Goal: Task Accomplishment & Management: Manage account settings

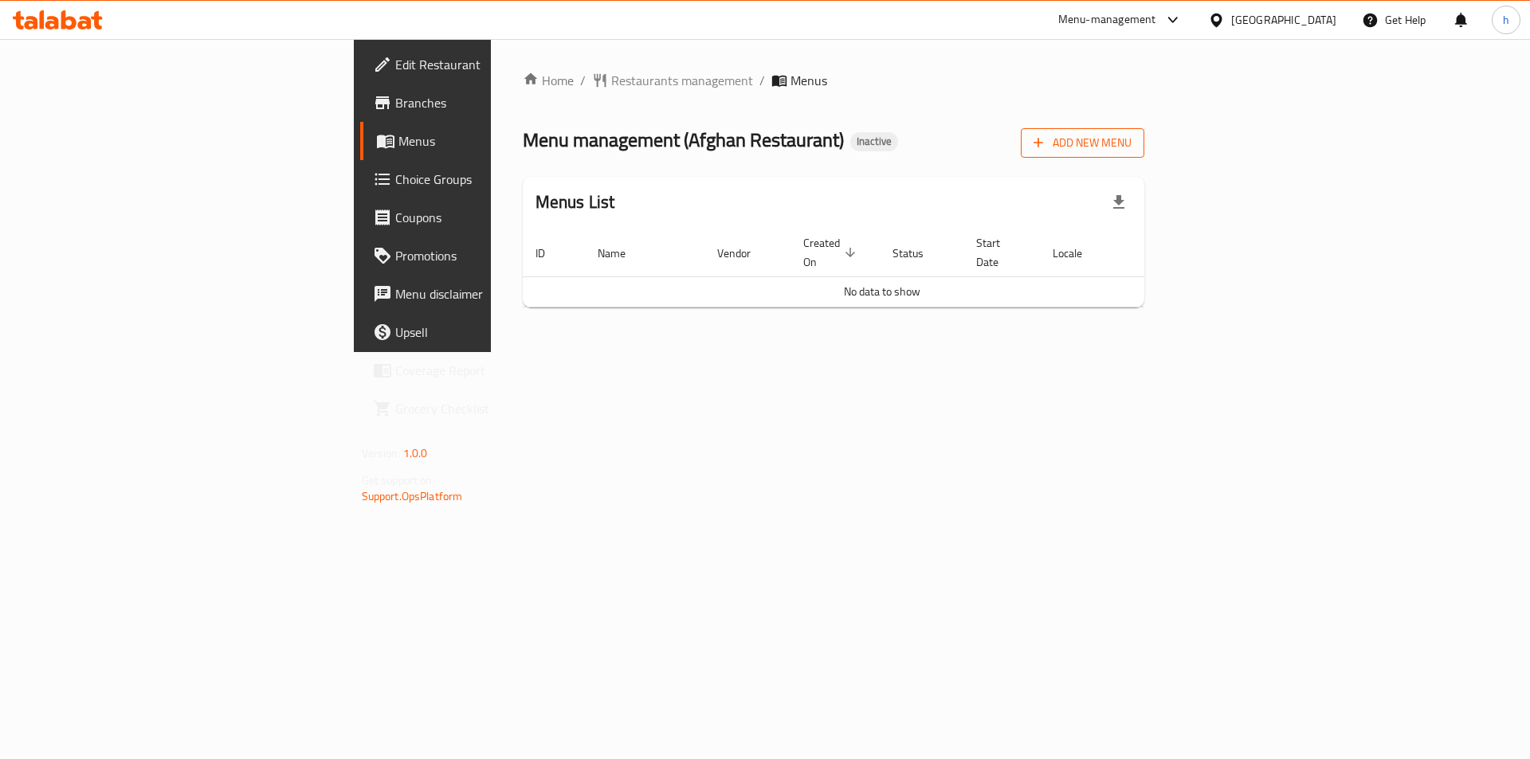
click at [1144, 156] on button "Add New Menu" at bounding box center [1083, 142] width 124 height 29
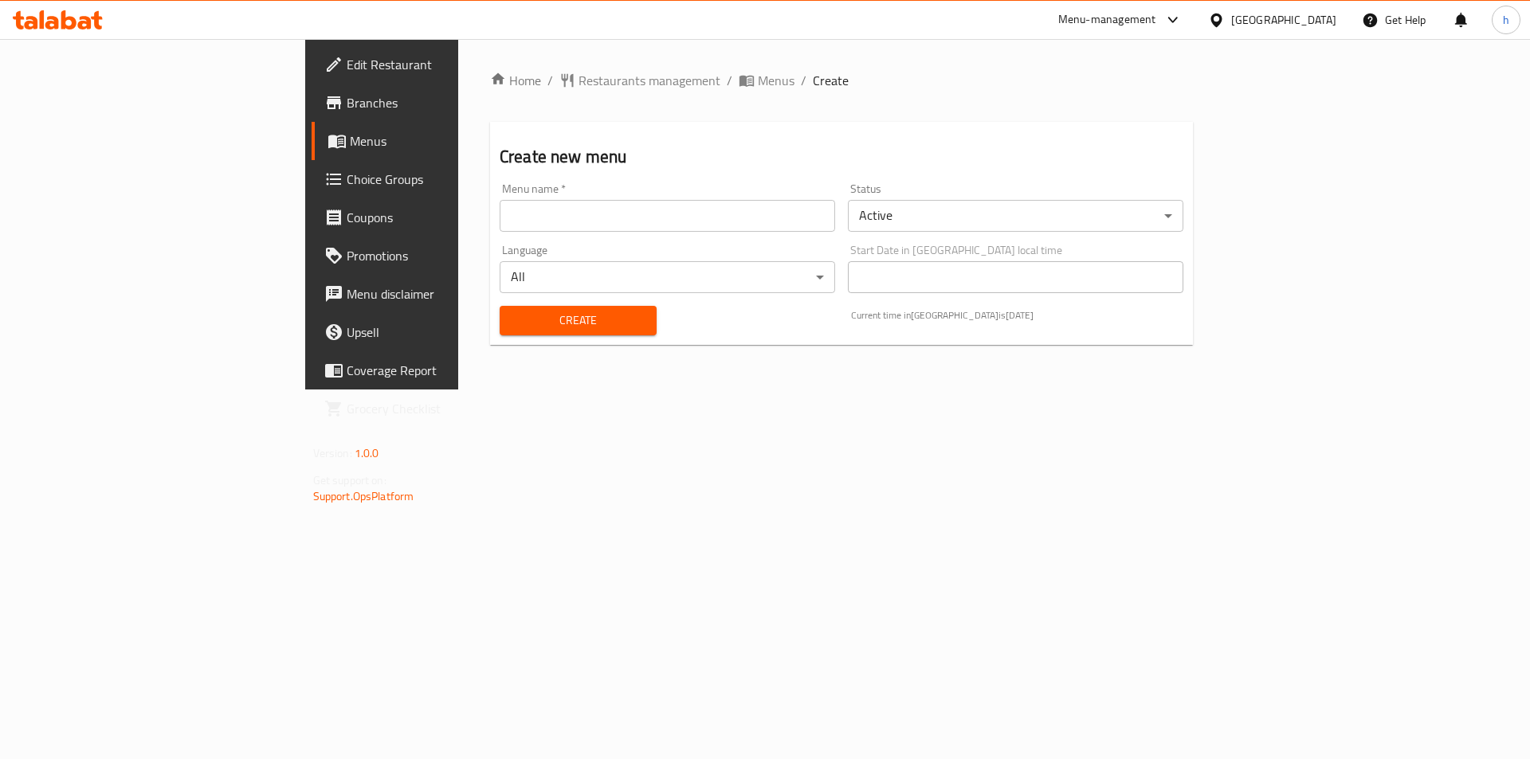
click at [797, 224] on input "text" at bounding box center [668, 216] width 336 height 32
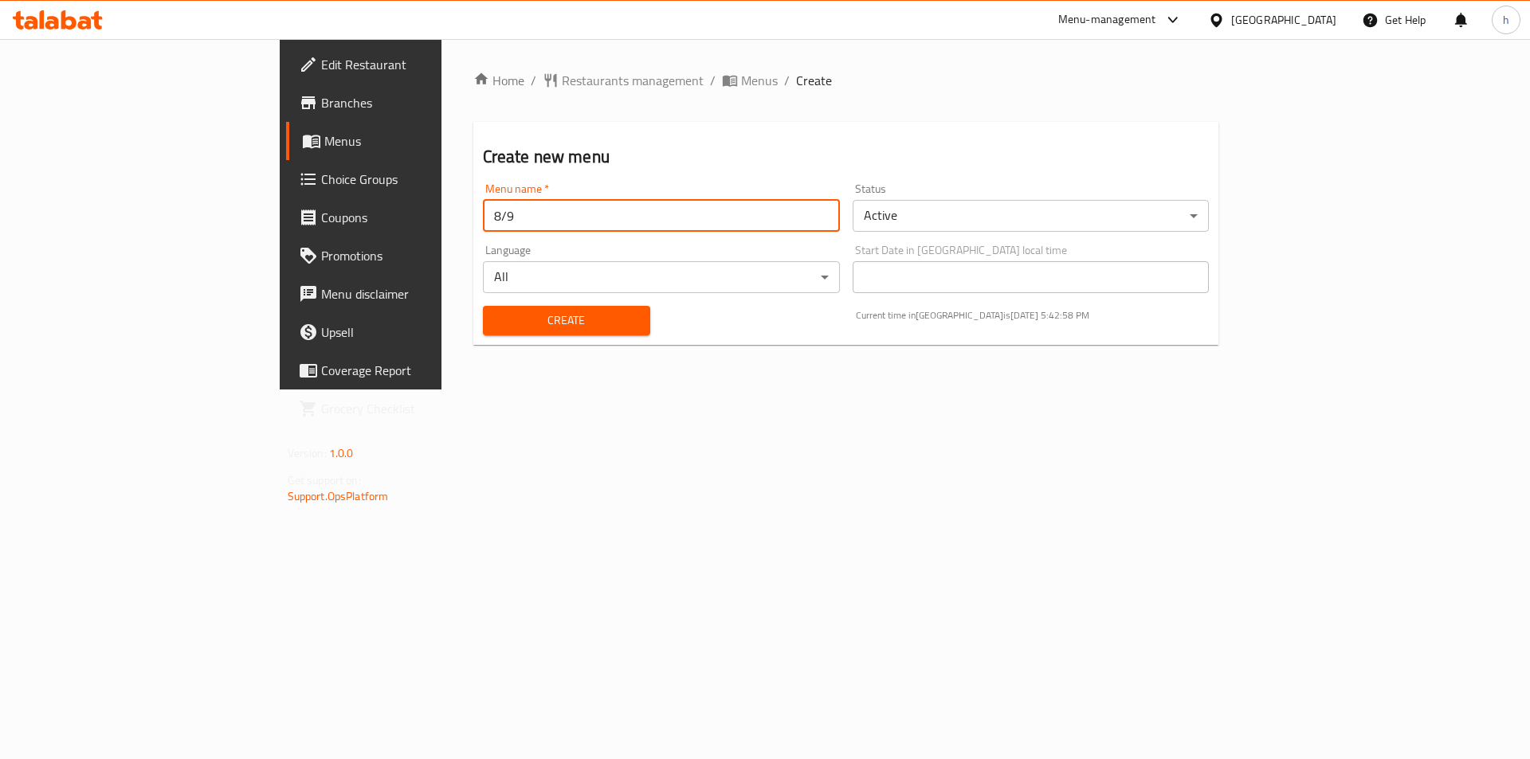
type input "8/9"
click at [473, 304] on div "Create" at bounding box center [566, 320] width 186 height 49
click at [483, 332] on button "Create" at bounding box center [566, 320] width 167 height 29
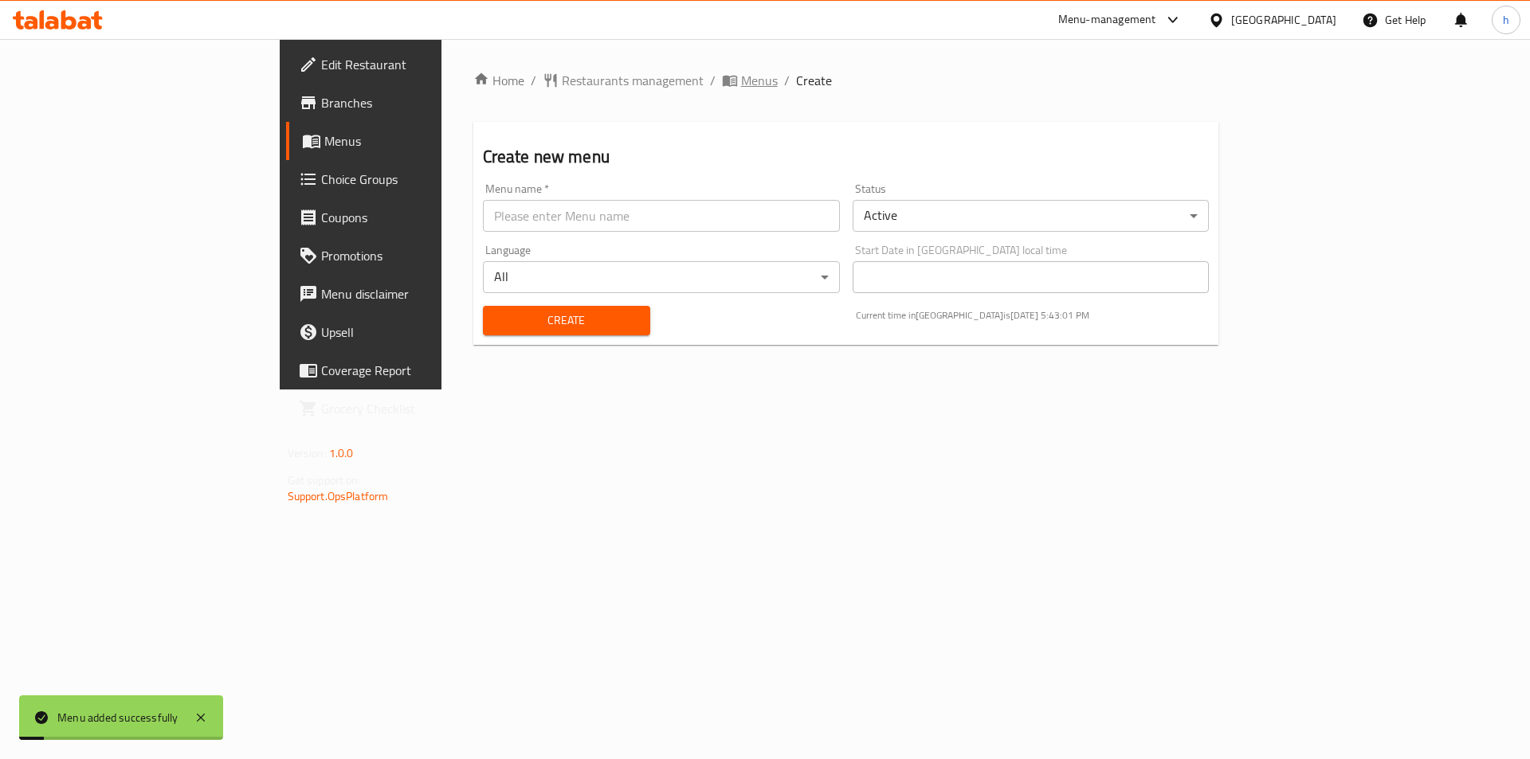
click at [741, 86] on span "Menus" at bounding box center [759, 80] width 37 height 19
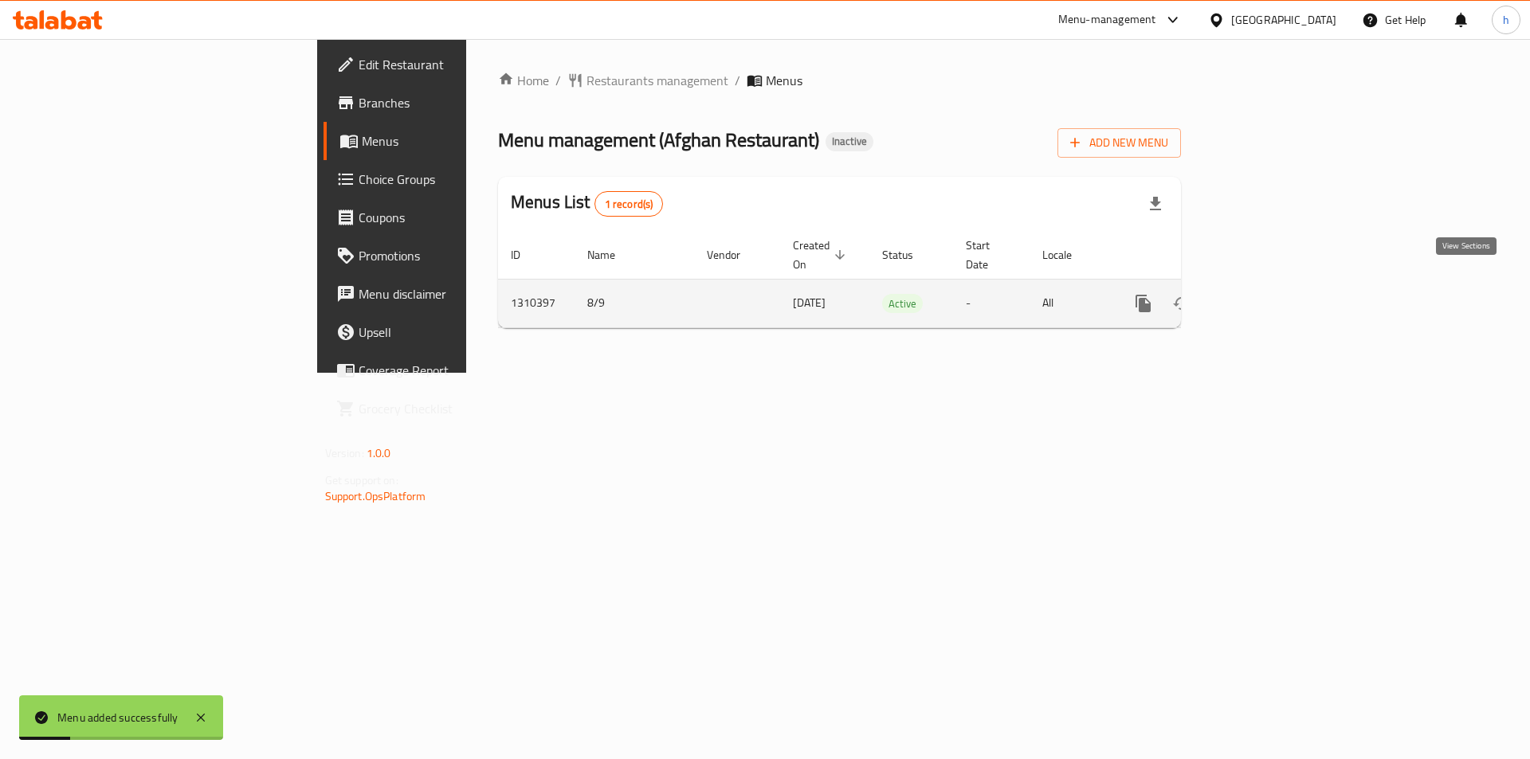
click at [1278, 285] on link "enhanced table" at bounding box center [1258, 304] width 38 height 38
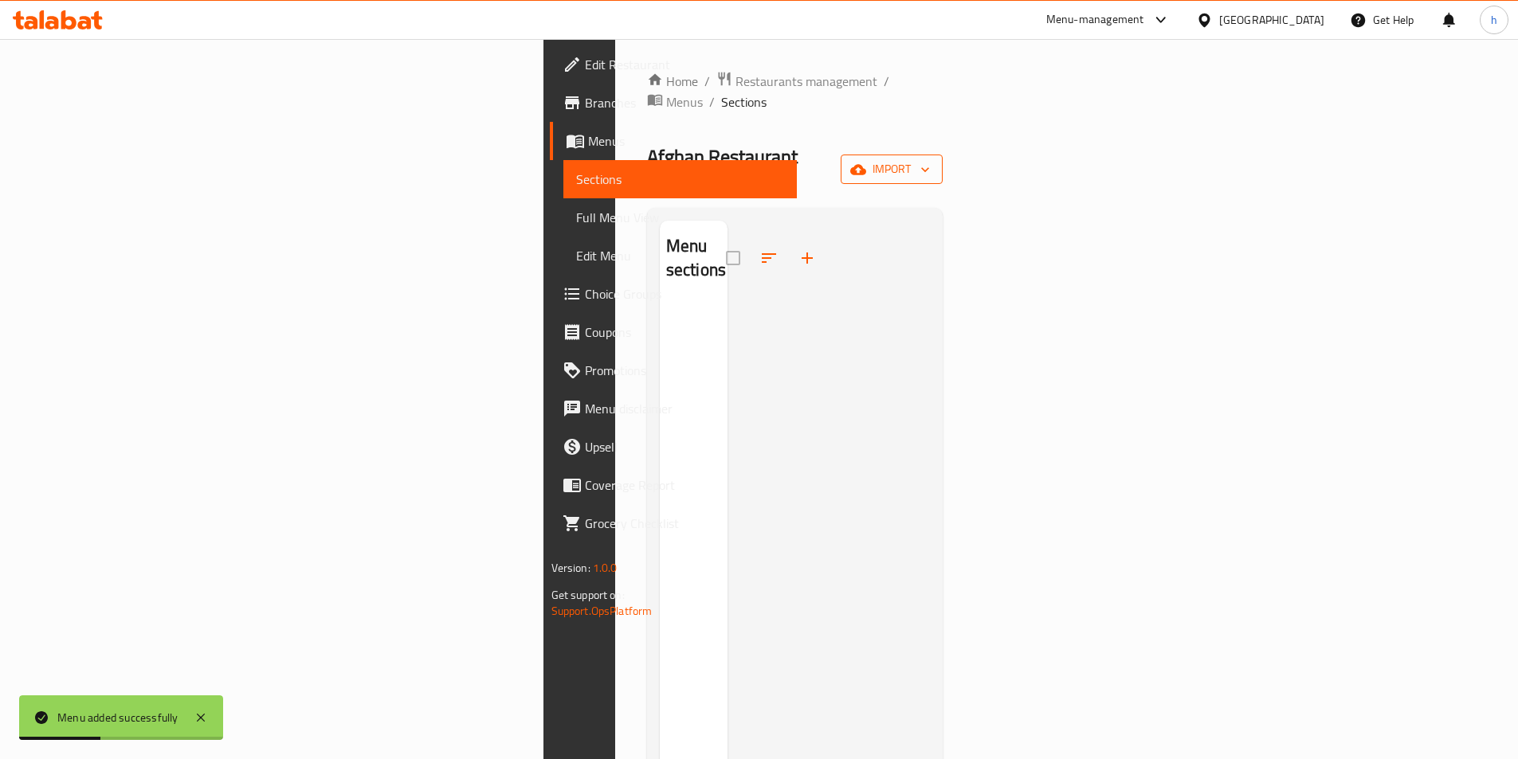
click at [930, 159] on span "import" at bounding box center [892, 169] width 77 height 20
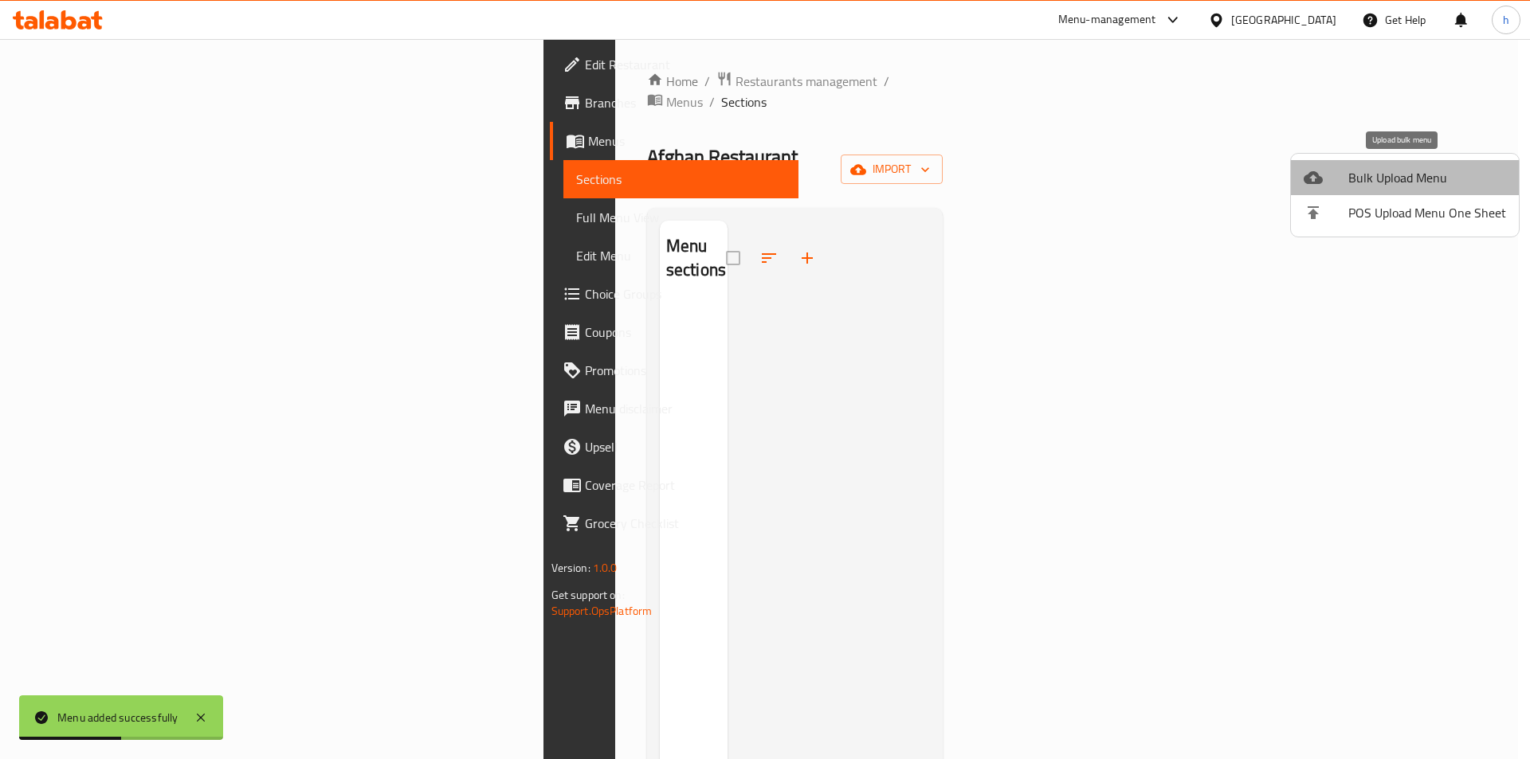
click at [1432, 175] on span "Bulk Upload Menu" at bounding box center [1427, 177] width 158 height 19
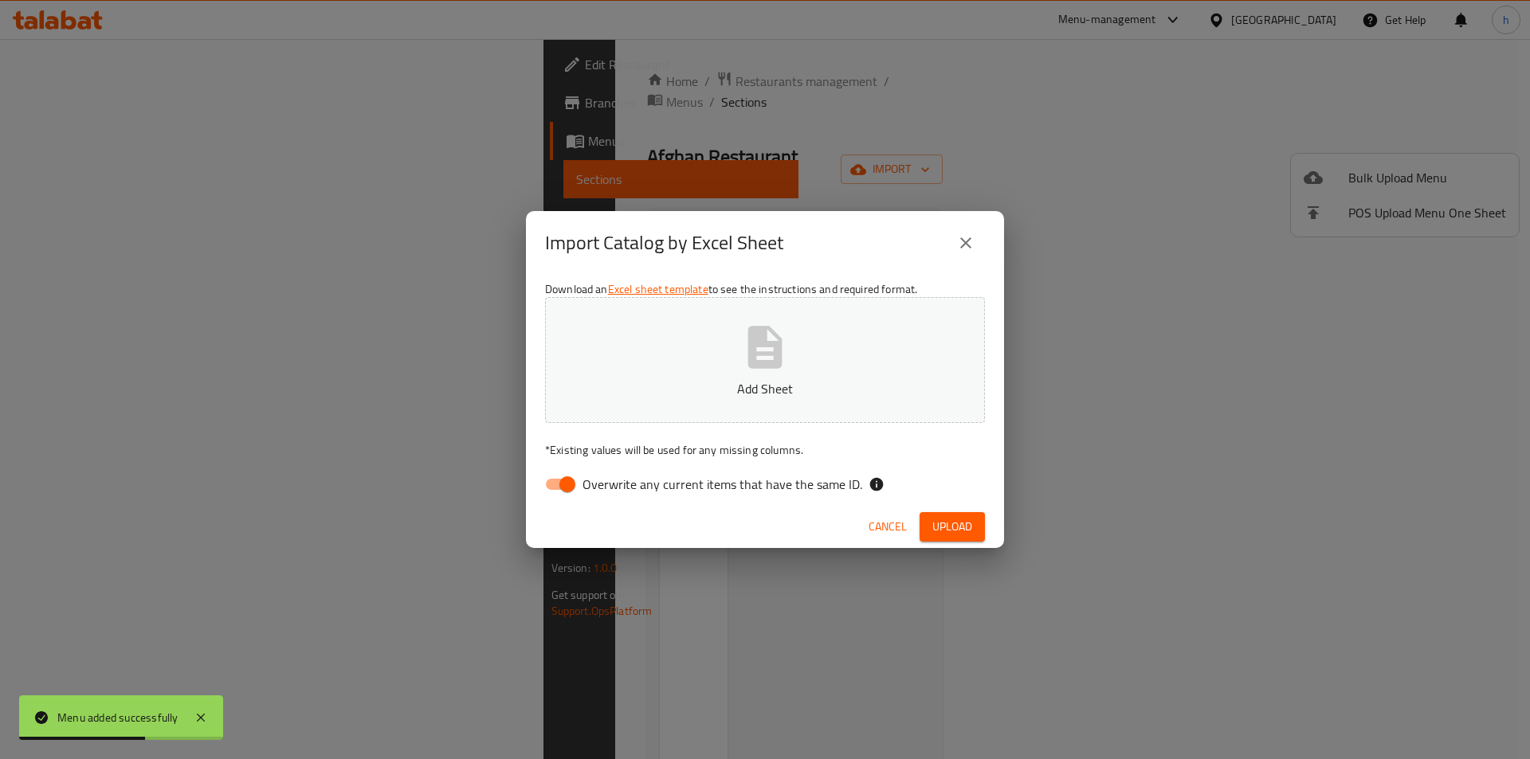
click at [571, 465] on div "Download an Excel sheet template to see the instructions and required format. A…" at bounding box center [765, 390] width 478 height 231
click at [567, 477] on input "Overwrite any current items that have the same ID." at bounding box center [567, 484] width 91 height 30
checkbox input "false"
click at [748, 388] on p "Add Sheet" at bounding box center [765, 388] width 391 height 19
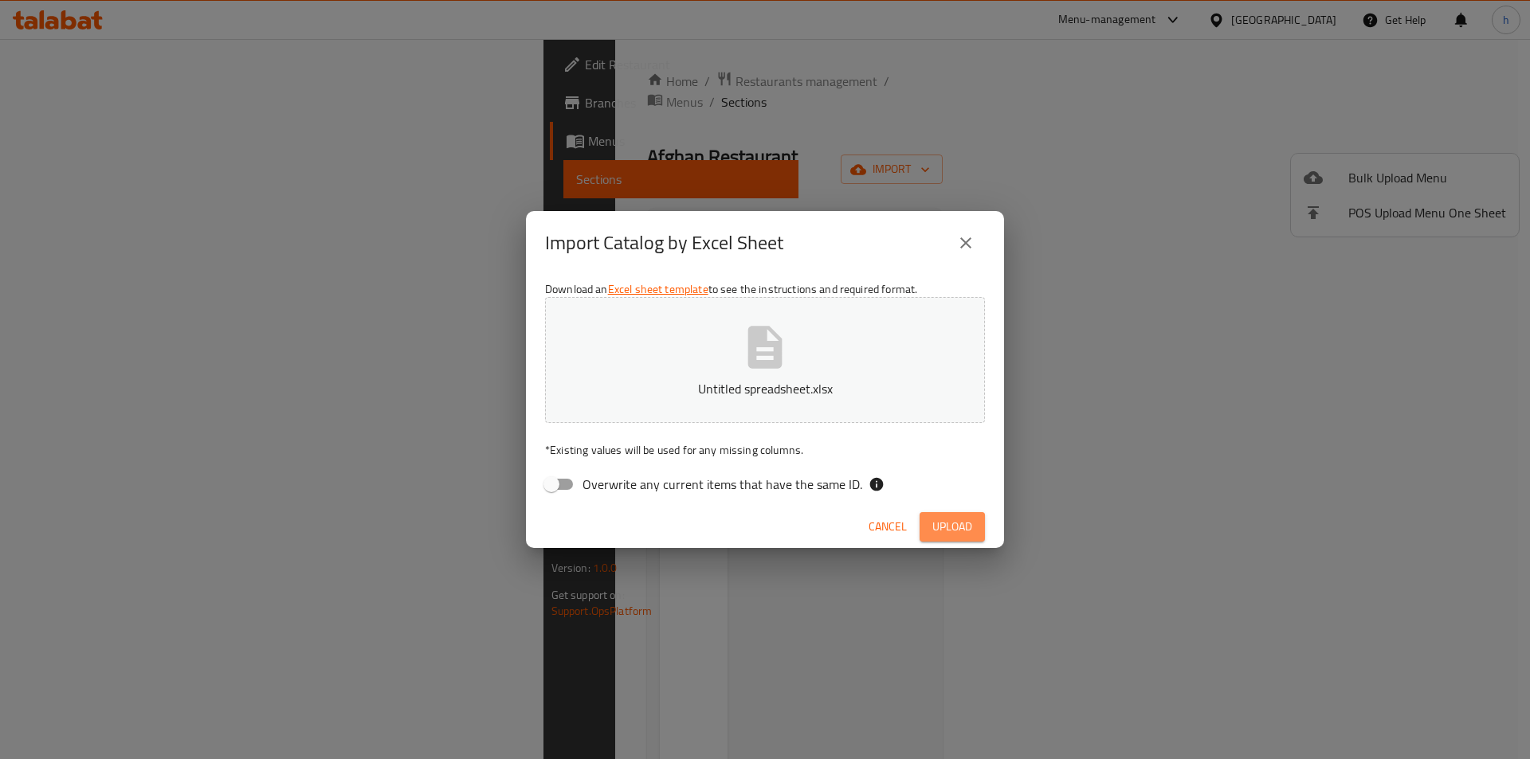
click at [939, 533] on span "Upload" at bounding box center [952, 527] width 40 height 20
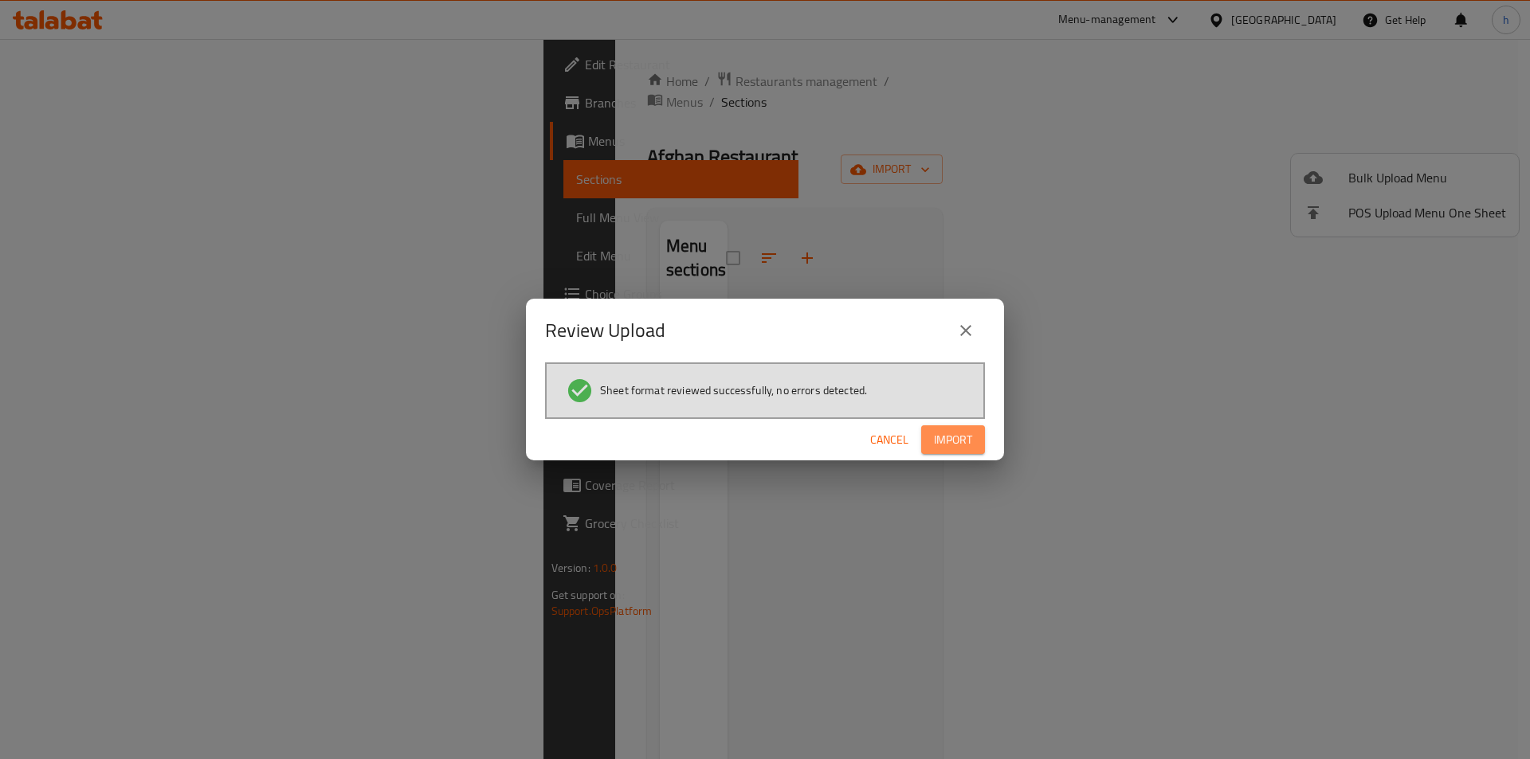
click at [963, 427] on button "Import" at bounding box center [953, 440] width 64 height 29
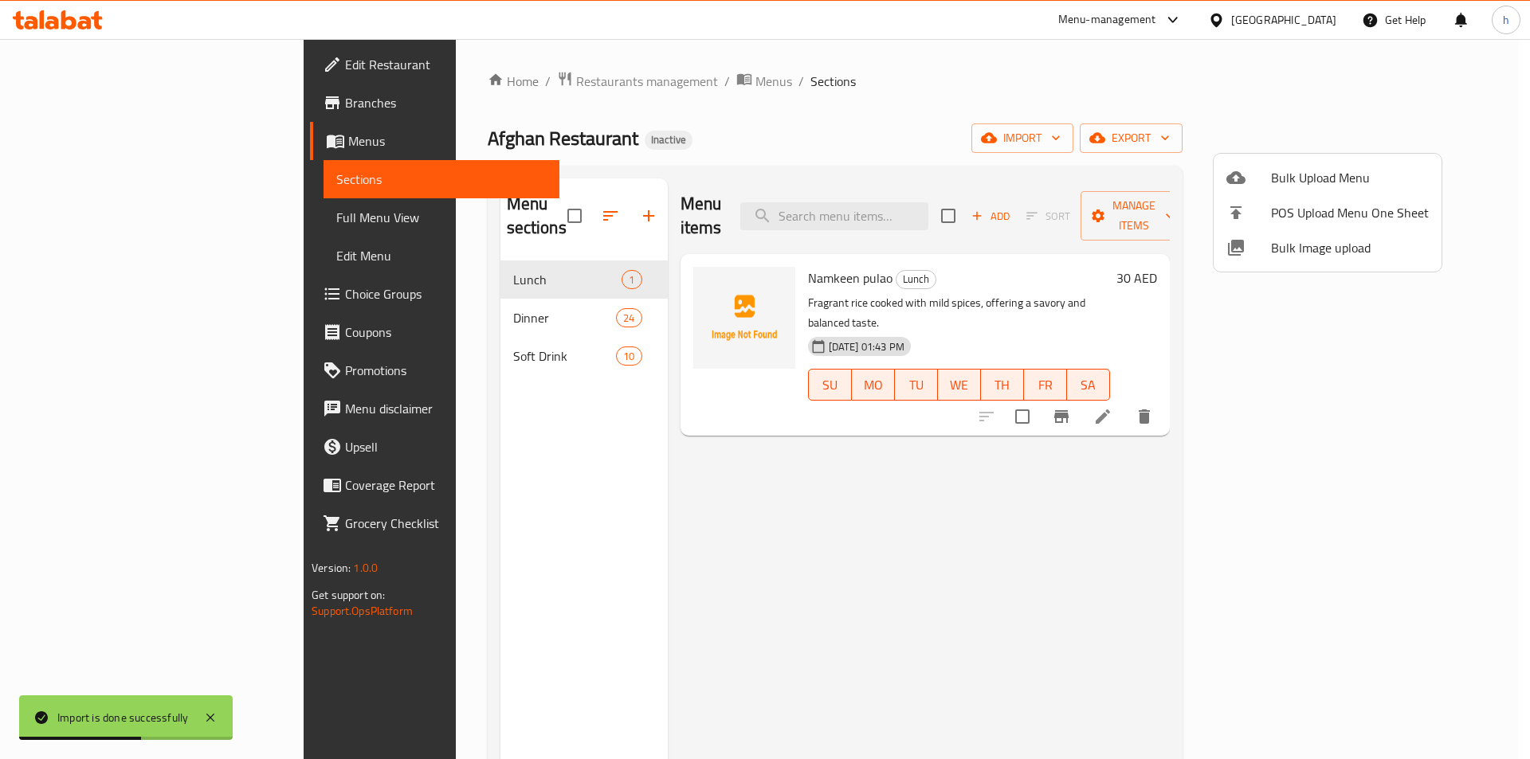
click at [648, 484] on div at bounding box center [765, 379] width 1530 height 759
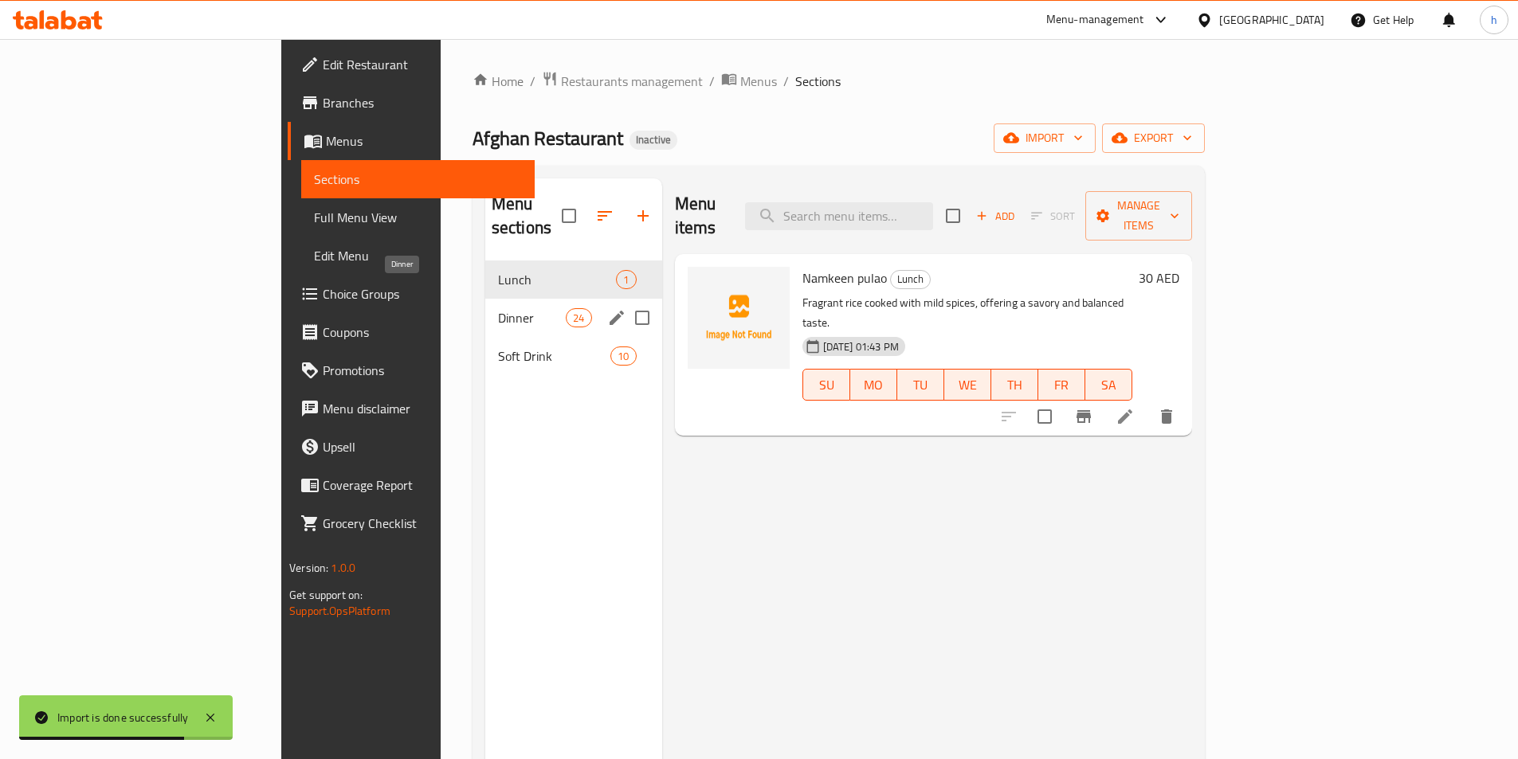
click at [498, 308] on span "Dinner" at bounding box center [532, 317] width 68 height 19
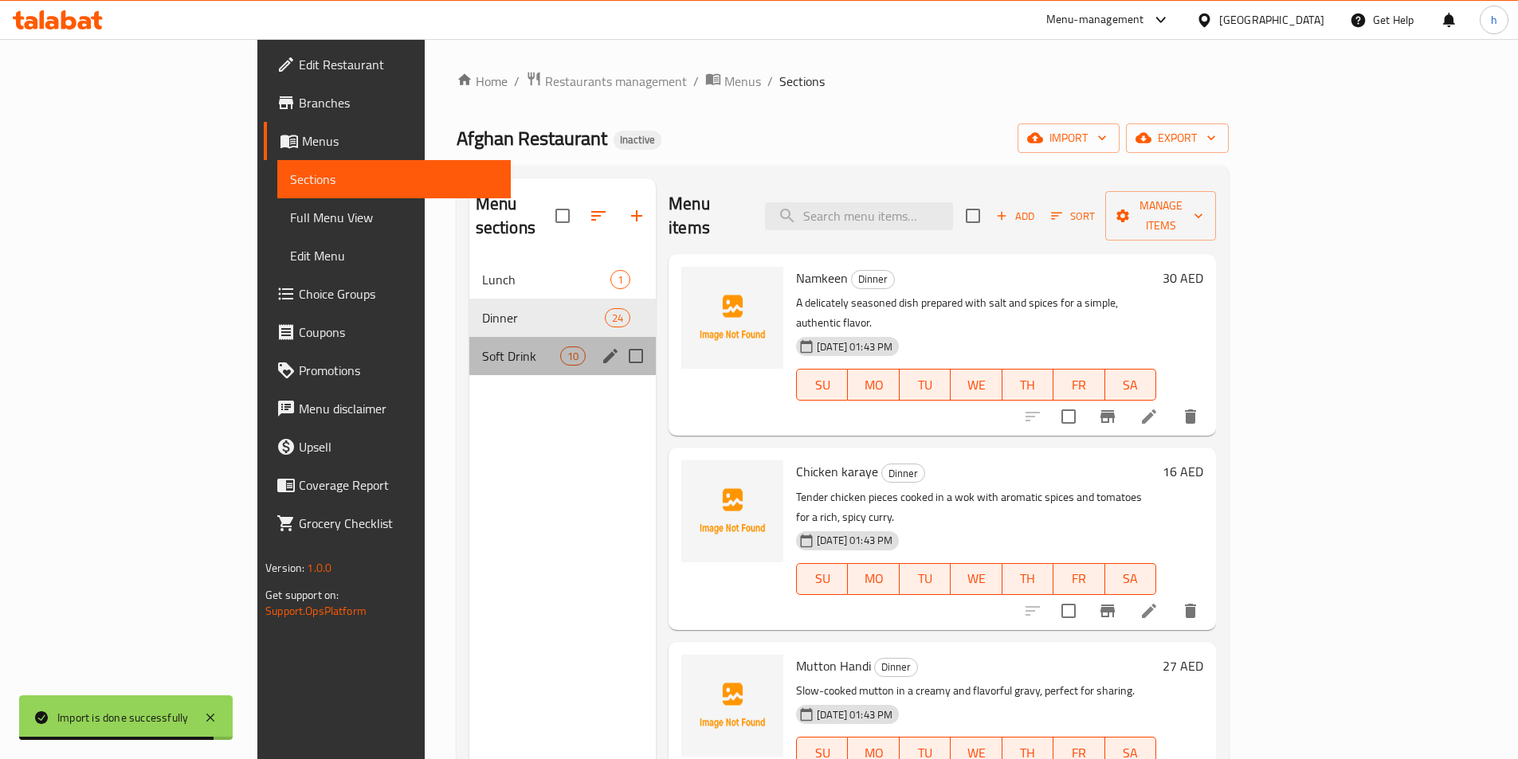
click at [469, 337] on div "Soft Drink 10" at bounding box center [562, 356] width 186 height 38
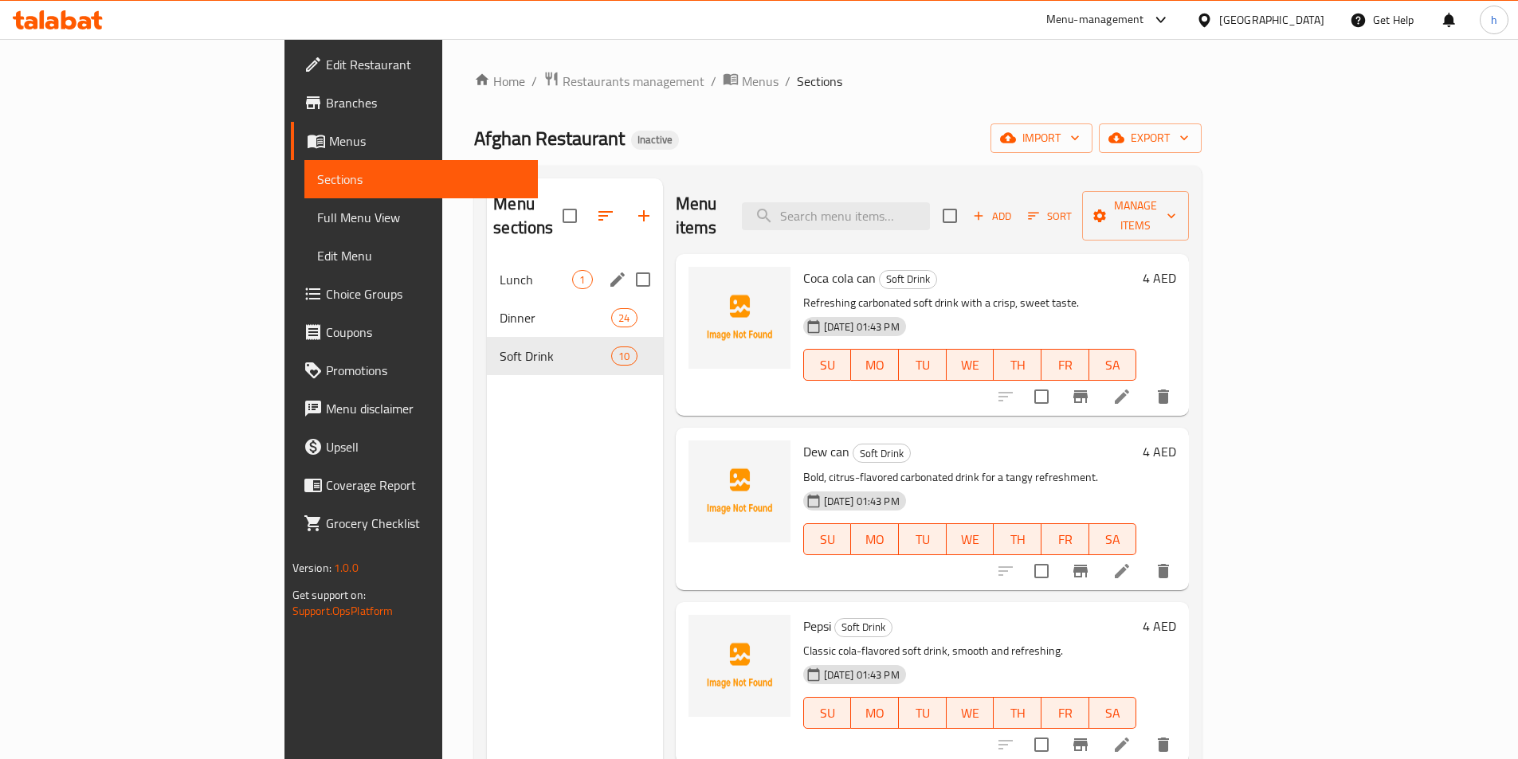
click at [500, 270] on span "Lunch" at bounding box center [536, 279] width 73 height 19
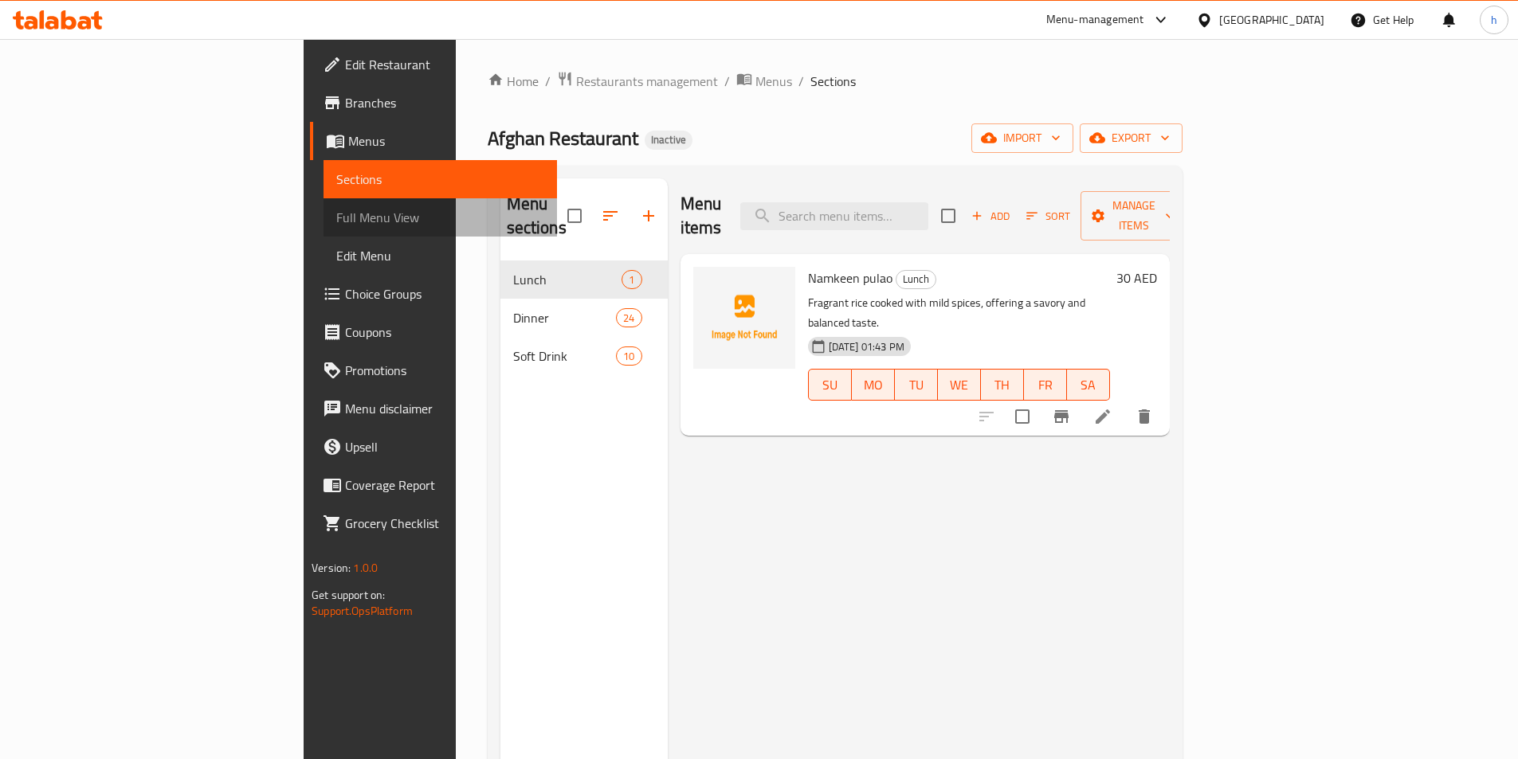
click at [336, 213] on span "Full Menu View" at bounding box center [440, 217] width 208 height 19
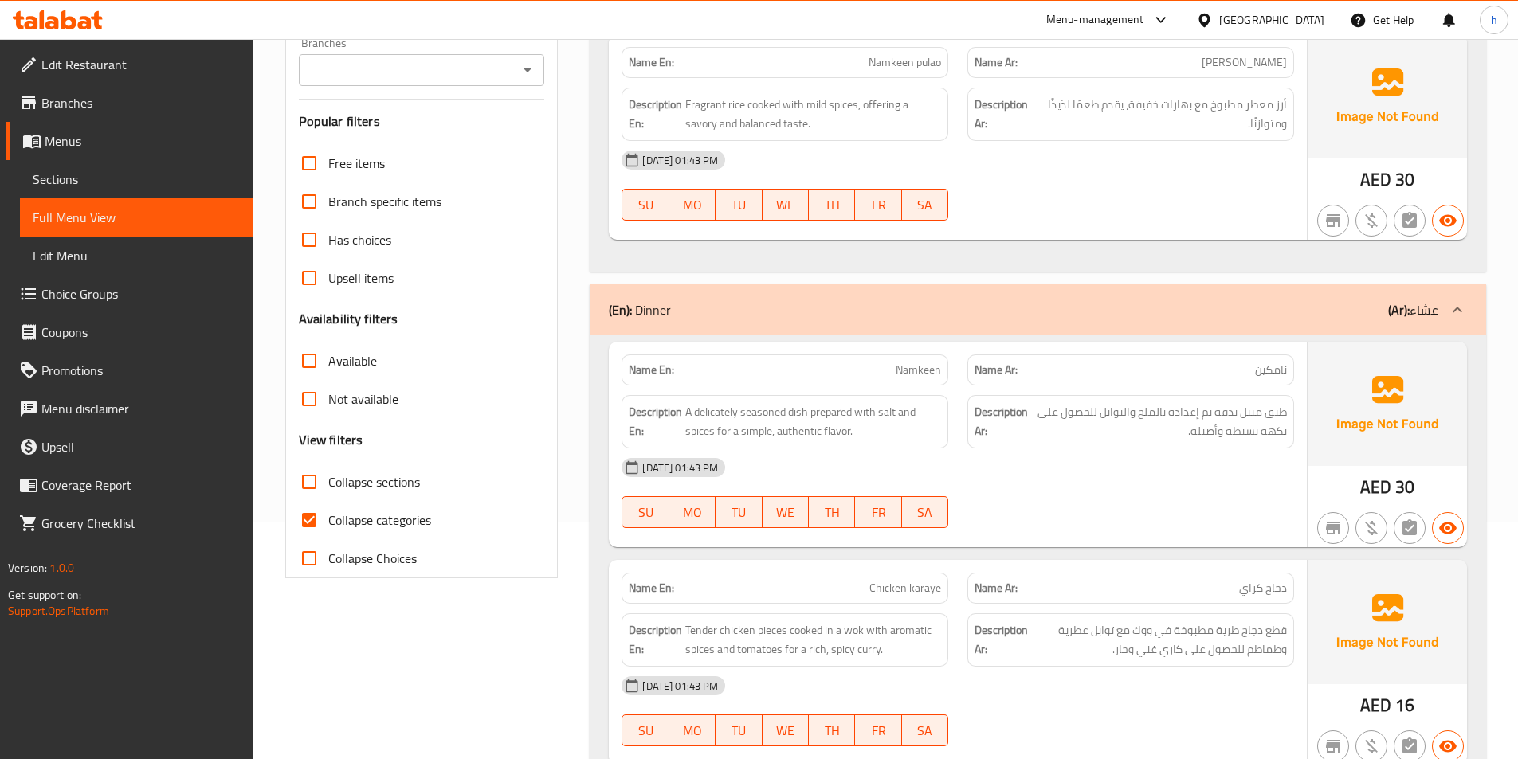
scroll to position [239, 0]
click at [324, 517] on input "Collapse categories" at bounding box center [309, 519] width 38 height 38
checkbox input "false"
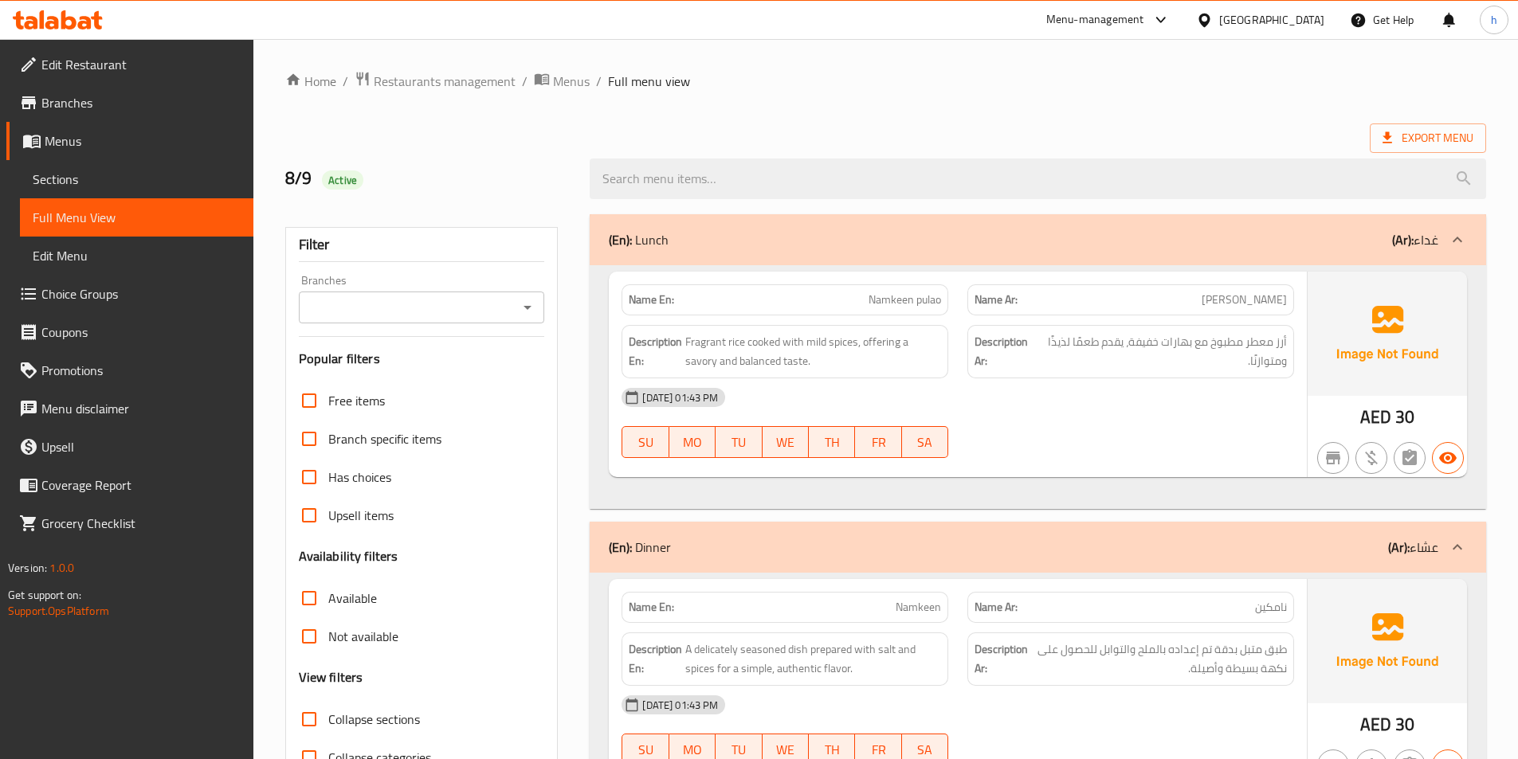
scroll to position [159, 0]
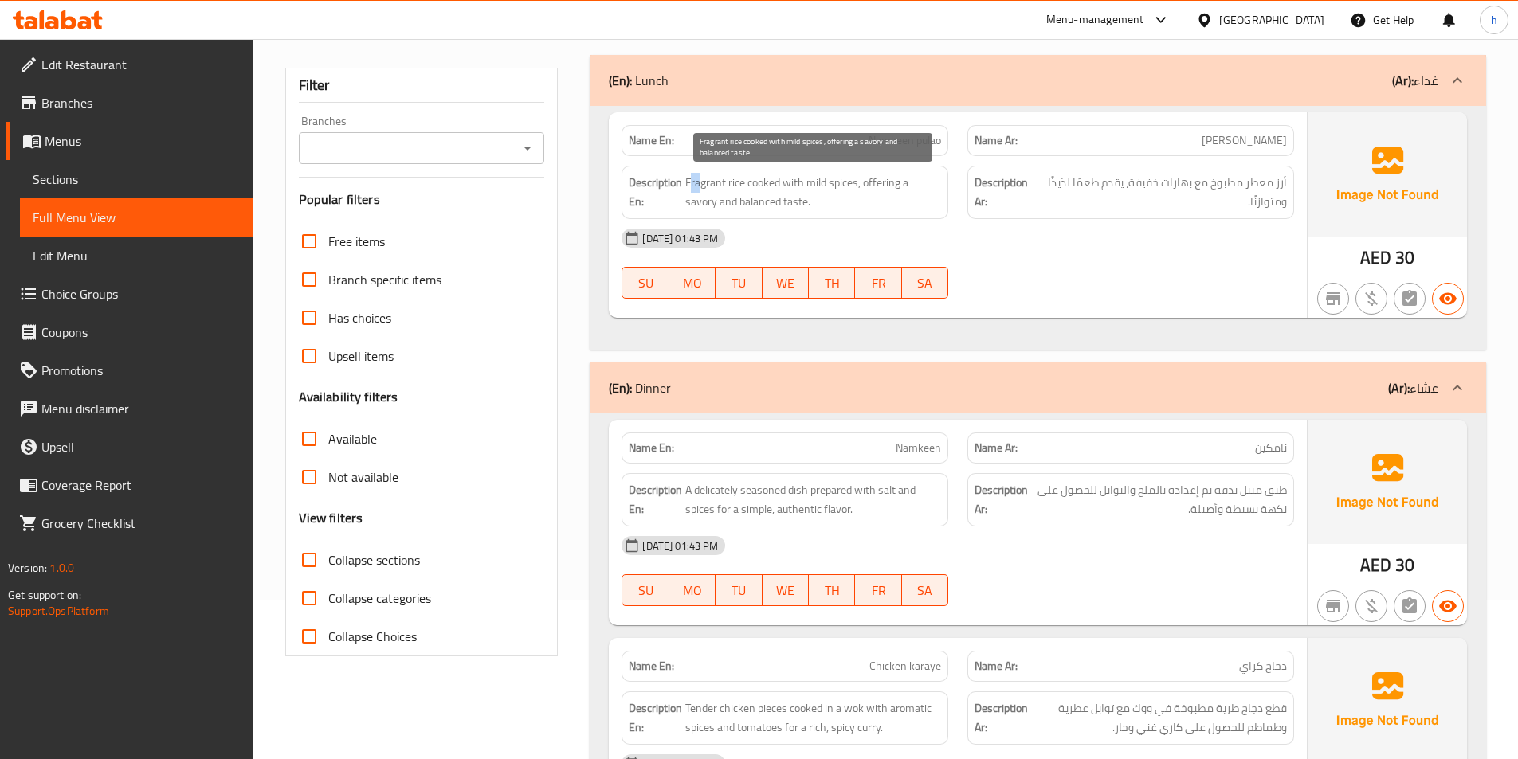
drag, startPoint x: 690, startPoint y: 173, endPoint x: 700, endPoint y: 174, distance: 9.6
click at [700, 174] on span "Fragrant rice cooked with mild spices, offering a savory and balanced taste." at bounding box center [813, 192] width 256 height 39
click at [704, 183] on span "Fragrant rice cooked with mild spices, offering a savory and balanced taste." at bounding box center [813, 192] width 256 height 39
click at [724, 186] on span "Fragrant rice cooked with mild spices, offering a savory and balanced taste." at bounding box center [813, 192] width 256 height 39
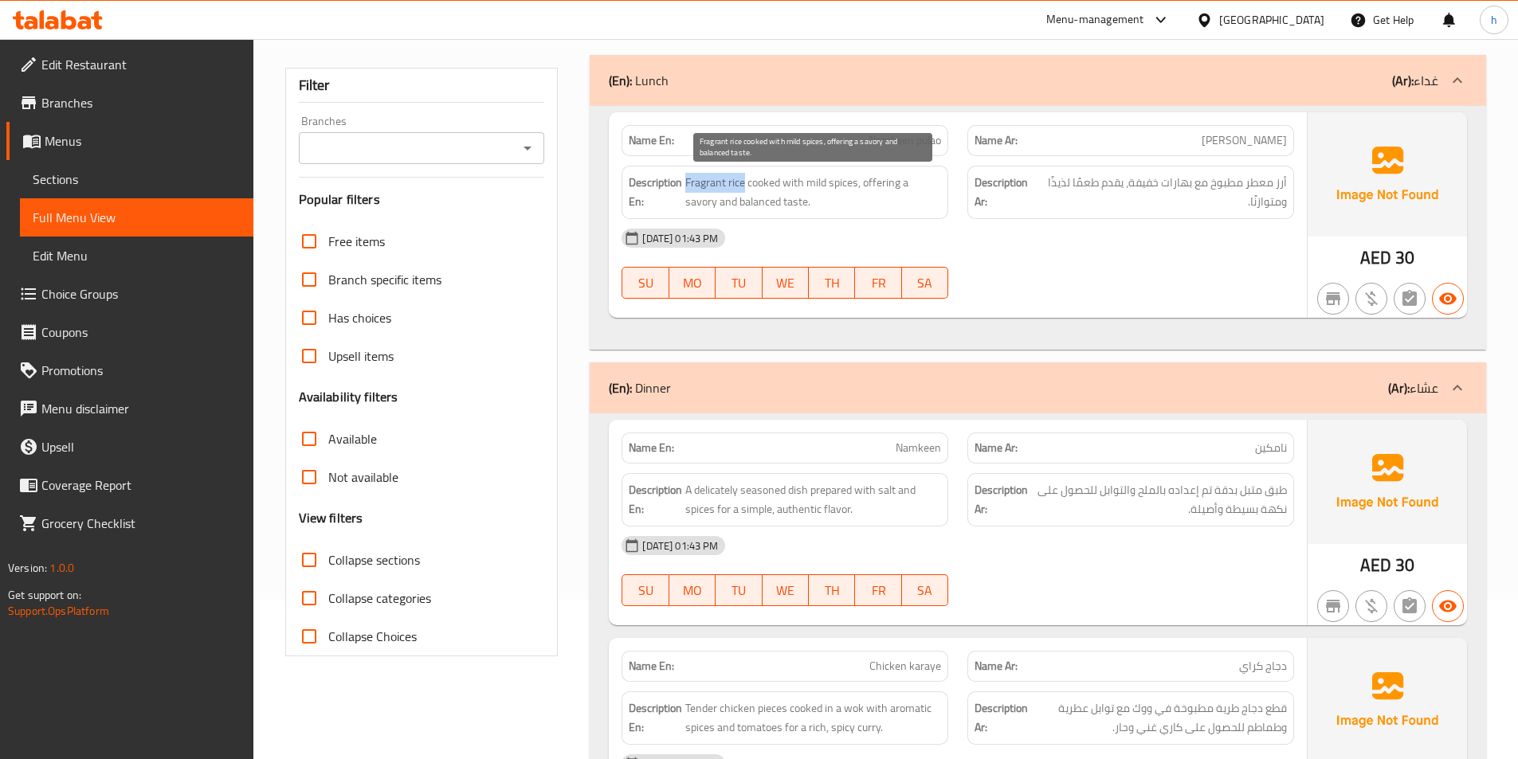
drag, startPoint x: 685, startPoint y: 181, endPoint x: 744, endPoint y: 190, distance: 58.8
click at [744, 190] on span "Fragrant rice cooked with mild spices, offering a savory and balanced taste." at bounding box center [813, 192] width 256 height 39
copy span "Fragrant rice"
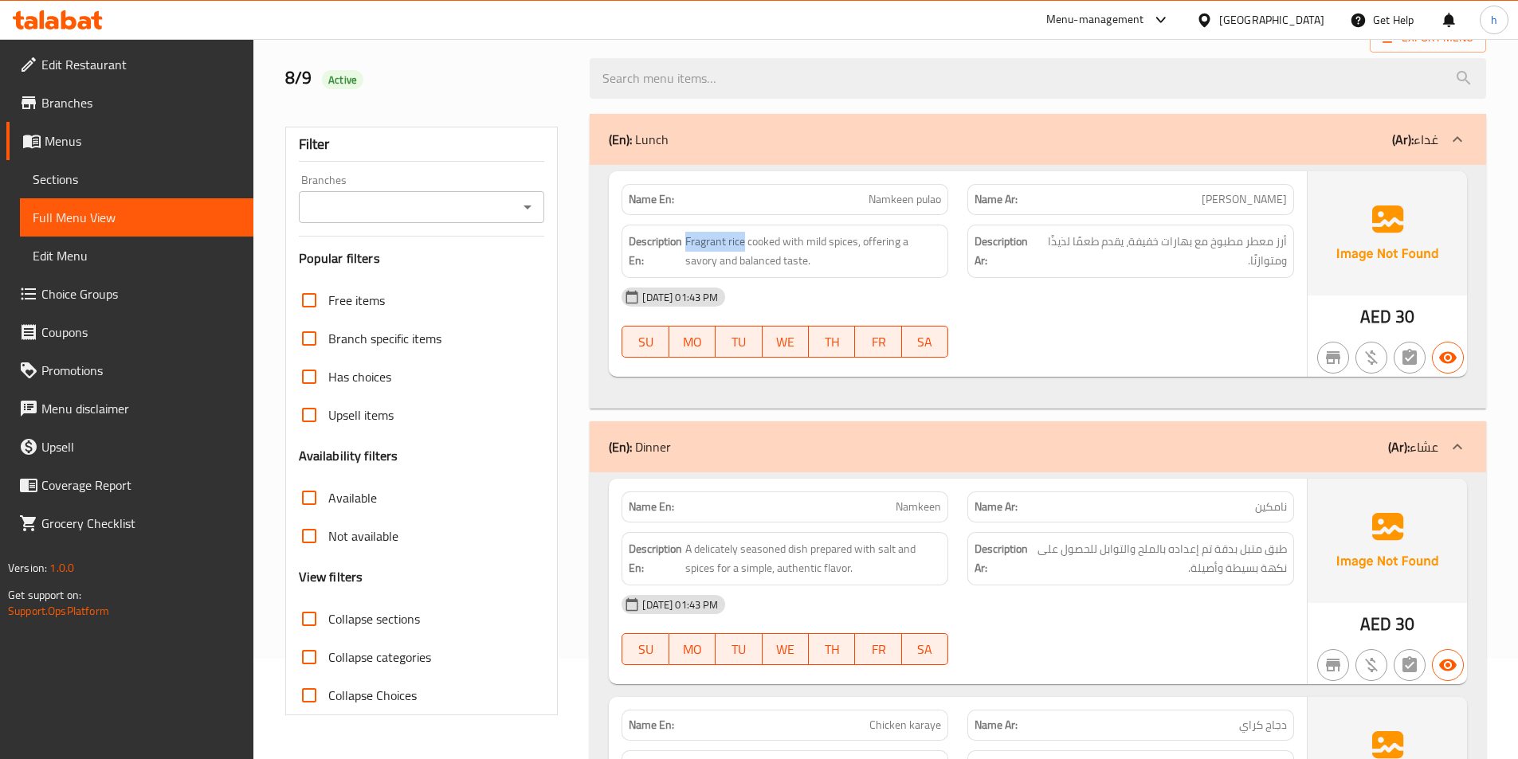
scroll to position [0, 0]
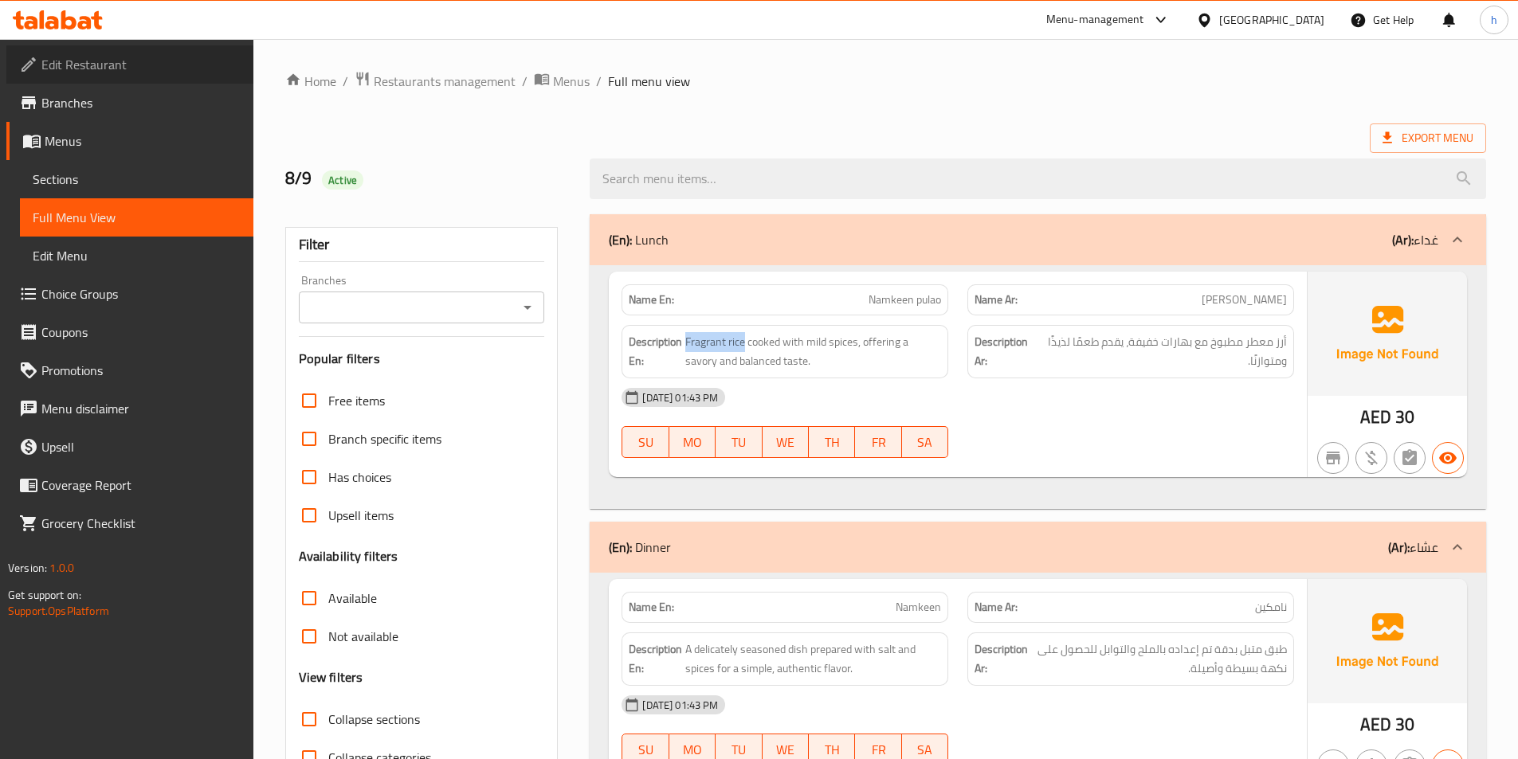
click at [175, 57] on span "Edit Restaurant" at bounding box center [140, 64] width 199 height 19
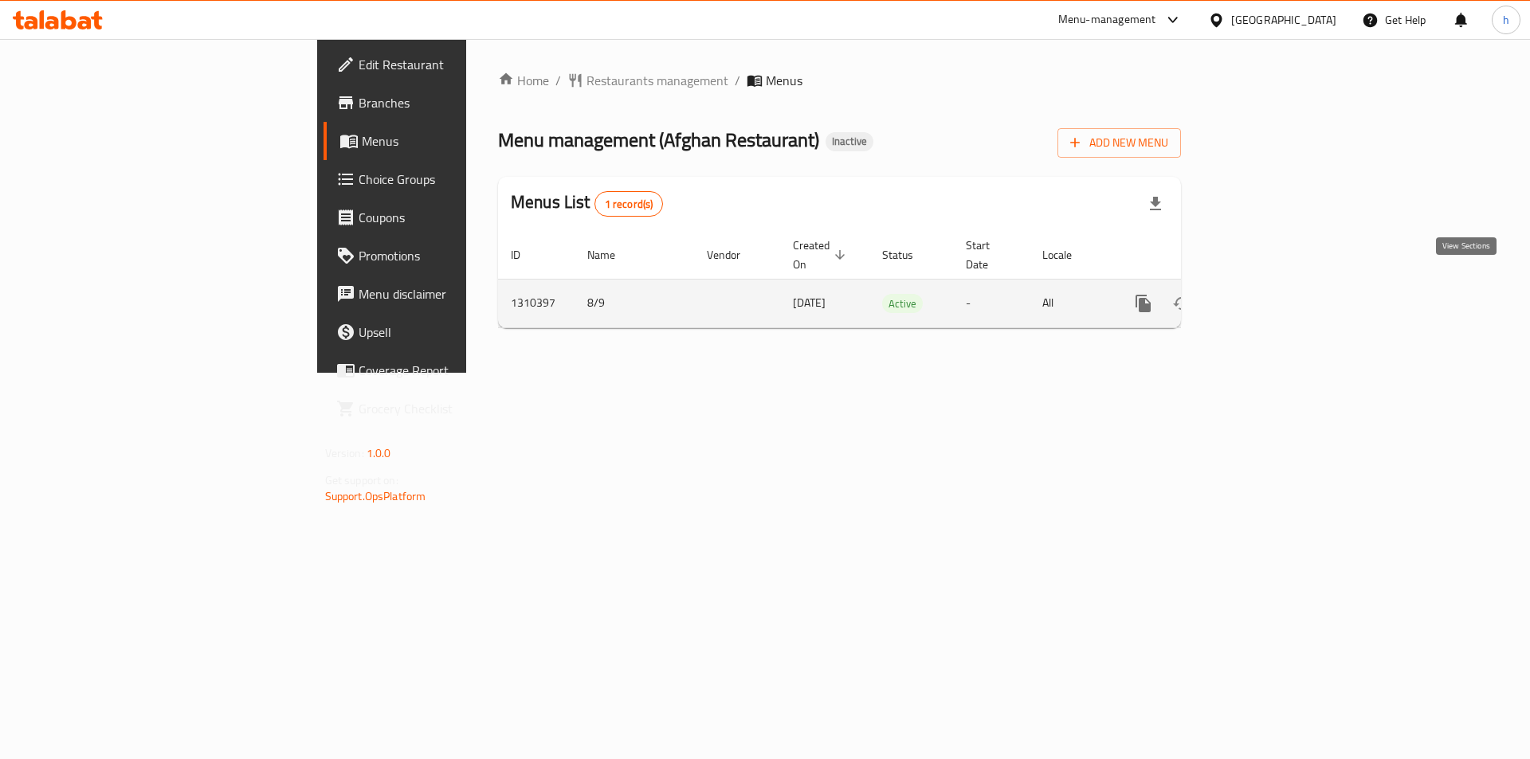
click at [1268, 294] on icon "enhanced table" at bounding box center [1258, 303] width 19 height 19
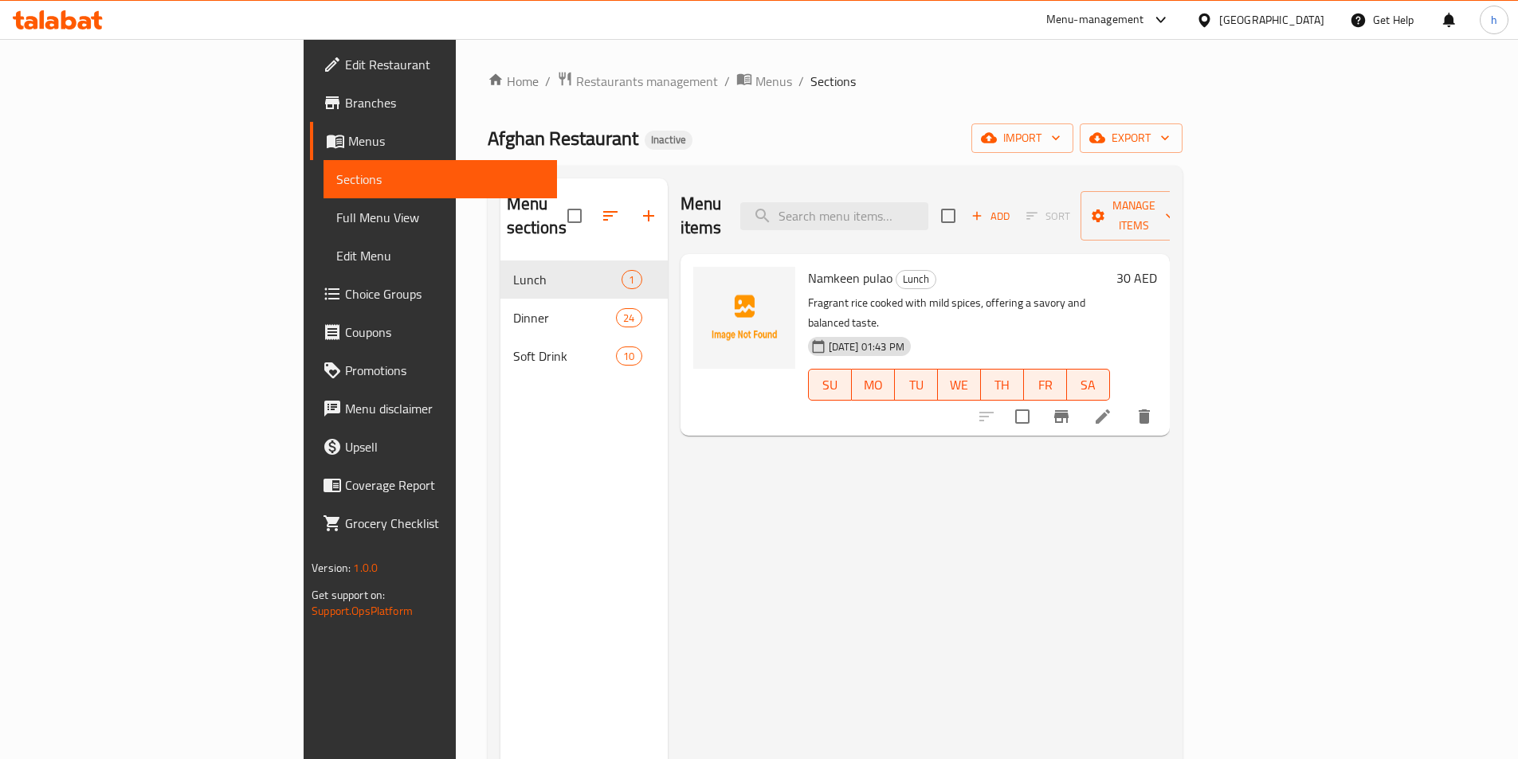
click at [324, 236] on link "Full Menu View" at bounding box center [441, 217] width 234 height 38
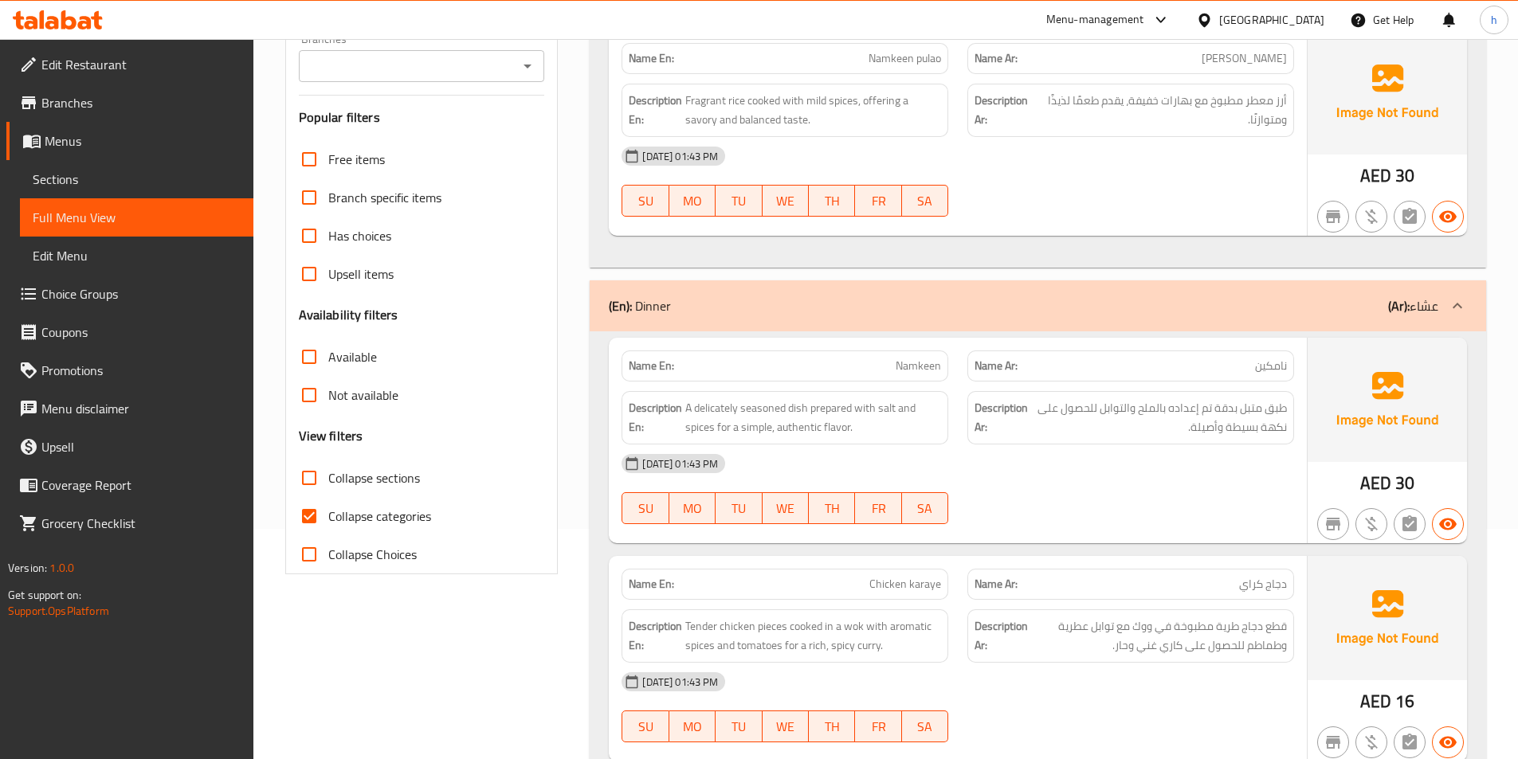
scroll to position [239, 0]
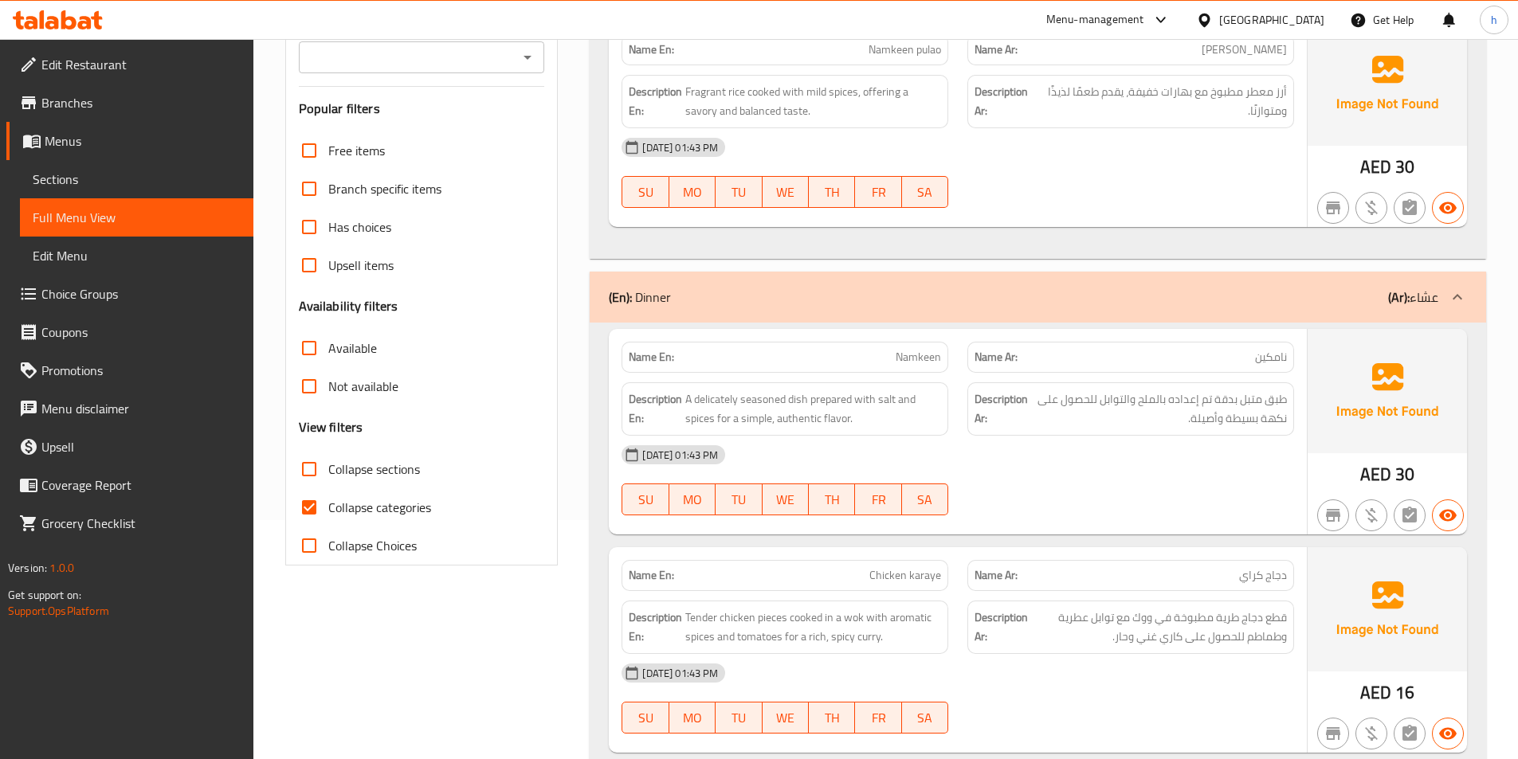
click at [312, 501] on input "Collapse categories" at bounding box center [309, 508] width 38 height 38
checkbox input "false"
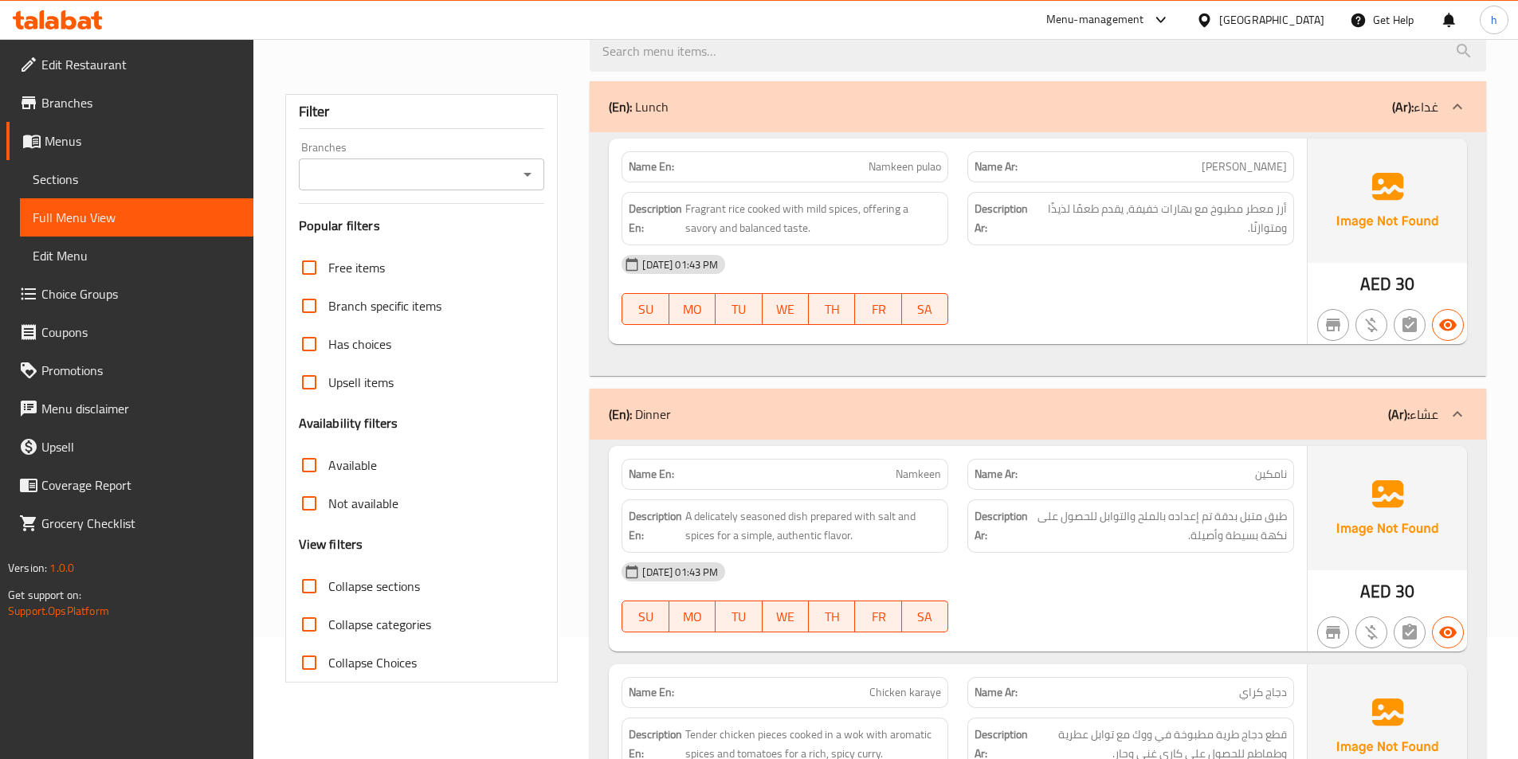
scroll to position [0, 0]
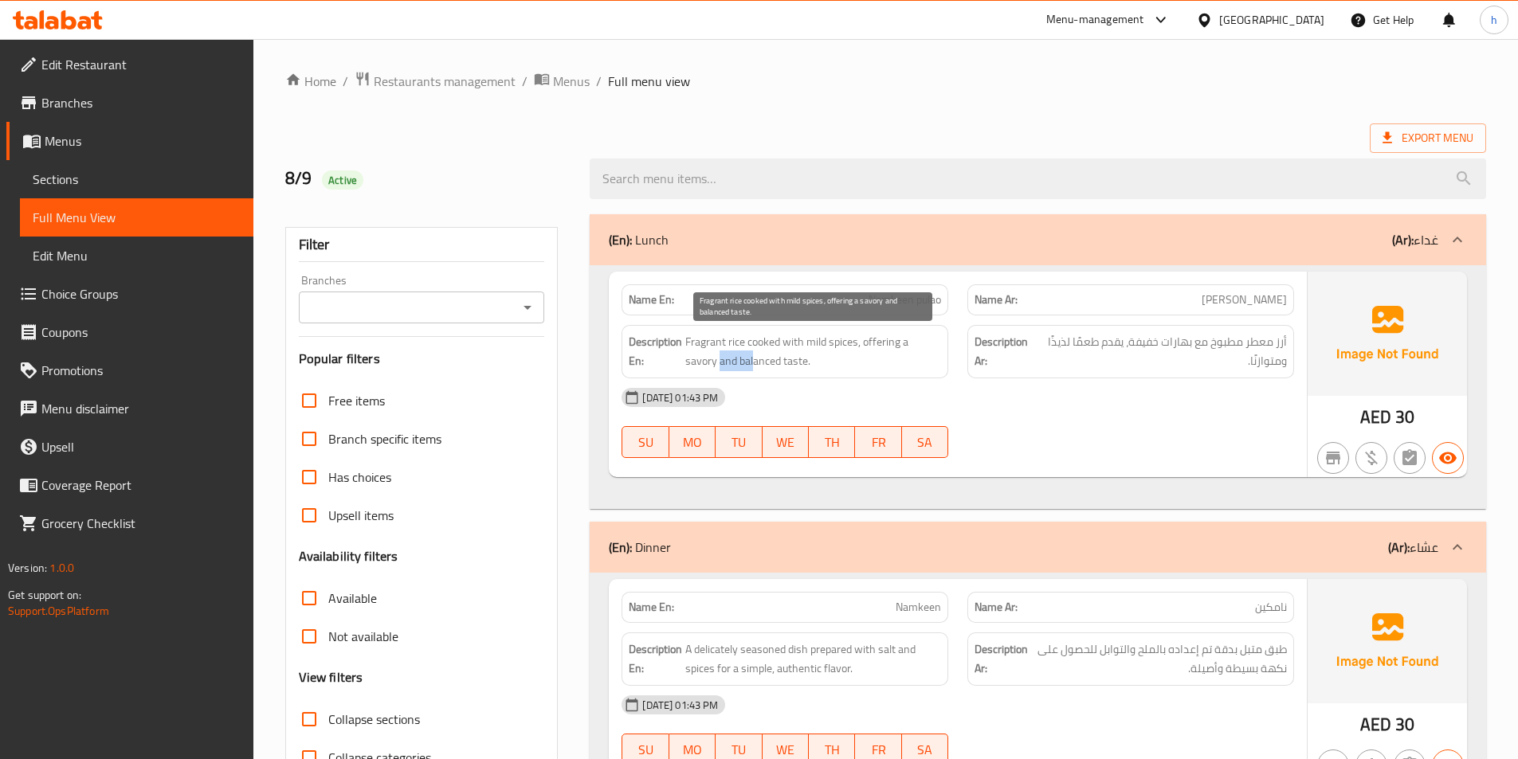
drag, startPoint x: 685, startPoint y: 352, endPoint x: 732, endPoint y: 353, distance: 46.2
click at [723, 353] on span "Fragrant rice cooked with mild spices, offering a savory and balanced taste." at bounding box center [813, 351] width 256 height 39
drag, startPoint x: 739, startPoint y: 346, endPoint x: 844, endPoint y: 347, distance: 105.2
click at [844, 347] on span "Fragrant rice cooked with mild spices, offering a savory and balanced taste." at bounding box center [813, 351] width 256 height 39
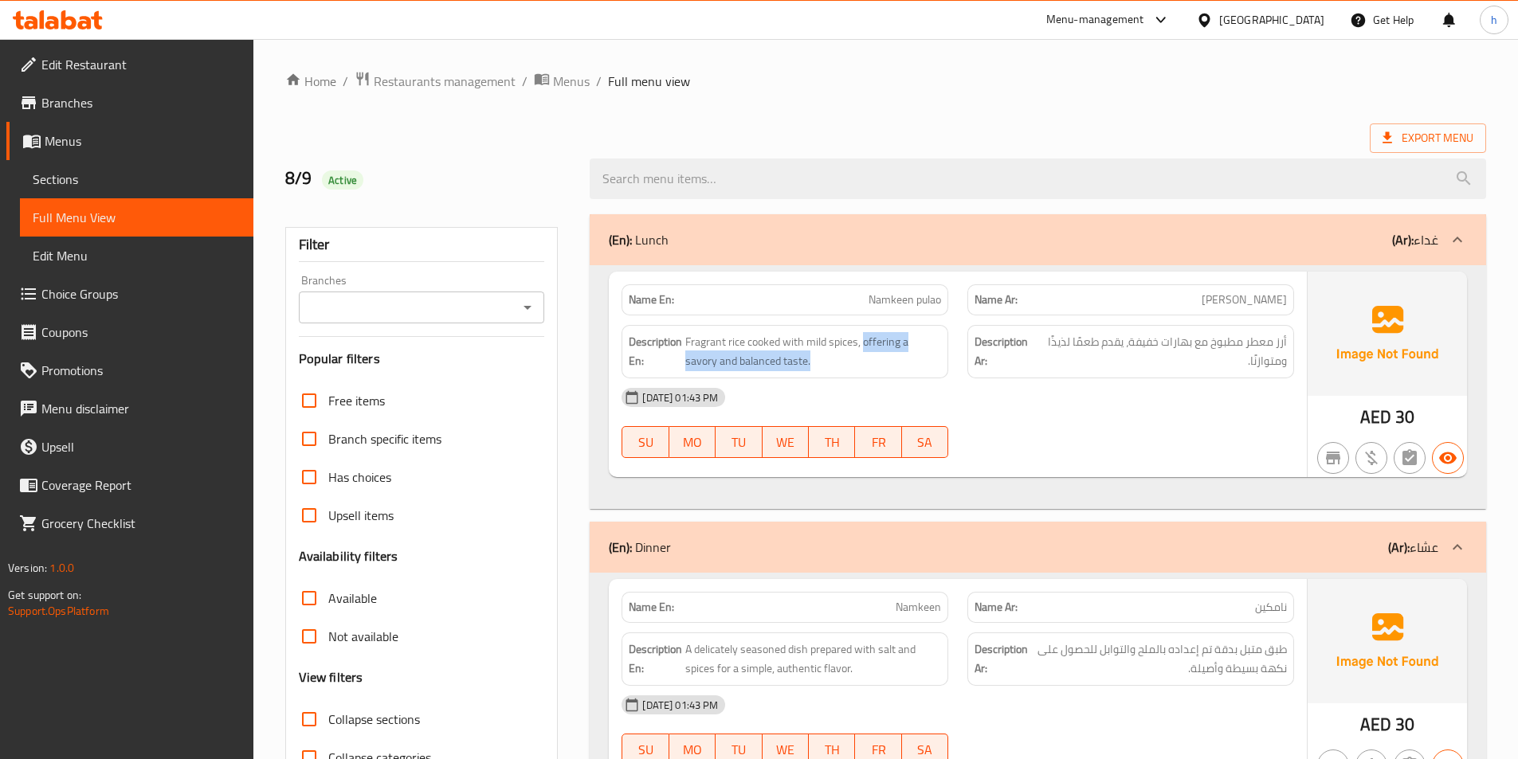
drag, startPoint x: 862, startPoint y: 350, endPoint x: 942, endPoint y: 370, distance: 82.9
click at [942, 370] on div "Description En: Fragrant rice cooked with mild spices, offering a savory and ba…" at bounding box center [785, 351] width 327 height 53
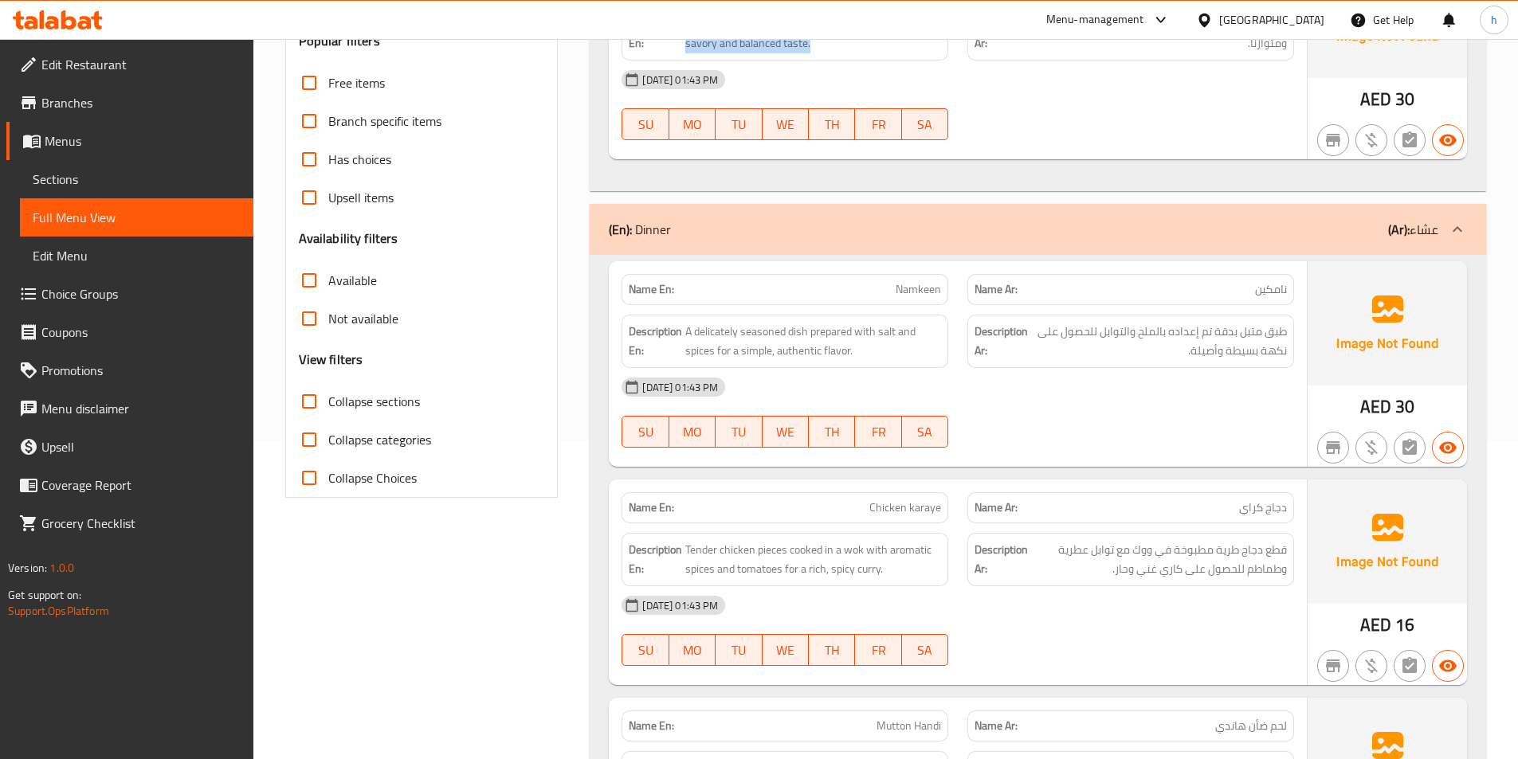
scroll to position [319, 0]
drag, startPoint x: 844, startPoint y: 297, endPoint x: 901, endPoint y: 324, distance: 63.5
click at [938, 296] on div "Name En: Namkeen" at bounding box center [785, 288] width 327 height 31
click at [719, 330] on span "A delicately seasoned dish prepared with salt and spices for a simple, authenti…" at bounding box center [813, 340] width 256 height 39
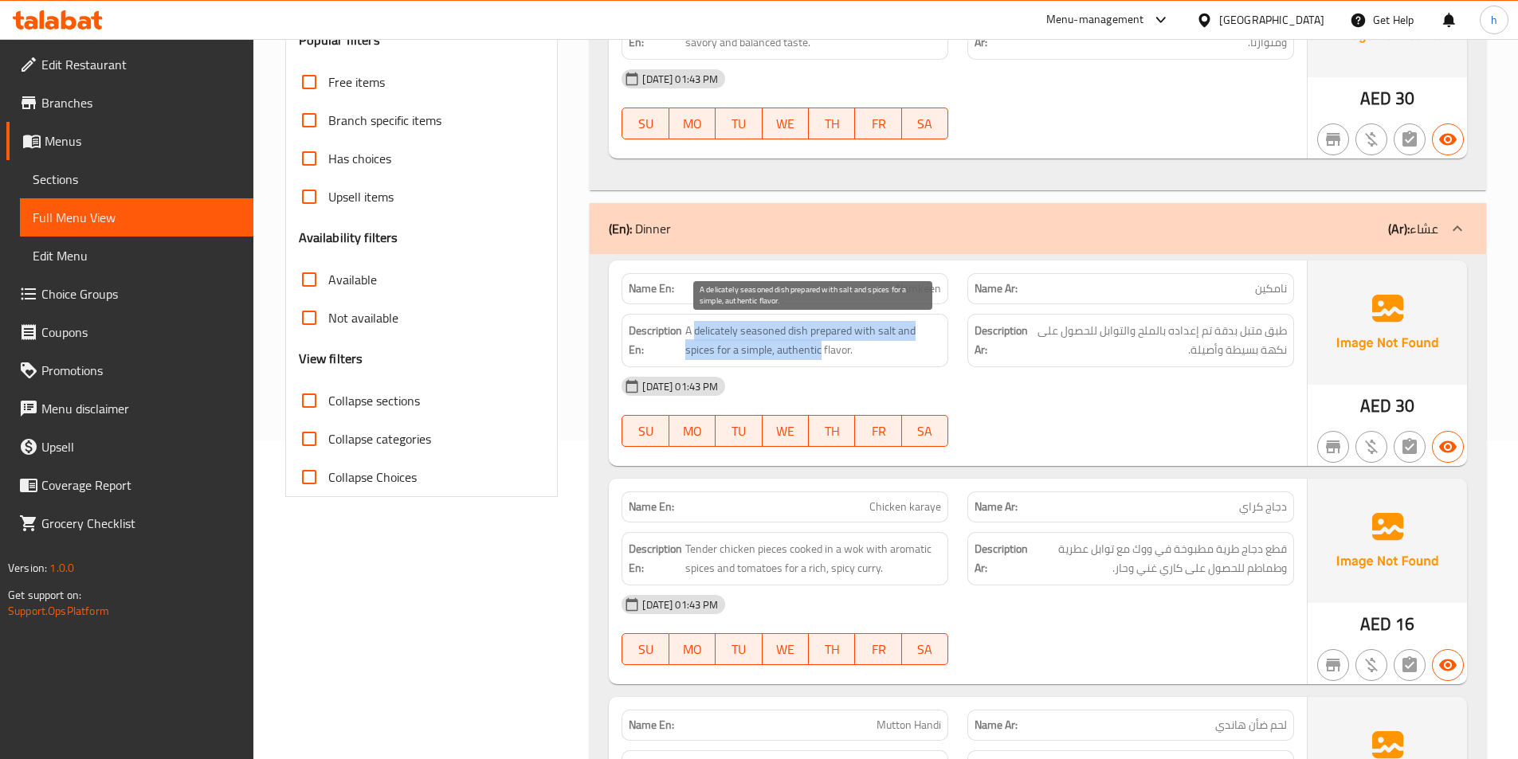
drag, startPoint x: 697, startPoint y: 336, endPoint x: 821, endPoint y: 345, distance: 124.6
click at [821, 345] on span "A delicately seasoned dish prepared with salt and spices for a simple, authenti…" at bounding box center [813, 340] width 256 height 39
click at [793, 363] on div "Description En: A delicately seasoned dish prepared with salt and spices for a …" at bounding box center [785, 340] width 327 height 53
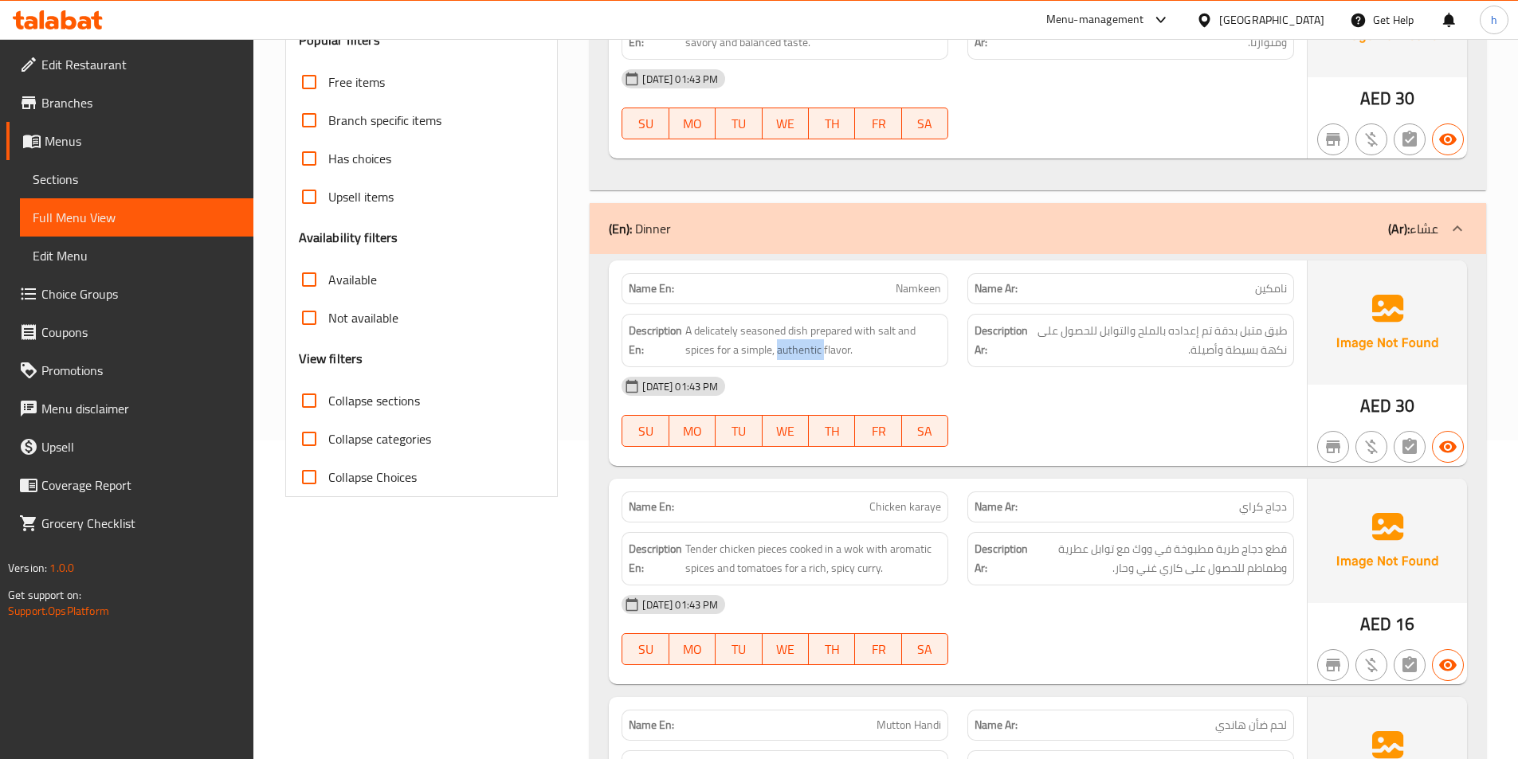
click at [793, 363] on div "Description En: A delicately seasoned dish prepared with salt and spices for a …" at bounding box center [785, 340] width 327 height 53
click at [835, 359] on span "A delicately seasoned dish prepared with salt and spices for a simple, authenti…" at bounding box center [813, 340] width 256 height 39
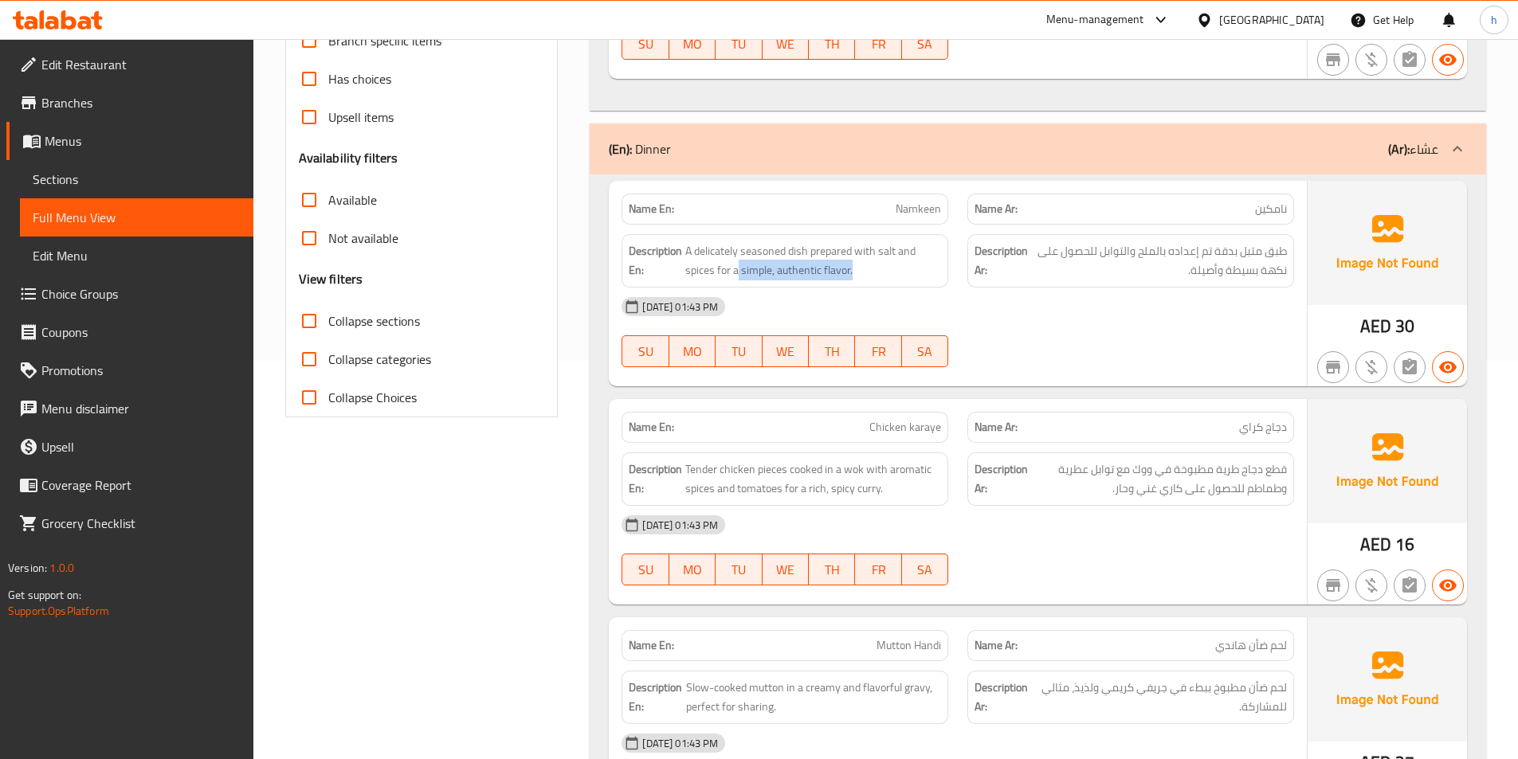
drag, startPoint x: 737, startPoint y: 281, endPoint x: 876, endPoint y: 277, distance: 138.7
click at [876, 277] on div "Description En: A delicately seasoned dish prepared with salt and spices for a …" at bounding box center [785, 260] width 327 height 53
click at [854, 285] on div "Description En: A delicately seasoned dish prepared with salt and spices for a …" at bounding box center [785, 260] width 327 height 53
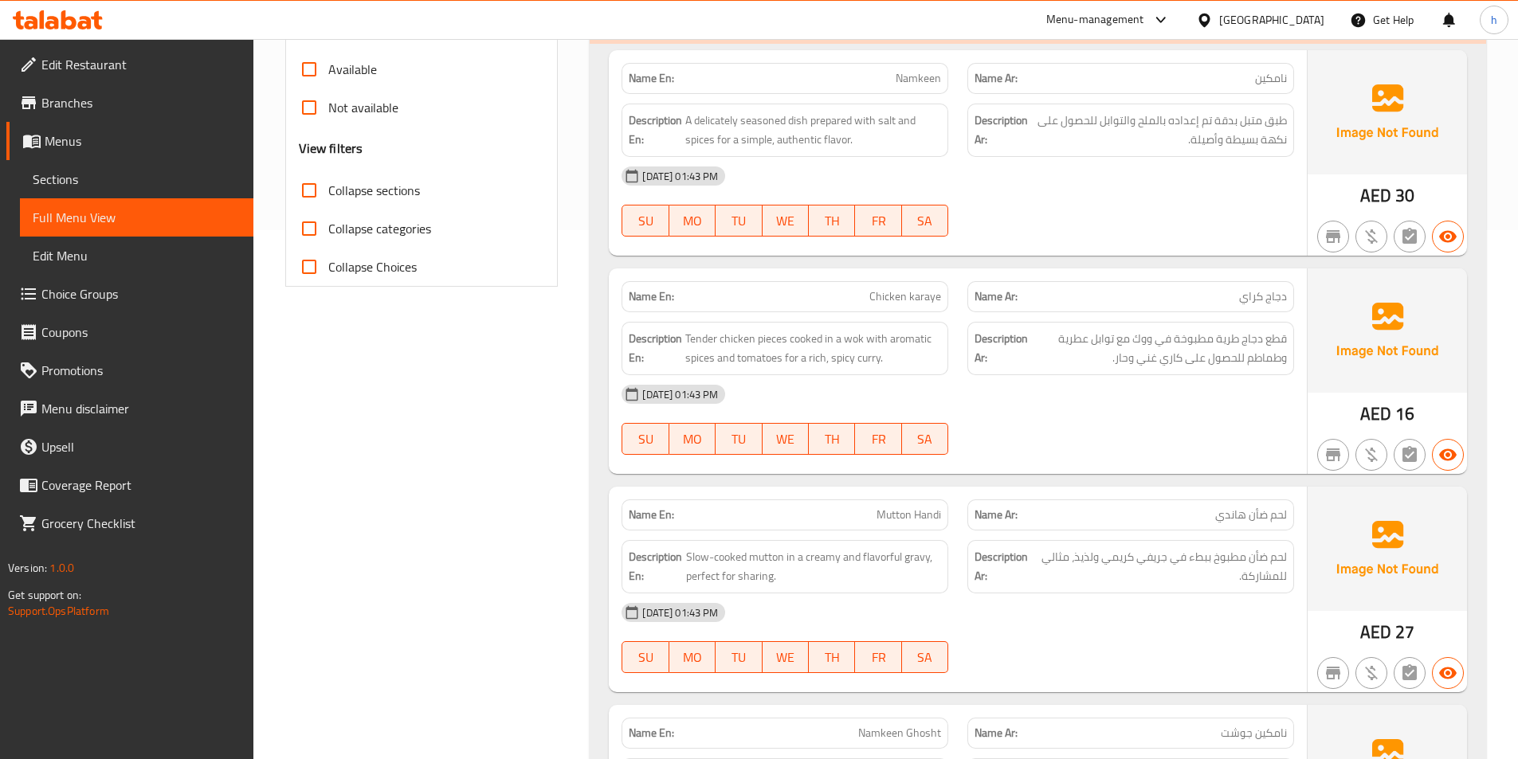
scroll to position [558, 0]
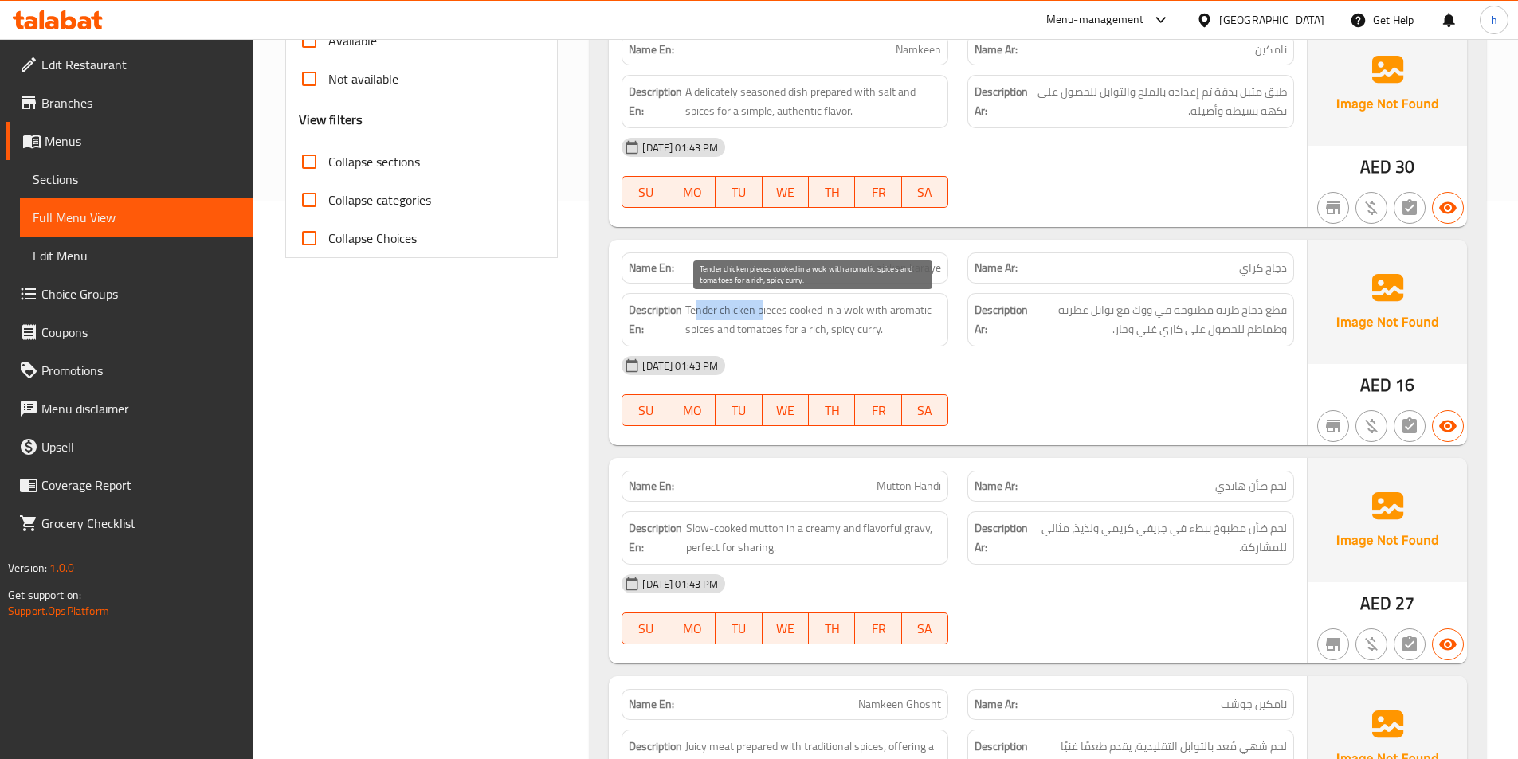
drag, startPoint x: 699, startPoint y: 312, endPoint x: 761, endPoint y: 312, distance: 62.2
click at [761, 312] on span "Tender chicken pieces cooked in a wok with aromatic spices and tomatoes for a r…" at bounding box center [813, 319] width 256 height 39
drag, startPoint x: 799, startPoint y: 307, endPoint x: 896, endPoint y: 308, distance: 97.2
click at [896, 308] on span "Tender chicken pieces cooked in a wok with aromatic spices and tomatoes for a r…" at bounding box center [813, 319] width 256 height 39
click at [889, 316] on span "Tender chicken pieces cooked in a wok with aromatic spices and tomatoes for a r…" at bounding box center [813, 319] width 256 height 39
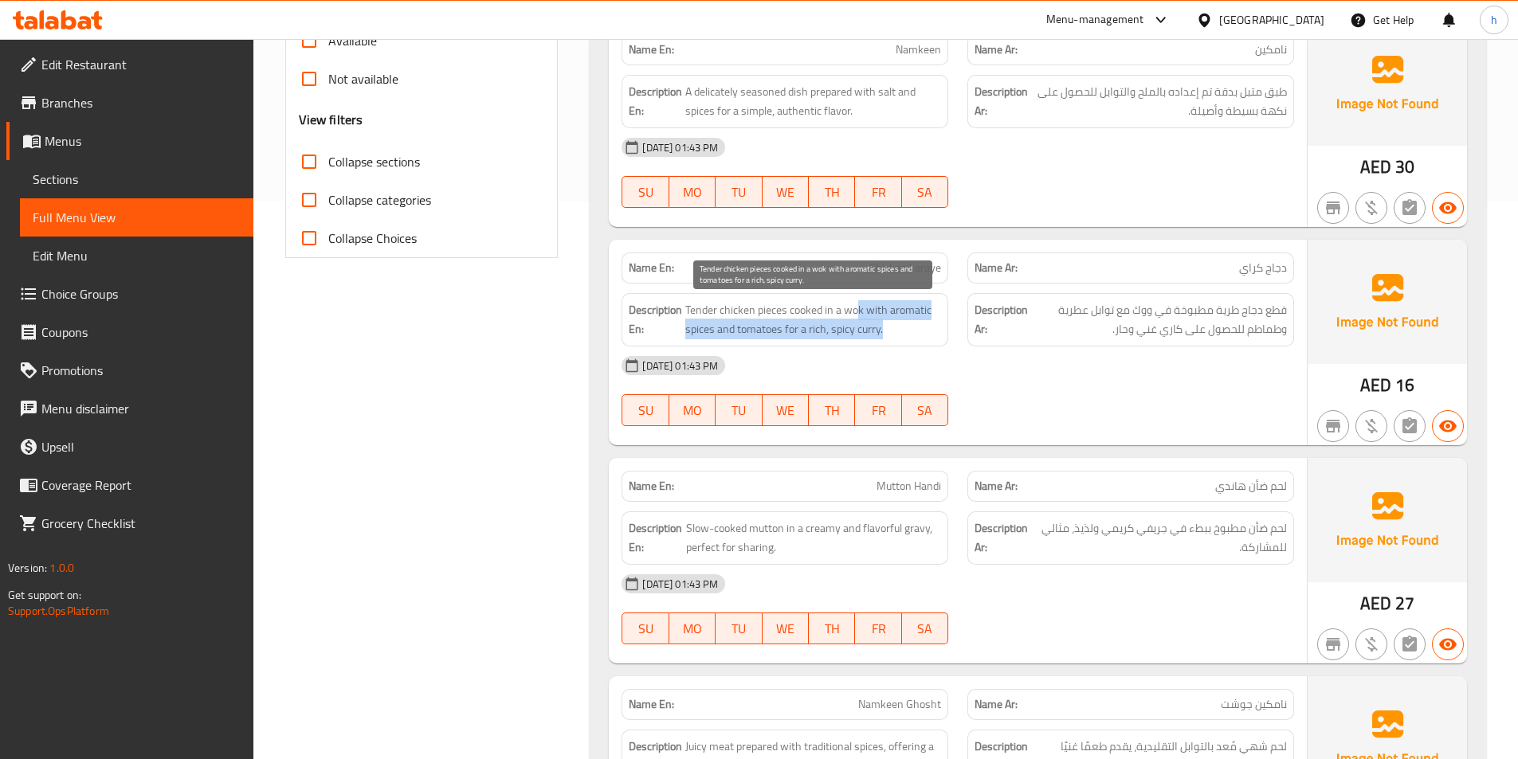
drag, startPoint x: 860, startPoint y: 312, endPoint x: 921, endPoint y: 335, distance: 65.6
click at [921, 335] on span "Tender chicken pieces cooked in a wok with aromatic spices and tomatoes for a r…" at bounding box center [813, 319] width 256 height 39
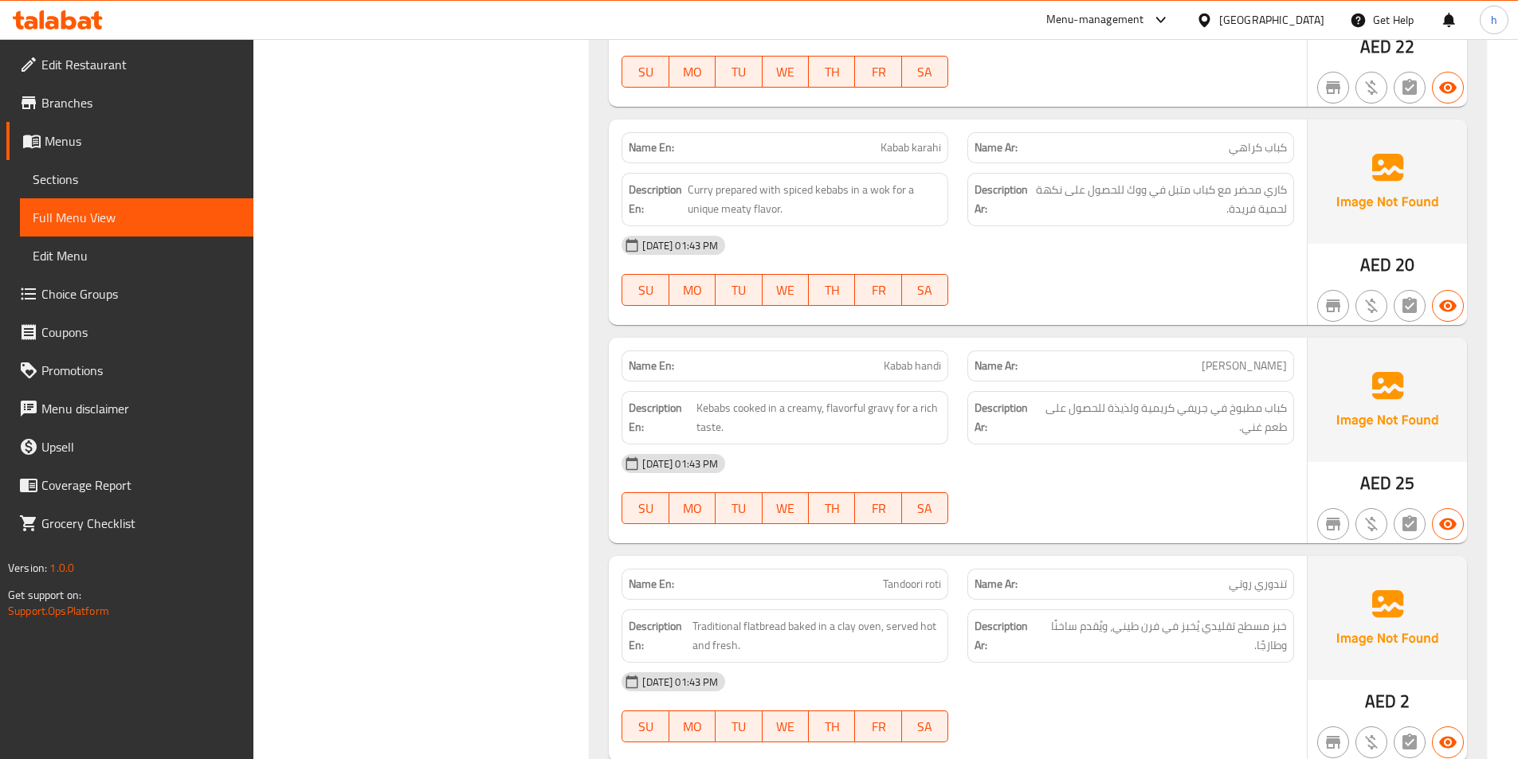
scroll to position [4975, 0]
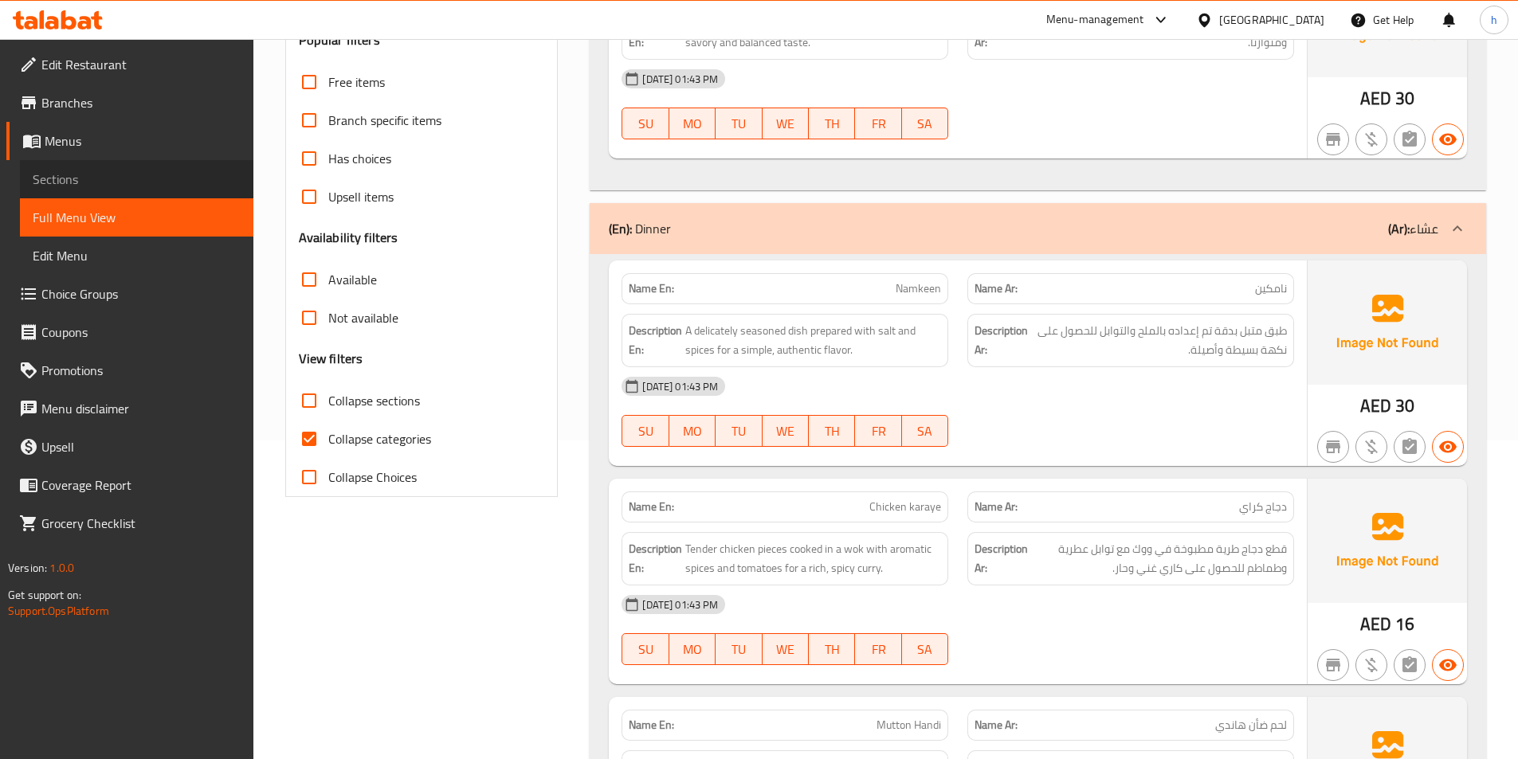
click at [129, 173] on span "Sections" at bounding box center [137, 179] width 208 height 19
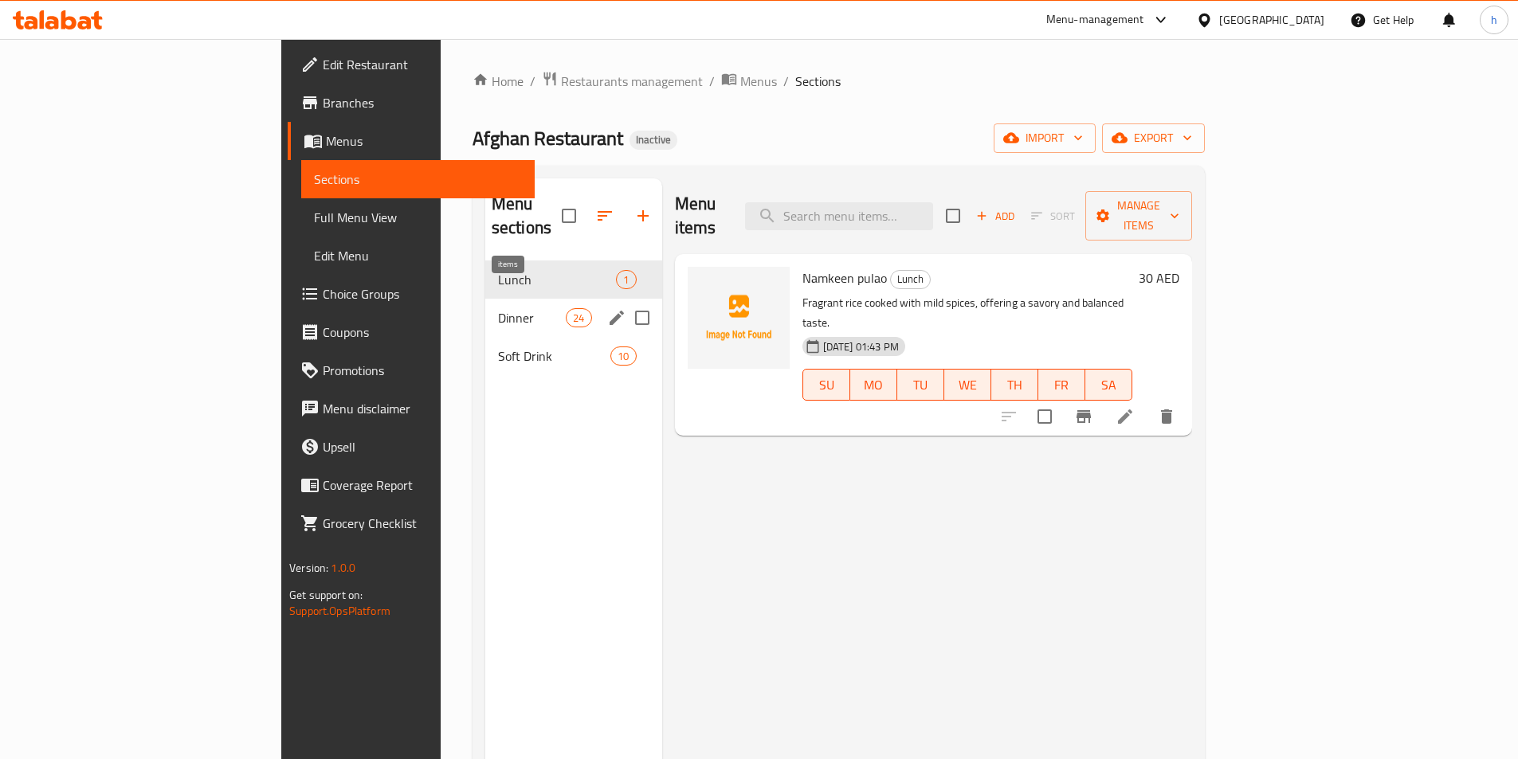
click at [567, 311] on span "24" at bounding box center [579, 318] width 24 height 15
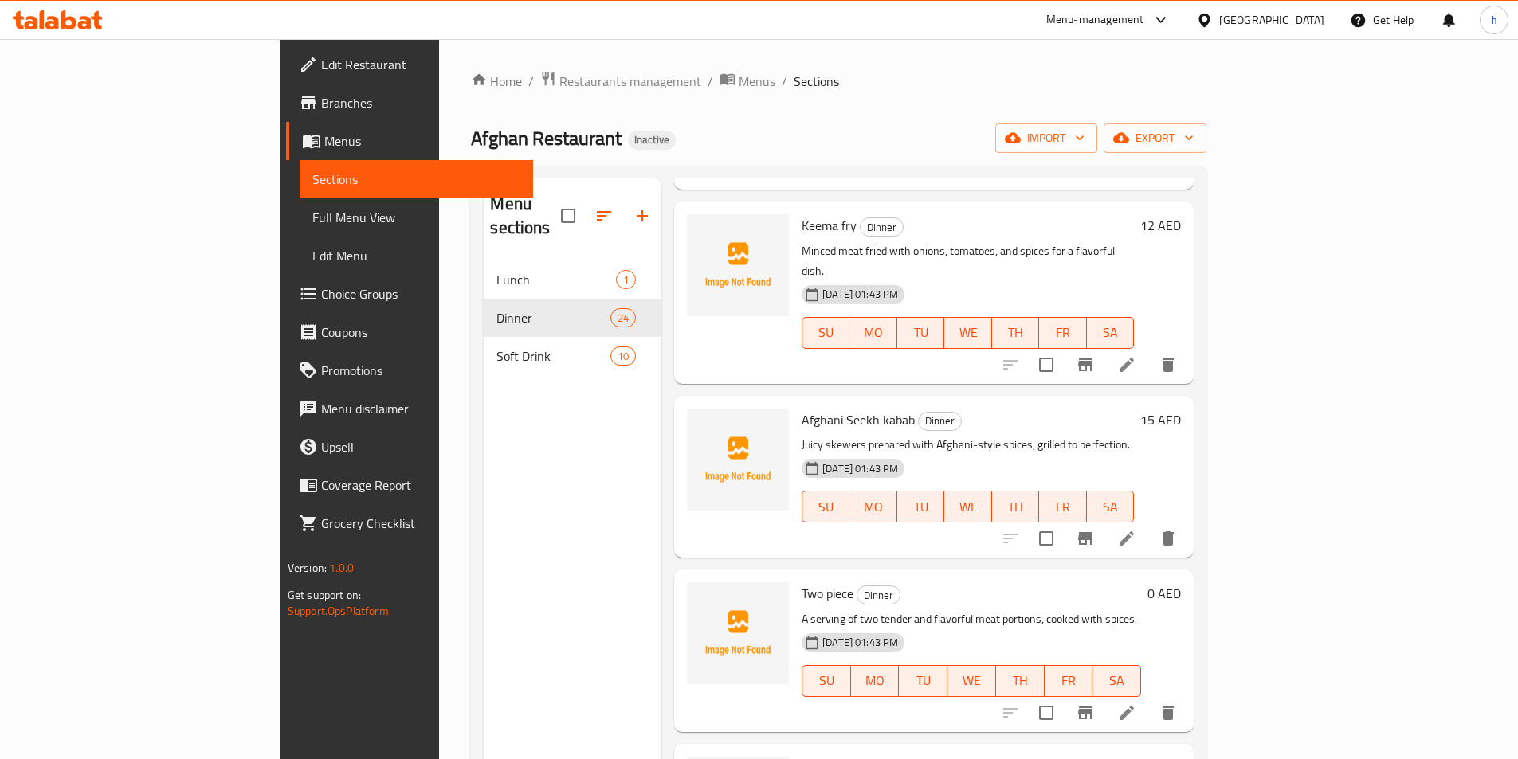
scroll to position [2710, 0]
click at [1174, 705] on icon "delete" at bounding box center [1168, 712] width 11 height 14
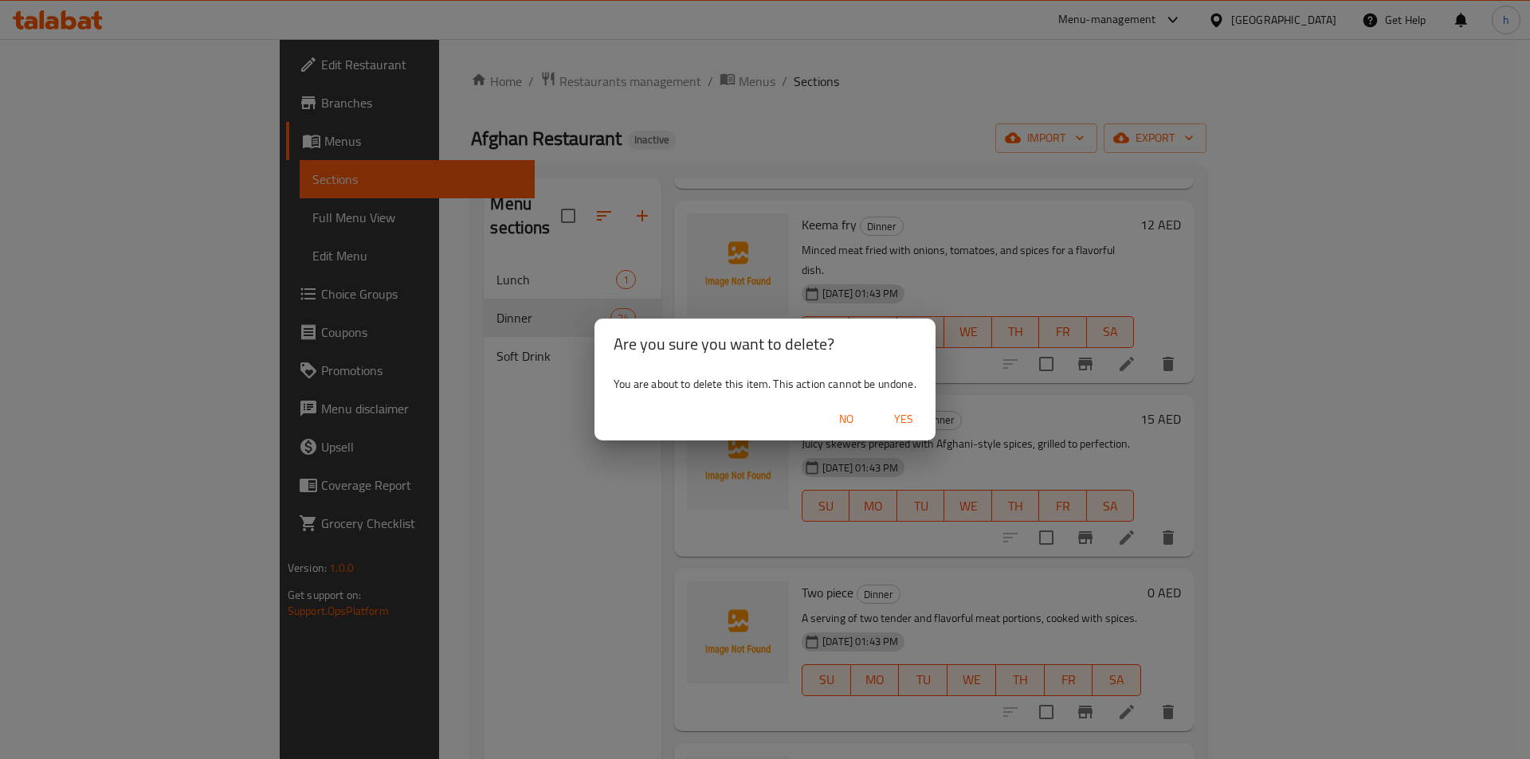
click at [1130, 356] on div "Are you sure you want to delete? You are about to delete this item. This action…" at bounding box center [765, 379] width 1530 height 759
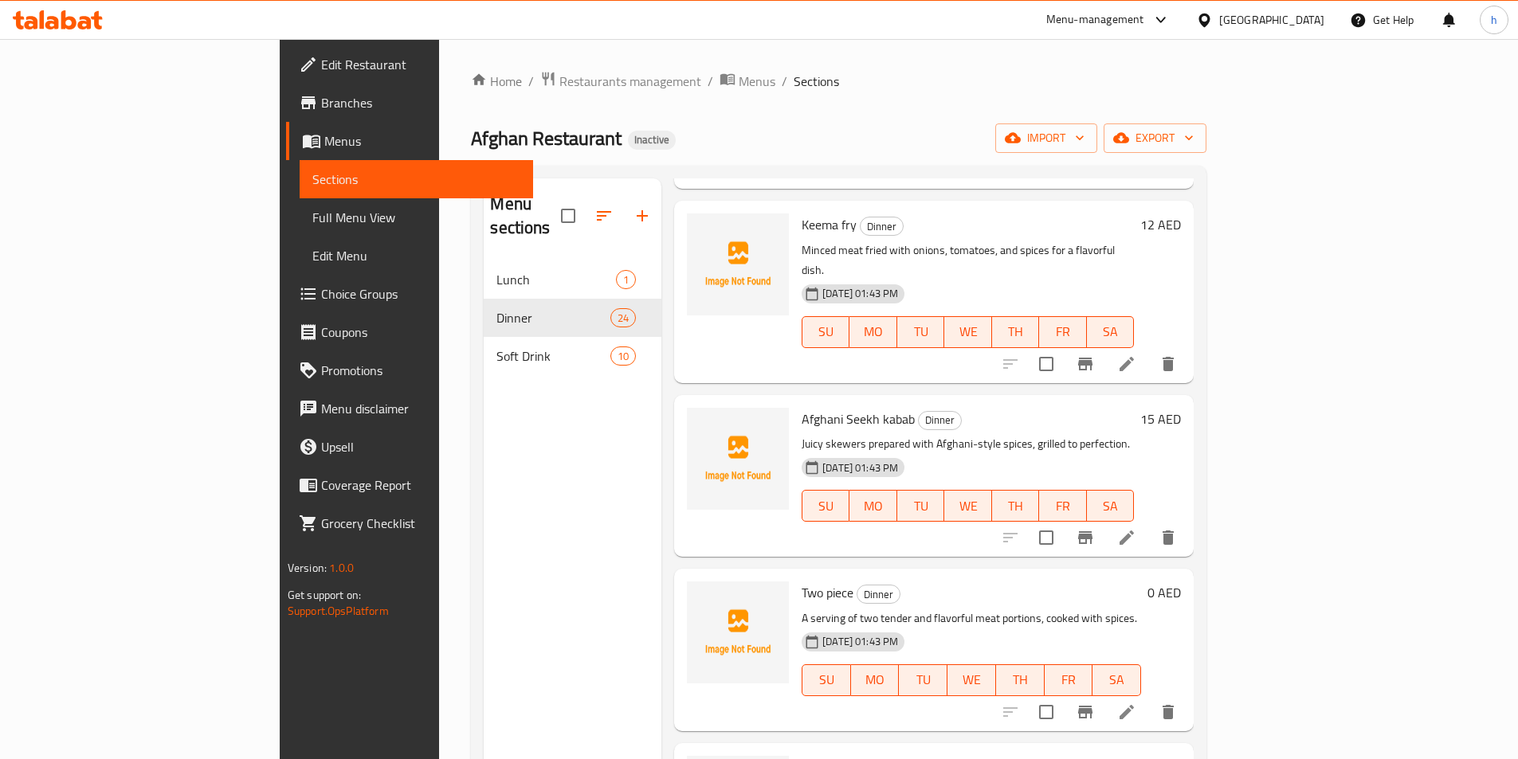
click at [802, 581] on span "Two piece" at bounding box center [828, 593] width 52 height 24
copy h6 "Two piece"
click at [1174, 705] on icon "delete" at bounding box center [1168, 712] width 11 height 14
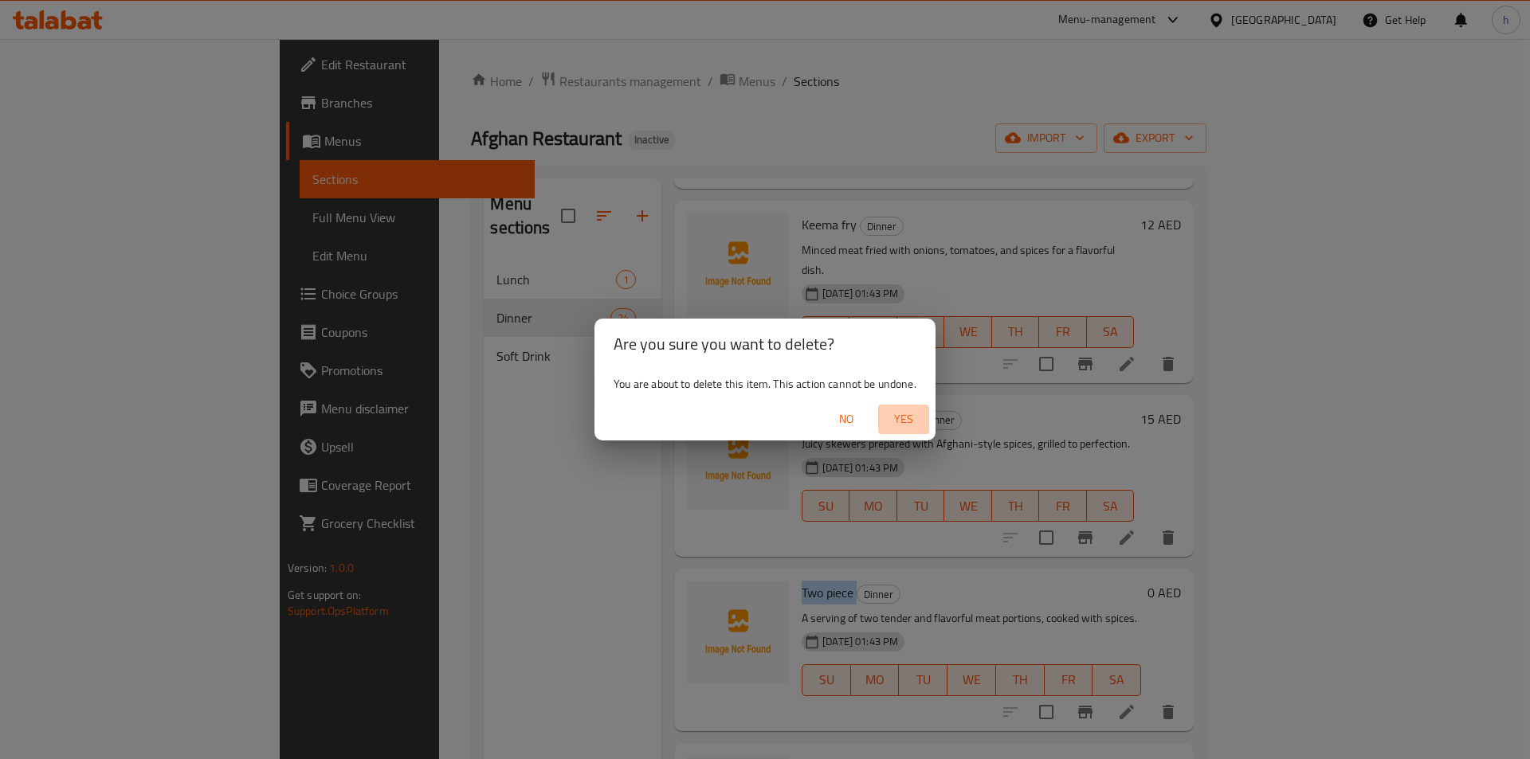
click at [910, 421] on span "Yes" at bounding box center [904, 420] width 38 height 20
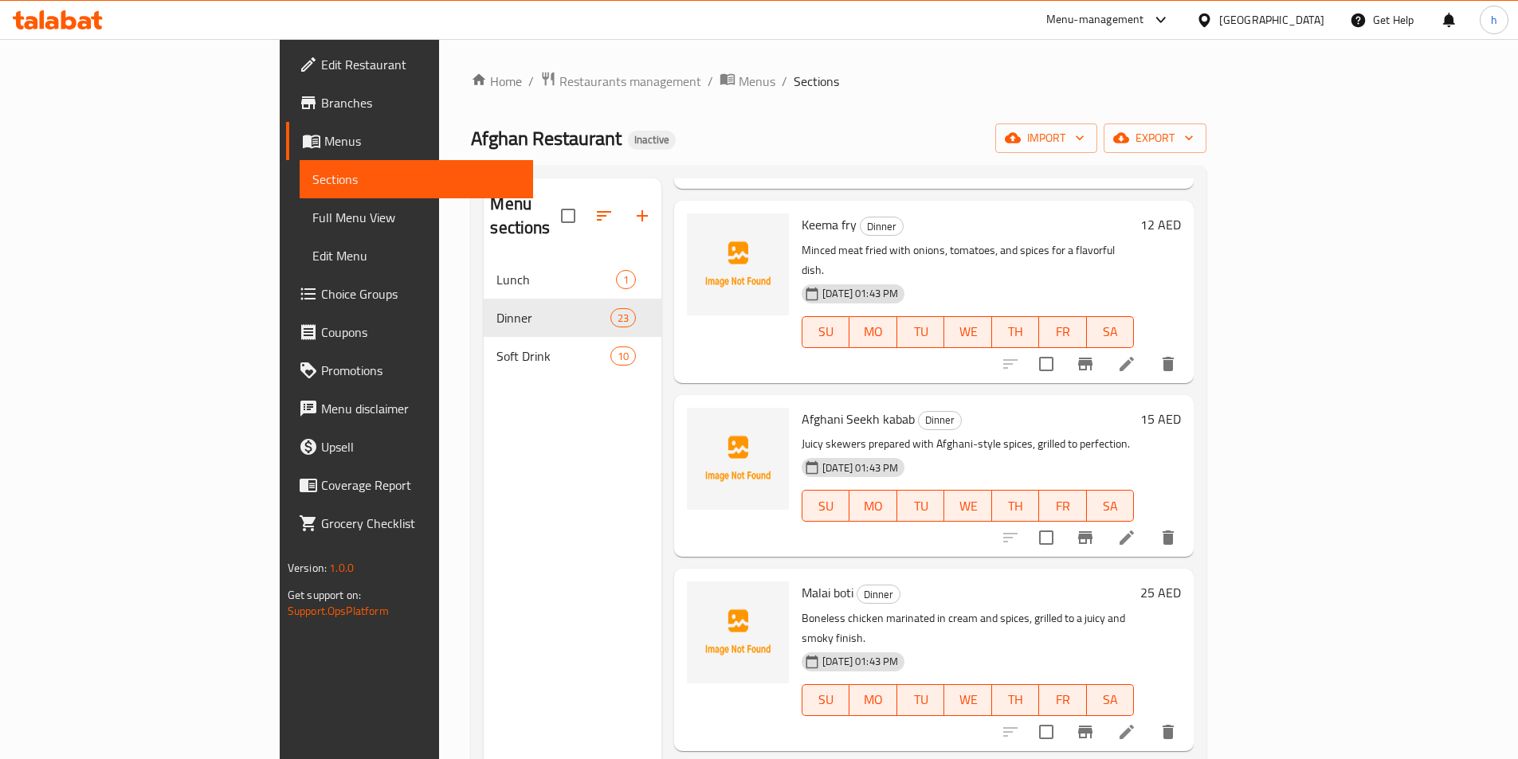
click at [697, 118] on div "Home / Restaurants management / Menus / Sections Afghan Restaurant Inactive imp…" at bounding box center [839, 511] width 736 height 880
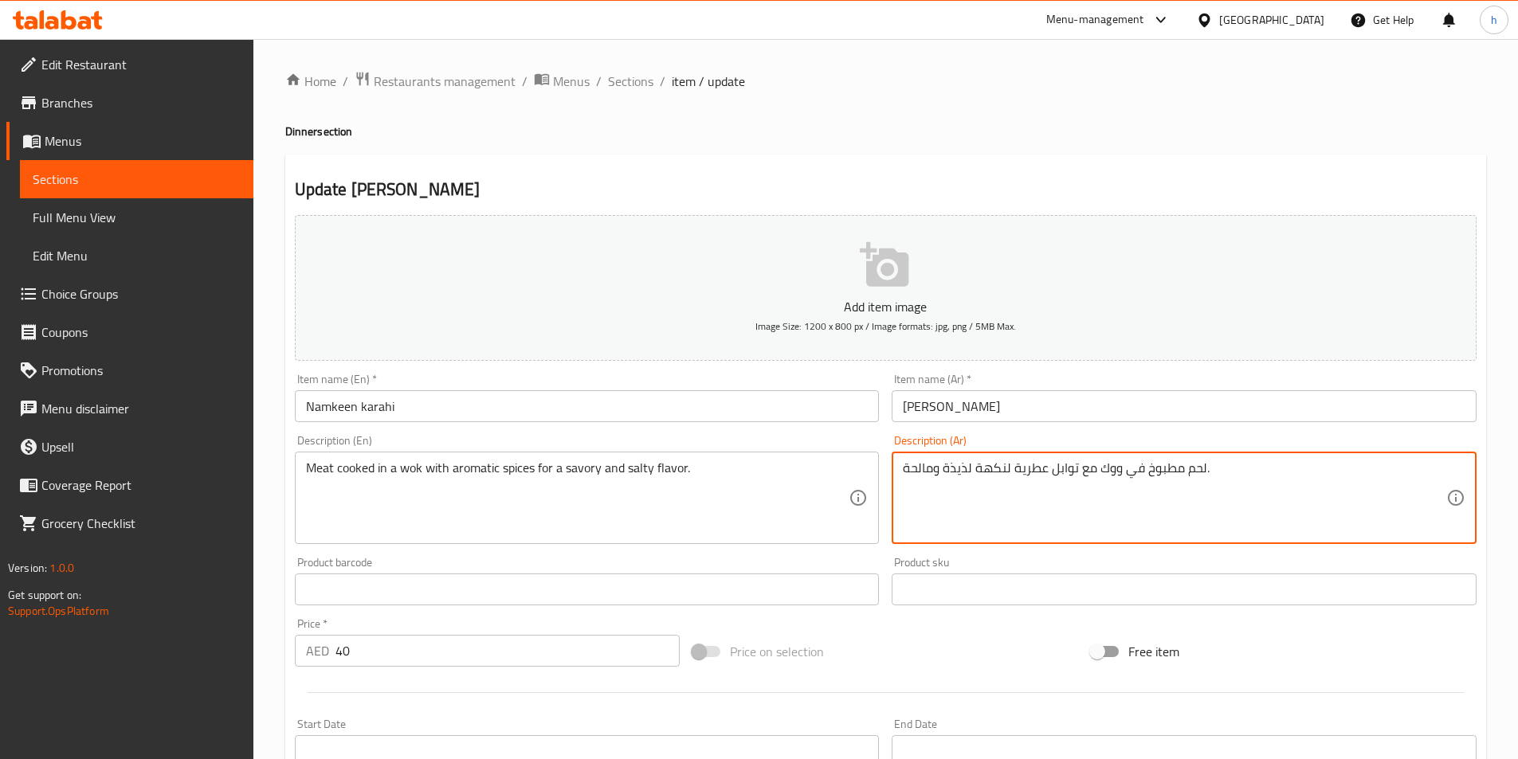
click at [1183, 470] on textarea "لحم مطبوخ في ووك مع توابل عطرية لنكهة لذيذة ومالحة." at bounding box center [1175, 499] width 544 height 76
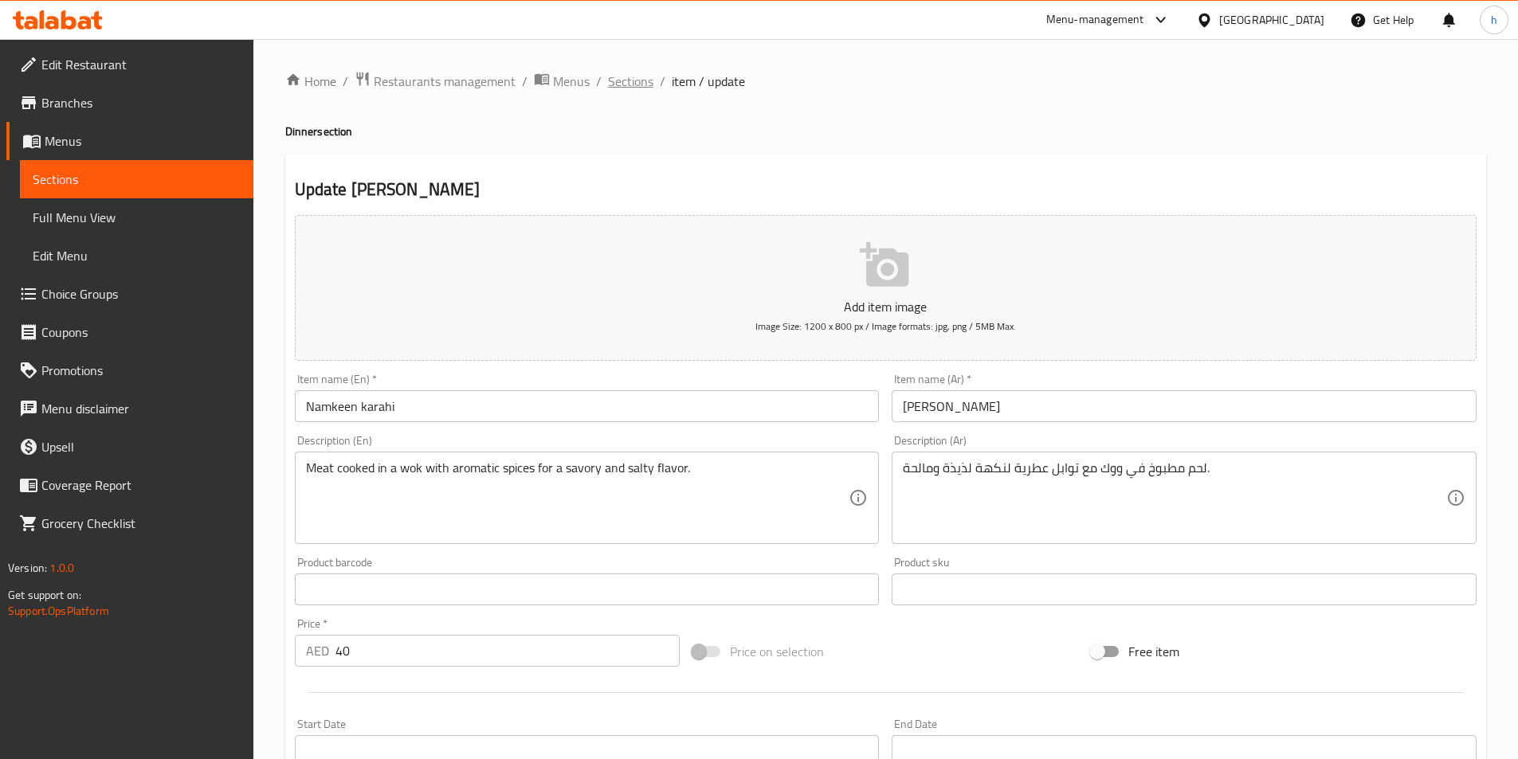
click at [630, 83] on span "Sections" at bounding box center [630, 81] width 45 height 19
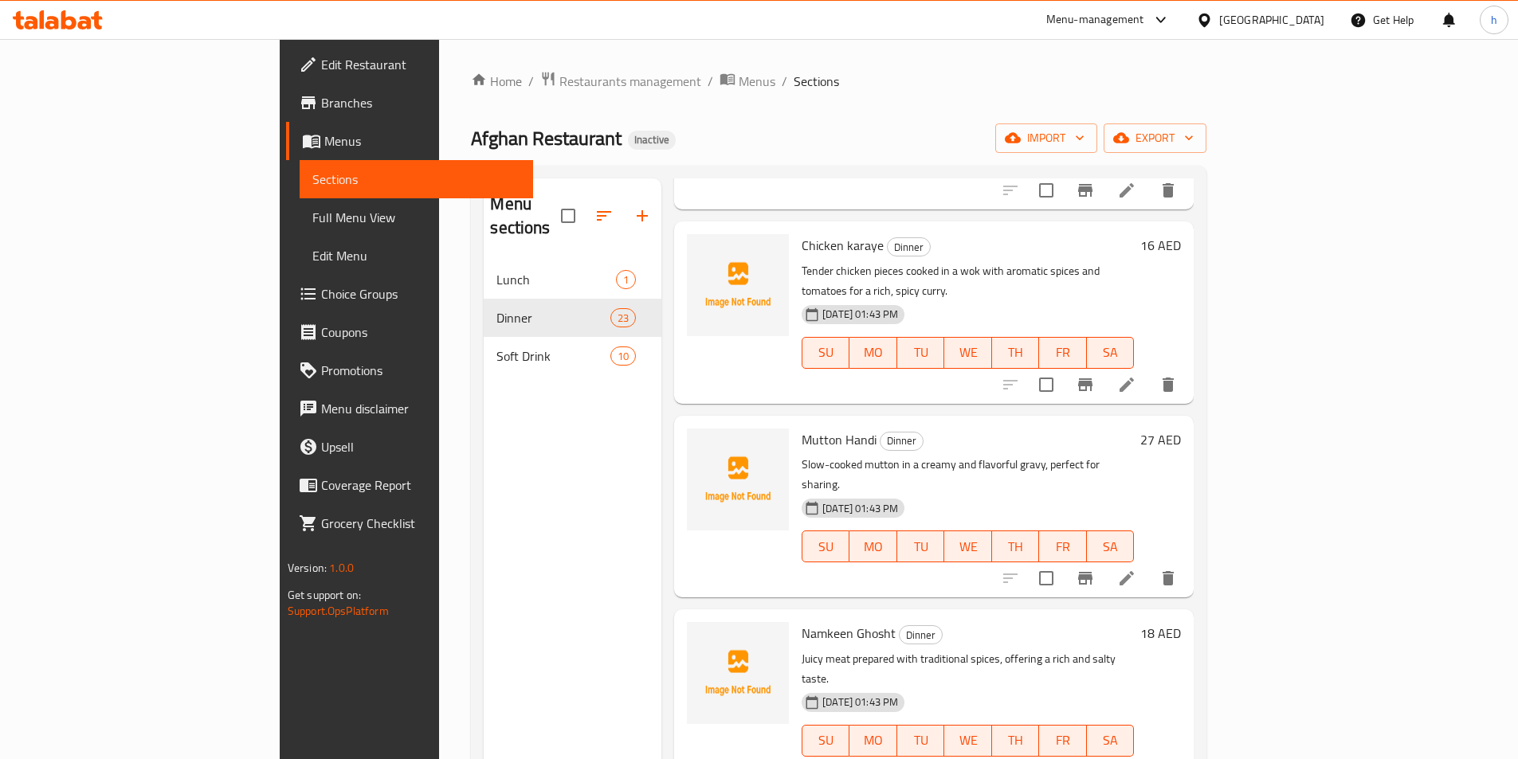
scroll to position [319, 0]
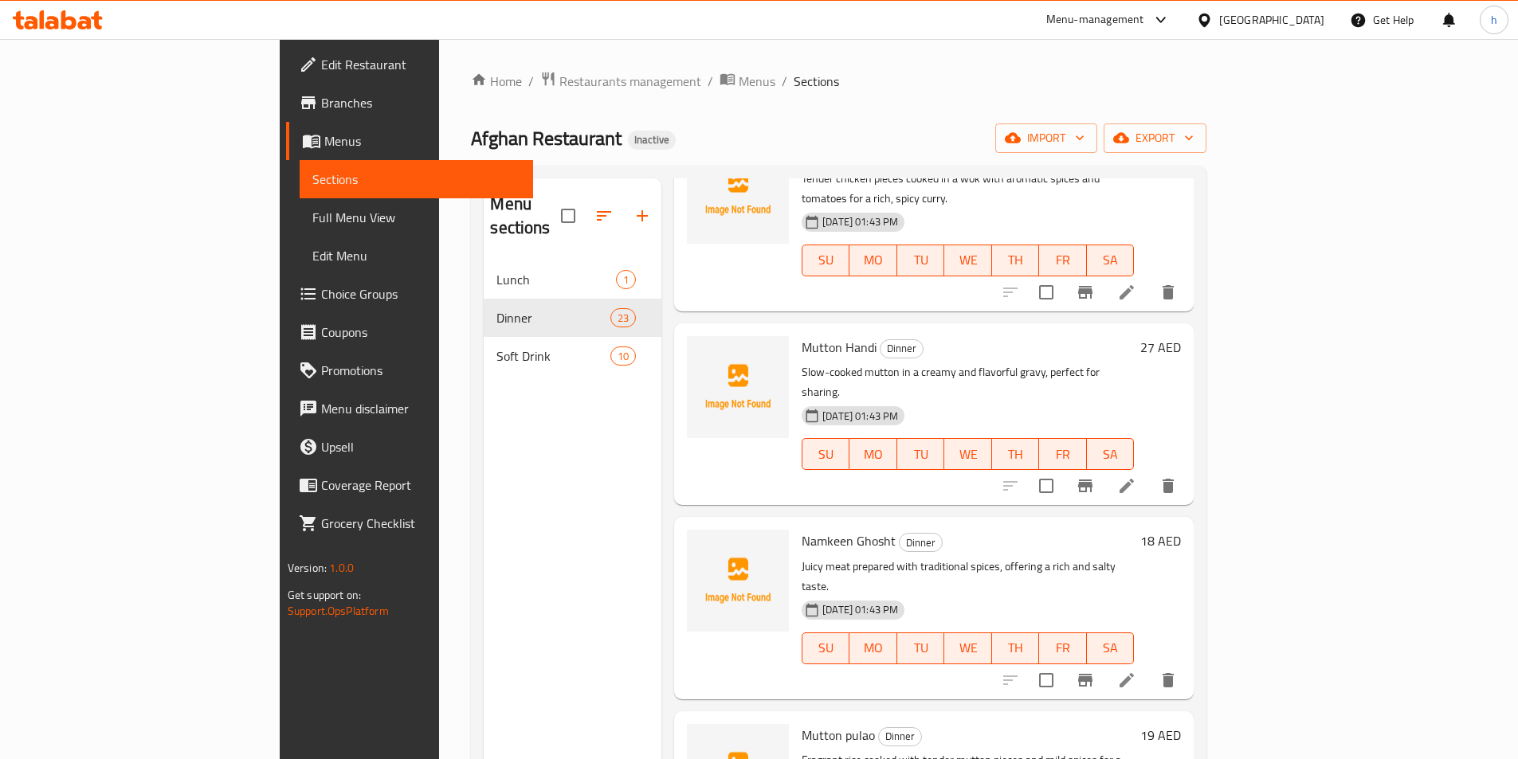
click at [1136, 671] on icon at bounding box center [1126, 680] width 19 height 19
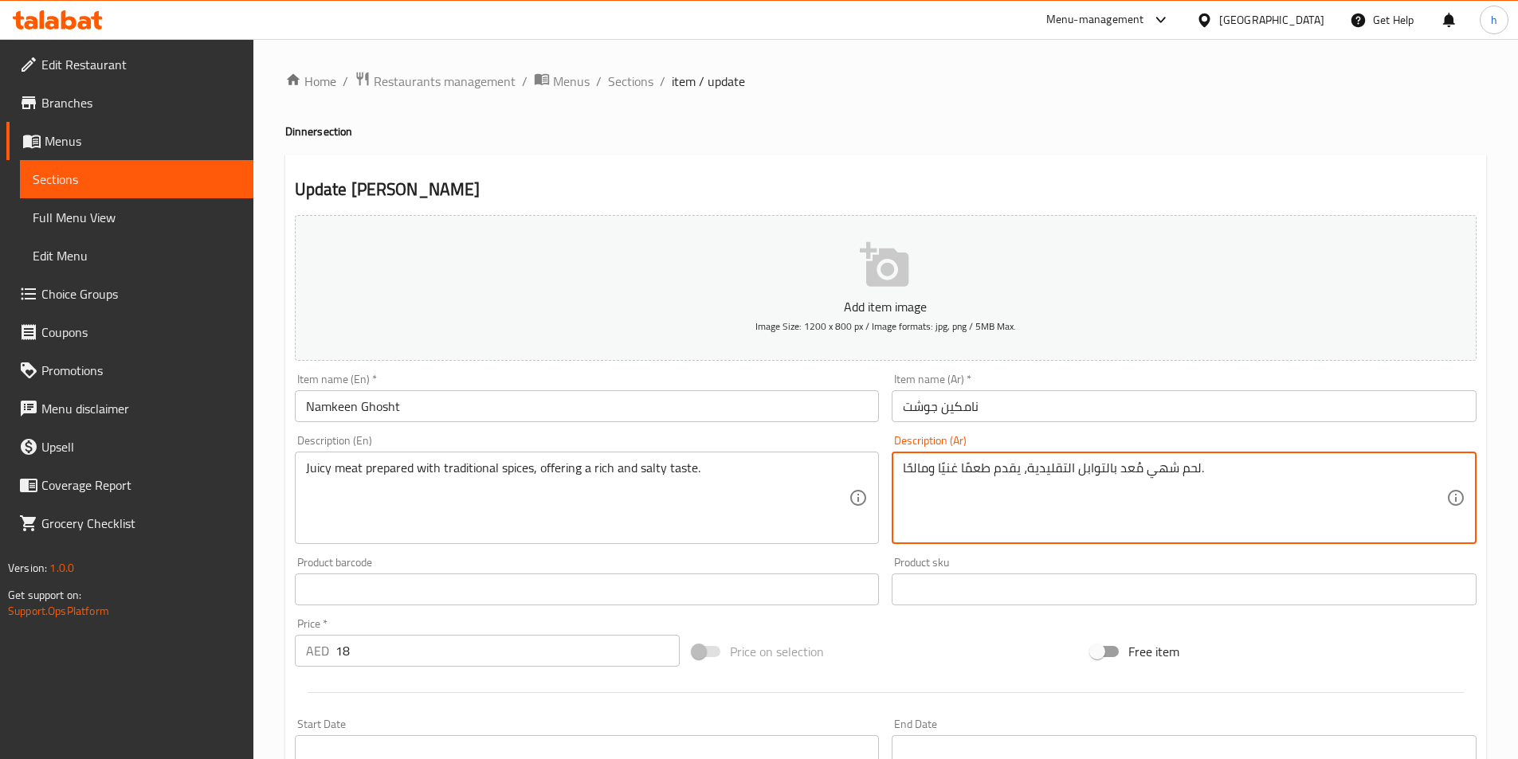
click at [1164, 467] on textarea "لحم شهي مُعد بالتوابل التقليدية، يقدم طعمًا غنيًا ومالحًا." at bounding box center [1175, 499] width 544 height 76
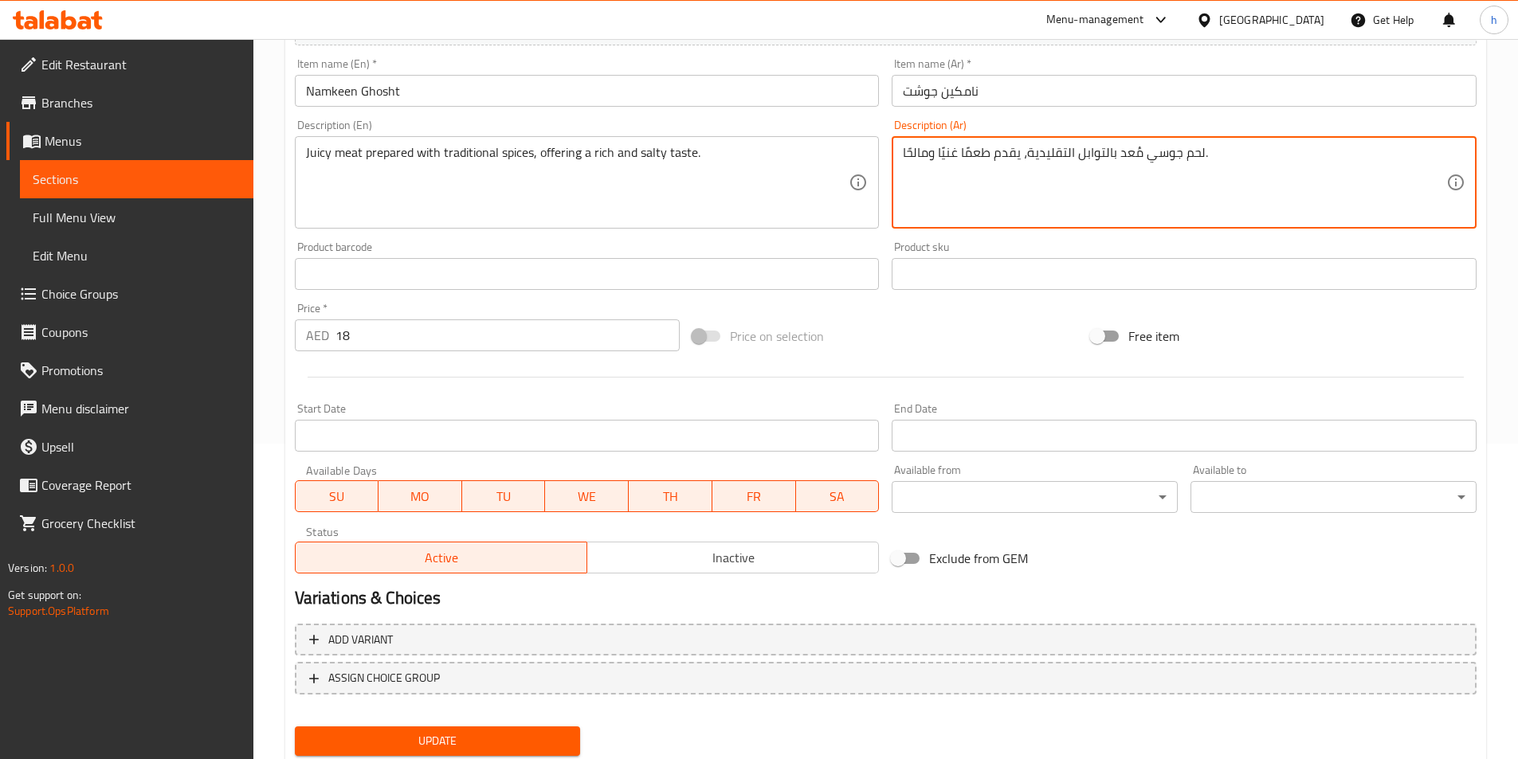
scroll to position [367, 0]
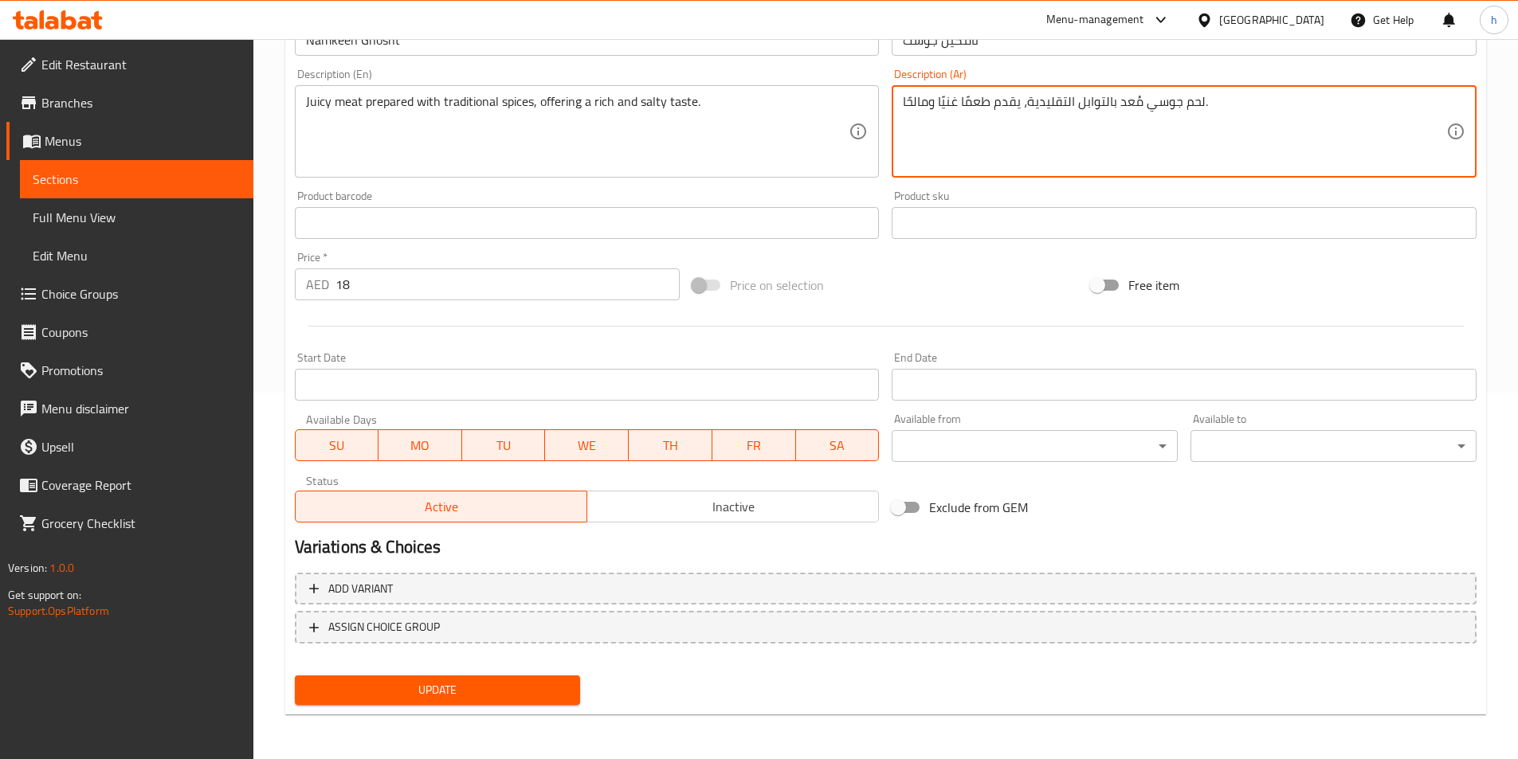
type textarea "لحم جوسي مُعد بالتوابل التقليدية، يقدم طعمًا غنيًا ومالحًا."
click at [504, 693] on span "Update" at bounding box center [438, 691] width 261 height 20
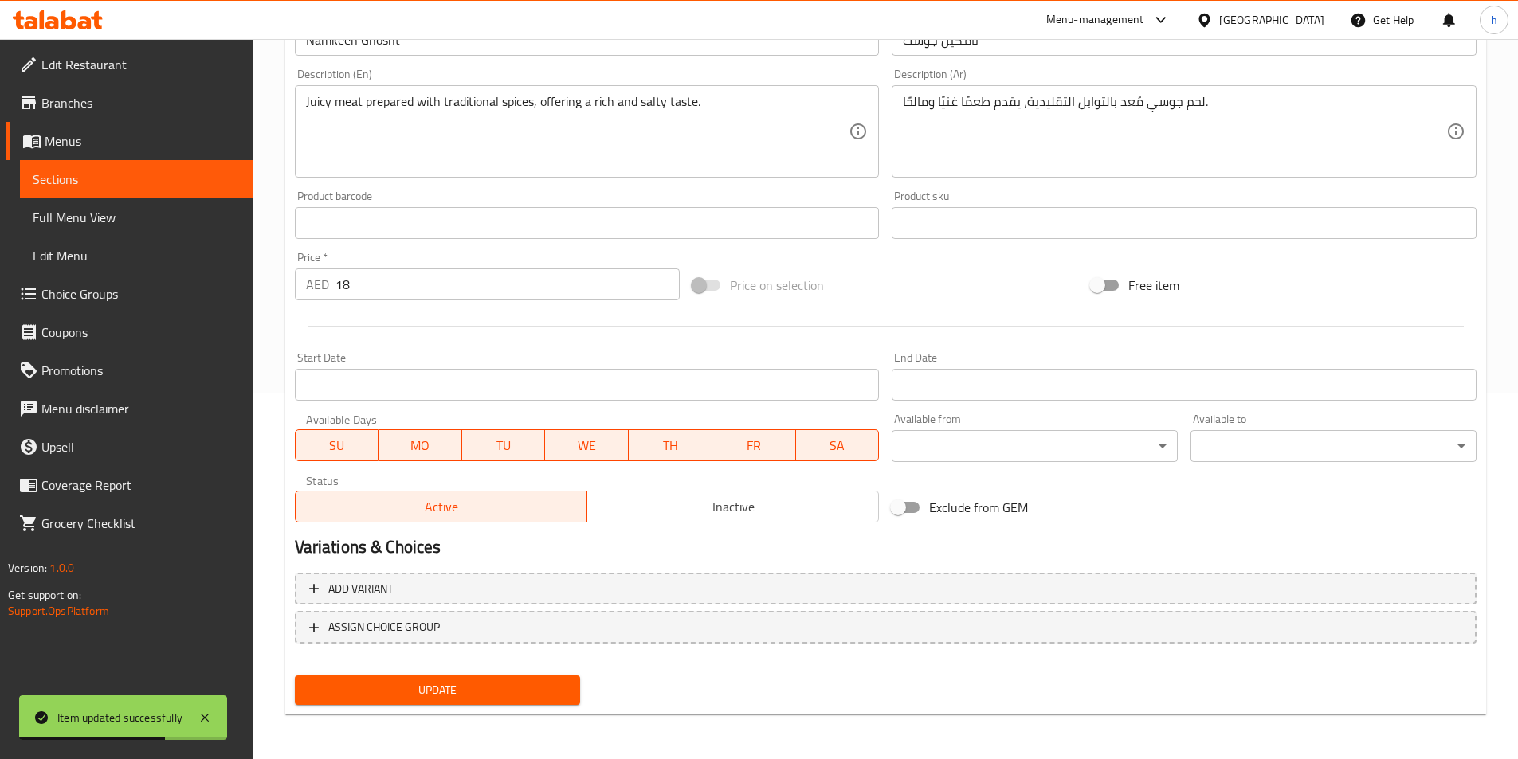
click at [215, 56] on span "Edit Restaurant" at bounding box center [140, 64] width 199 height 19
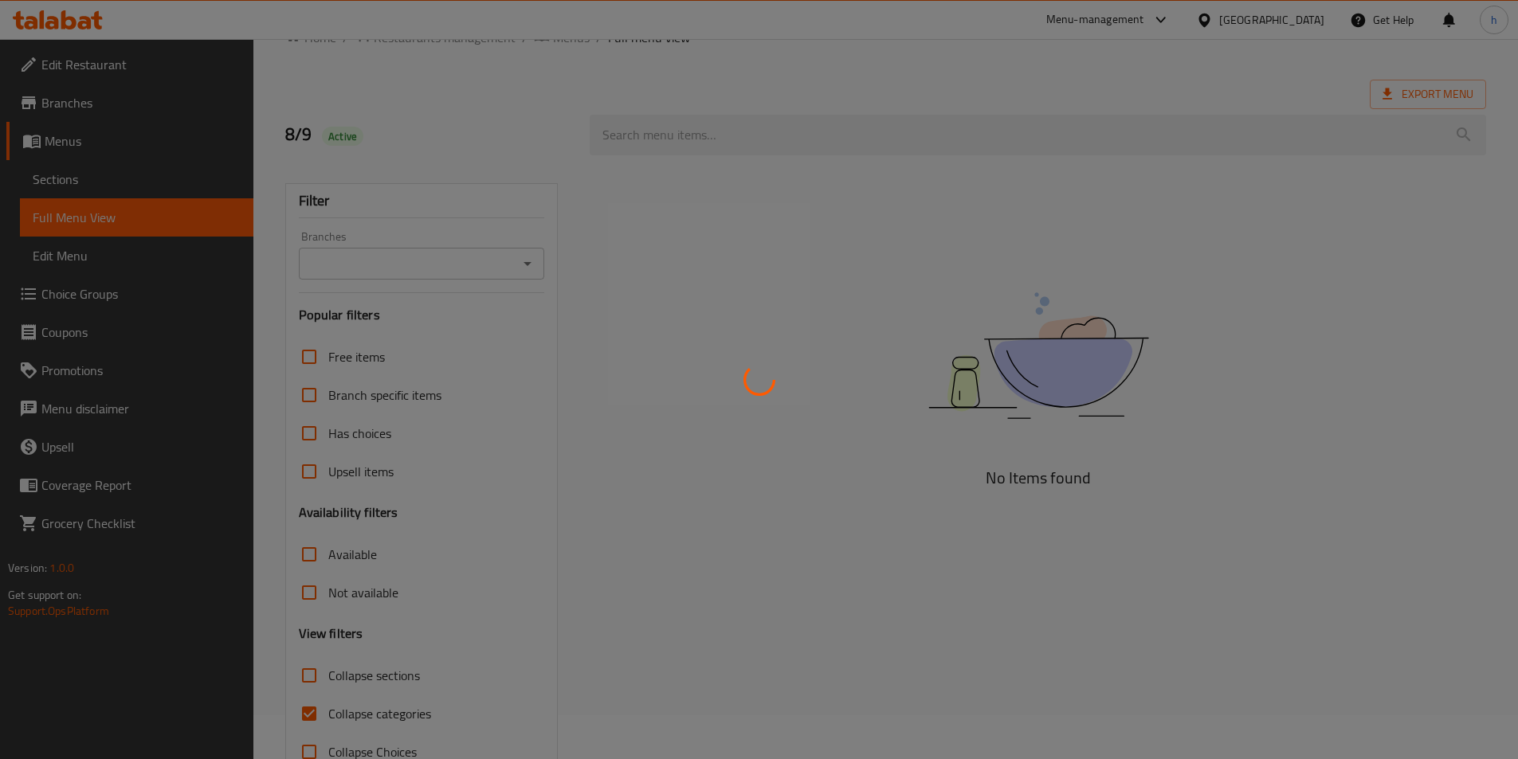
scroll to position [88, 0]
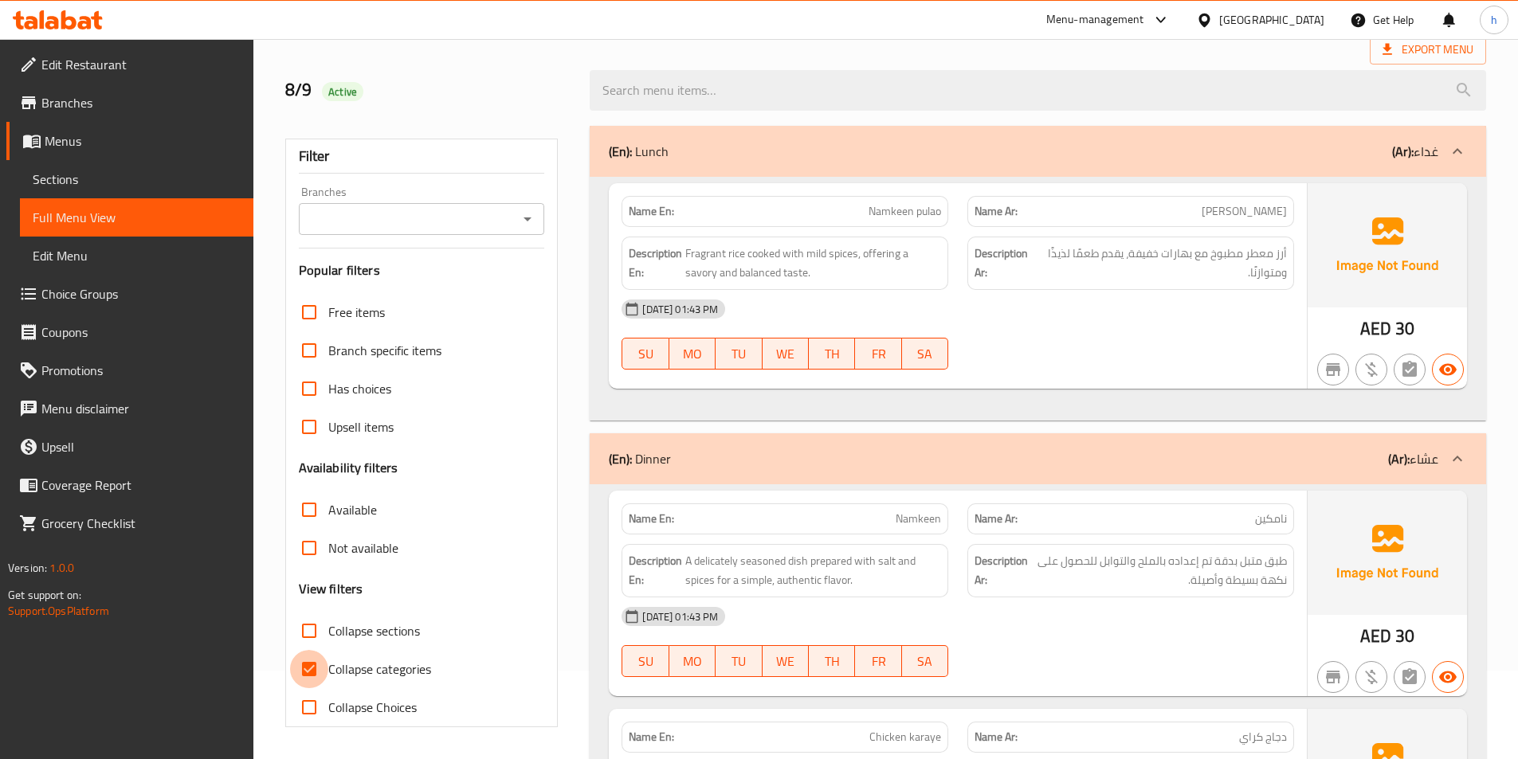
click at [314, 671] on input "Collapse categories" at bounding box center [309, 669] width 38 height 38
checkbox input "false"
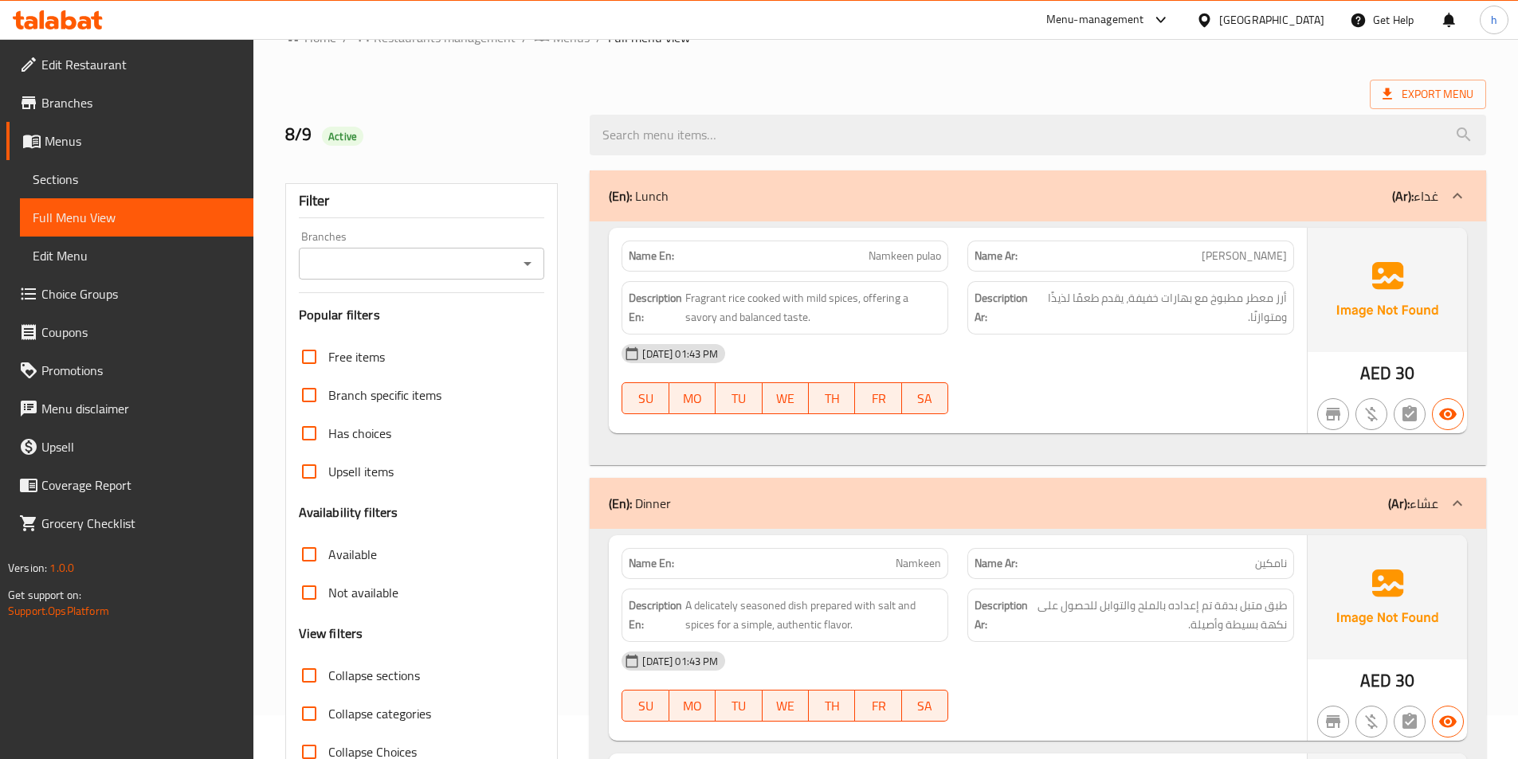
scroll to position [0, 0]
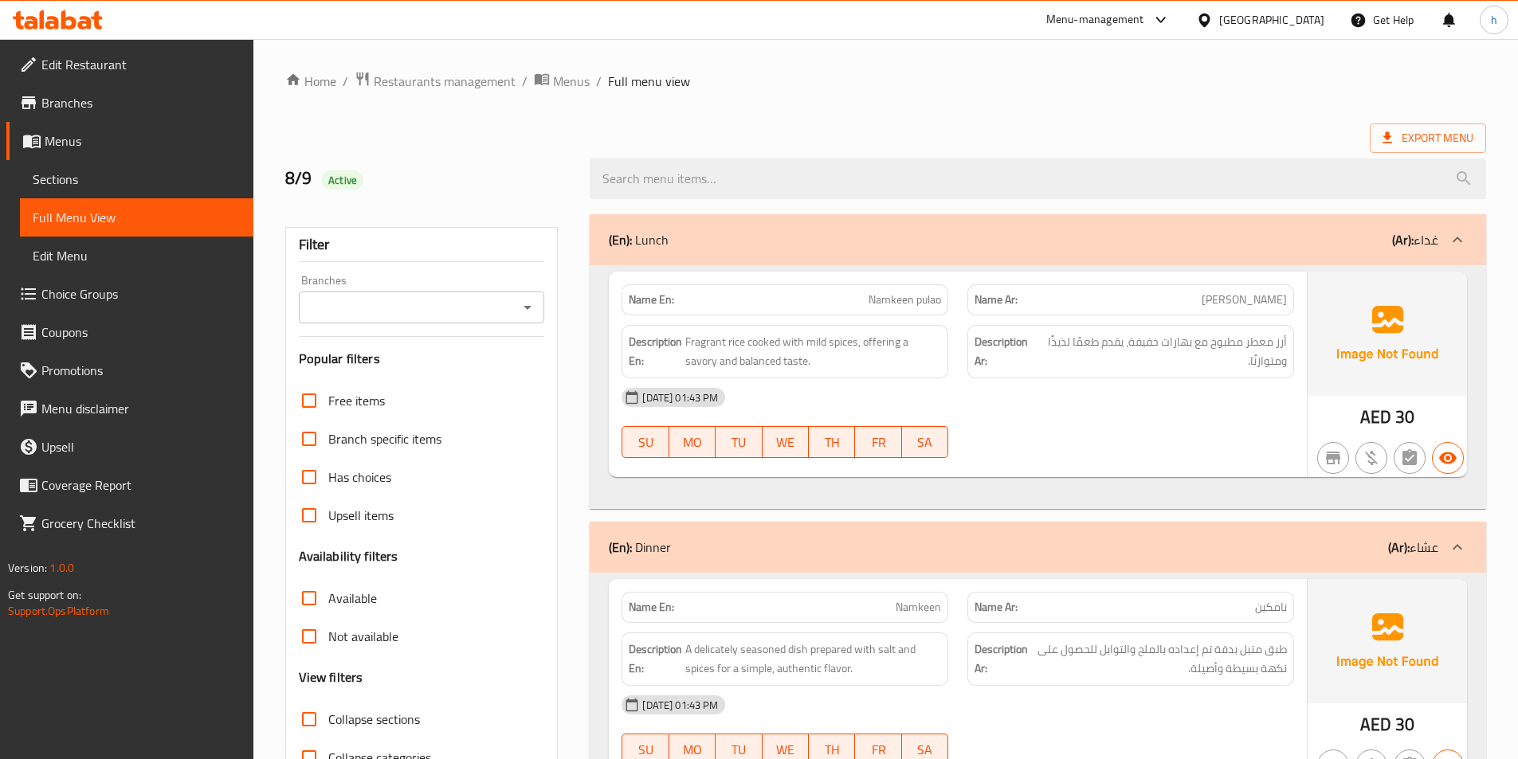
drag, startPoint x: 1285, startPoint y: 340, endPoint x: 1040, endPoint y: 421, distance: 258.3
click at [1040, 421] on div "Name En: Namkeen pulao Name Ar: نامكين بولاو Description En: Fragrant rice cook…" at bounding box center [958, 375] width 698 height 206
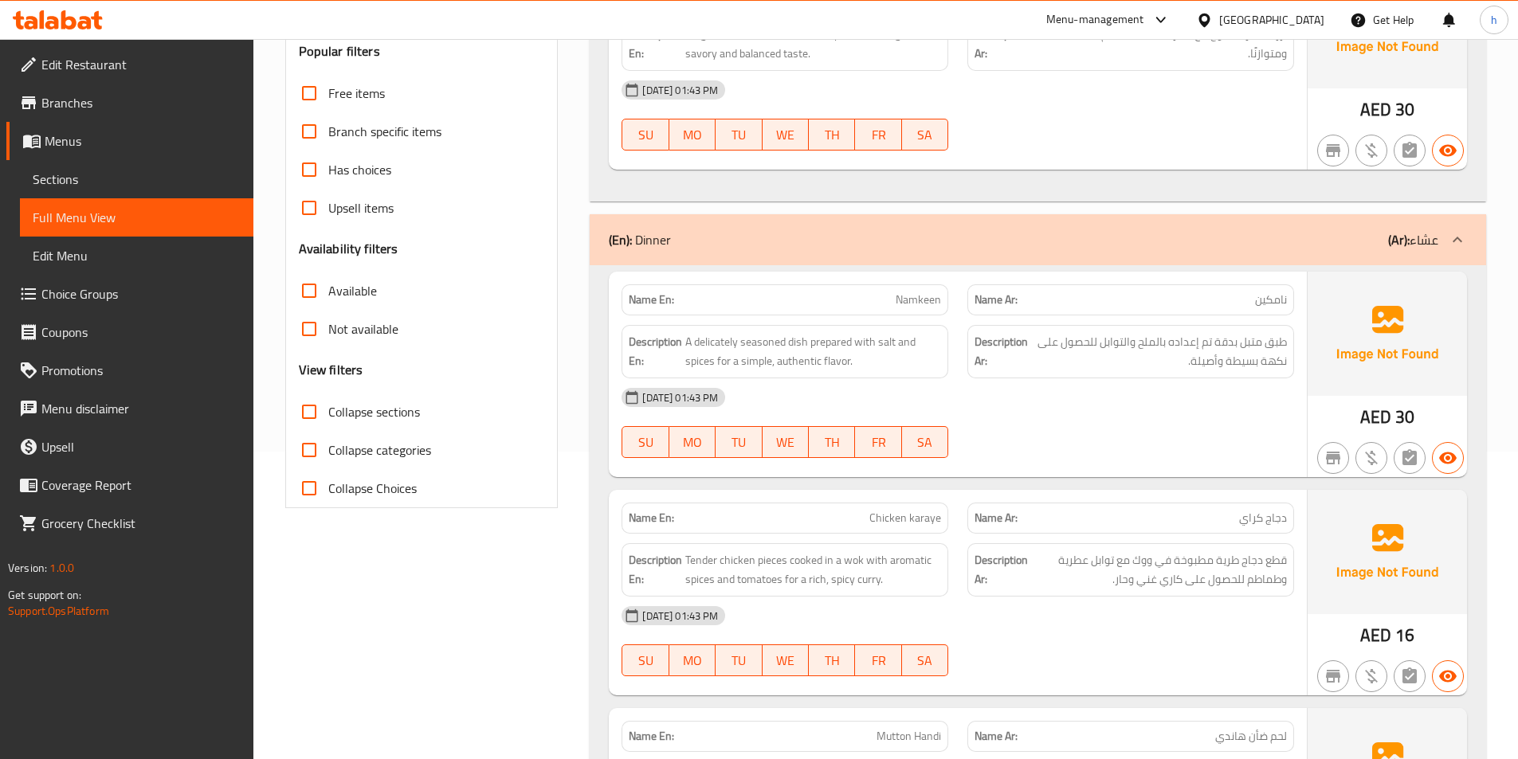
scroll to position [319, 0]
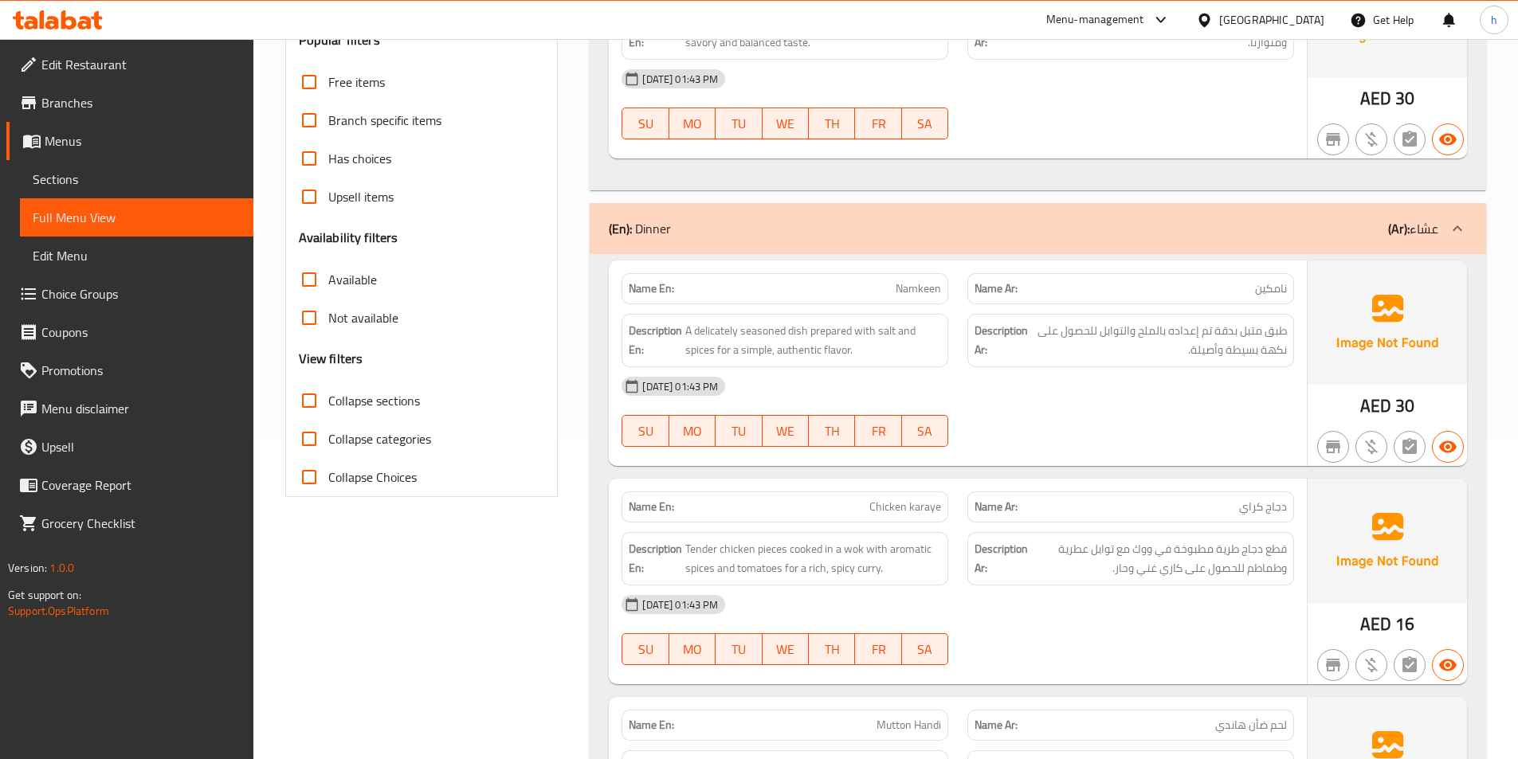
drag, startPoint x: 1281, startPoint y: 327, endPoint x: 1069, endPoint y: 375, distance: 218.3
click at [1069, 375] on div "Name En: Namkeen Name Ar: نامكين Description En: A delicately seasoned dish pre…" at bounding box center [958, 364] width 698 height 206
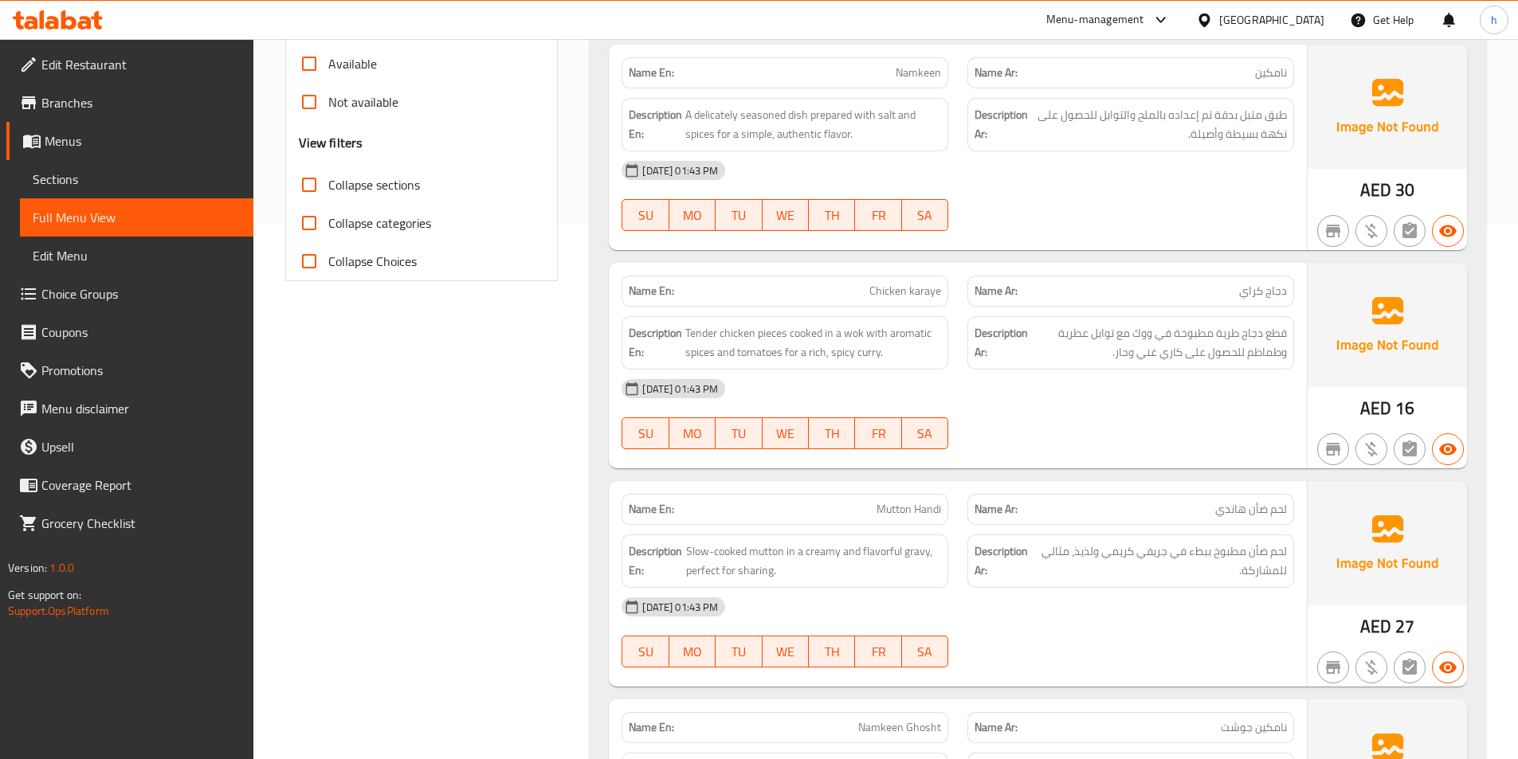
scroll to position [558, 0]
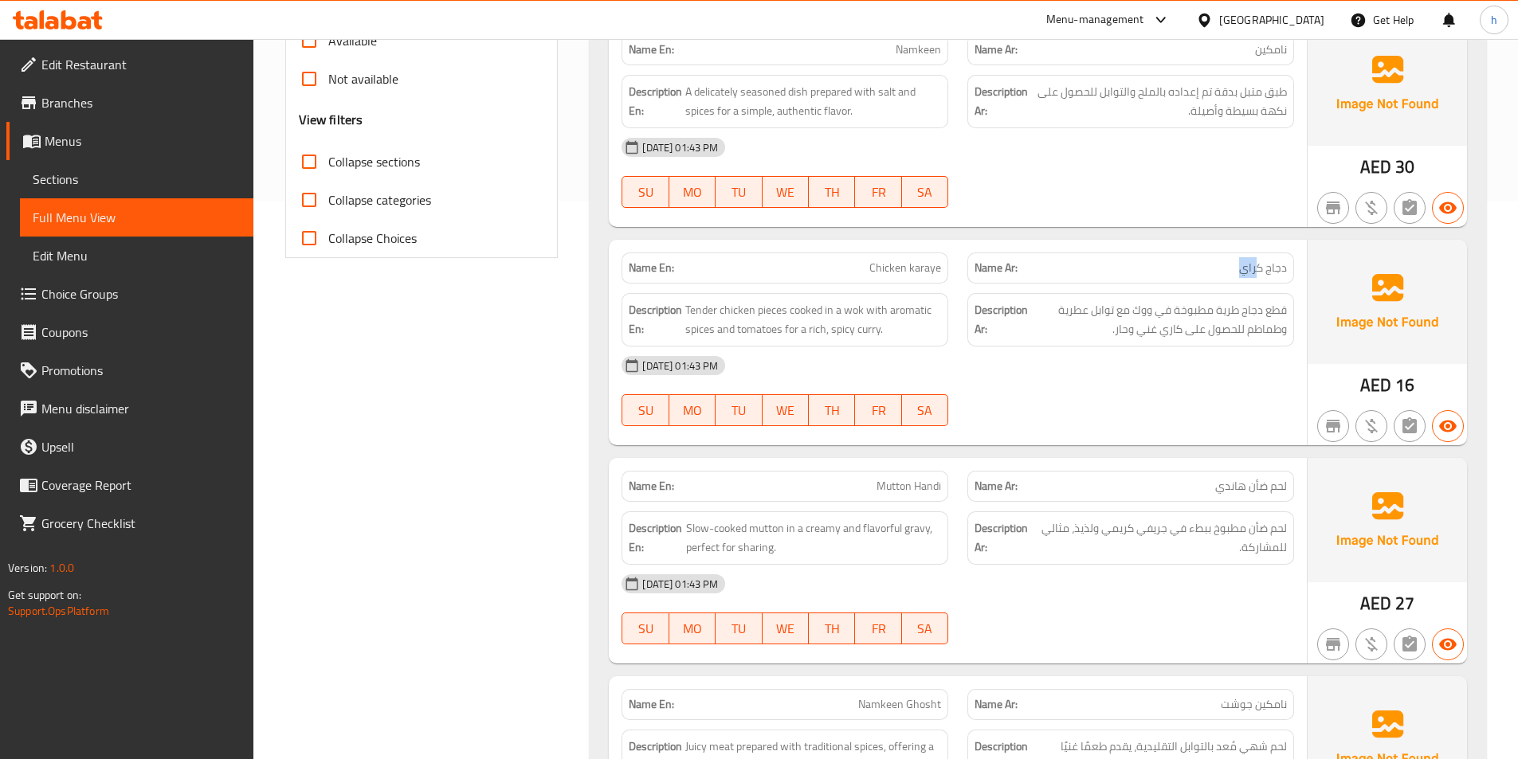
drag, startPoint x: 1260, startPoint y: 273, endPoint x: 1189, endPoint y: 278, distance: 71.1
click at [1190, 278] on div "Name Ar: دجاج كراي" at bounding box center [1130, 268] width 327 height 31
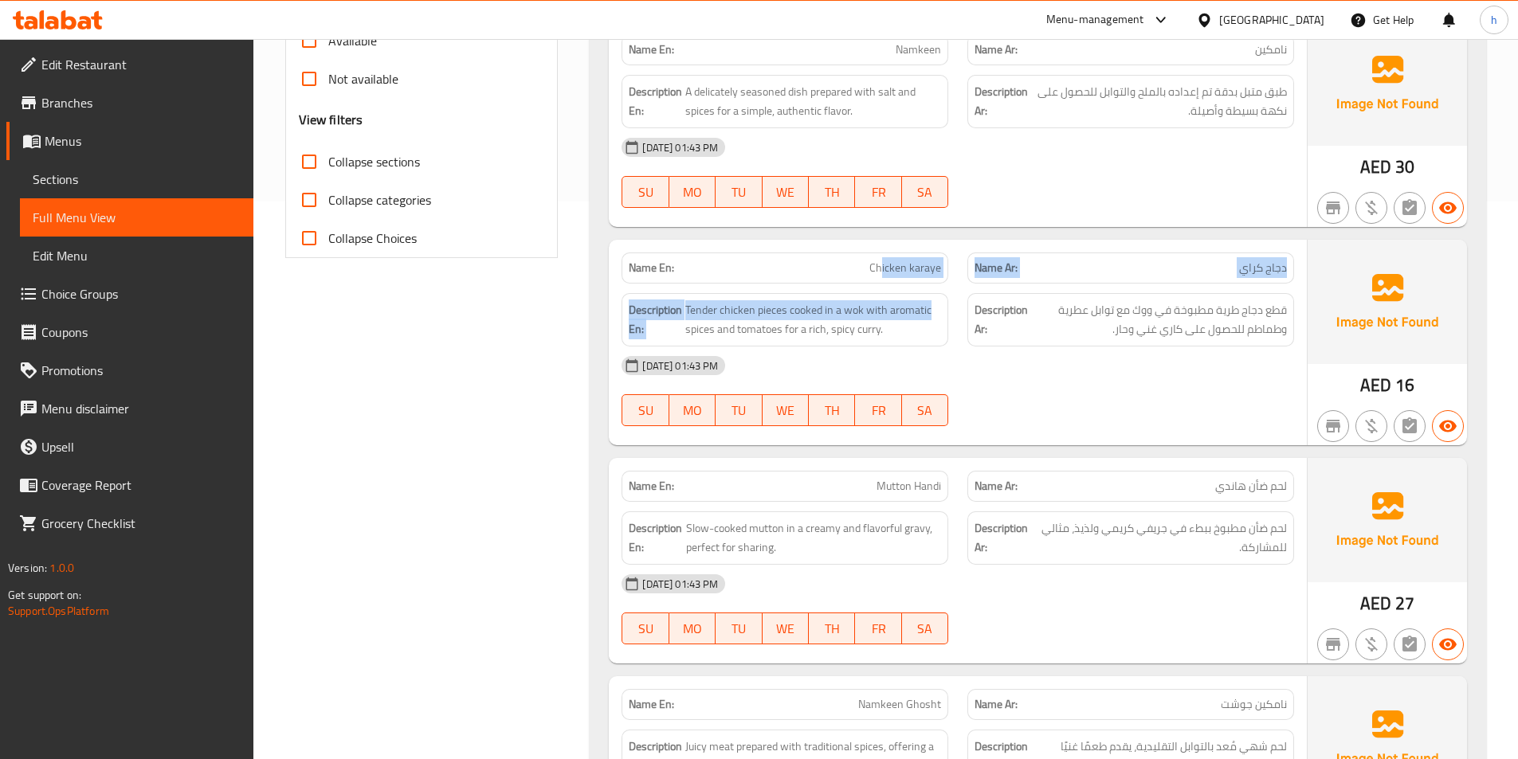
drag, startPoint x: 883, startPoint y: 276, endPoint x: 940, endPoint y: 287, distance: 57.7
click at [938, 286] on div "Name En: Chicken karaye Name Ar: دجاج كراي Description En: Tender chicken piece…" at bounding box center [958, 343] width 698 height 206
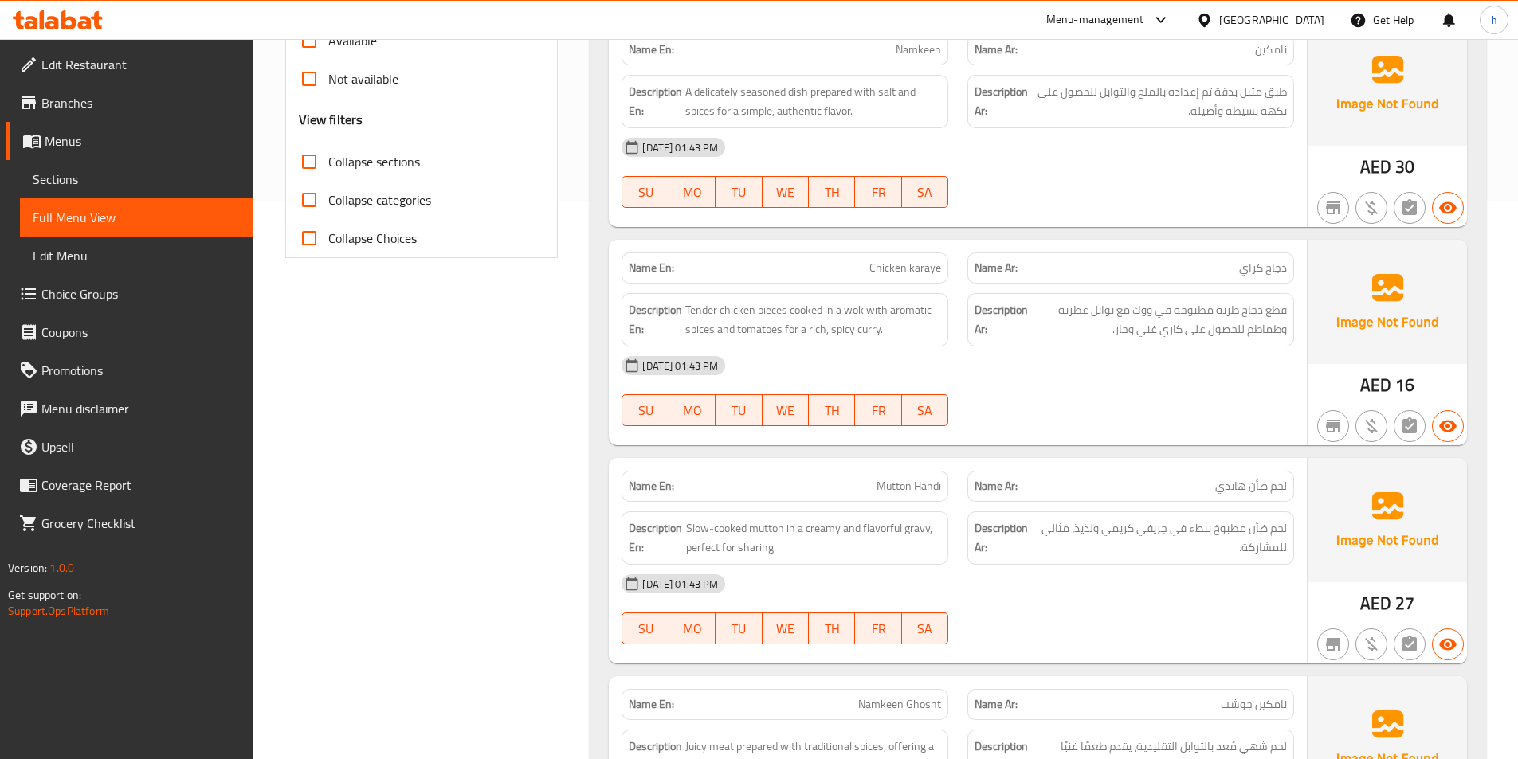
click at [858, 362] on div "[DATE] 01:43 PM" at bounding box center [958, 366] width 692 height 38
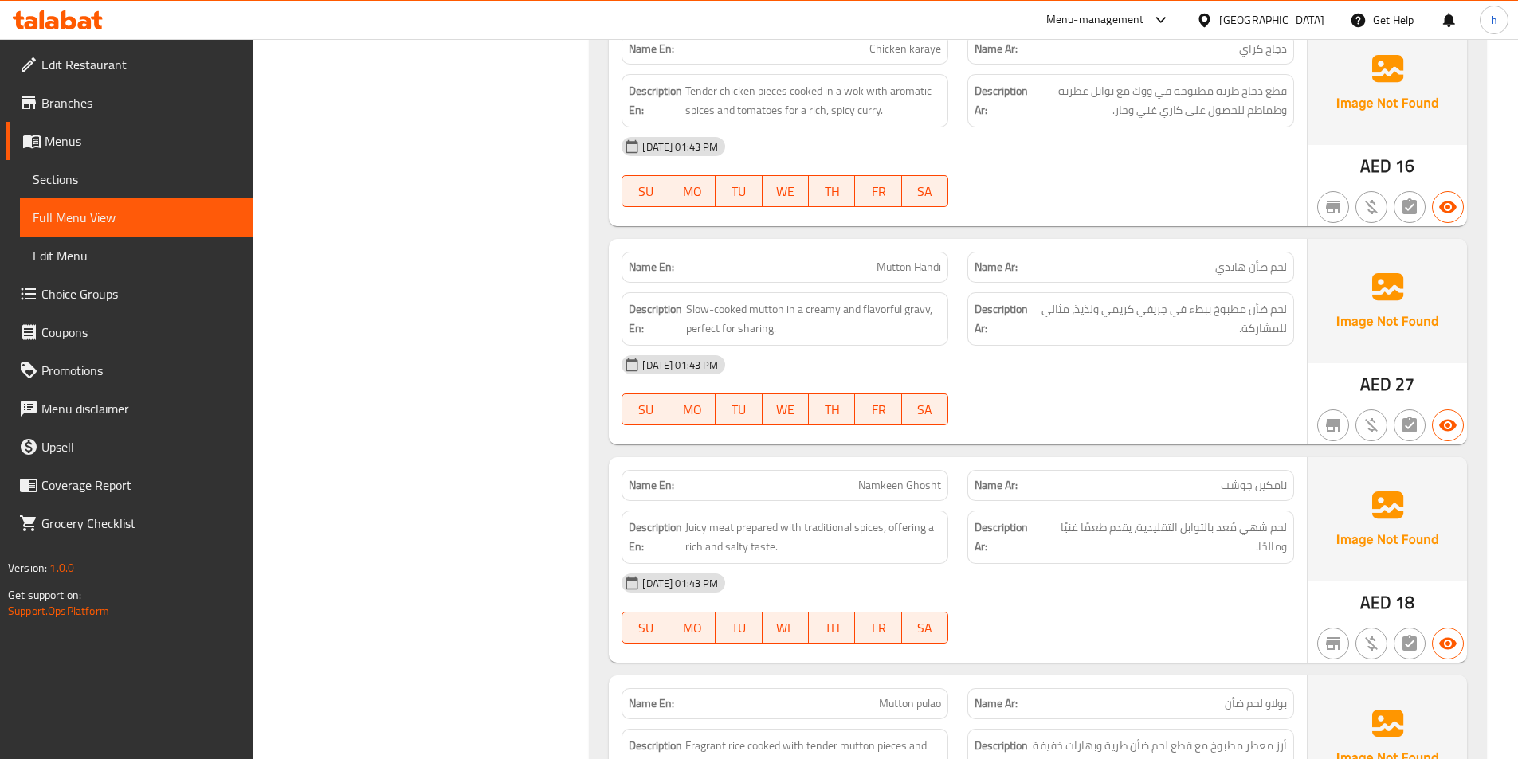
scroll to position [797, 0]
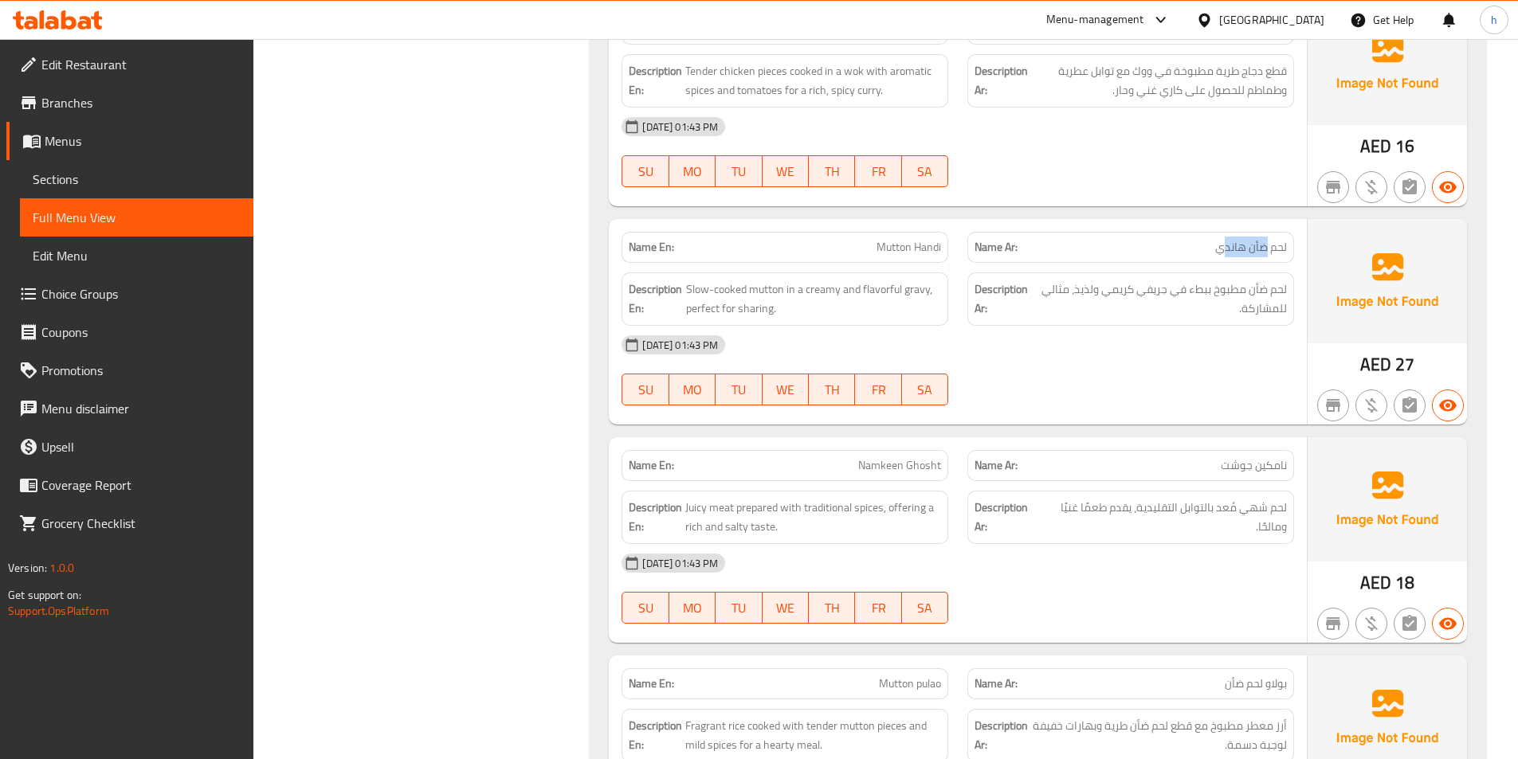
drag, startPoint x: 1266, startPoint y: 258, endPoint x: 1195, endPoint y: 248, distance: 72.5
click at [1199, 249] on div "Name Ar: لحم ضأن هاندي" at bounding box center [1130, 247] width 327 height 31
drag, startPoint x: 773, startPoint y: 256, endPoint x: 908, endPoint y: 269, distance: 135.3
click at [880, 256] on div "Name En: Mutton Handi" at bounding box center [785, 247] width 327 height 31
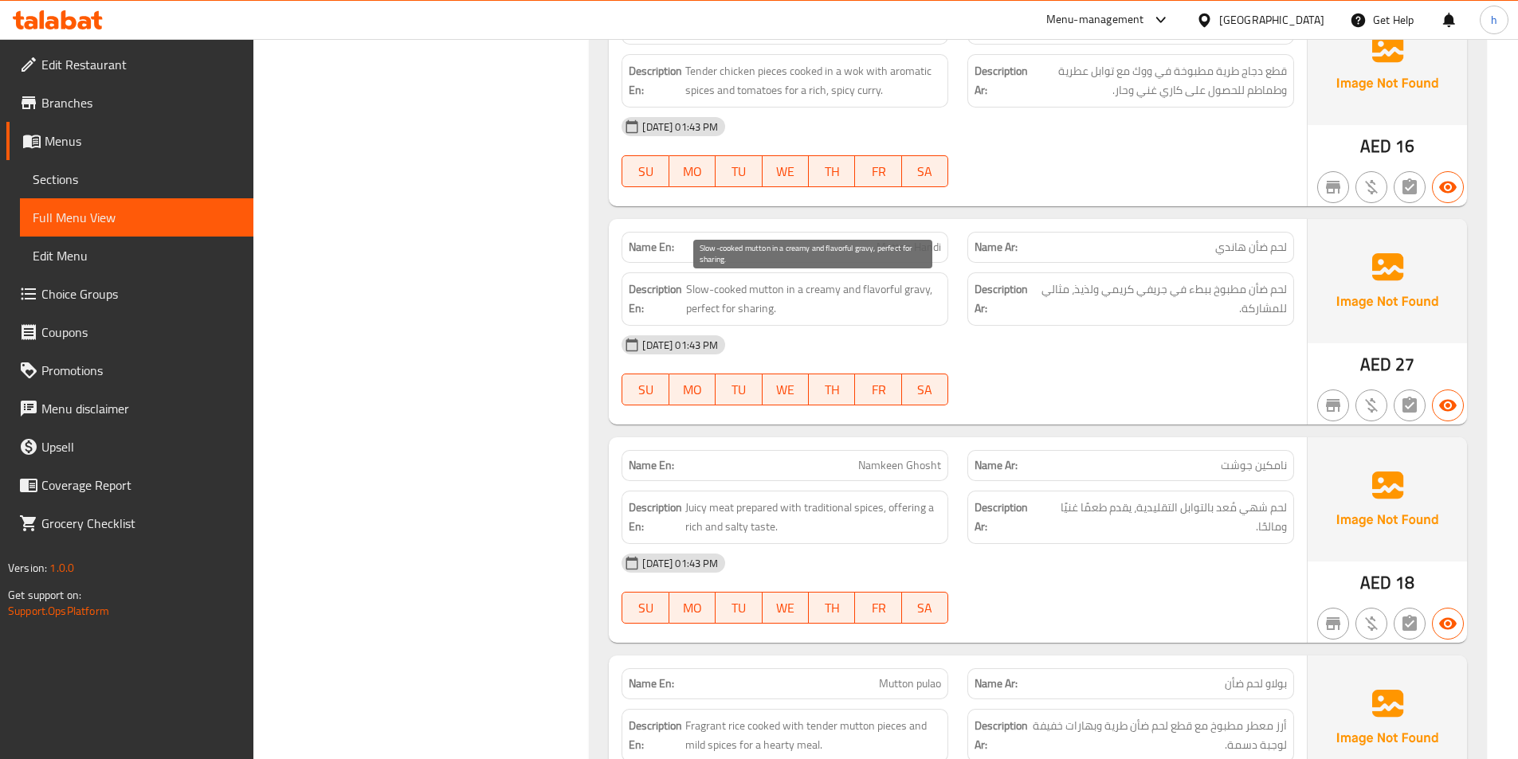
click at [897, 289] on span "Slow-cooked mutton in a creamy and flavorful gravy, perfect for sharing." at bounding box center [814, 299] width 256 height 39
drag, startPoint x: 686, startPoint y: 292, endPoint x: 789, endPoint y: 292, distance: 102.8
click at [789, 292] on span "Slow-cooked mutton in a creamy and flavorful gravy, perfect for sharing." at bounding box center [814, 299] width 256 height 39
drag, startPoint x: 807, startPoint y: 289, endPoint x: 930, endPoint y: 292, distance: 123.6
click at [930, 292] on span "Slow-cooked mutton in a creamy and flavorful gravy, perfect for sharing." at bounding box center [814, 299] width 256 height 39
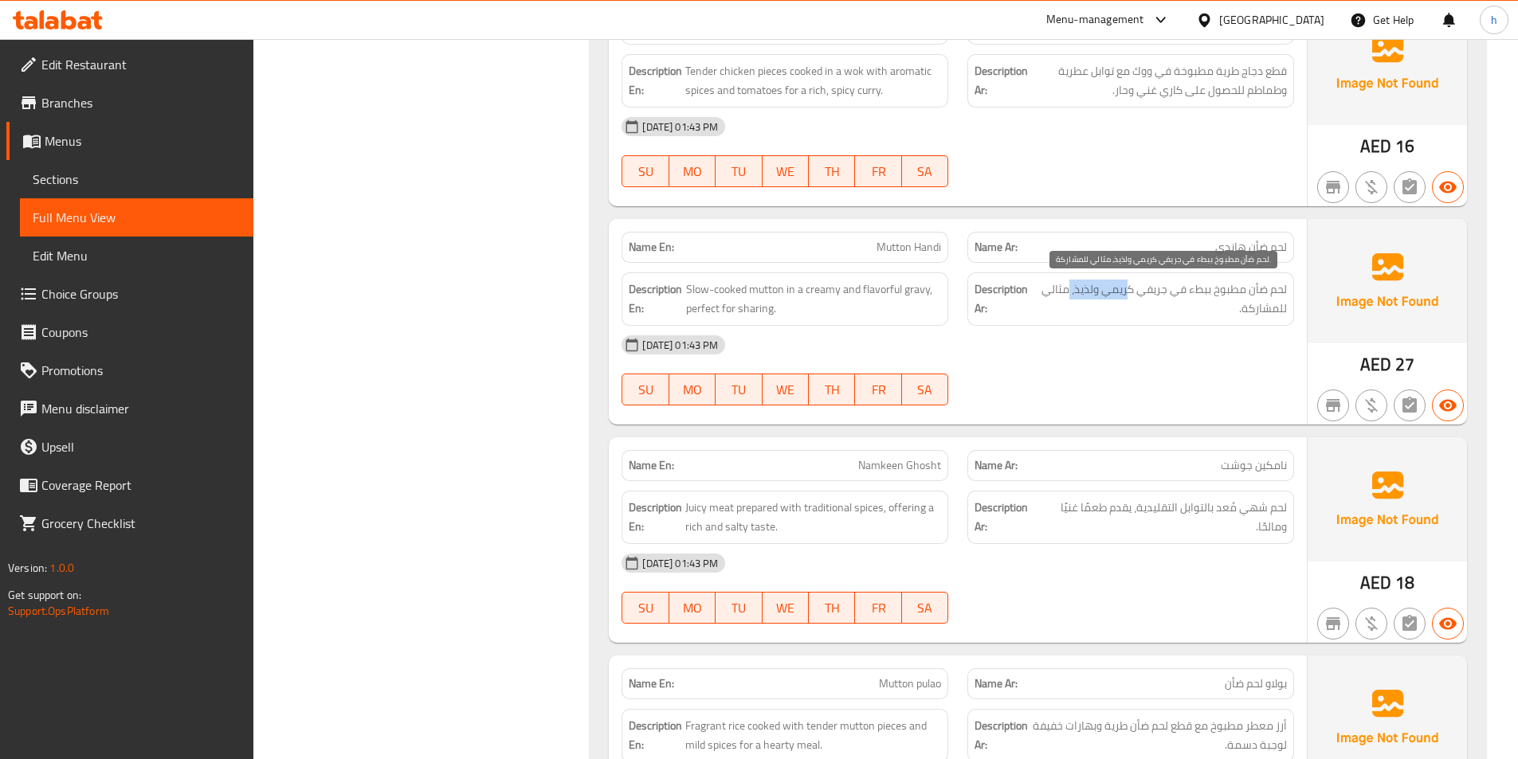
drag, startPoint x: 1127, startPoint y: 290, endPoint x: 1057, endPoint y: 298, distance: 70.6
click at [1060, 298] on span "لحم ضأن مطبوخ ببطء في جريفي كريمي ولذيذ، مثالي للمشاركة." at bounding box center [1161, 299] width 251 height 39
click at [1054, 298] on span "لحم ضأن مطبوخ ببطء في جريفي كريمي ولذيذ، مثالي للمشاركة." at bounding box center [1161, 299] width 251 height 39
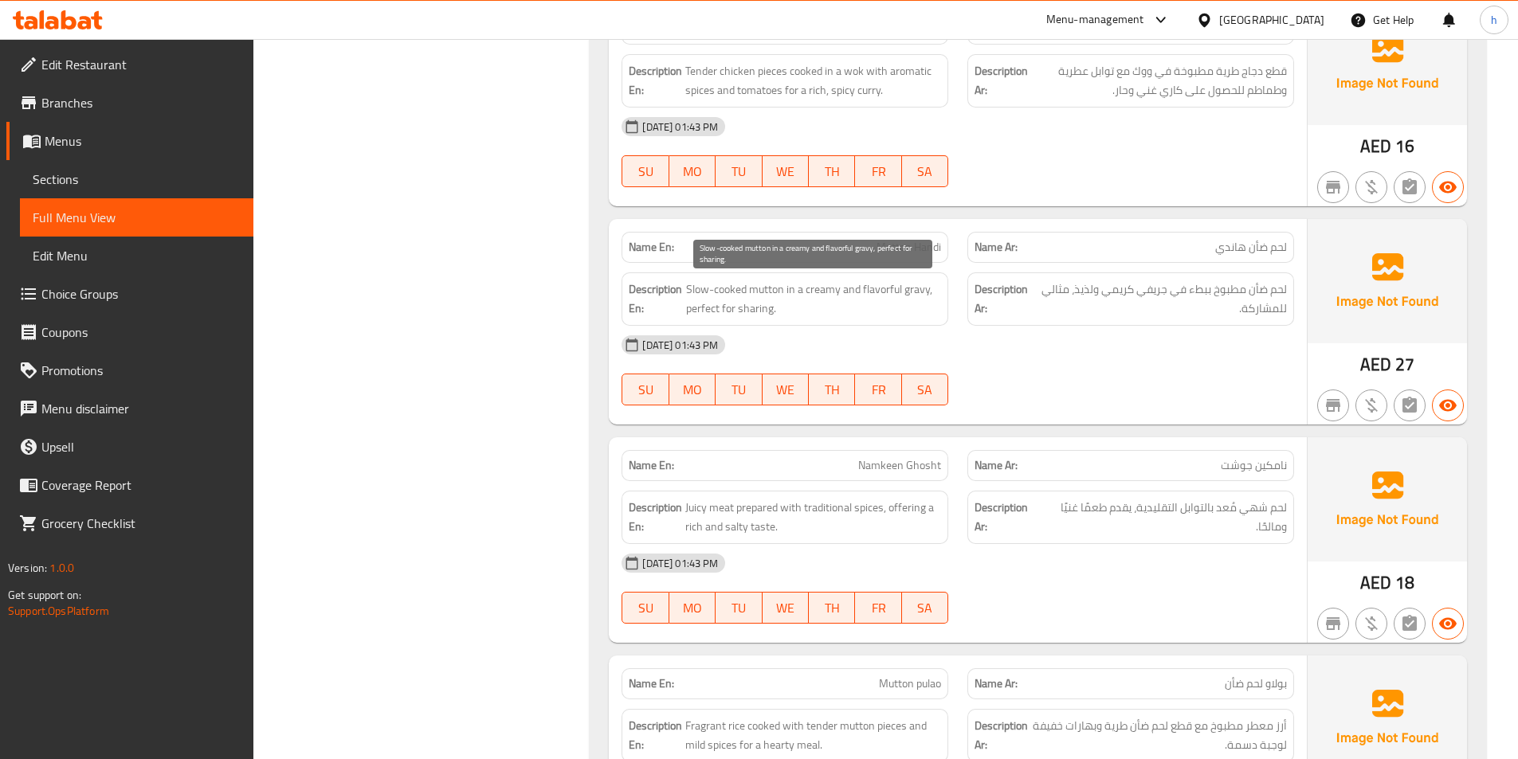
drag, startPoint x: 814, startPoint y: 307, endPoint x: 897, endPoint y: 320, distance: 83.2
click at [886, 320] on div "Description En: Slow-cooked mutton in a creamy and flavorful gravy, perfect for…" at bounding box center [785, 299] width 327 height 53
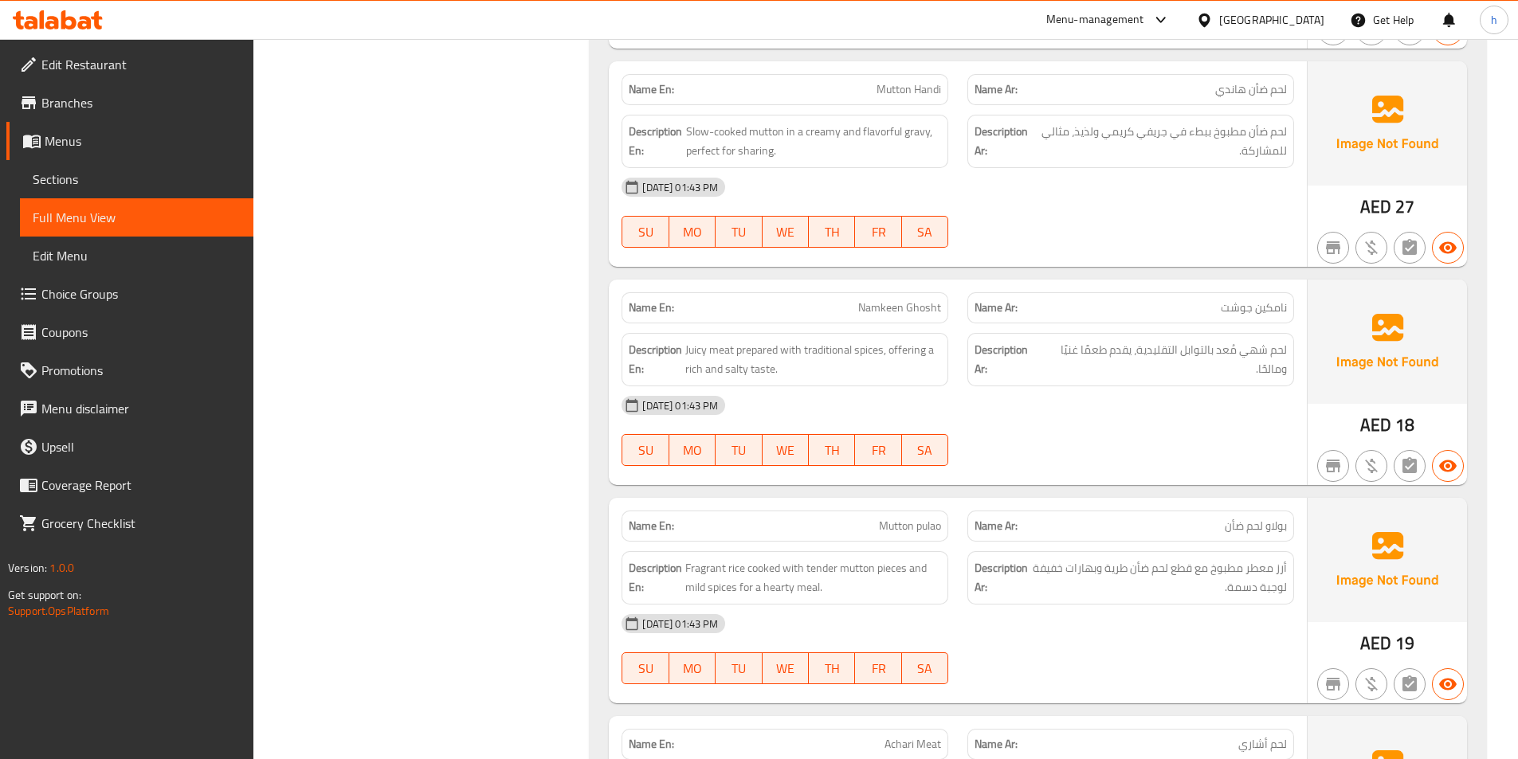
scroll to position [956, 0]
drag, startPoint x: 773, startPoint y: 317, endPoint x: 930, endPoint y: 320, distance: 157.0
click at [930, 320] on div "Name En: Namkeen Ghosht" at bounding box center [785, 306] width 327 height 31
click at [899, 355] on span "Juicy meat prepared with traditional spices, offering a rich and salty taste." at bounding box center [813, 358] width 256 height 39
drag, startPoint x: 768, startPoint y: 347, endPoint x: 684, endPoint y: 334, distance: 85.4
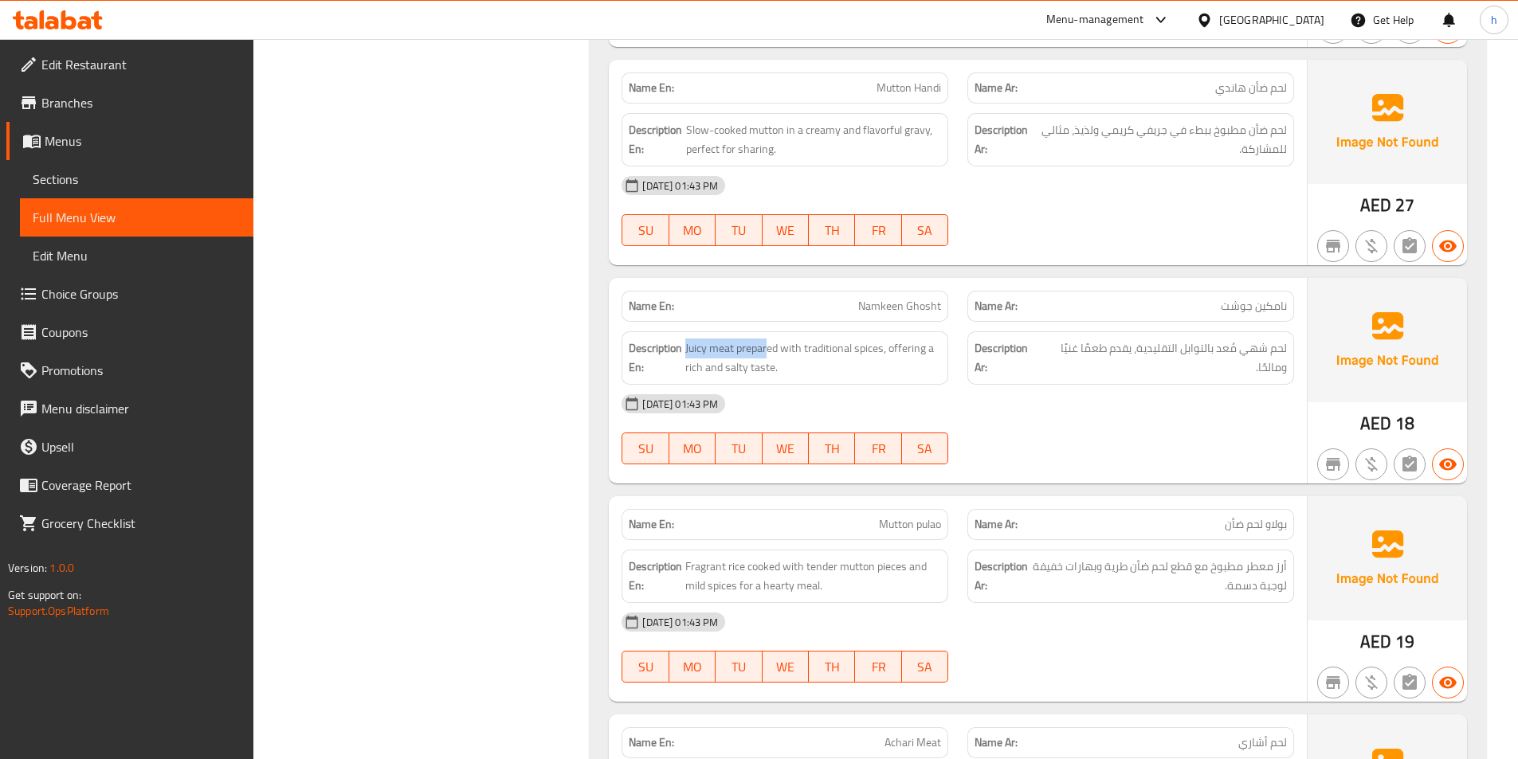
click at [684, 334] on div "Description En: Juicy meat prepared with traditional spices, offering a rich an…" at bounding box center [785, 358] width 327 height 53
click at [712, 344] on span "Juicy meat prepared with traditional spices, offering a rich and salty taste." at bounding box center [813, 358] width 256 height 39
click at [722, 349] on span "Juicy meat prepared with traditional spices, offering a rich and salty taste." at bounding box center [813, 358] width 256 height 39
click at [783, 349] on span "Juicy meat prepared with traditional spices, offering a rich and salty taste." at bounding box center [813, 358] width 256 height 39
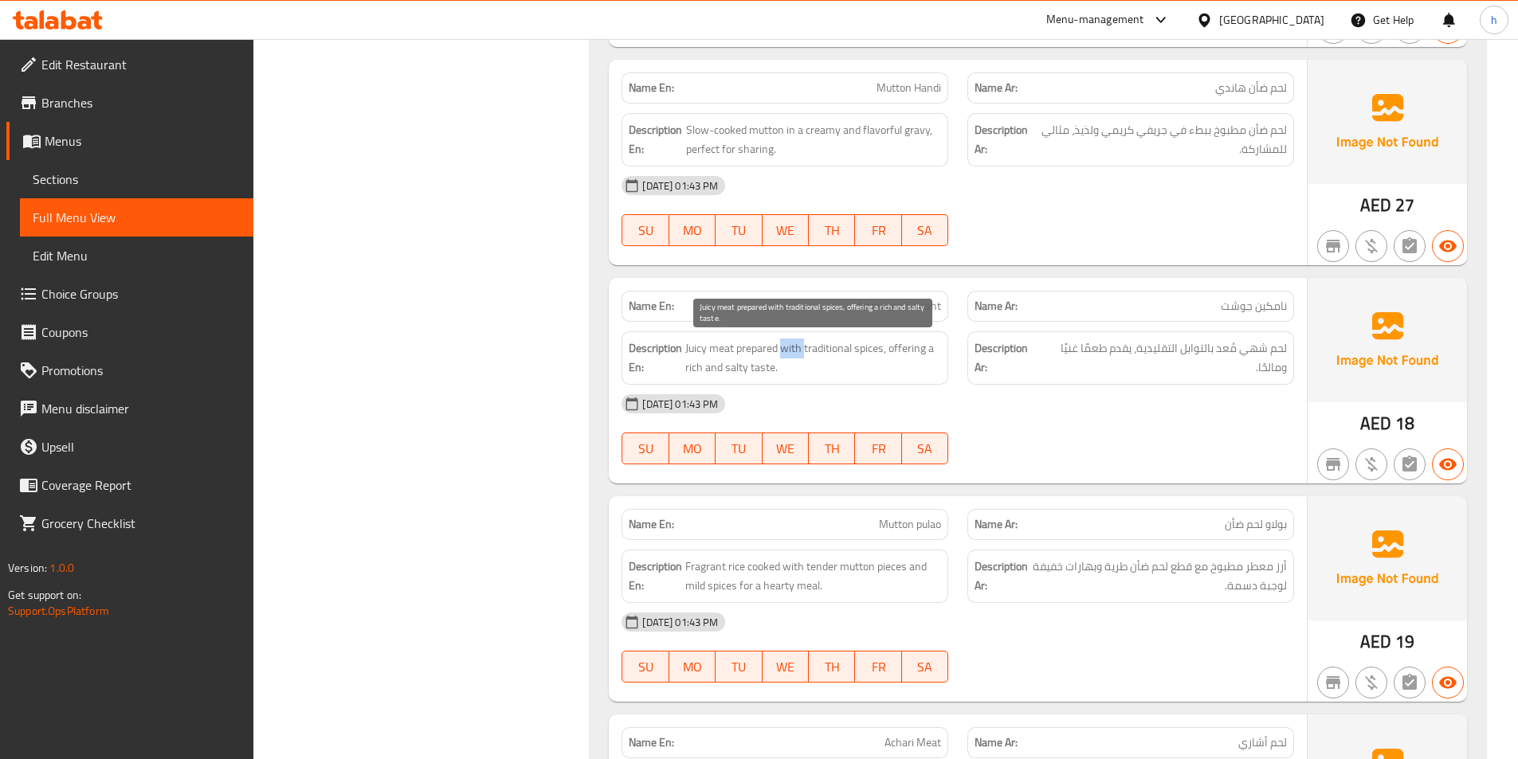
click at [783, 349] on span "Juicy meat prepared with traditional spices, offering a rich and salty taste." at bounding box center [813, 358] width 256 height 39
drag, startPoint x: 825, startPoint y: 347, endPoint x: 914, endPoint y: 357, distance: 89.8
click at [873, 346] on span "Juicy meat prepared with traditional spices, offering a rich and salty taste." at bounding box center [813, 358] width 256 height 39
drag, startPoint x: 915, startPoint y: 350, endPoint x: 913, endPoint y: 379, distance: 28.8
click at [932, 379] on div "Description En: Juicy meat prepared with traditional spices, offering a rich an…" at bounding box center [785, 358] width 327 height 53
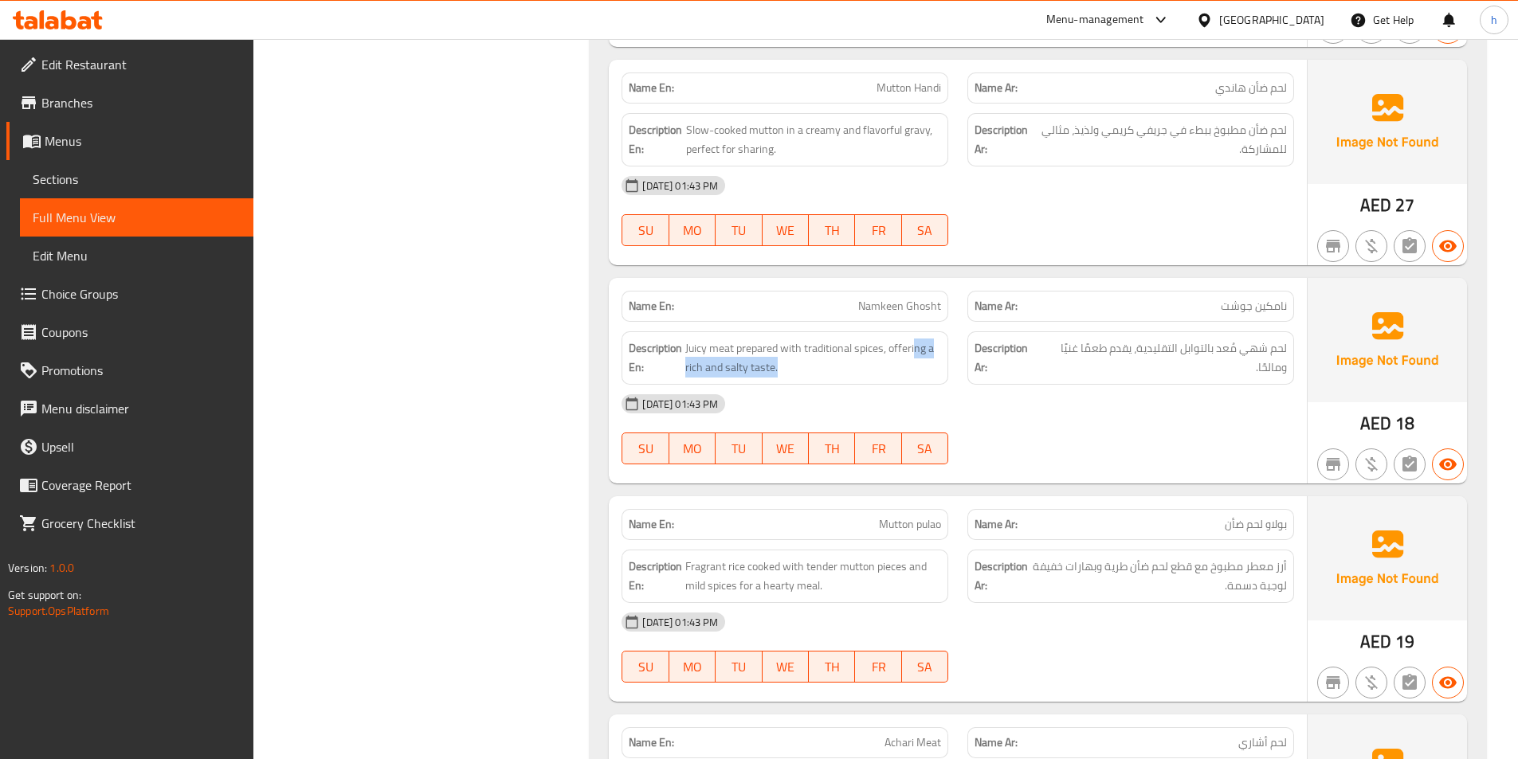
drag, startPoint x: 1123, startPoint y: 355, endPoint x: 1066, endPoint y: 398, distance: 71.6
click at [1066, 398] on div "Name En: Namkeen Ghosht Name Ar: نامكين جوشت Description En: Juicy meat prepare…" at bounding box center [958, 381] width 698 height 206
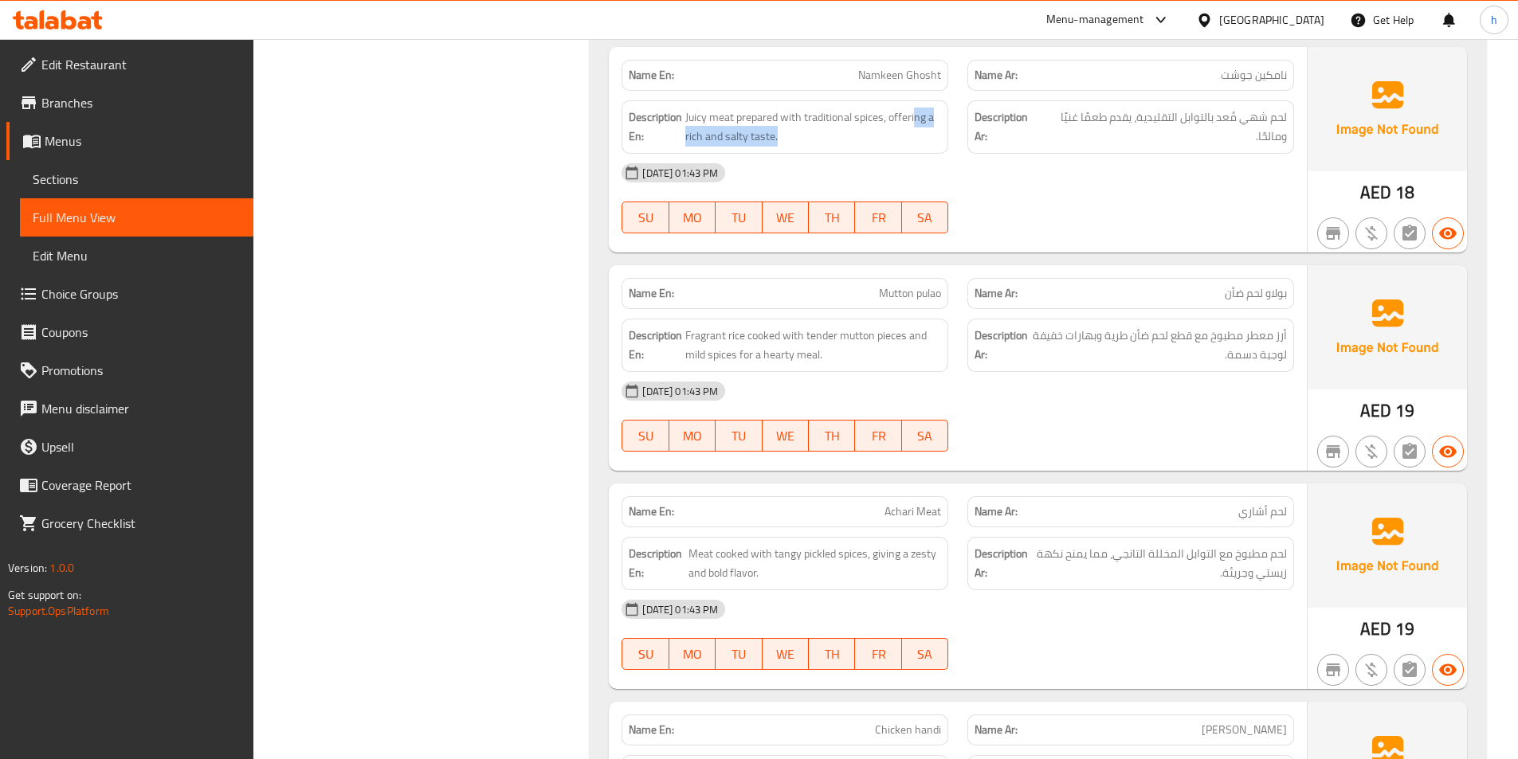
scroll to position [1195, 0]
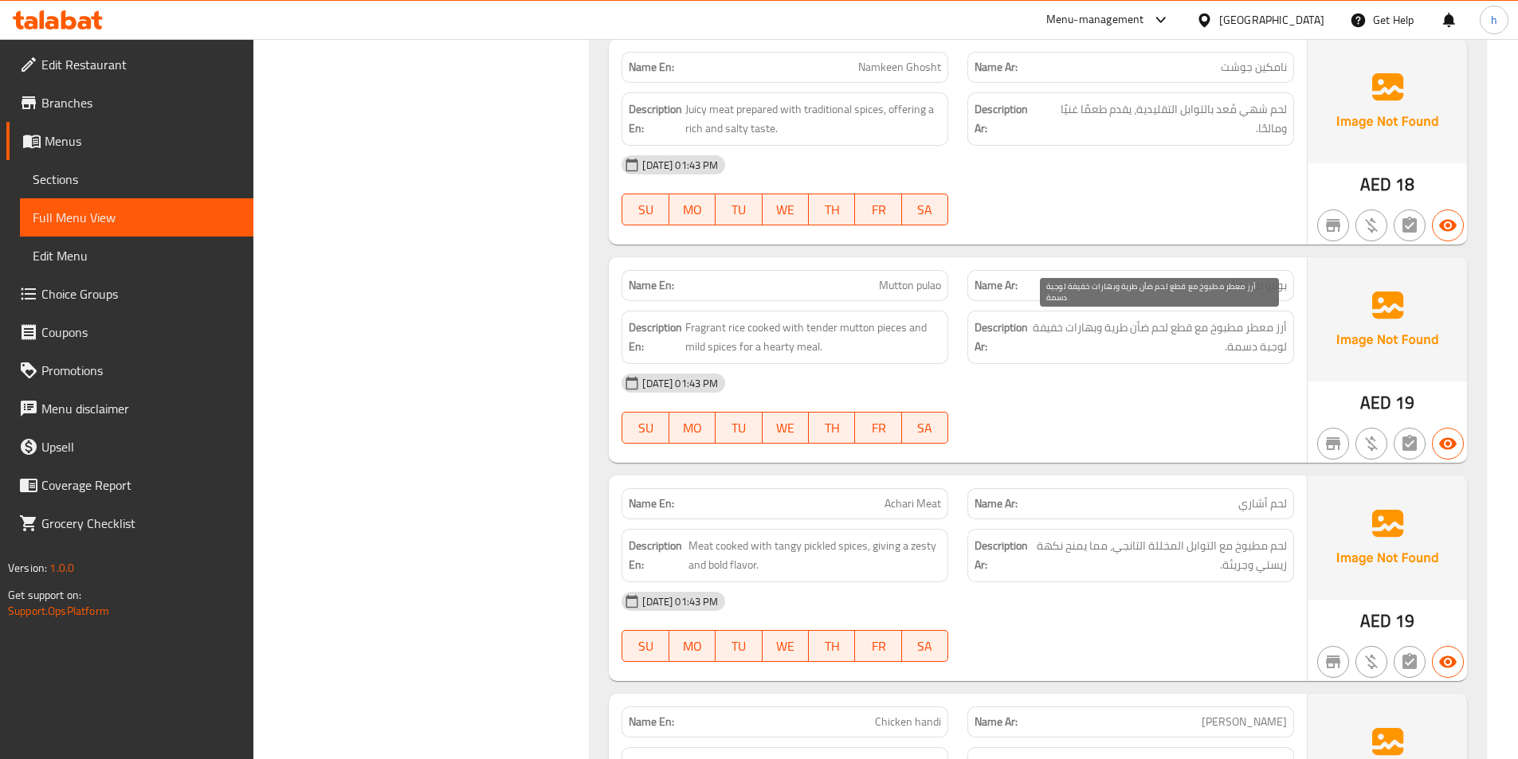
click at [1147, 324] on span "أرز معطر مطبوخ مع قطع لحم ضأن طرية وبهارات خفيفة لوجبة دسمة." at bounding box center [1160, 337] width 254 height 39
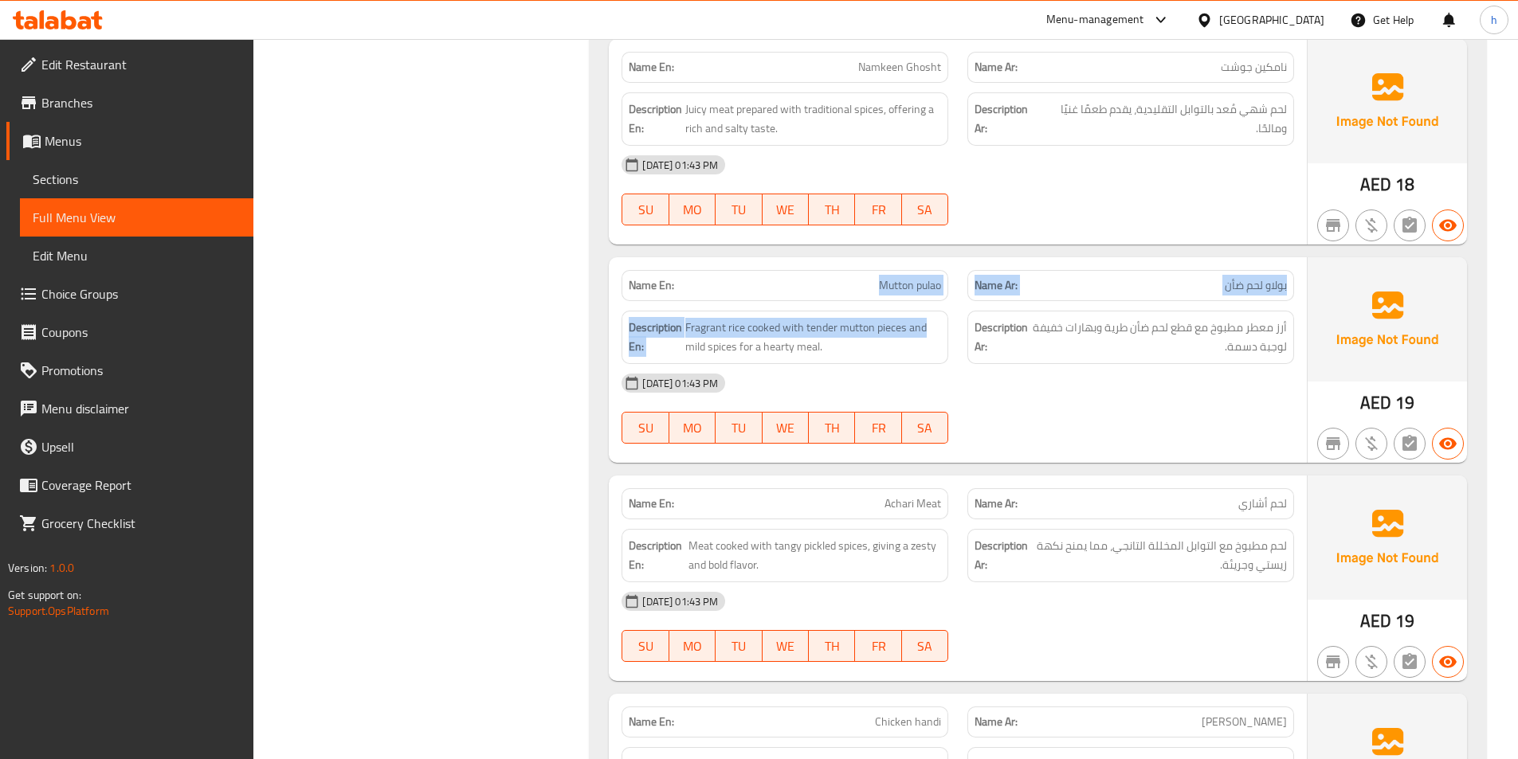
drag, startPoint x: 824, startPoint y: 292, endPoint x: 936, endPoint y: 306, distance: 113.2
click at [936, 306] on div "Name En: Mutton pulao Name Ar: بولاو لحم ضأن Description En: Fragrant rice cook…" at bounding box center [958, 360] width 698 height 206
click at [933, 290] on span "Mutton pulao" at bounding box center [910, 285] width 62 height 17
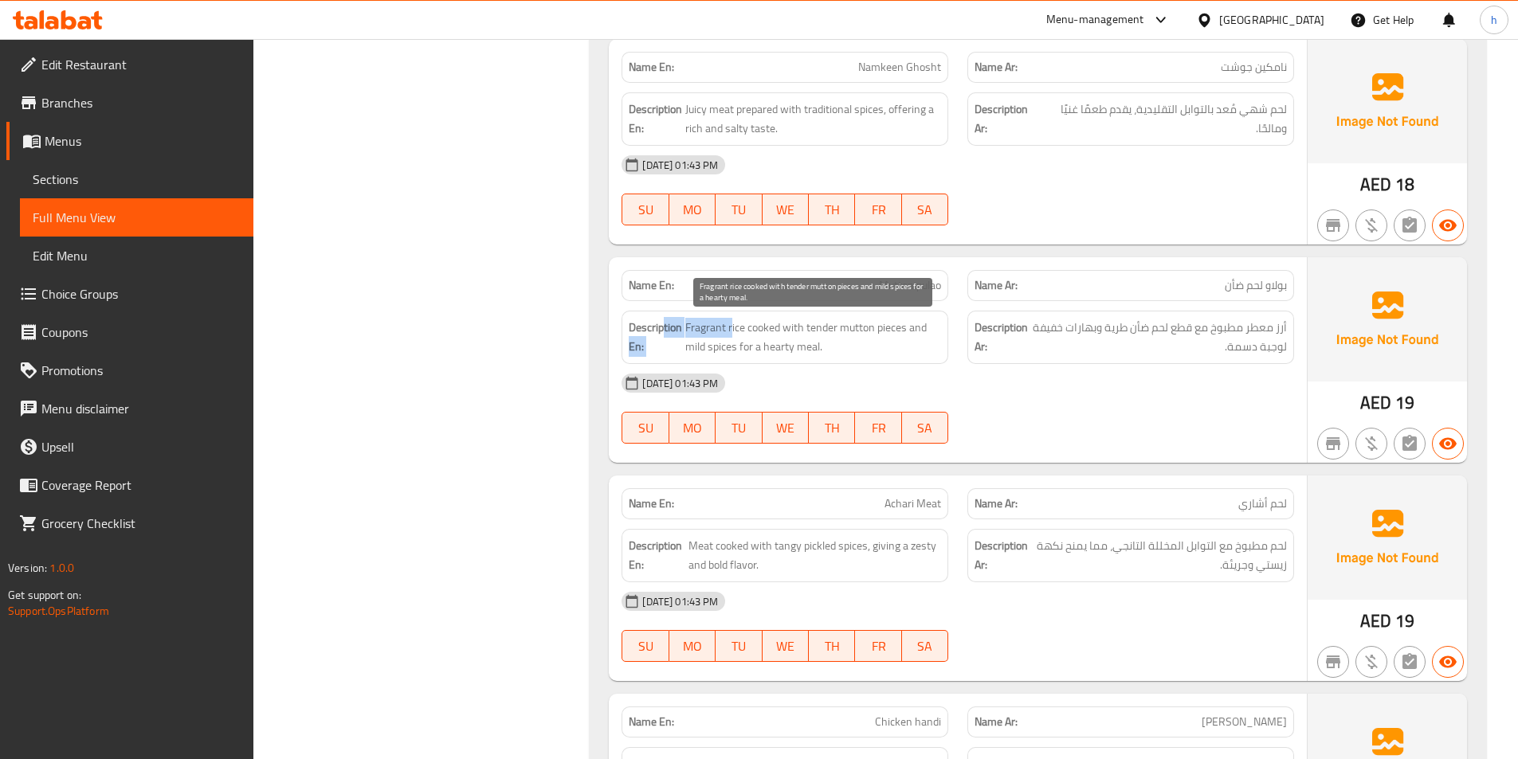
drag, startPoint x: 661, startPoint y: 329, endPoint x: 749, endPoint y: 331, distance: 87.7
click at [737, 329] on h6 "Description En: Fragrant rice cooked with tender mutton pieces and mild spices …" at bounding box center [785, 337] width 312 height 39
click at [767, 332] on span "Fragrant rice cooked with tender mutton pieces and mild spices for a hearty mea…" at bounding box center [813, 337] width 256 height 39
drag, startPoint x: 766, startPoint y: 329, endPoint x: 894, endPoint y: 343, distance: 129.0
click at [873, 337] on span "Fragrant rice cooked with tender mutton pieces and mild spices for a hearty mea…" at bounding box center [813, 337] width 256 height 39
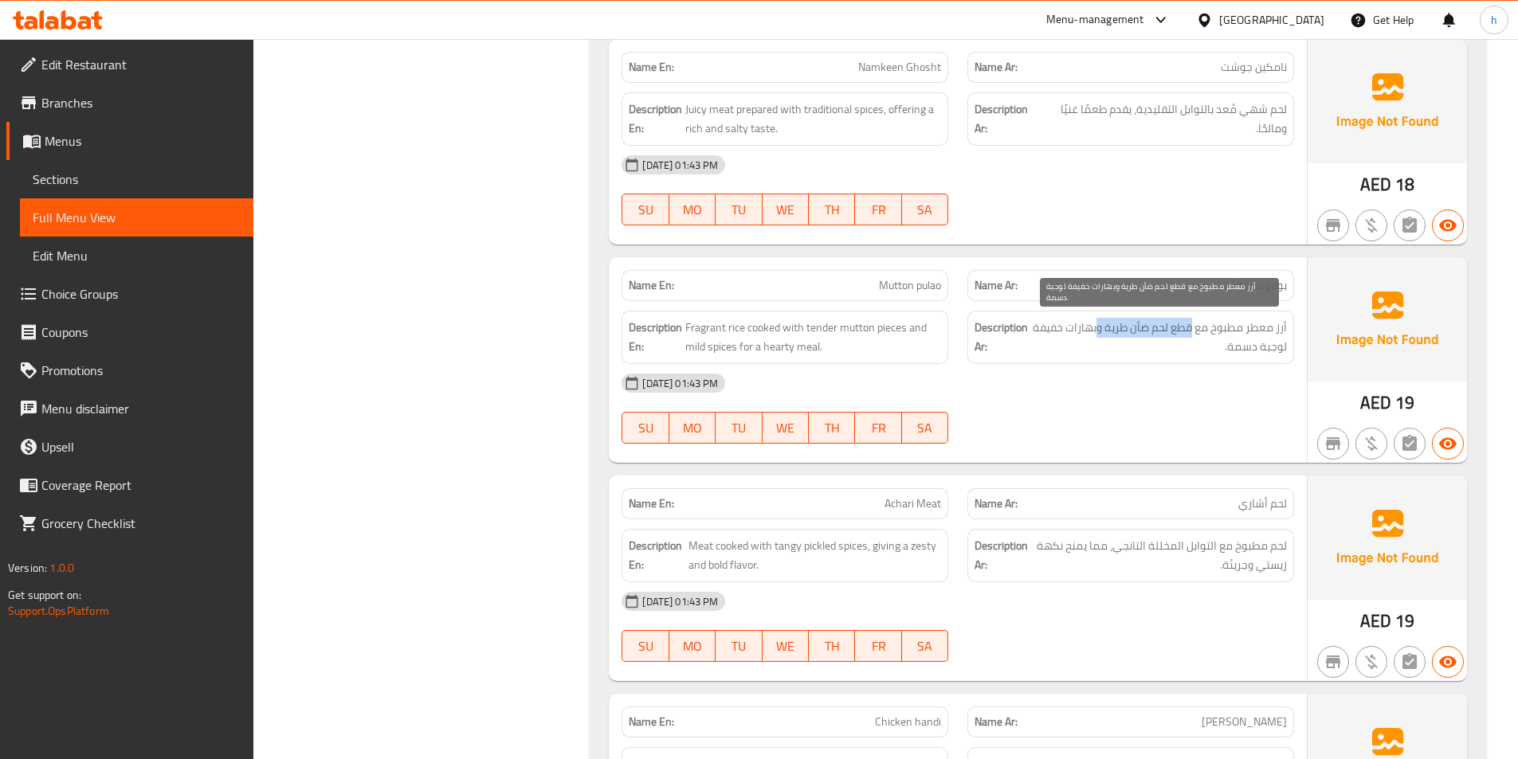
drag, startPoint x: 1192, startPoint y: 324, endPoint x: 1095, endPoint y: 333, distance: 97.6
click at [1095, 333] on span "أرز معطر مطبوخ مع قطع لحم ضأن طرية وبهارات خفيفة لوجبة دسمة." at bounding box center [1160, 337] width 254 height 39
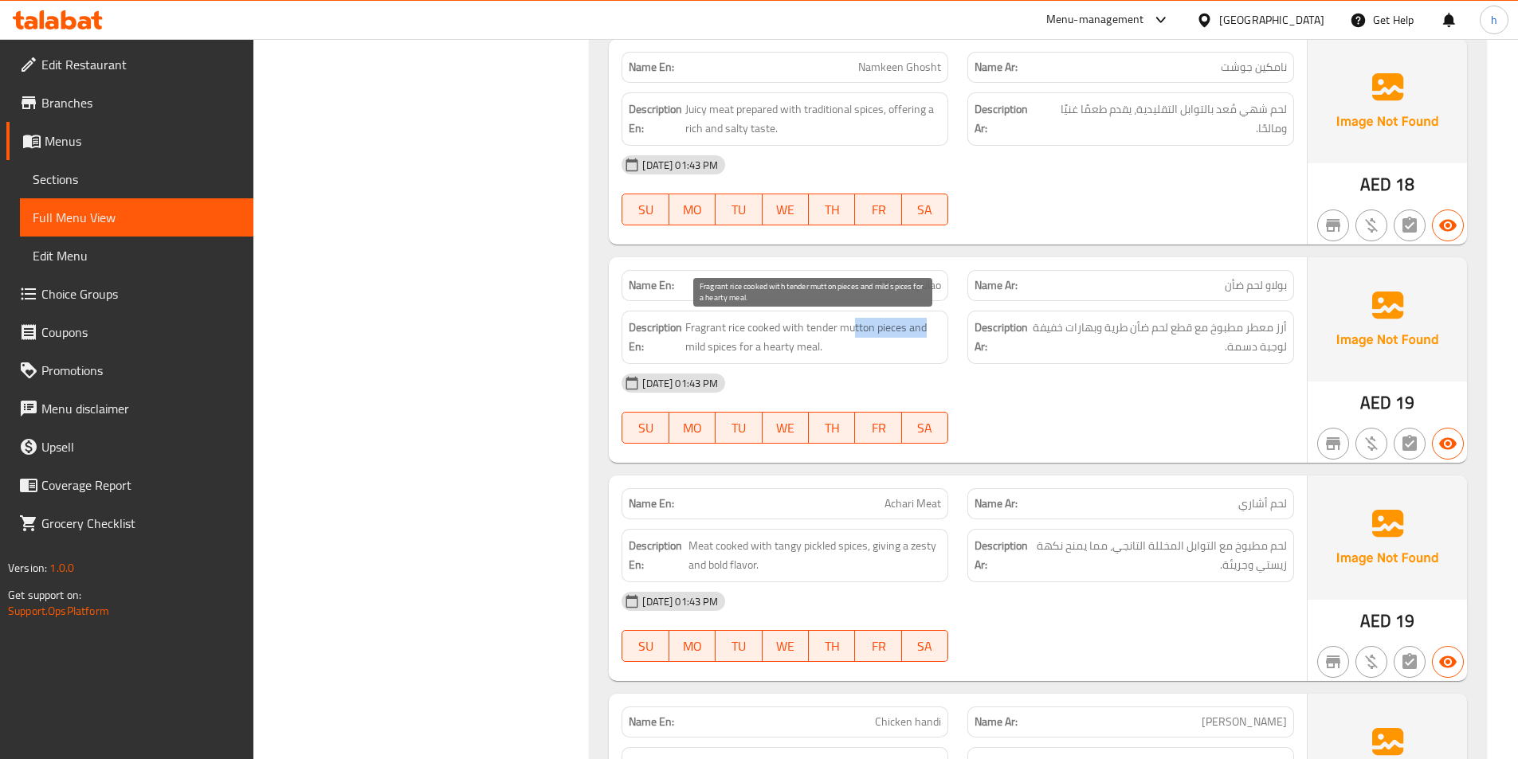
drag, startPoint x: 854, startPoint y: 321, endPoint x: 927, endPoint y: 336, distance: 74.9
click at [927, 336] on span "Fragrant rice cooked with tender mutton pieces and mild spices for a hearty mea…" at bounding box center [813, 337] width 256 height 39
drag, startPoint x: 692, startPoint y: 346, endPoint x: 734, endPoint y: 351, distance: 42.5
click at [716, 347] on span "Fragrant rice cooked with tender mutton pieces and mild spices for a hearty mea…" at bounding box center [813, 337] width 256 height 39
drag, startPoint x: 752, startPoint y: 358, endPoint x: 874, endPoint y: 366, distance: 123.0
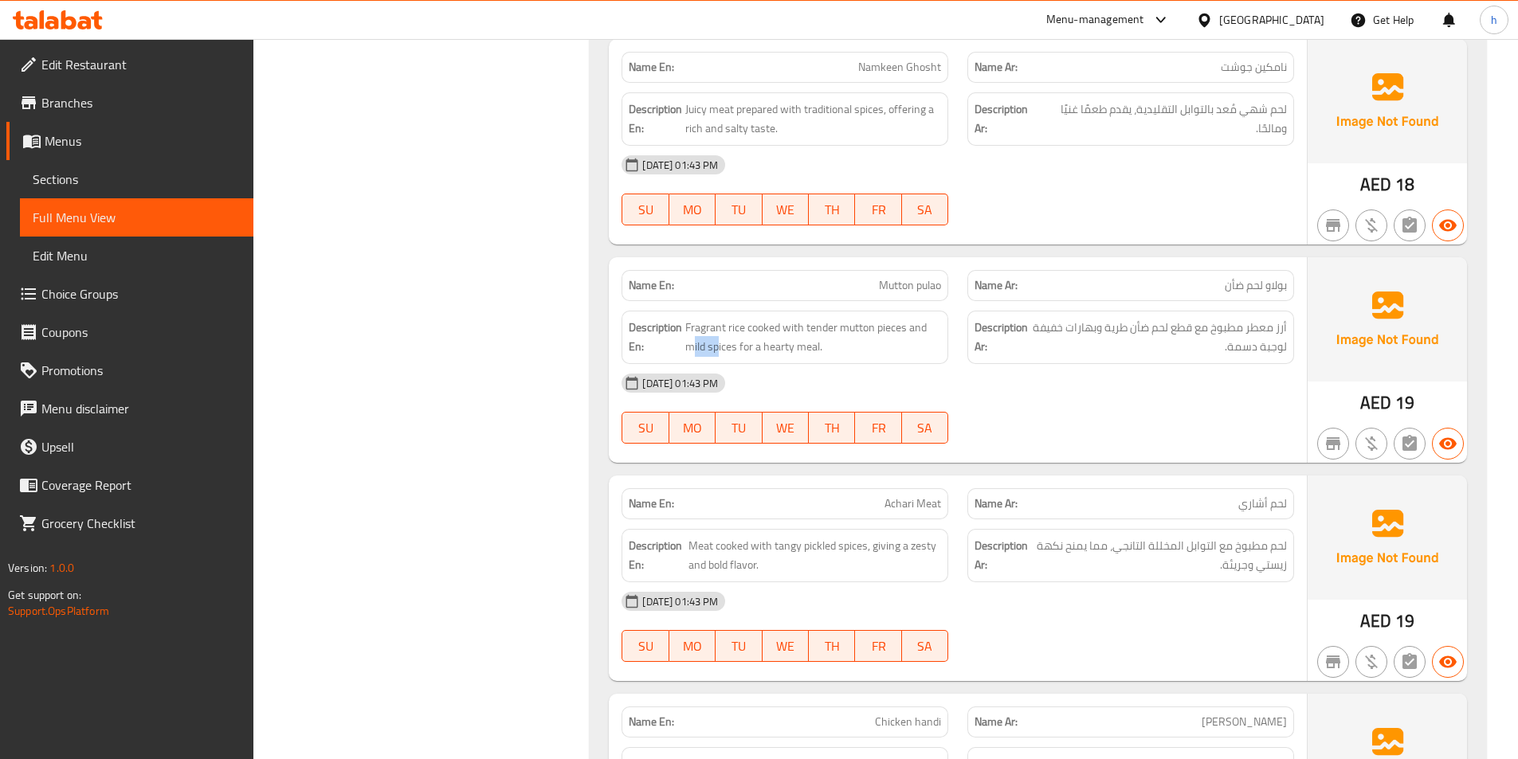
click at [869, 366] on div "Name En: Mutton pulao Name Ar: بولاو لحم ضأن Description En: Fragrant rice cook…" at bounding box center [958, 360] width 698 height 206
click at [869, 347] on span "Fragrant rice cooked with tender mutton pieces and mild spices for a hearty mea…" at bounding box center [813, 337] width 256 height 39
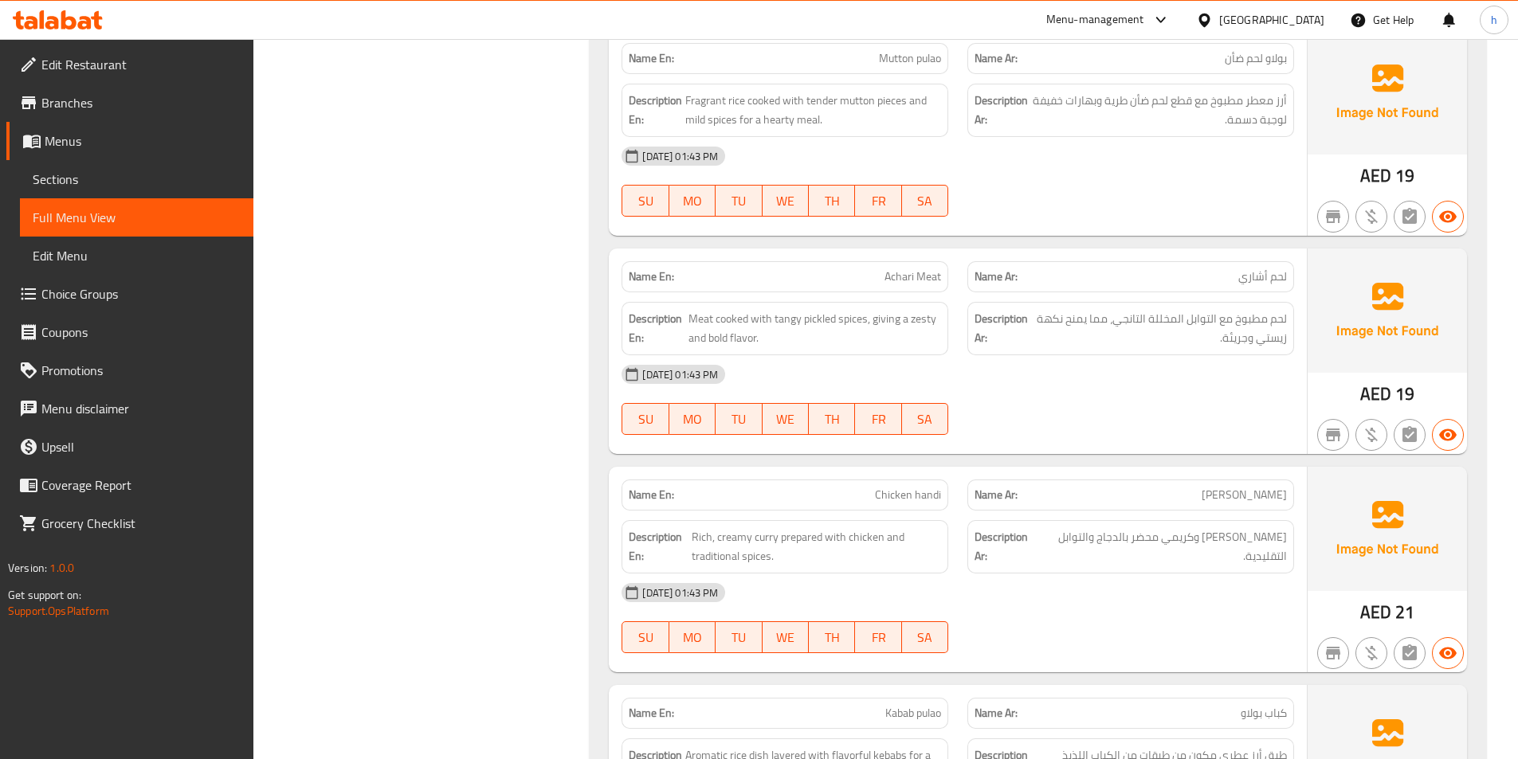
scroll to position [1435, 0]
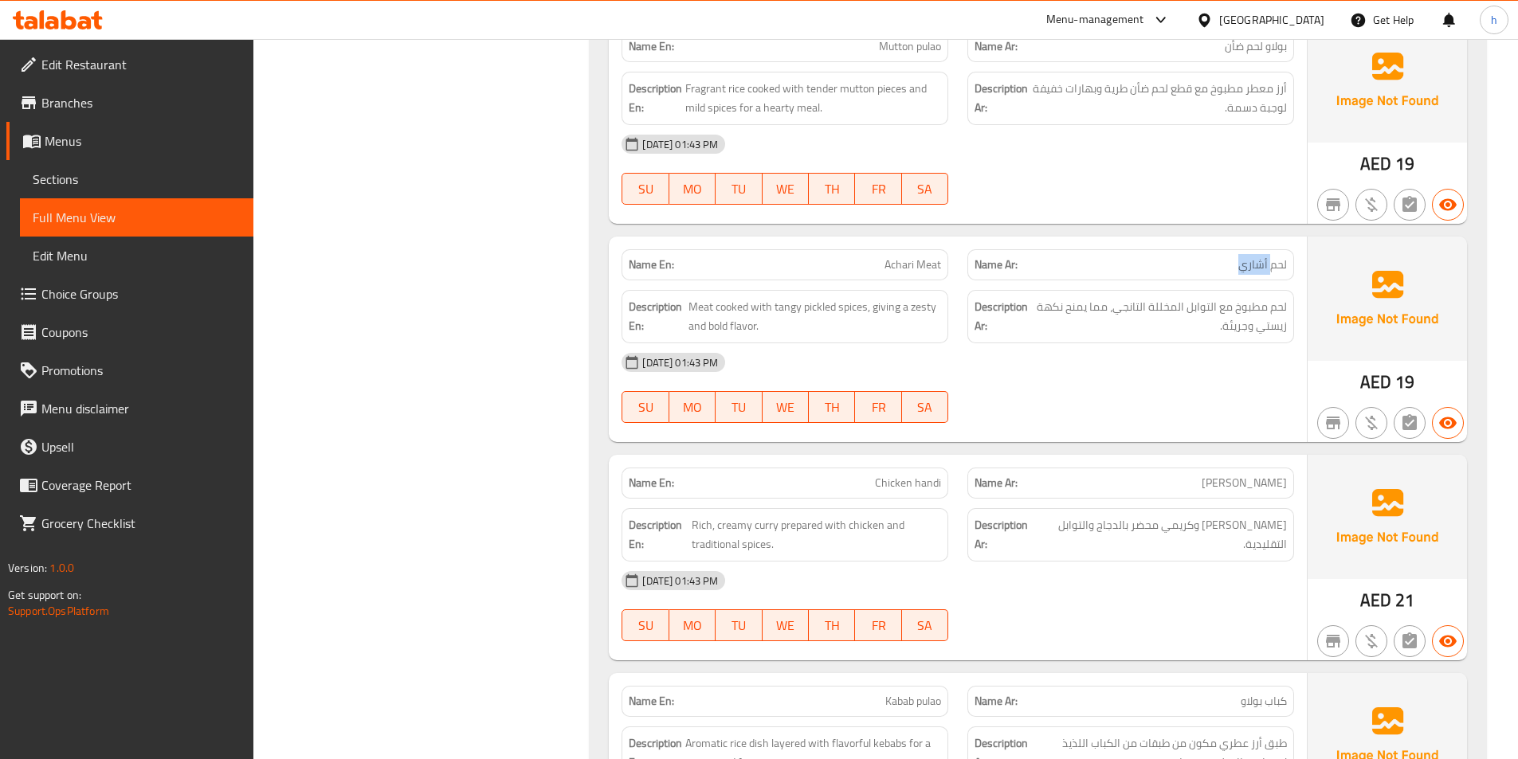
drag, startPoint x: 1223, startPoint y: 256, endPoint x: 1270, endPoint y: 267, distance: 47.6
click at [1270, 267] on p "Name Ar: لحم أشاري" at bounding box center [1131, 265] width 312 height 17
drag, startPoint x: 787, startPoint y: 269, endPoint x: 965, endPoint y: 273, distance: 177.8
click at [965, 273] on div "Name En: Achari Meat Name Ar: لحم أشاري" at bounding box center [958, 265] width 692 height 50
drag, startPoint x: 952, startPoint y: 309, endPoint x: 847, endPoint y: 303, distance: 104.6
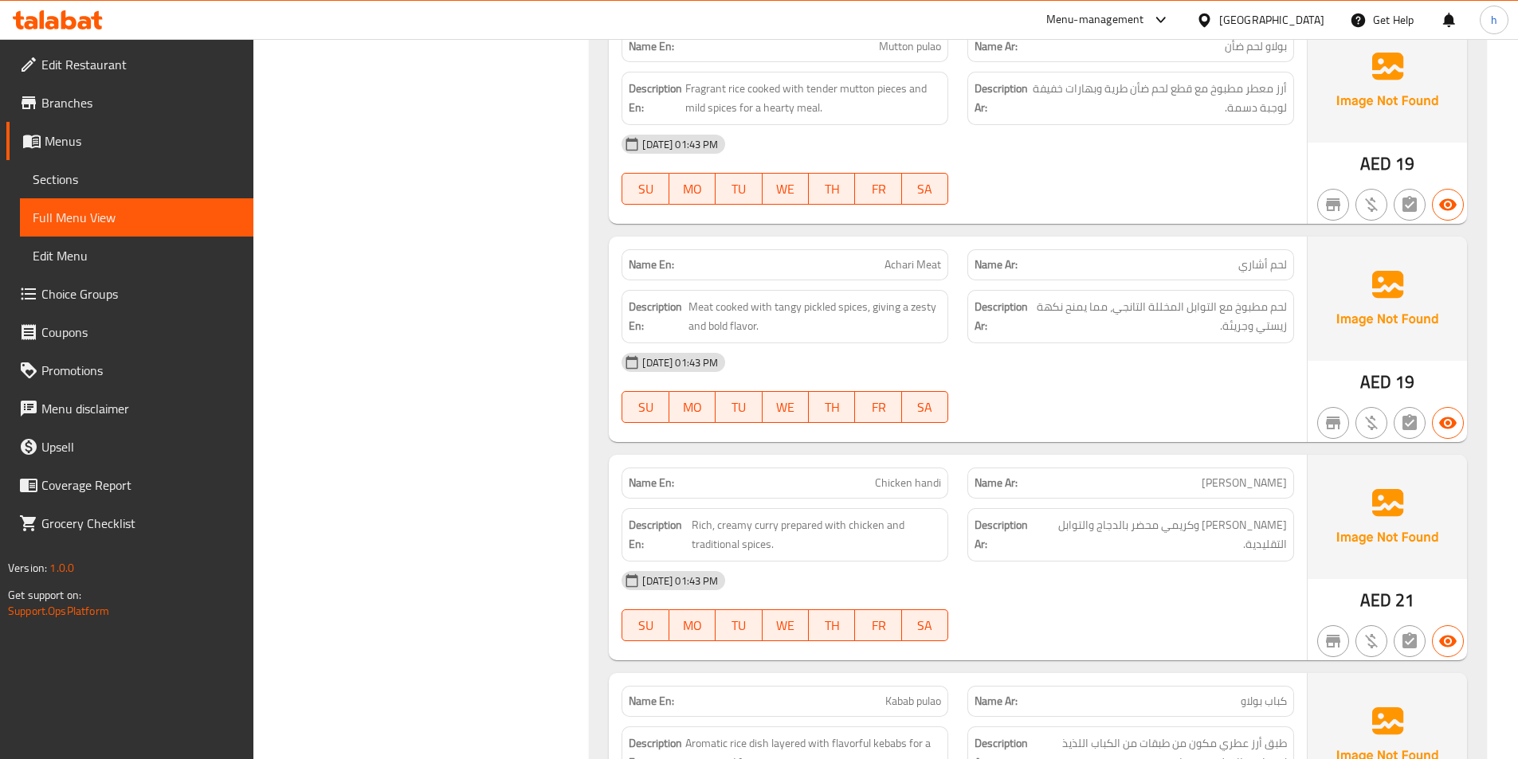
click at [951, 309] on div "Description En: Meat cooked with tangy pickled spices, giving a zesty and bold …" at bounding box center [785, 317] width 346 height 73
drag, startPoint x: 704, startPoint y: 317, endPoint x: 757, endPoint y: 303, distance: 55.3
click at [757, 303] on span "Meat cooked with tangy pickled spices, giving a zesty and bold flavor." at bounding box center [815, 316] width 253 height 39
drag, startPoint x: 765, startPoint y: 303, endPoint x: 864, endPoint y: 308, distance: 98.9
click at [864, 308] on span "Meat cooked with tangy pickled spices, giving a zesty and bold flavor." at bounding box center [815, 316] width 253 height 39
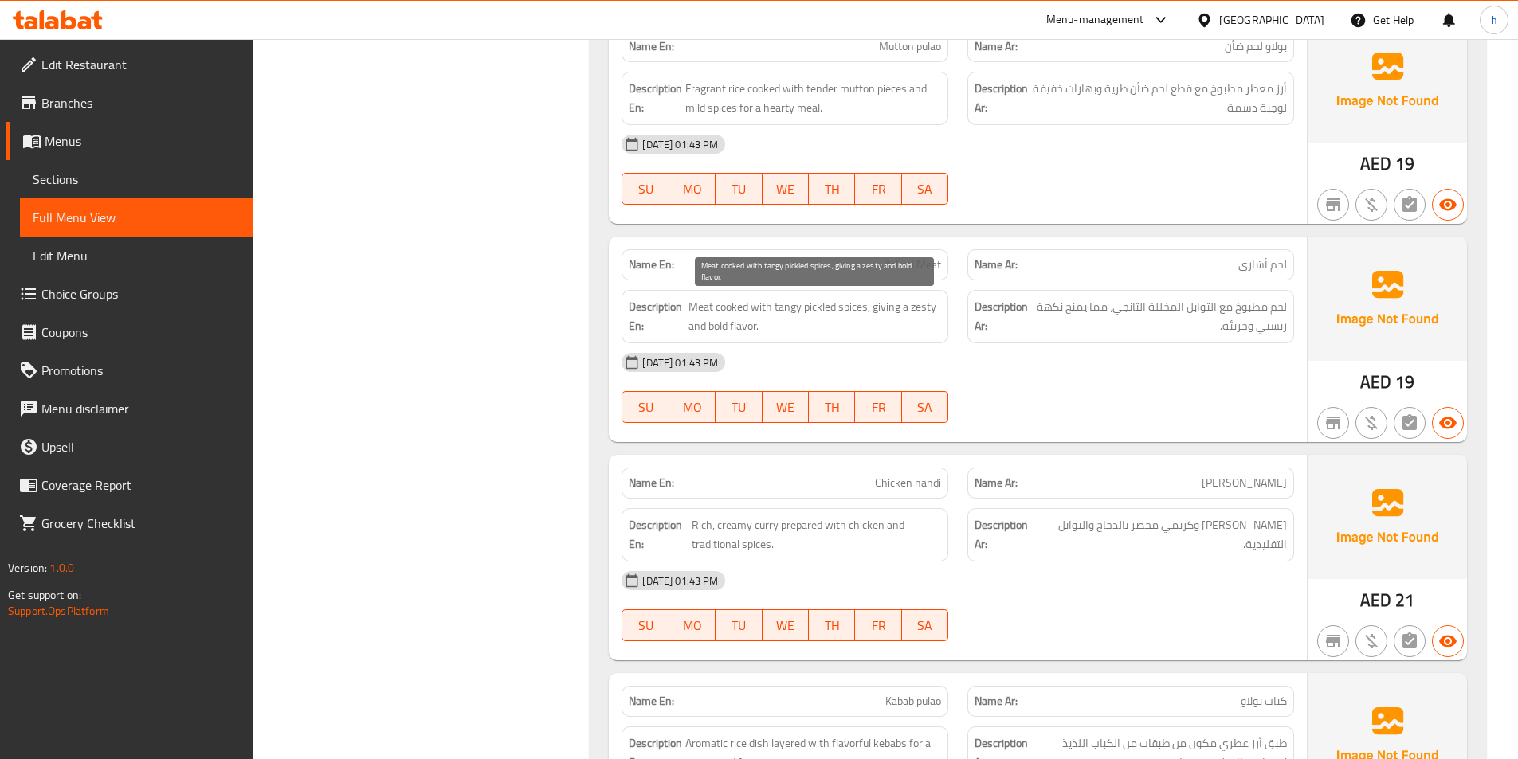
click at [869, 307] on span "Meat cooked with tangy pickled spices, giving a zesty and bold flavor." at bounding box center [815, 316] width 253 height 39
drag, startPoint x: 887, startPoint y: 304, endPoint x: 940, endPoint y: 325, distance: 56.5
click at [944, 325] on div "Description En: Meat cooked with tangy pickled spices, giving a zesty and bold …" at bounding box center [785, 316] width 327 height 53
click at [857, 329] on span "Meat cooked with tangy pickled spices, giving a zesty and bold flavor." at bounding box center [815, 316] width 253 height 39
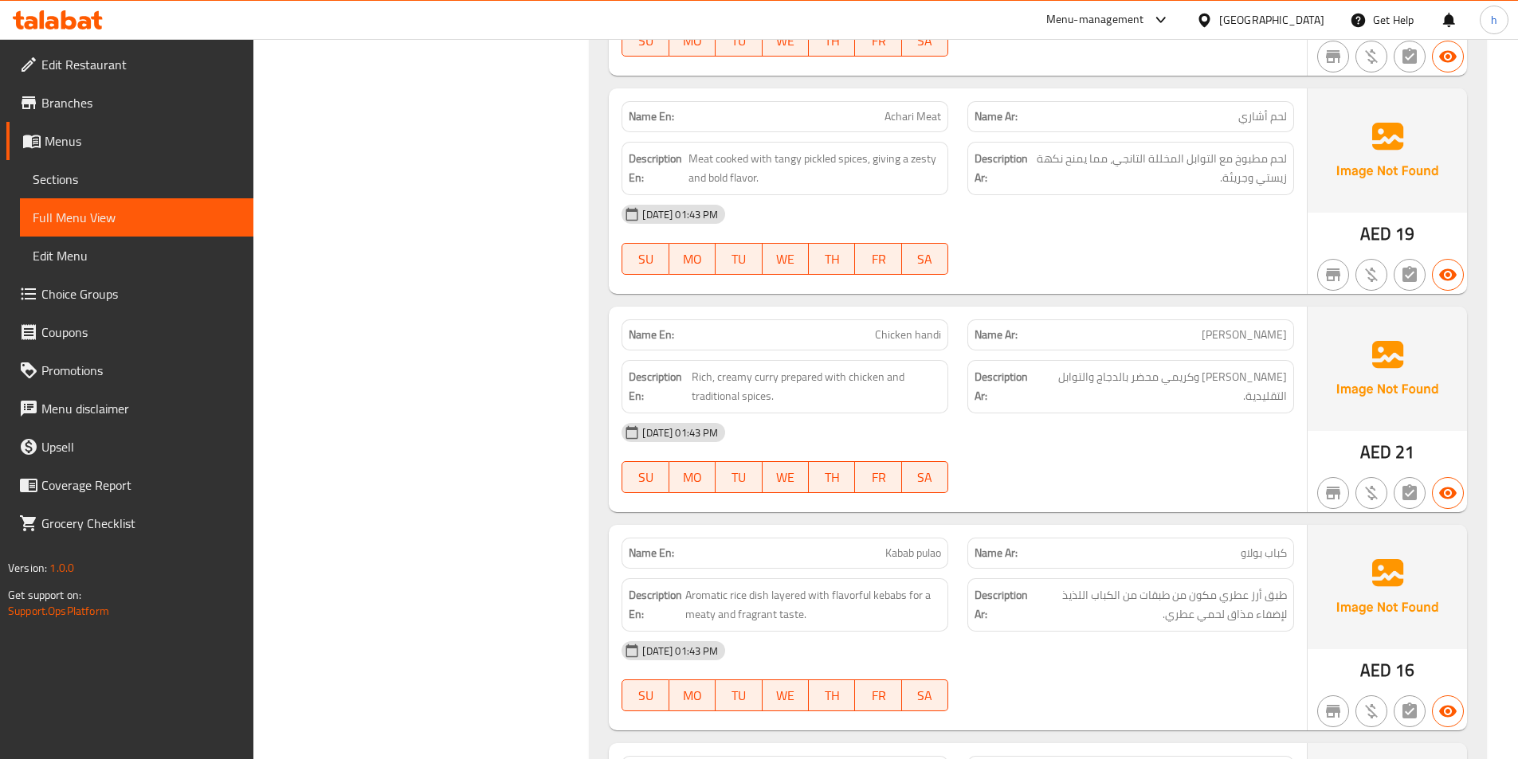
scroll to position [1594, 0]
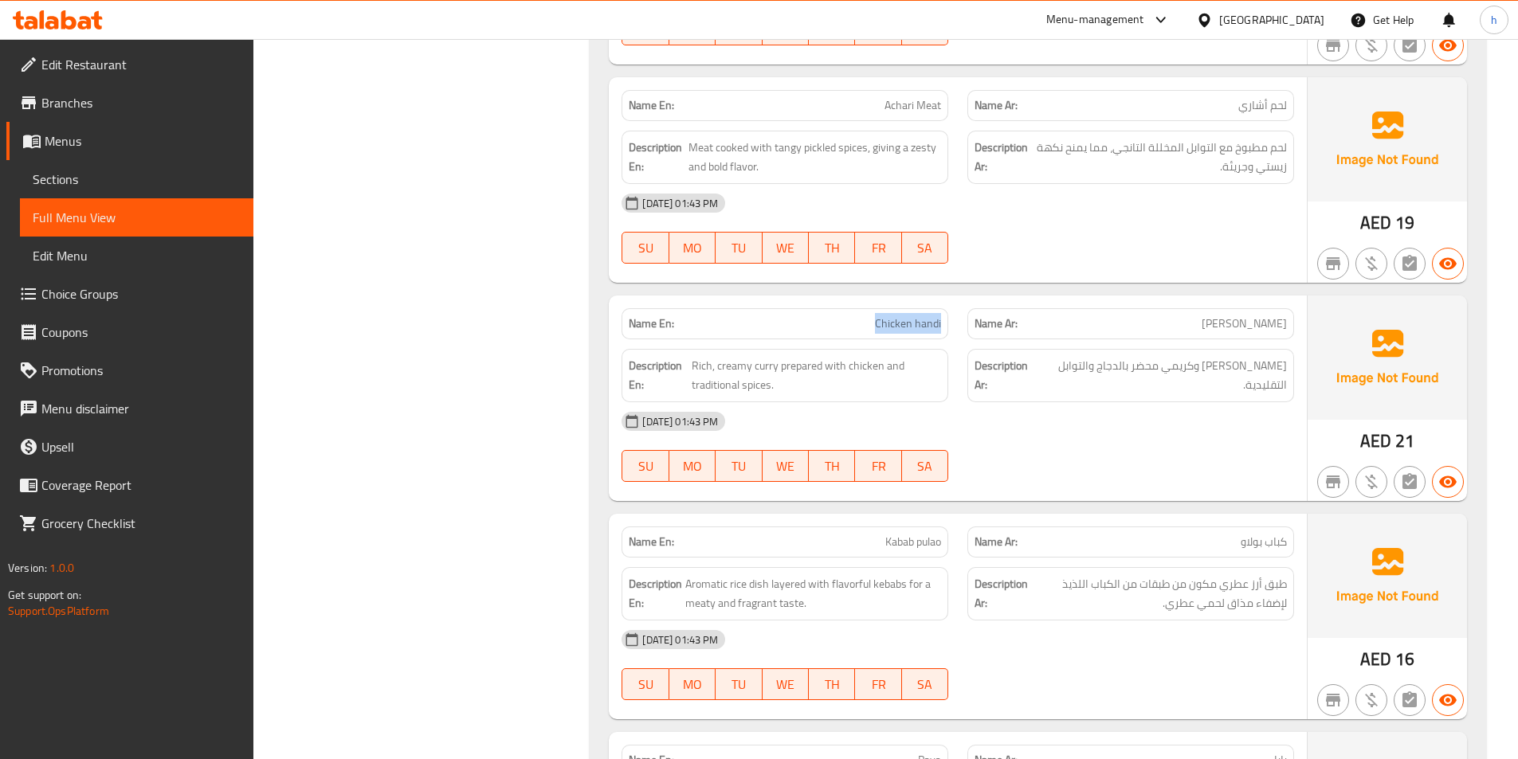
drag, startPoint x: 845, startPoint y: 317, endPoint x: 940, endPoint y: 313, distance: 95.7
click at [940, 316] on p "Name En: Chicken handi" at bounding box center [785, 324] width 312 height 17
click at [897, 330] on span "Chicken handi" at bounding box center [908, 324] width 66 height 17
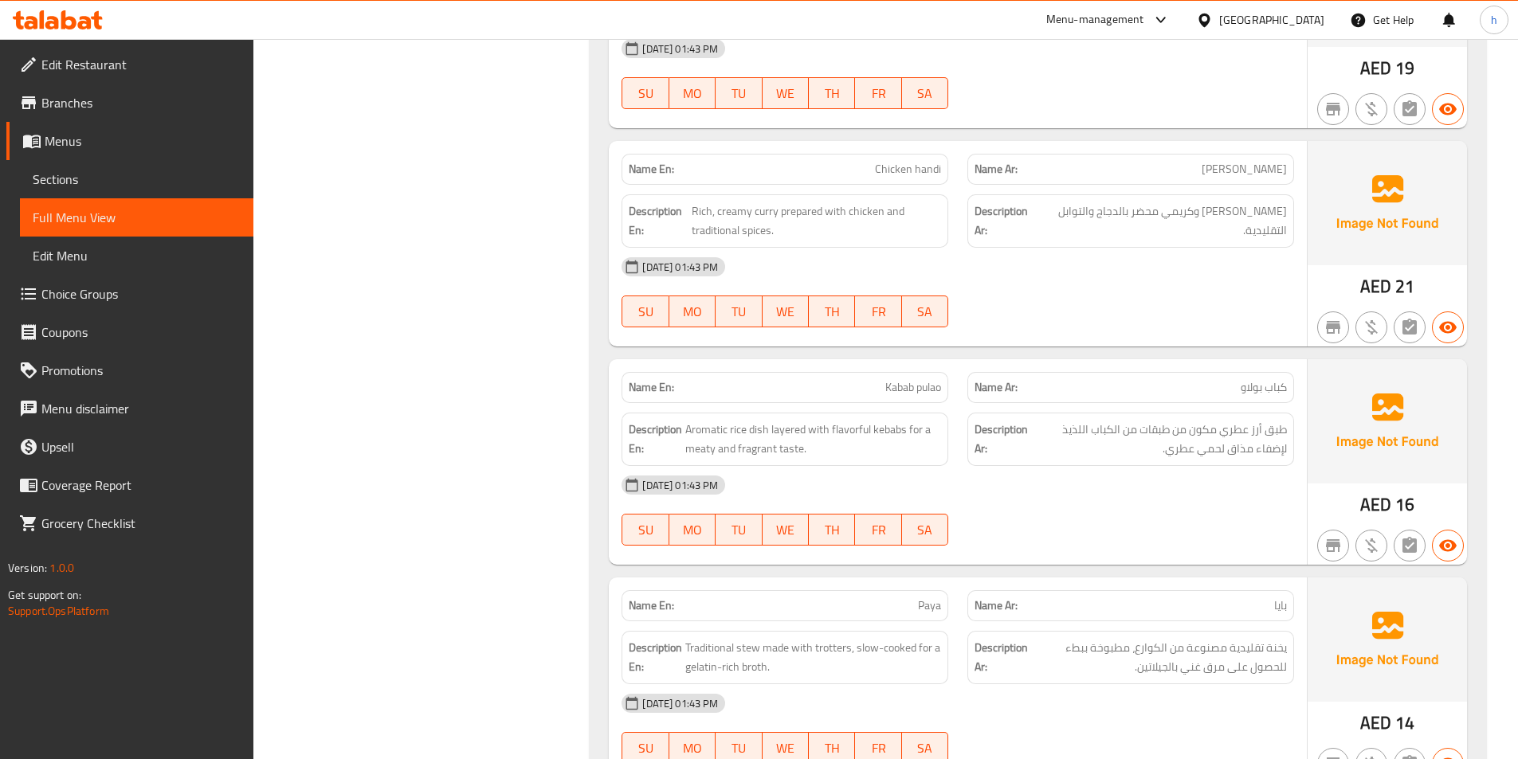
scroll to position [1753, 0]
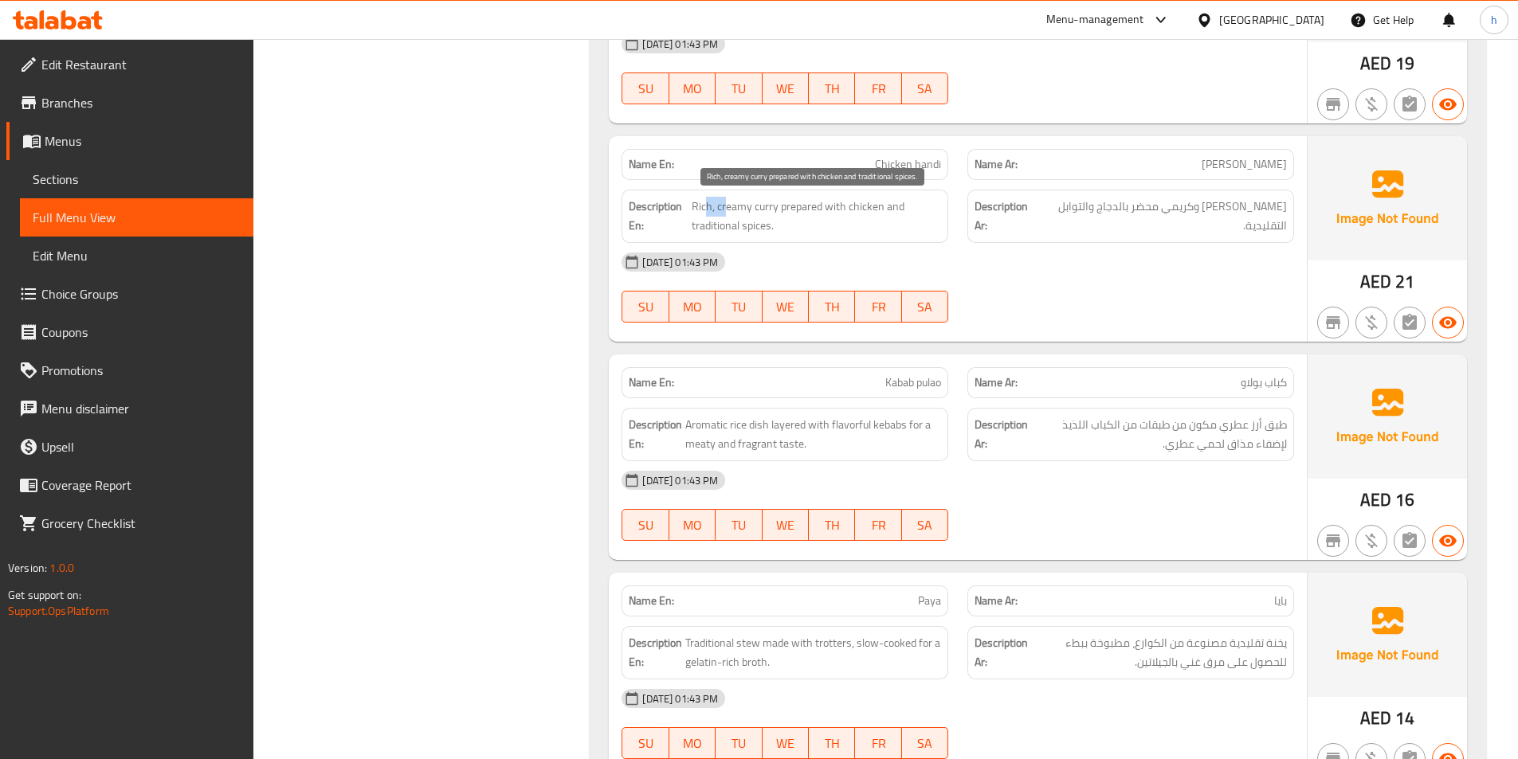
drag, startPoint x: 705, startPoint y: 209, endPoint x: 750, endPoint y: 211, distance: 44.7
click at [739, 214] on span "Rich, creamy curry prepared with chicken and traditional spices." at bounding box center [816, 216] width 249 height 39
drag, startPoint x: 775, startPoint y: 204, endPoint x: 686, endPoint y: 209, distance: 89.4
click at [686, 209] on h6 "Description En: Rich, creamy curry prepared with chicken and traditional spices." at bounding box center [785, 216] width 312 height 39
click at [735, 226] on span "Rich, creamy curry prepared with chicken and traditional spices." at bounding box center [816, 216] width 249 height 39
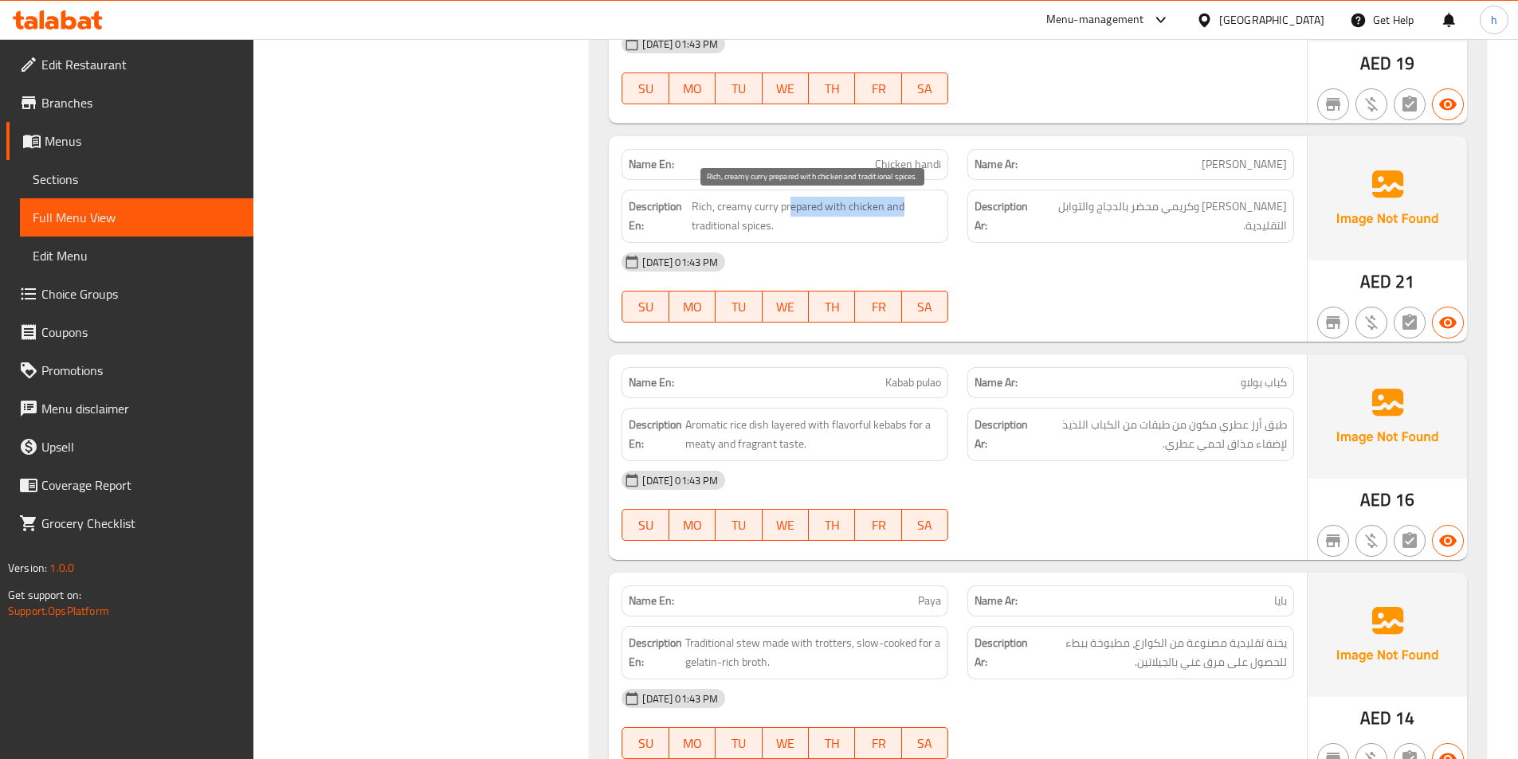
drag, startPoint x: 789, startPoint y: 199, endPoint x: 927, endPoint y: 208, distance: 138.2
click at [927, 208] on span "Rich, creamy curry prepared with chicken and traditional spices." at bounding box center [816, 216] width 249 height 39
drag, startPoint x: 686, startPoint y: 234, endPoint x: 821, endPoint y: 244, distance: 135.0
click at [821, 244] on div "Name En: Chicken handi Name Ar: هاندي دجاج Description En: Rich, creamy curry p…" at bounding box center [958, 239] width 698 height 206
click at [873, 239] on div "Description En: Rich, creamy curry prepared with chicken and traditional spices." at bounding box center [785, 216] width 327 height 53
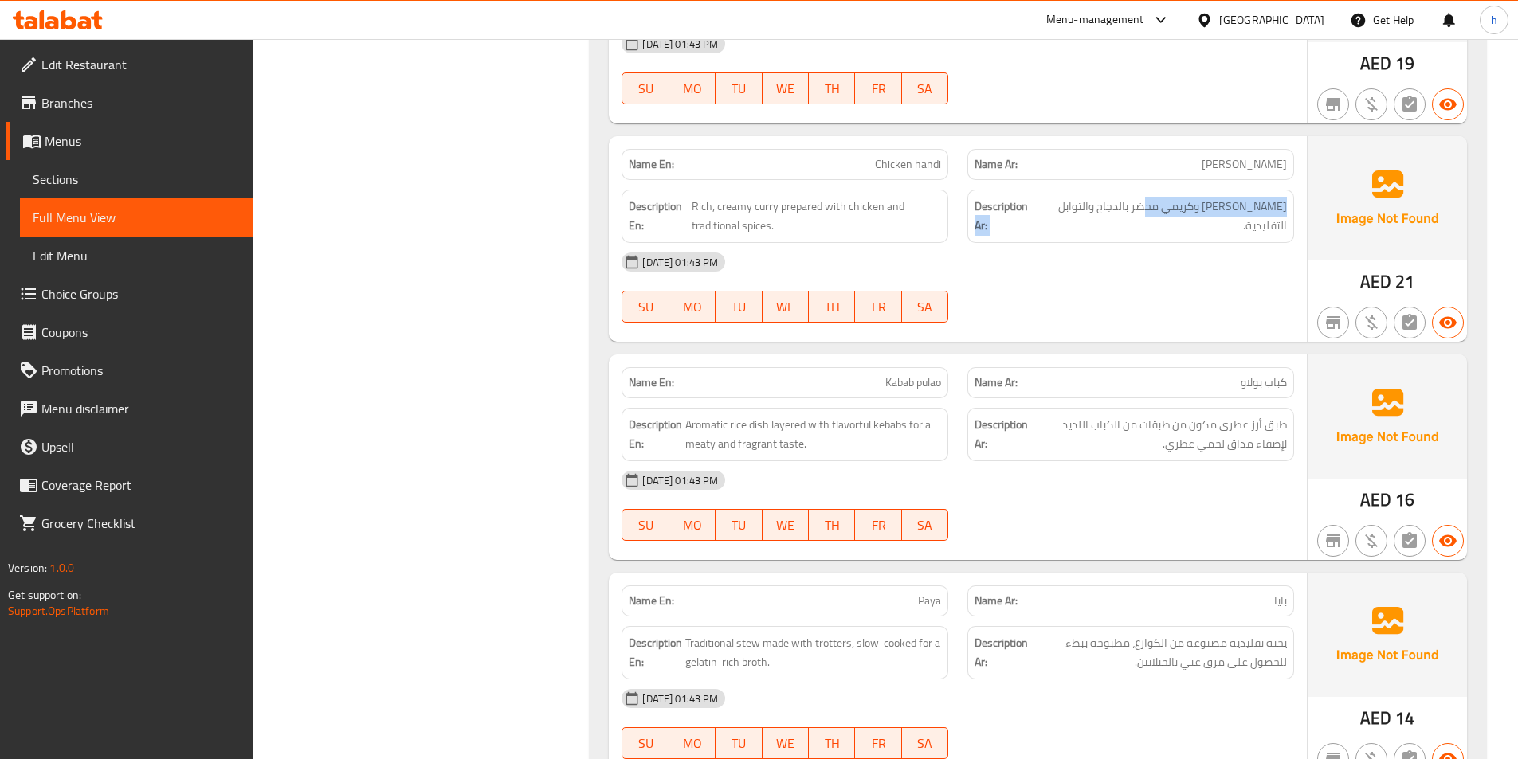
drag, startPoint x: 1161, startPoint y: 202, endPoint x: 1026, endPoint y: 200, distance: 134.7
click at [1026, 200] on h6 "Description Ar: كاري غني وكريمي محضر بالدجاج والتوابل التقليدية." at bounding box center [1131, 216] width 312 height 39
click at [1098, 251] on div "[DATE] 01:43 PM" at bounding box center [958, 262] width 692 height 38
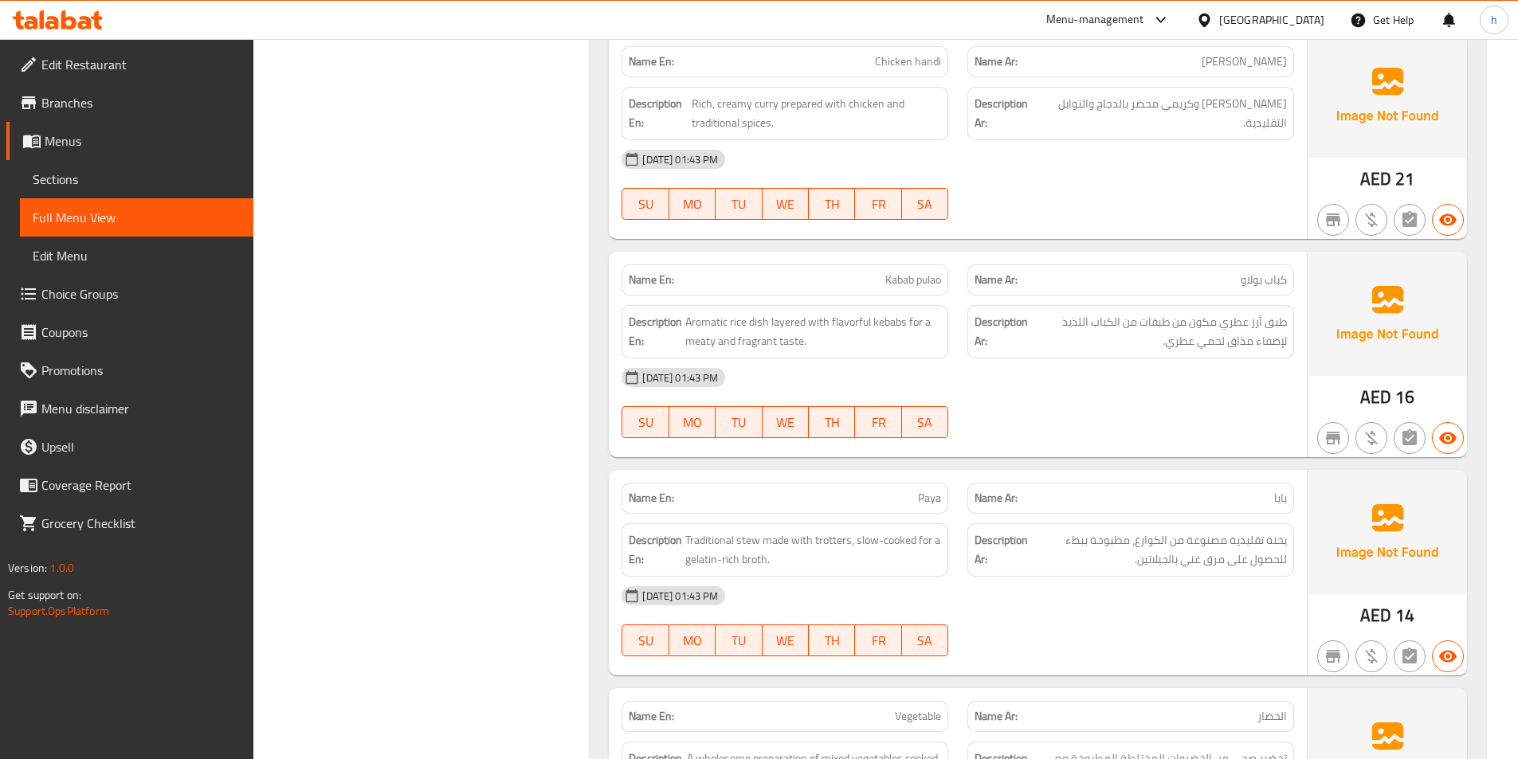
scroll to position [1992, 0]
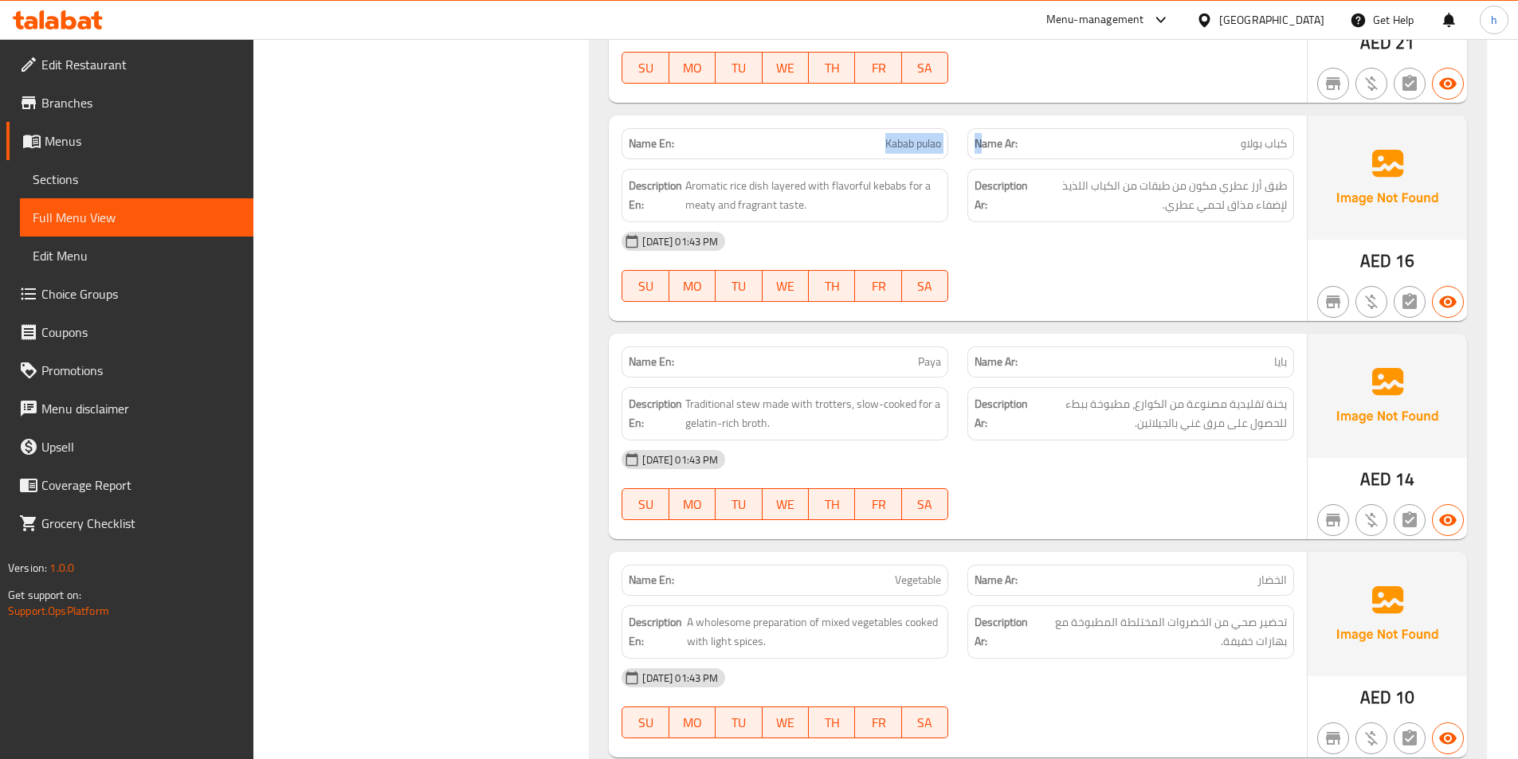
drag, startPoint x: 886, startPoint y: 136, endPoint x: 985, endPoint y: 152, distance: 100.1
click at [985, 152] on div "Name En: Kabab pulao Name Ar: كباب بولاو" at bounding box center [958, 144] width 692 height 50
click at [952, 163] on div "Description En: Aromatic rice dish layered with flavorful kebabs for a meaty an…" at bounding box center [785, 195] width 346 height 73
drag, startPoint x: 705, startPoint y: 184, endPoint x: 762, endPoint y: 178, distance: 57.7
click at [762, 178] on span "Aromatic rice dish layered with flavorful kebabs for a meaty and fragrant taste." at bounding box center [813, 195] width 256 height 39
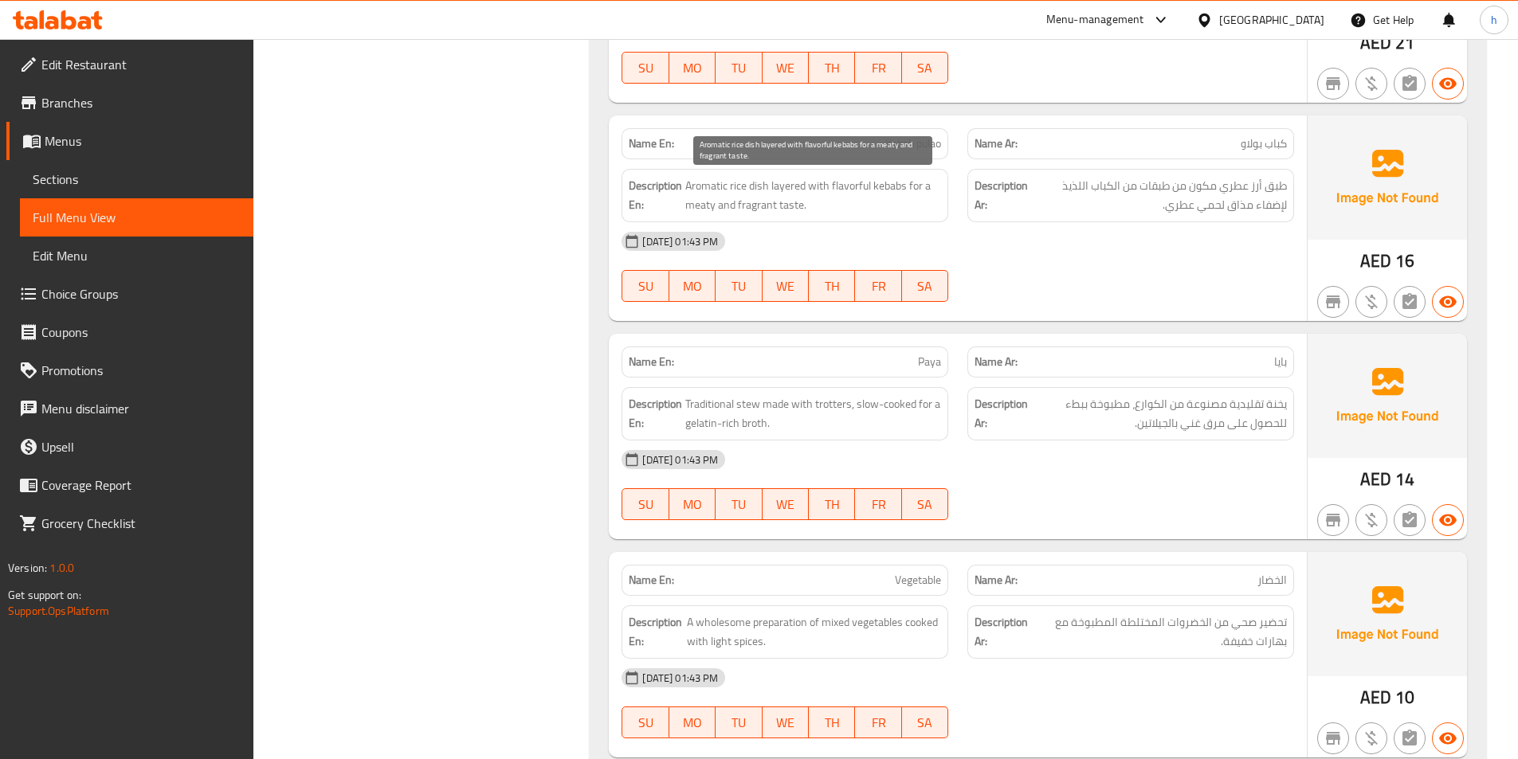
drag, startPoint x: 786, startPoint y: 188, endPoint x: 775, endPoint y: 184, distance: 11.8
click at [785, 188] on span "Aromatic rice dish layered with flavorful kebabs for a meaty and fragrant taste." at bounding box center [813, 195] width 256 height 39
drag, startPoint x: 771, startPoint y: 183, endPoint x: 908, endPoint y: 185, distance: 136.3
click at [908, 185] on span "Aromatic rice dish layered with flavorful kebabs for a meaty and fragrant taste." at bounding box center [813, 195] width 256 height 39
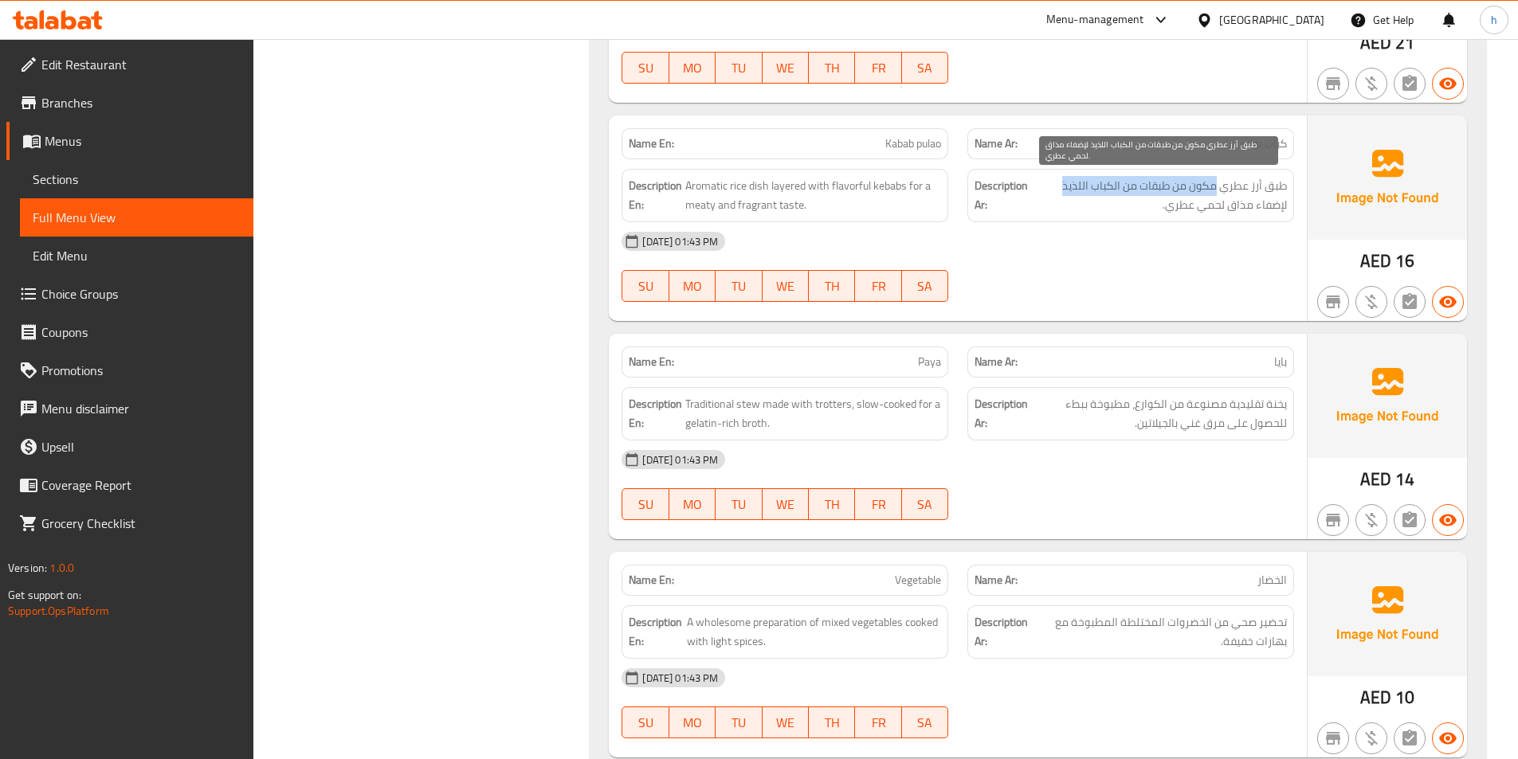
drag, startPoint x: 1215, startPoint y: 189, endPoint x: 1061, endPoint y: 184, distance: 153.9
click at [1061, 184] on span "طبق أرز عطري مكون من طبقات من الكباب اللذيذ لإضفاء مذاق لحمي عطري." at bounding box center [1159, 195] width 256 height 39
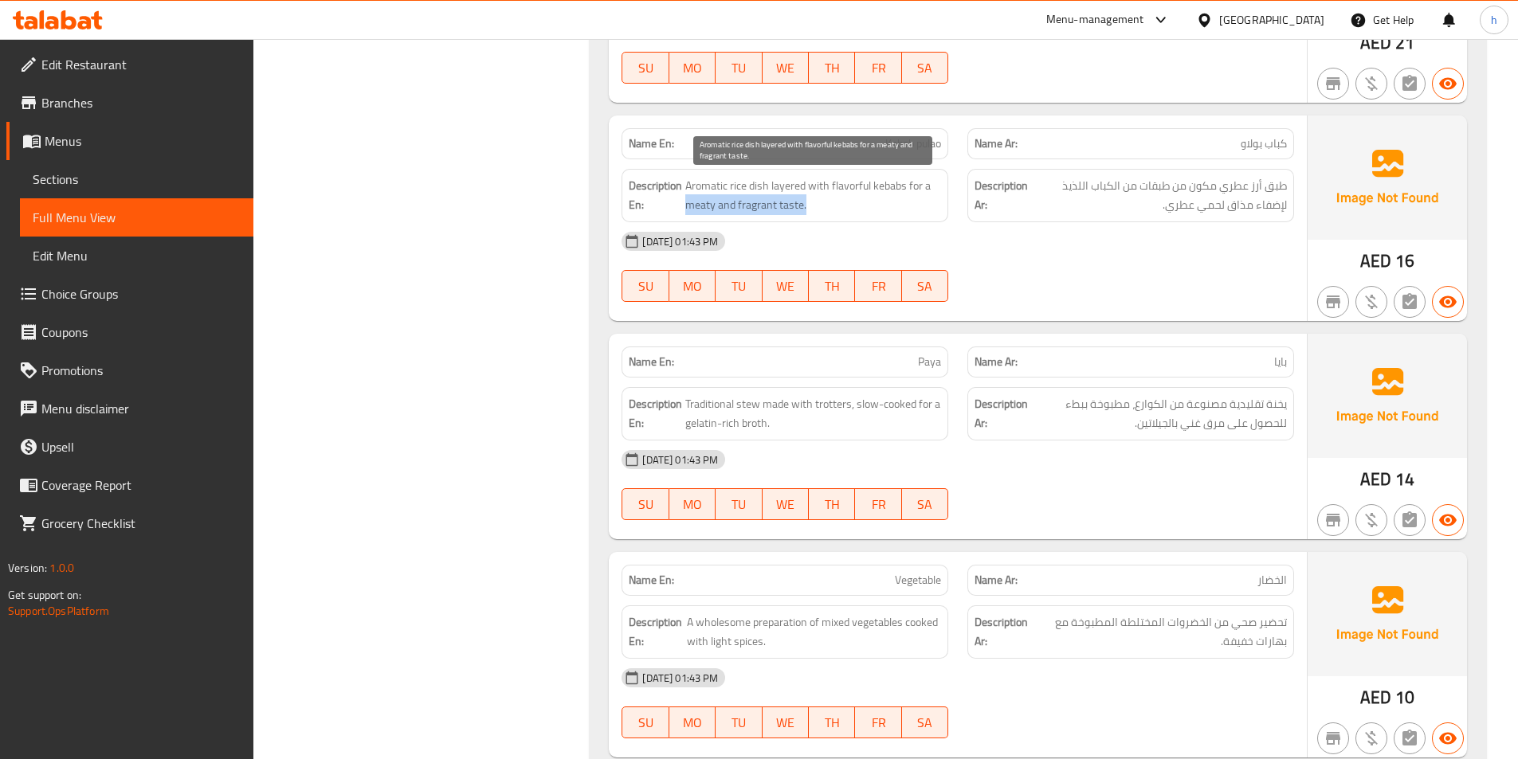
drag, startPoint x: 685, startPoint y: 215, endPoint x: 809, endPoint y: 204, distance: 124.0
click at [809, 204] on div "Description En: Aromatic rice dish layered with flavorful kebabs for a meaty an…" at bounding box center [785, 195] width 327 height 53
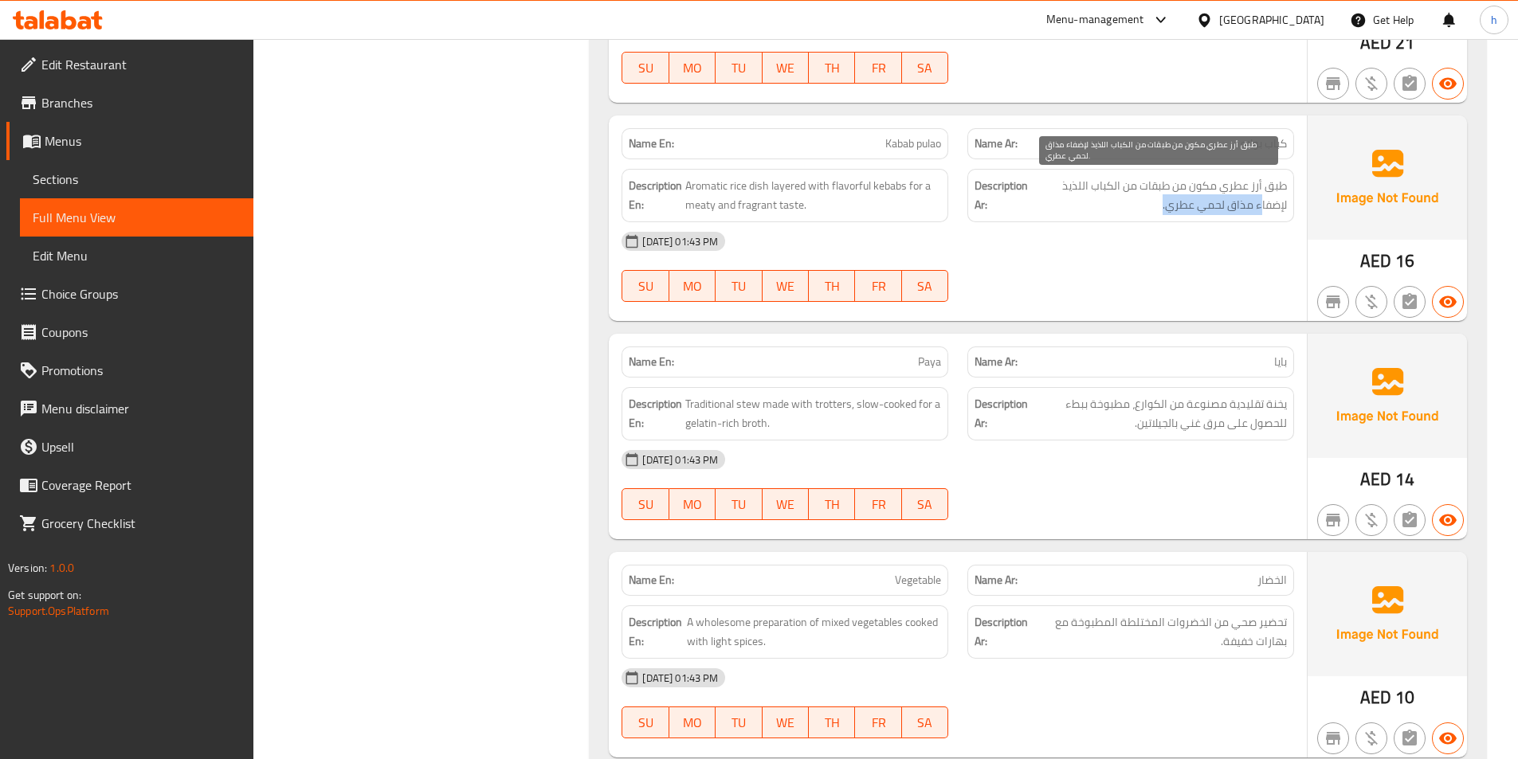
drag, startPoint x: 1262, startPoint y: 209, endPoint x: 1148, endPoint y: 210, distance: 114.0
click at [1149, 208] on span "طبق أرز عطري مكون من طبقات من الكباب اللذيذ لإضفاء مذاق لحمي عطري." at bounding box center [1159, 195] width 256 height 39
click at [1148, 218] on div "Description Ar: طبق أرز عطري مكون من طبقات من الكباب اللذيذ لإضفاء مذاق لحمي عط…" at bounding box center [1130, 195] width 327 height 53
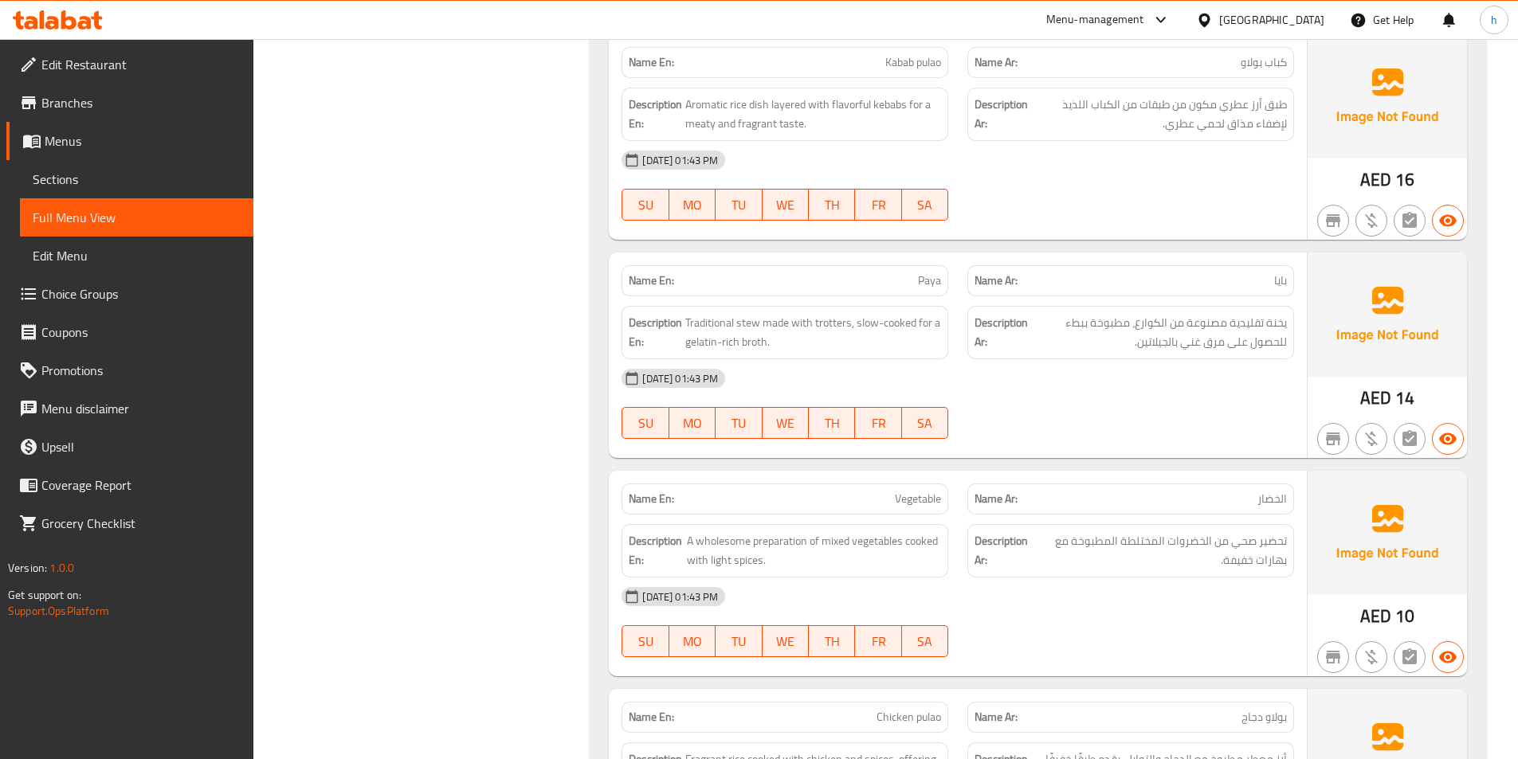
scroll to position [2152, 0]
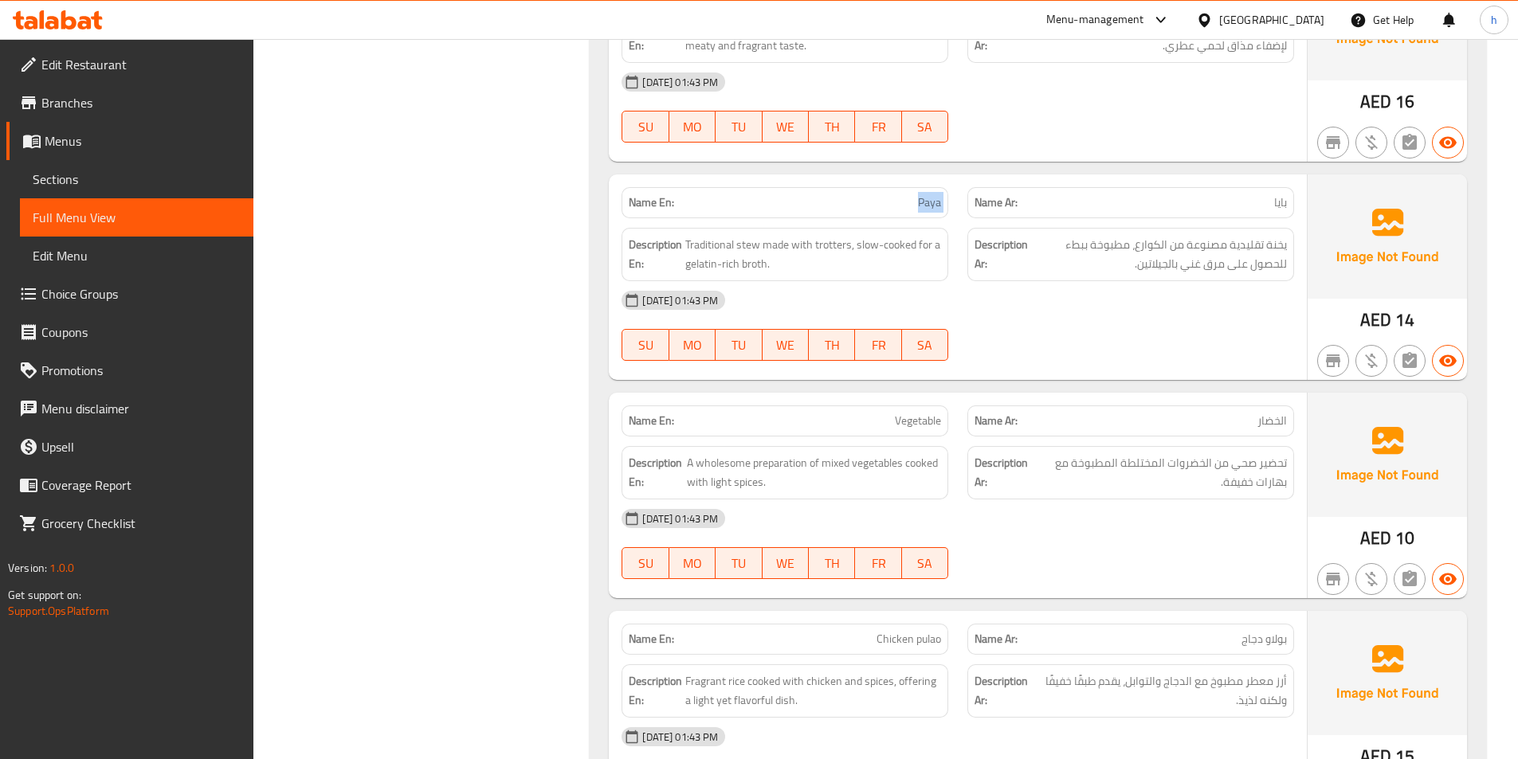
drag, startPoint x: 913, startPoint y: 207, endPoint x: 964, endPoint y: 202, distance: 51.2
click at [964, 202] on div "Name En: Paya Name Ar: بايا" at bounding box center [958, 203] width 692 height 50
drag, startPoint x: 697, startPoint y: 242, endPoint x: 758, endPoint y: 252, distance: 61.3
click at [758, 252] on span "Traditional stew made with trotters, slow-cooked for a gelatin-rich broth." at bounding box center [813, 254] width 256 height 39
drag, startPoint x: 781, startPoint y: 246, endPoint x: 857, endPoint y: 249, distance: 75.7
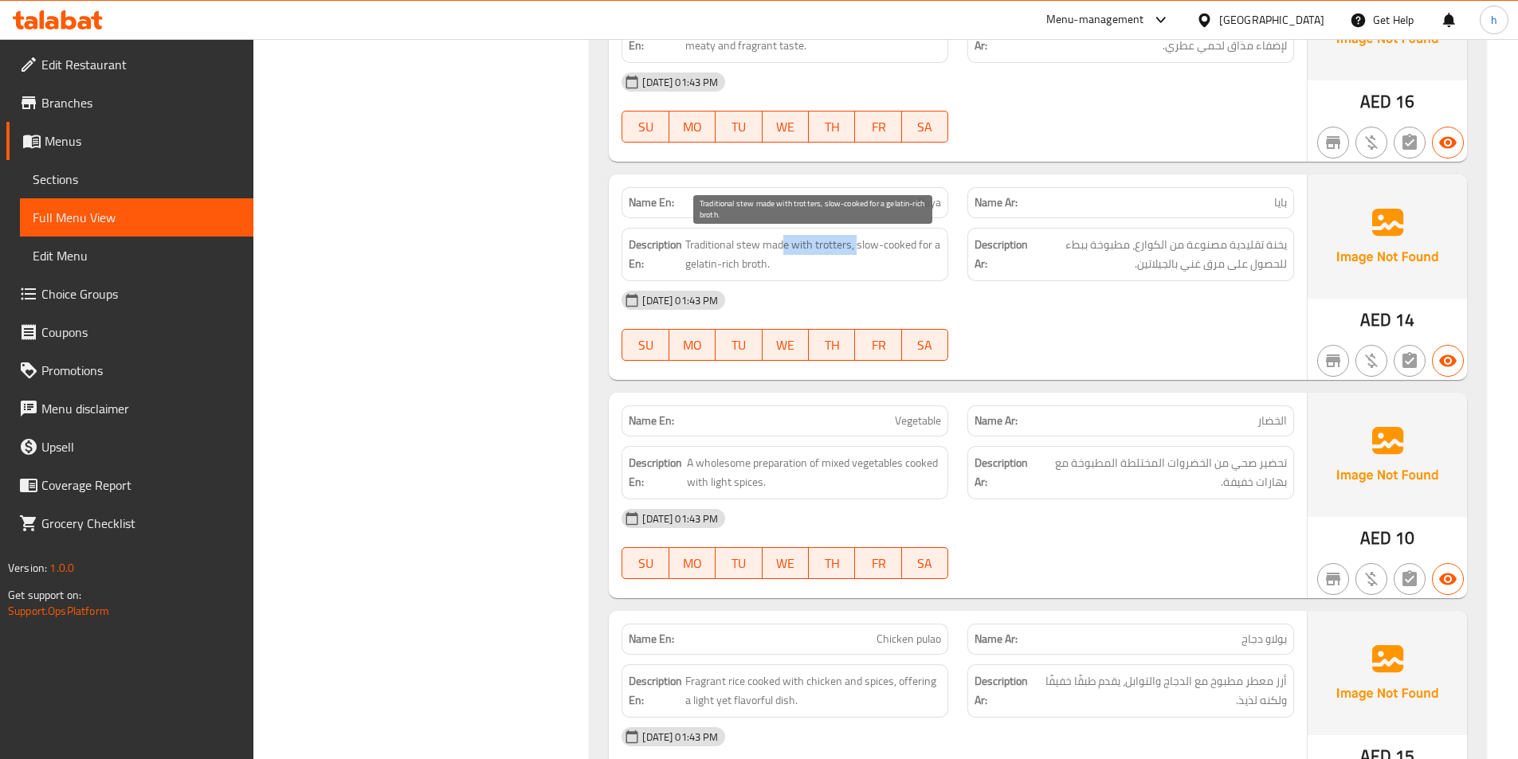
click at [857, 249] on span "Traditional stew made with trotters, slow-cooked for a gelatin-rich broth." at bounding box center [813, 254] width 256 height 39
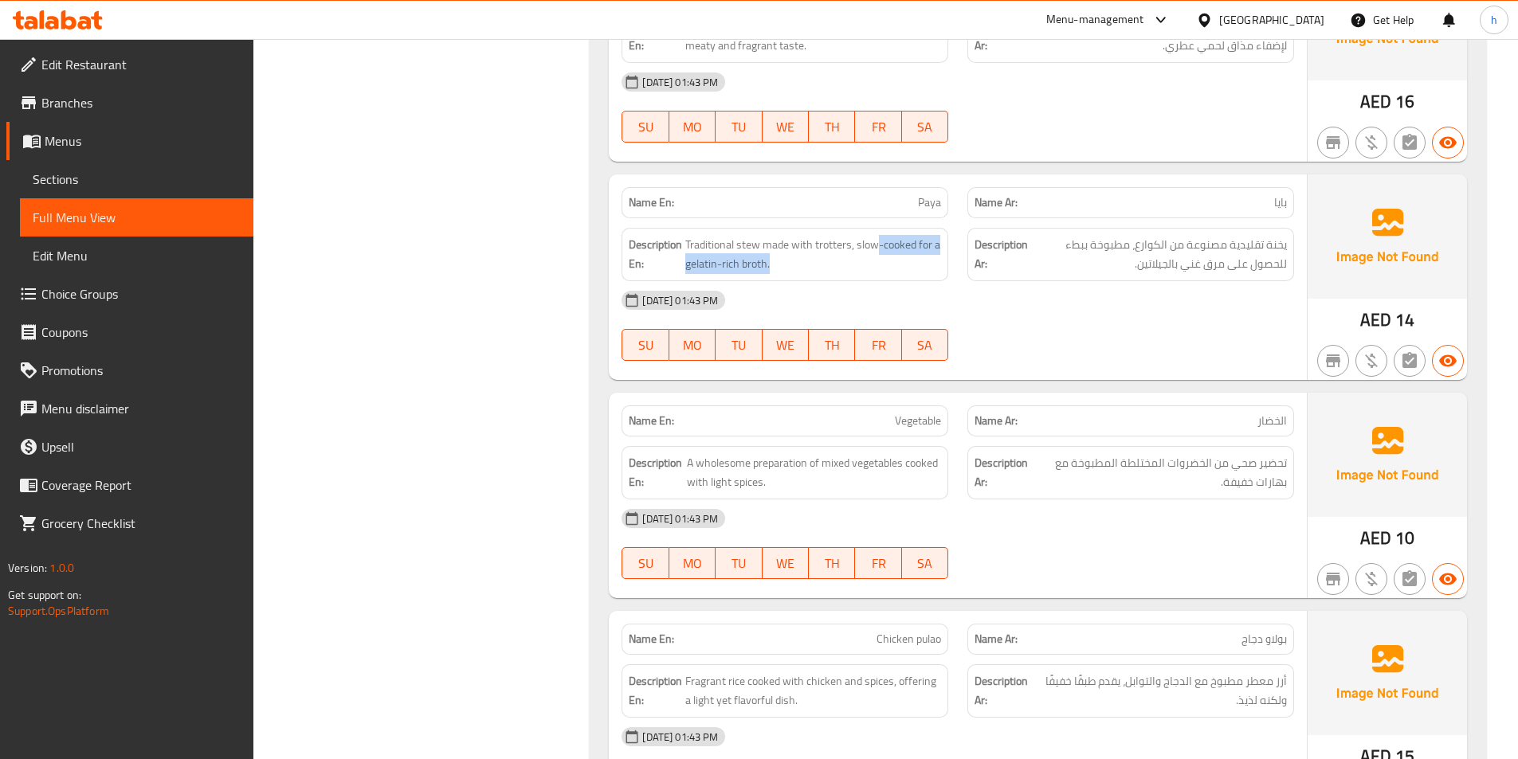
drag, startPoint x: 877, startPoint y: 249, endPoint x: 903, endPoint y: 267, distance: 32.1
click at [948, 278] on div "Description En: Traditional stew made with trotters, slow-cooked for a gelatin-…" at bounding box center [785, 254] width 346 height 73
click at [750, 268] on span "Traditional stew made with trotters, slow-cooked for a gelatin-rich broth." at bounding box center [813, 254] width 256 height 39
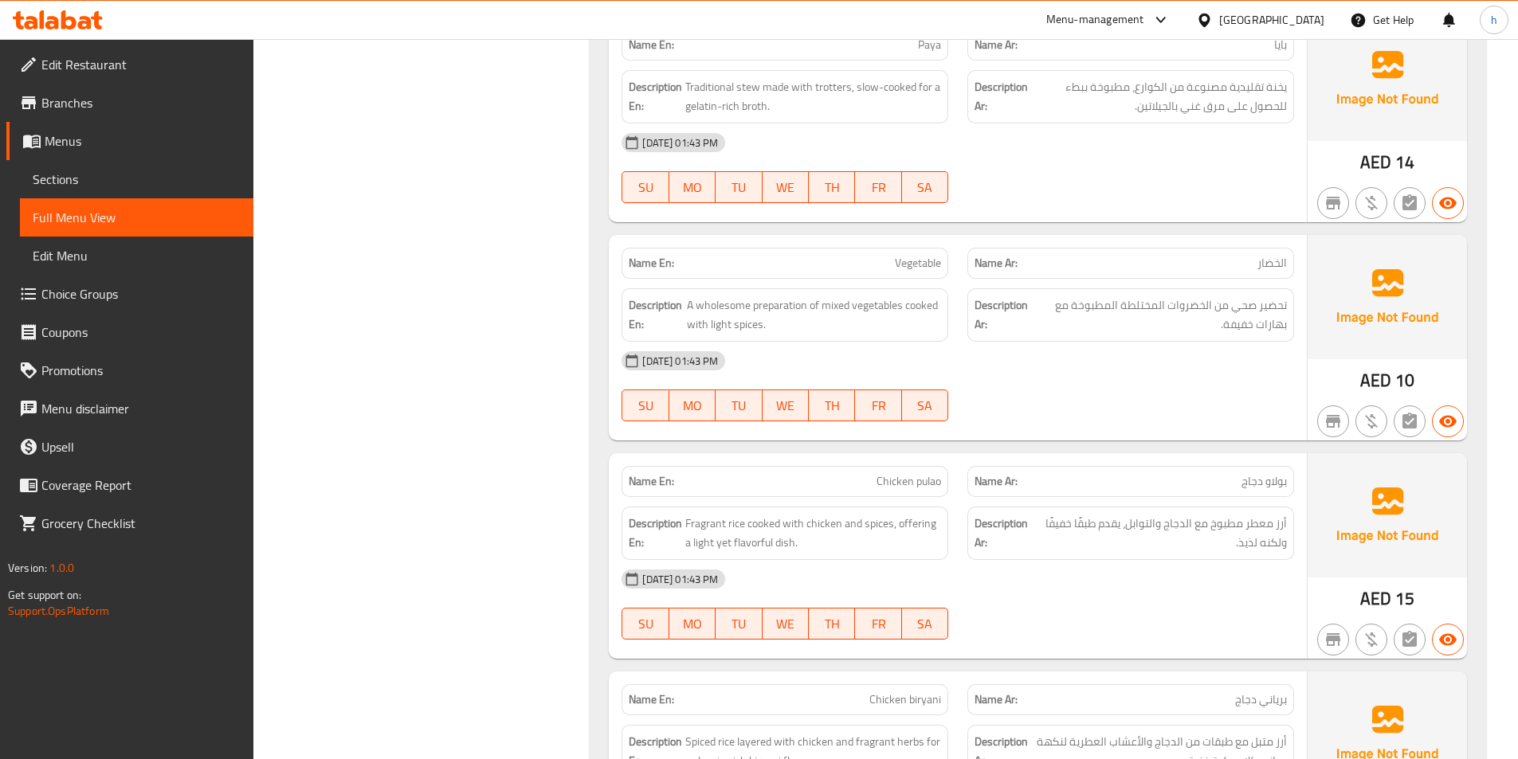
scroll to position [2311, 0]
drag, startPoint x: 803, startPoint y: 256, endPoint x: 961, endPoint y: 273, distance: 158.8
click at [961, 273] on div "Name En: Vegetable Name Ar: الخضار" at bounding box center [958, 262] width 692 height 50
click at [847, 269] on p "Name En: Vegetable" at bounding box center [785, 261] width 312 height 17
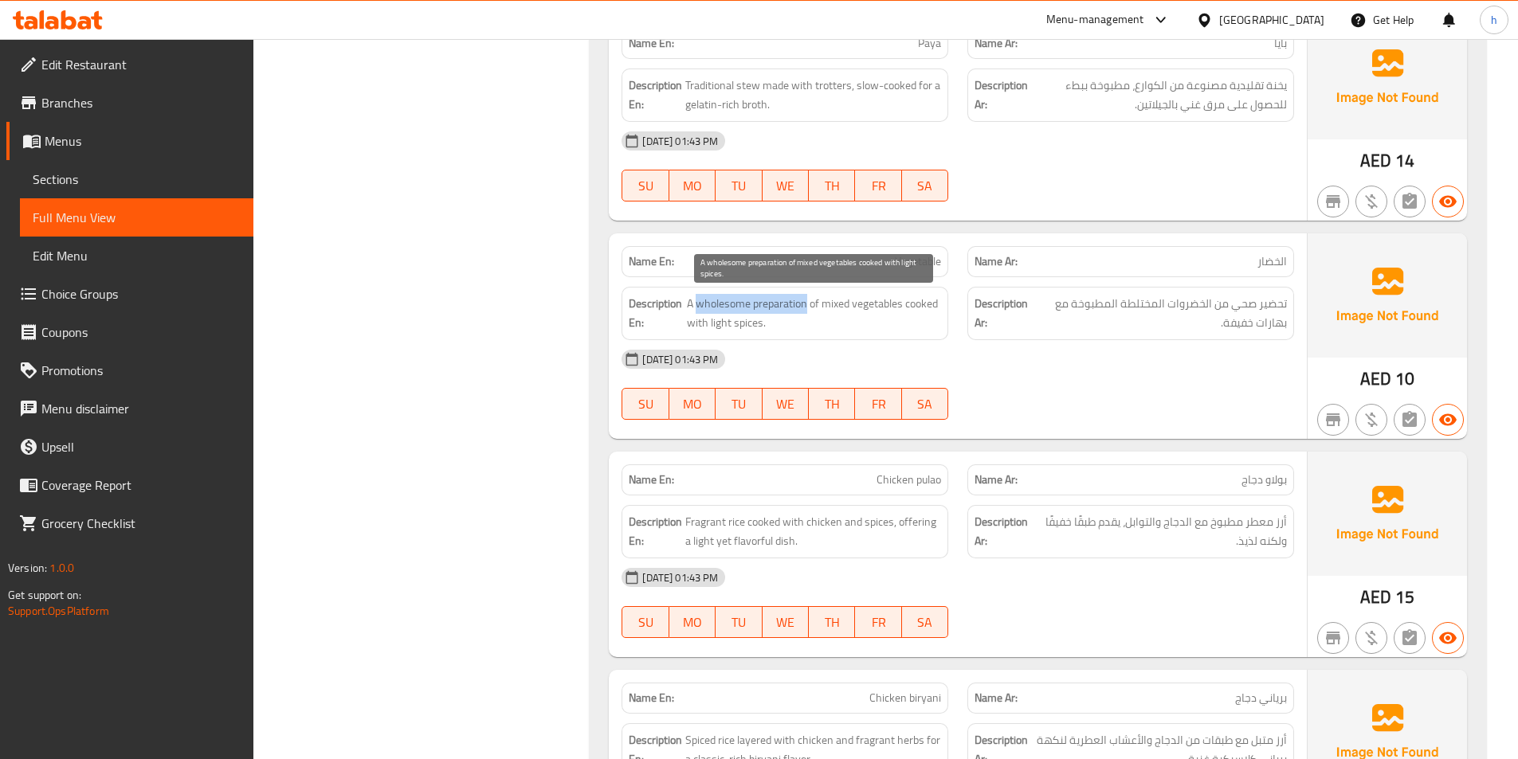
drag, startPoint x: 695, startPoint y: 296, endPoint x: 806, endPoint y: 296, distance: 110.8
click at [806, 296] on span "A wholesome preparation of mixed vegetables cooked with light spices." at bounding box center [814, 313] width 255 height 39
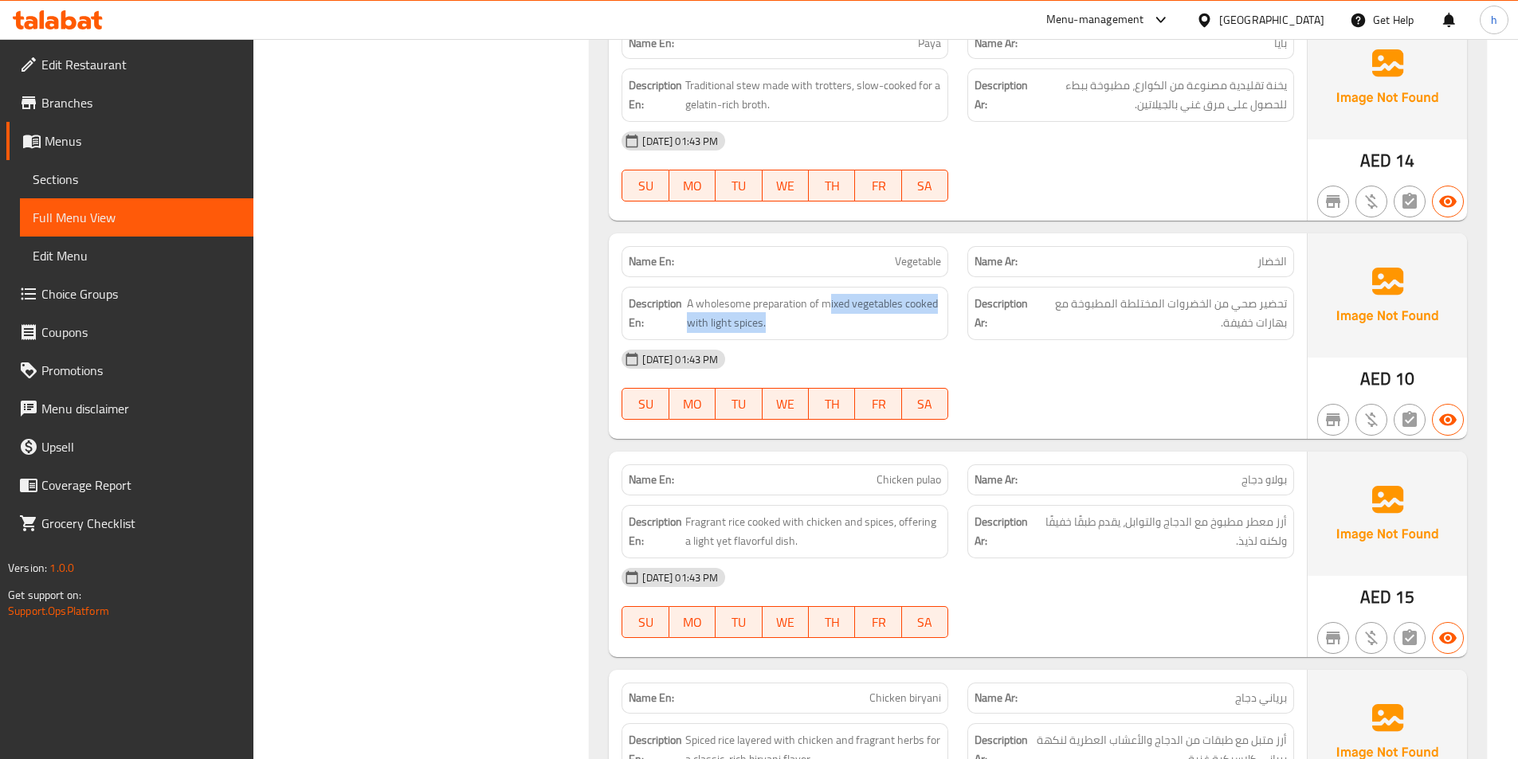
drag, startPoint x: 827, startPoint y: 310, endPoint x: 948, endPoint y: 339, distance: 123.7
click at [950, 338] on div "Description En: A wholesome preparation of mixed vegetables cooked with light s…" at bounding box center [785, 313] width 346 height 73
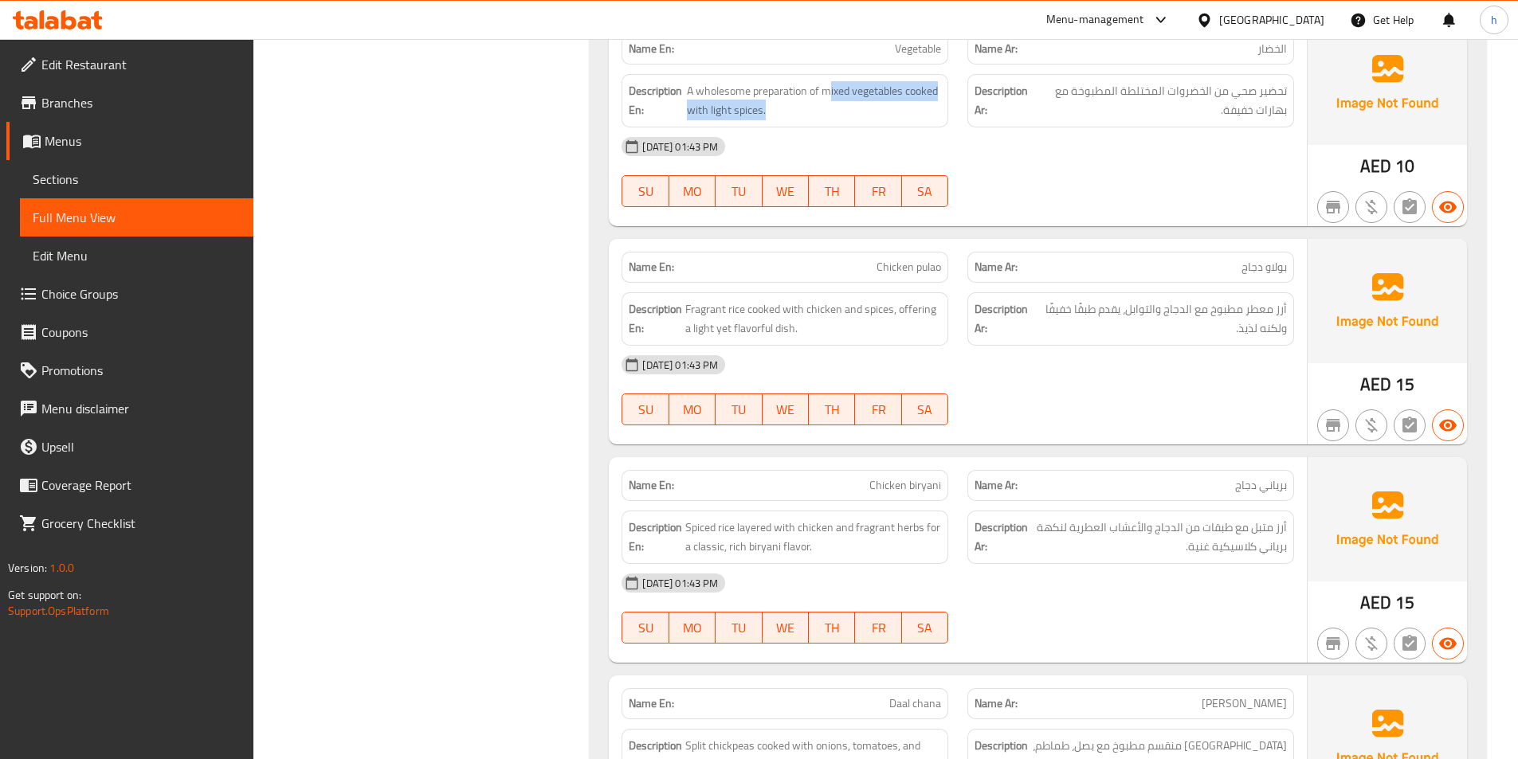
scroll to position [2550, 0]
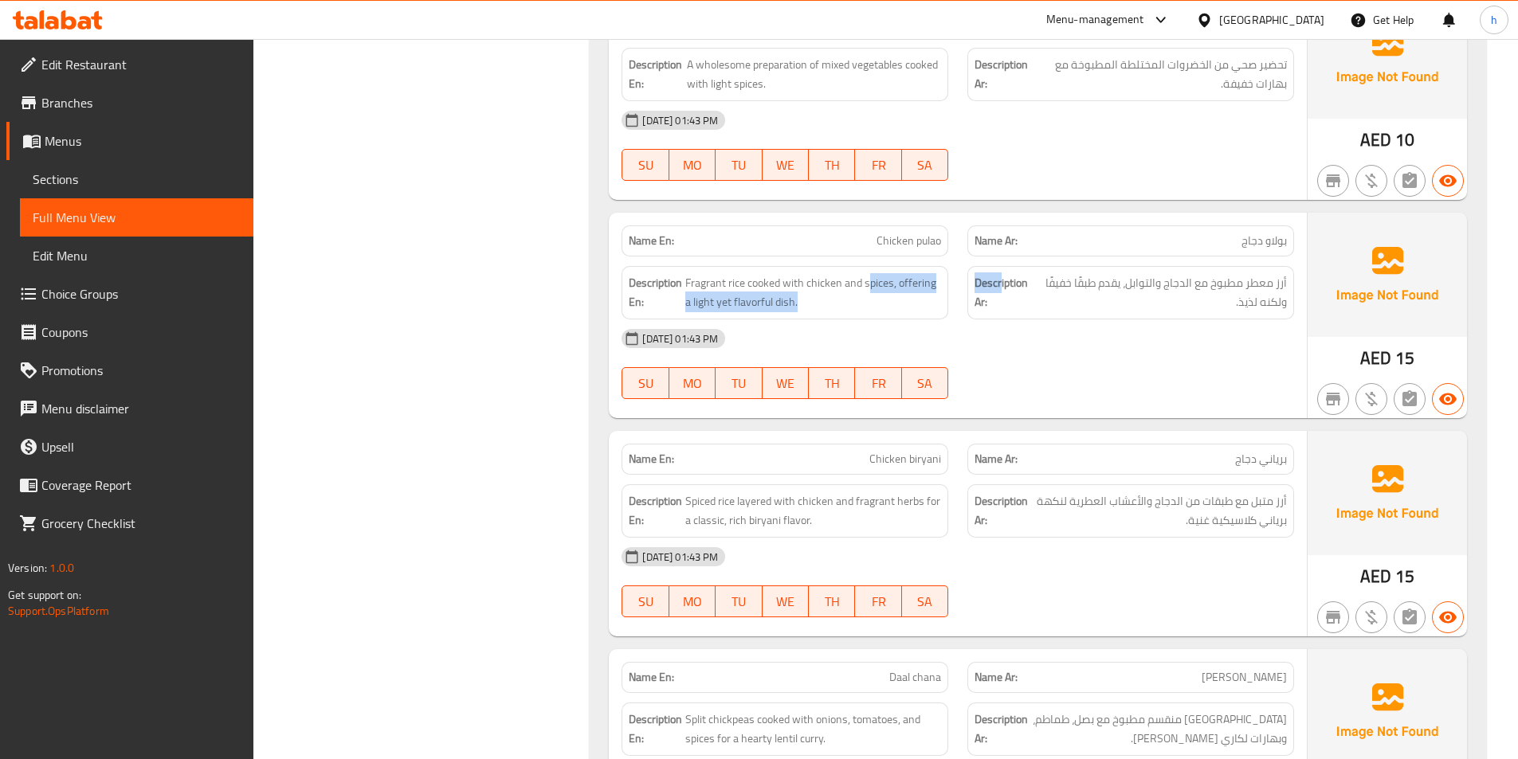
drag, startPoint x: 868, startPoint y: 257, endPoint x: 1000, endPoint y: 265, distance: 132.5
click at [1000, 265] on div "Description En: Fragrant rice cooked with chicken and spices, offering a light …" at bounding box center [958, 293] width 692 height 73
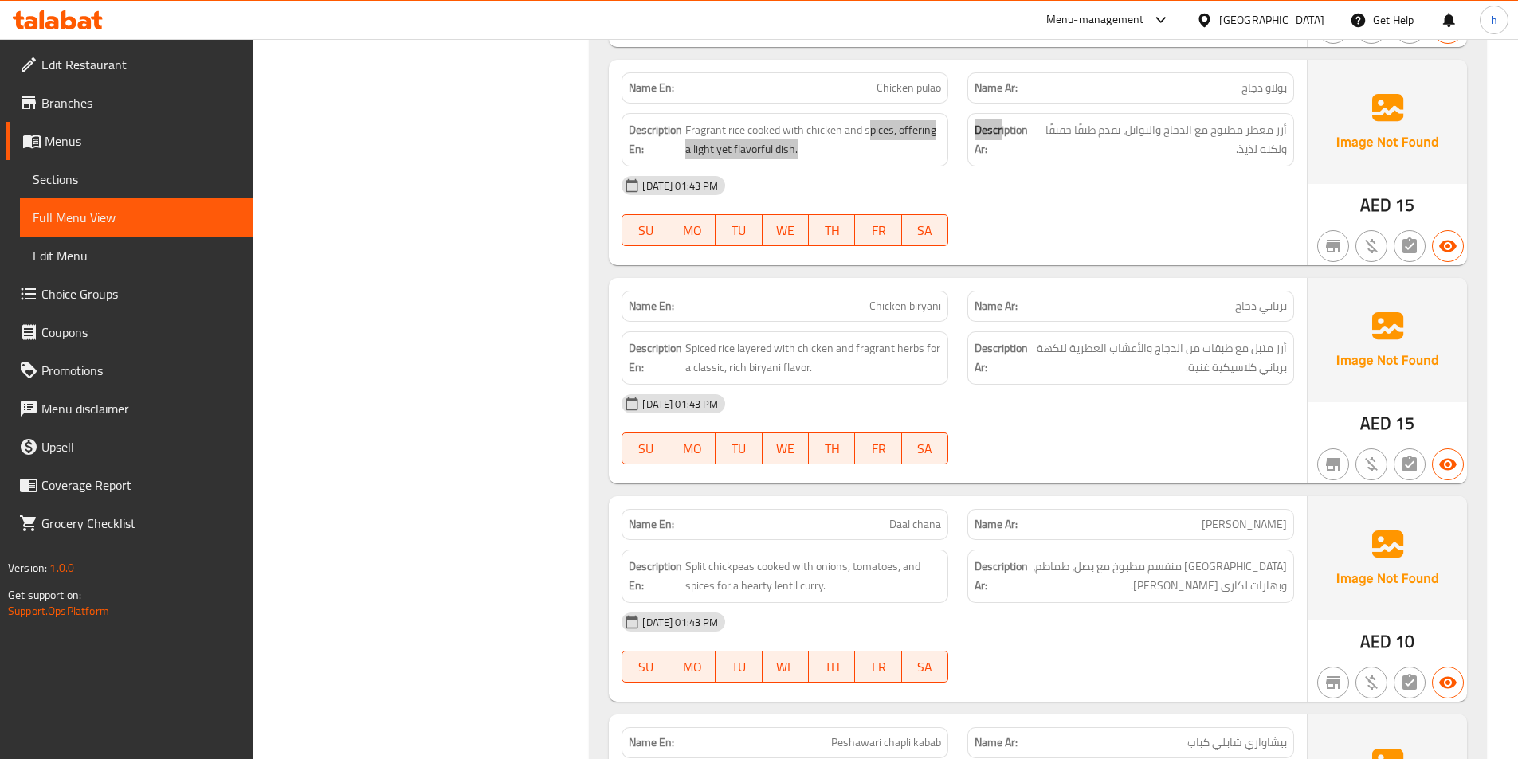
scroll to position [2710, 0]
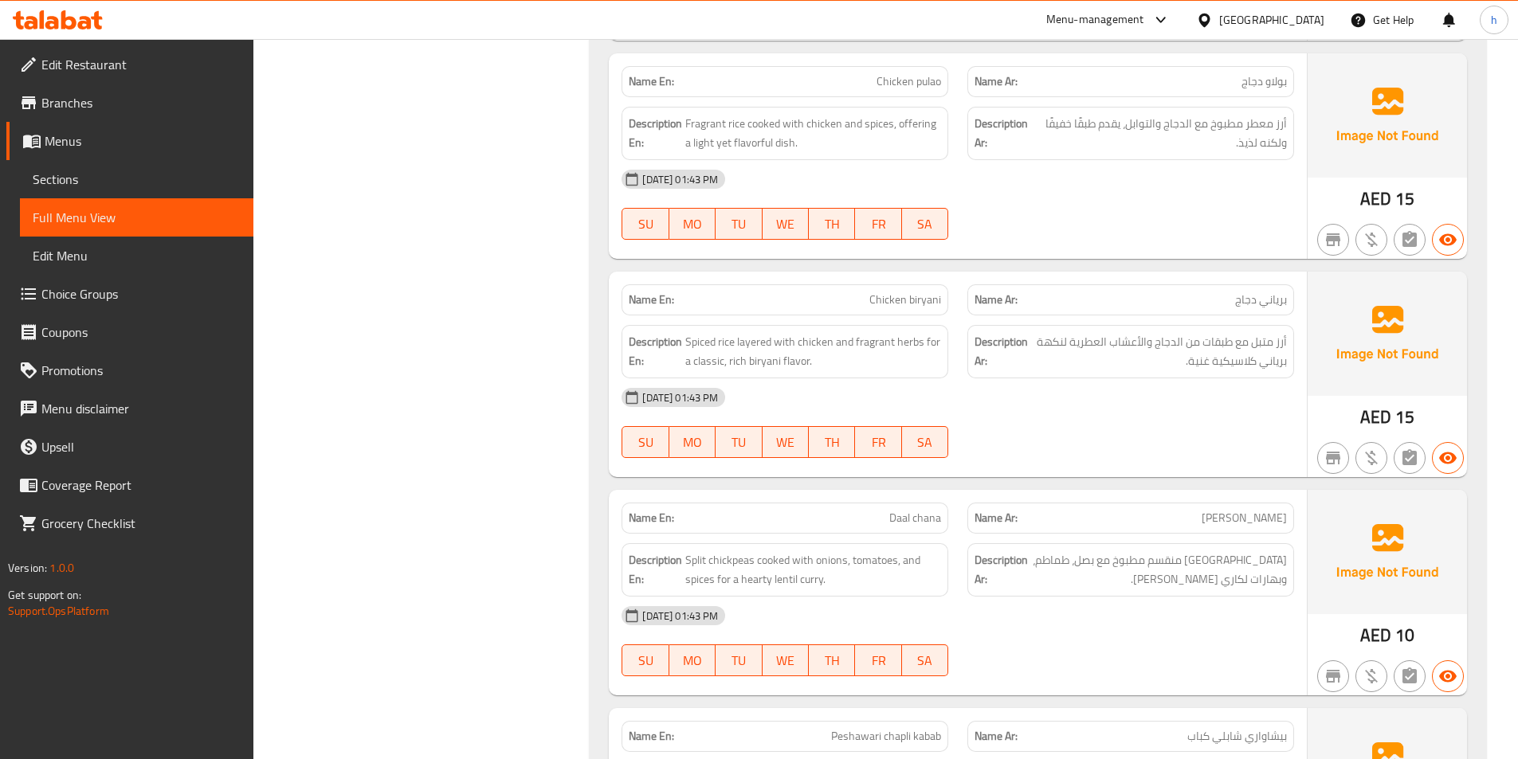
click at [848, 297] on p "Name En: Chicken biryani" at bounding box center [785, 300] width 312 height 17
drag, startPoint x: 688, startPoint y: 344, endPoint x: 737, endPoint y: 339, distance: 49.7
click at [737, 339] on span "Spiced rice layered with chicken and fragrant herbs for a classic, rich biryani…" at bounding box center [813, 351] width 256 height 39
drag, startPoint x: 745, startPoint y: 339, endPoint x: 763, endPoint y: 338, distance: 18.3
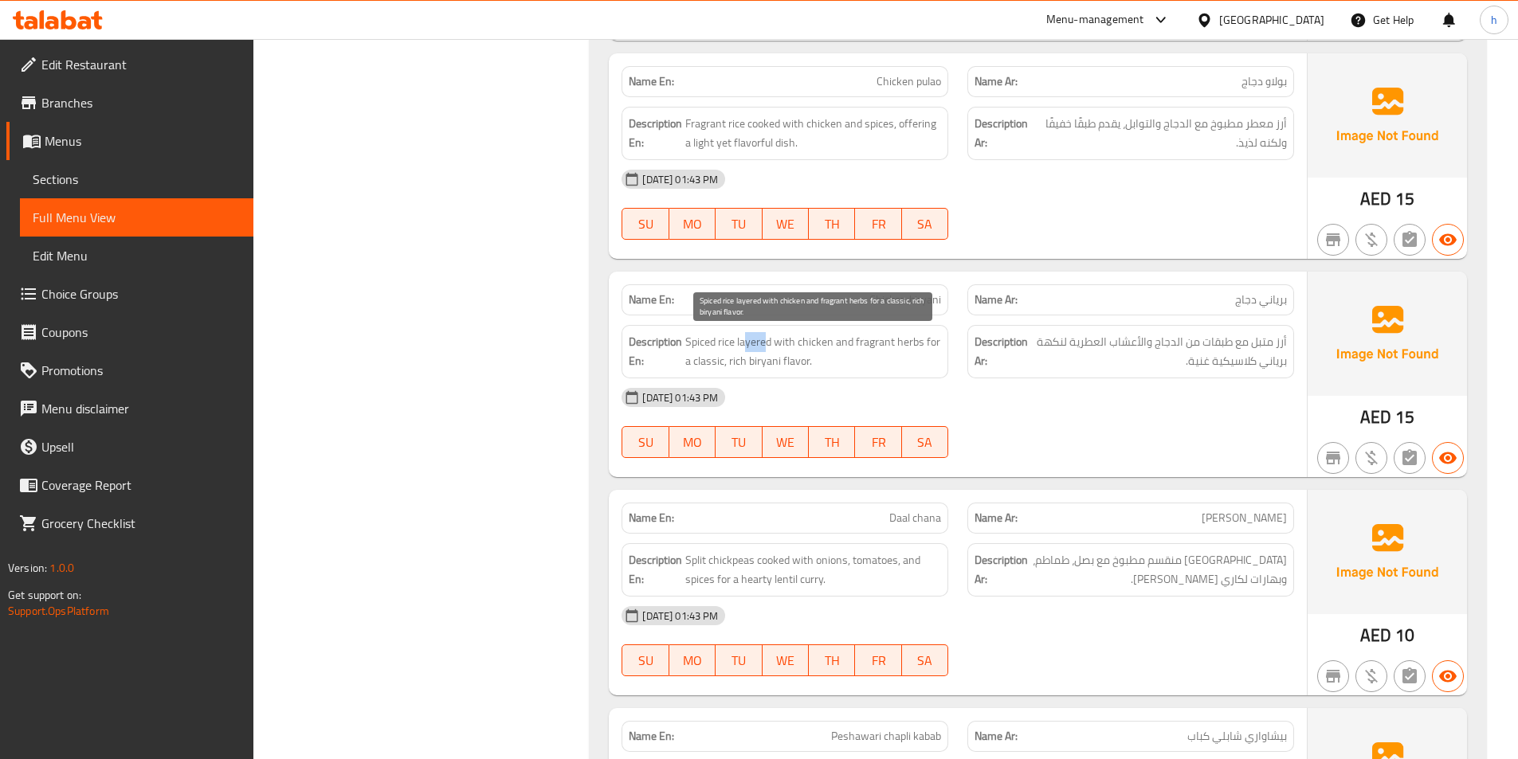
click at [763, 338] on span "Spiced rice layered with chicken and fragrant herbs for a classic, rich biryani…" at bounding box center [813, 351] width 256 height 39
drag, startPoint x: 776, startPoint y: 337, endPoint x: 923, endPoint y: 351, distance: 147.3
click at [923, 351] on span "Spiced rice layered with chicken and fragrant herbs for a classic, rich biryani…" at bounding box center [813, 351] width 256 height 39
drag, startPoint x: 932, startPoint y: 346, endPoint x: 940, endPoint y: 355, distance: 11.8
click at [940, 355] on span "Spiced rice layered with chicken and fragrant herbs for a classic, rich biryani…" at bounding box center [813, 351] width 256 height 39
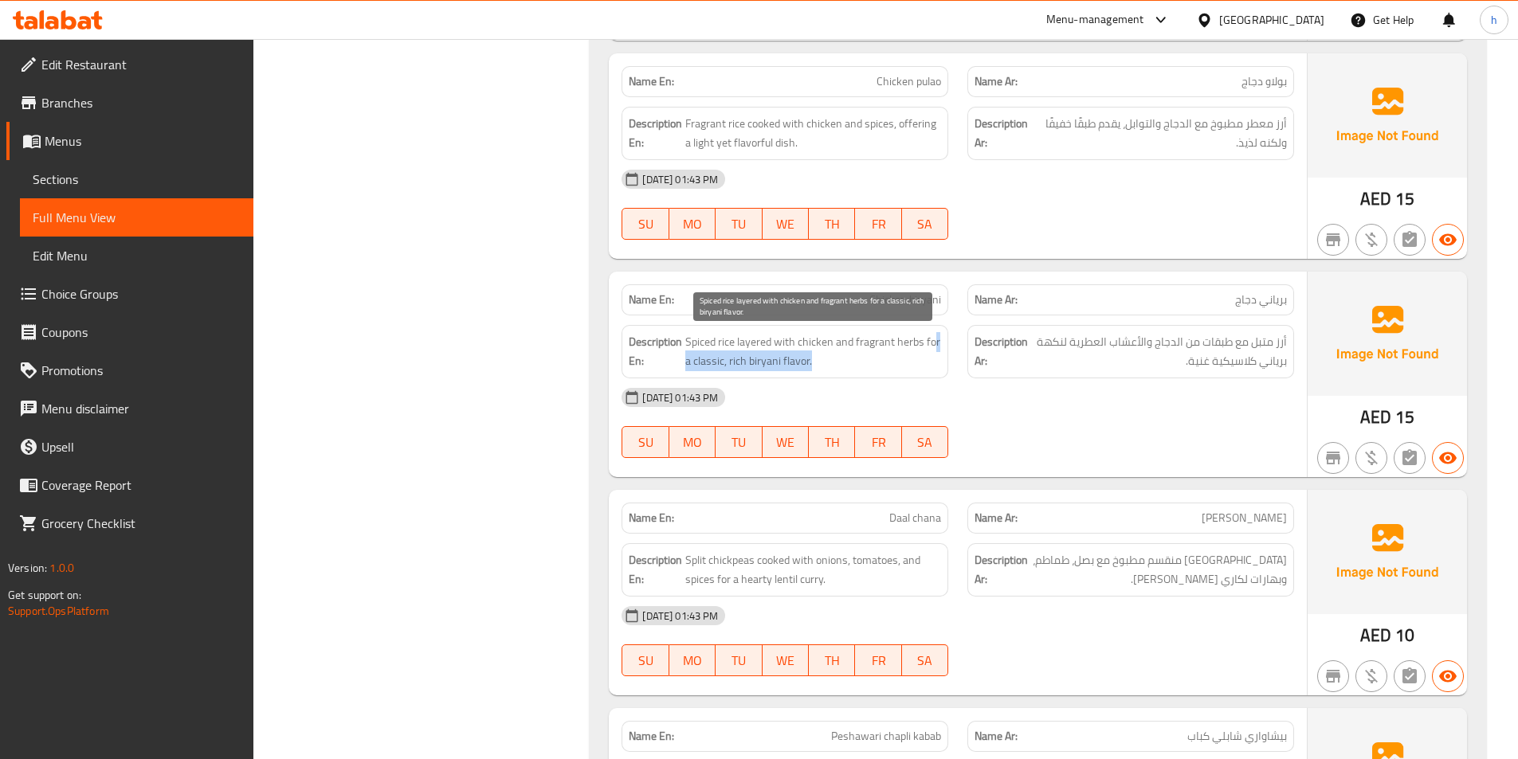
click at [845, 364] on span "Spiced rice layered with chicken and fragrant herbs for a classic, rich biryani…" at bounding box center [813, 351] width 256 height 39
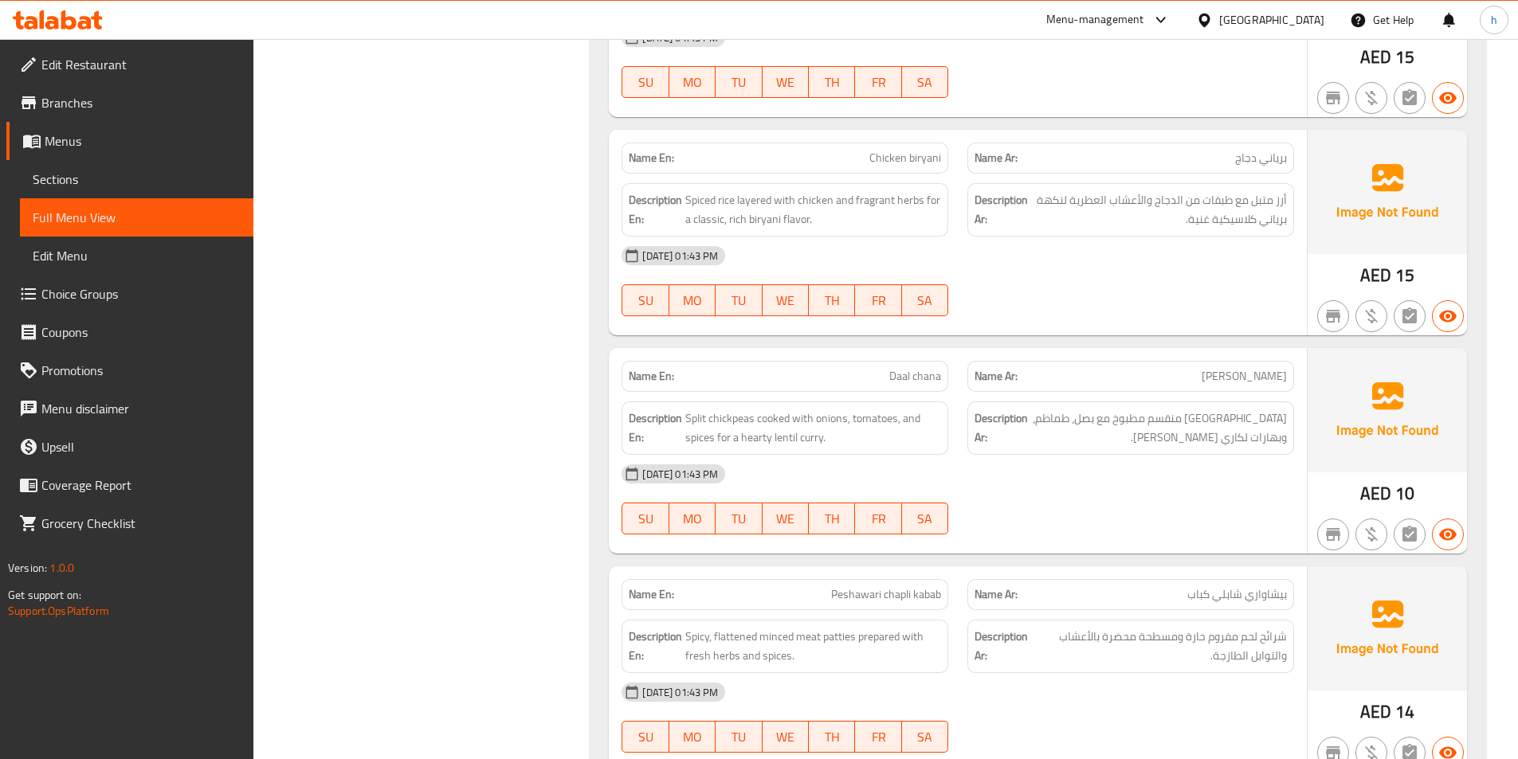
scroll to position [2869, 0]
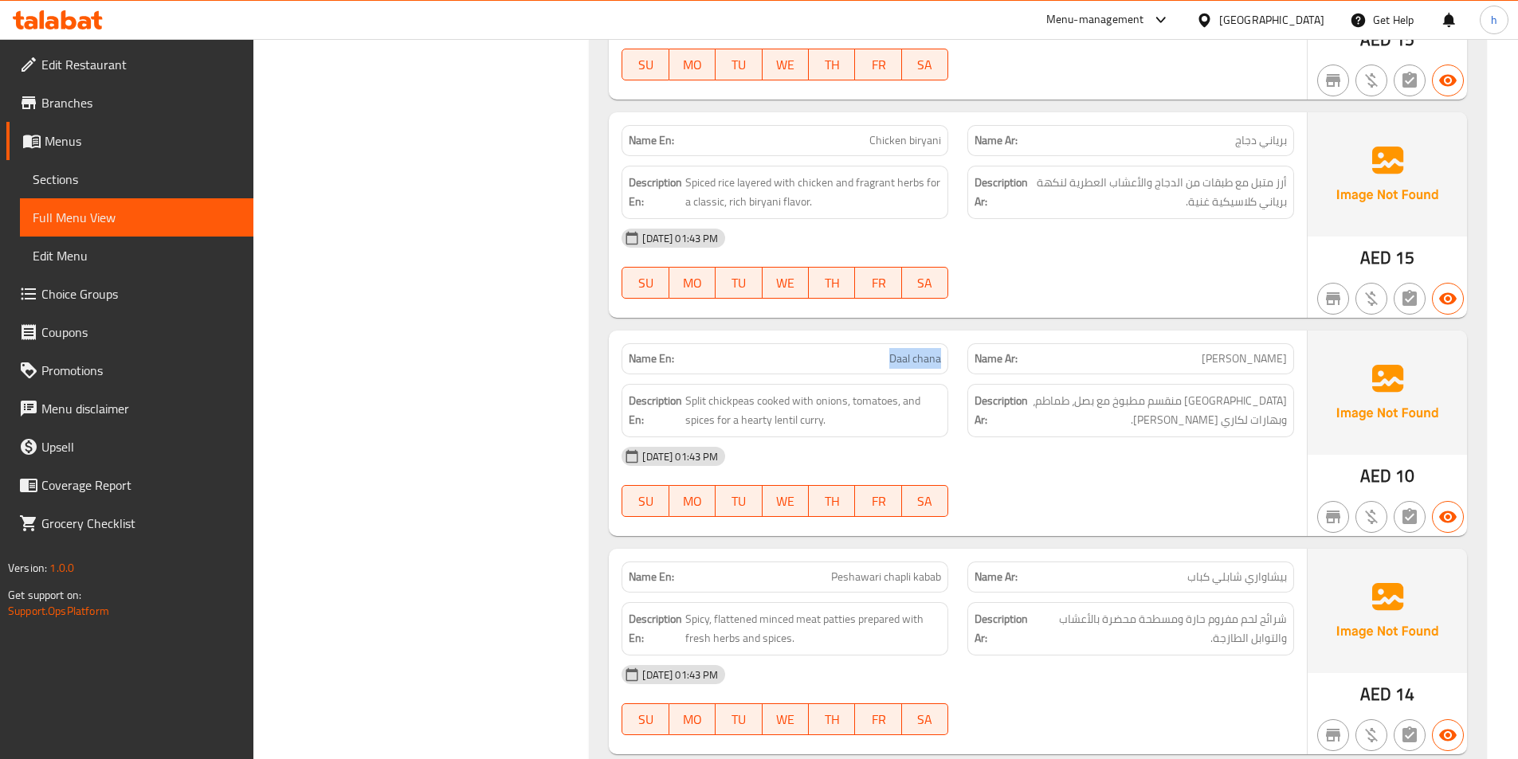
drag, startPoint x: 846, startPoint y: 367, endPoint x: 948, endPoint y: 364, distance: 102.0
click at [948, 364] on div "Name En: Daal chana" at bounding box center [785, 358] width 327 height 31
click at [806, 394] on span "Split chickpeas cooked with onions, tomatoes, and spices for a hearty lentil cu…" at bounding box center [813, 410] width 256 height 39
drag, startPoint x: 697, startPoint y: 405, endPoint x: 778, endPoint y: 404, distance: 81.3
click at [778, 404] on span "Split chickpeas cooked with onions, tomatoes, and spices for a hearty lentil cu…" at bounding box center [813, 410] width 256 height 39
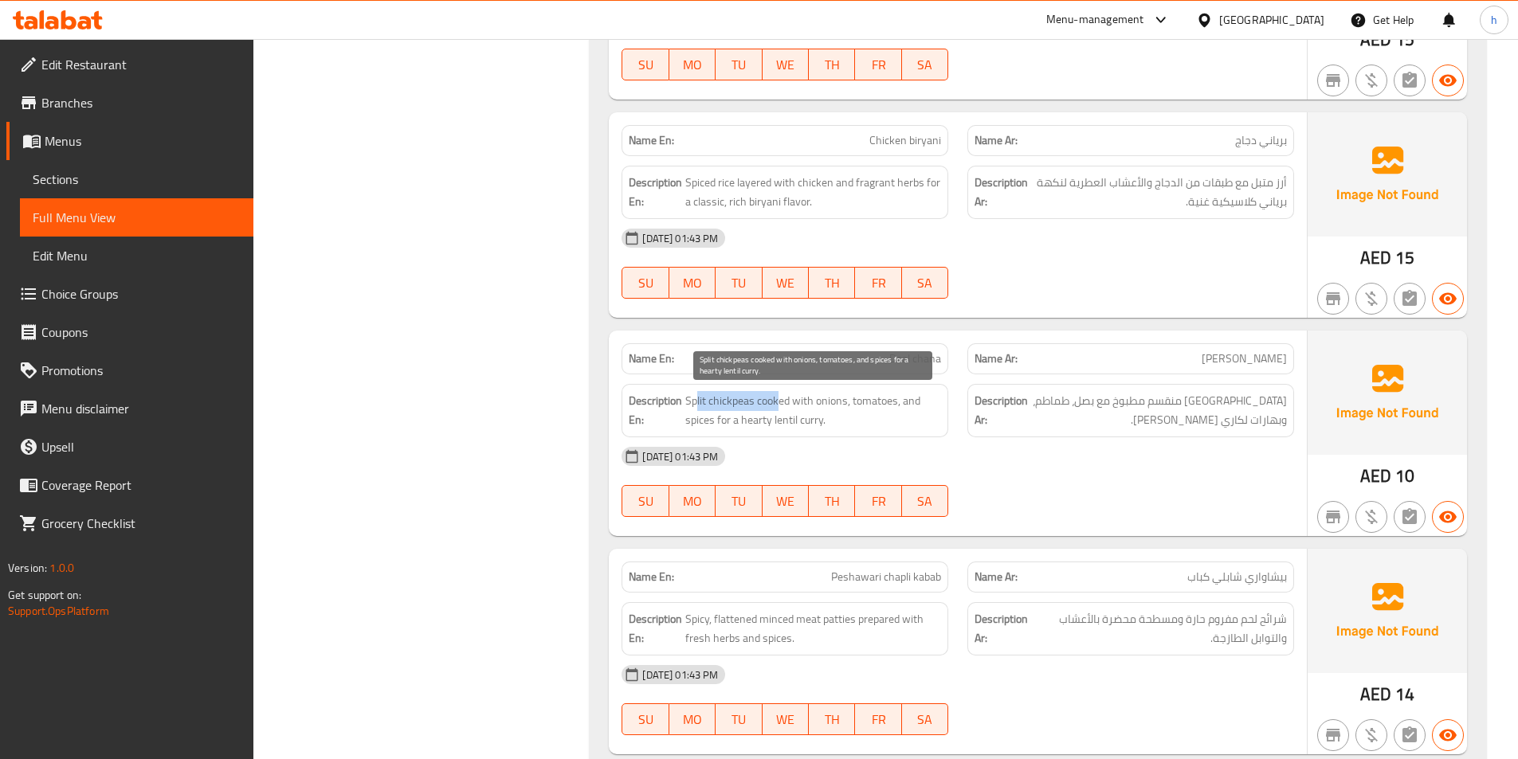
click at [774, 405] on span "Split chickpeas cooked with onions, tomatoes, and spices for a hearty lentil cu…" at bounding box center [813, 410] width 256 height 39
drag, startPoint x: 772, startPoint y: 402, endPoint x: 797, endPoint y: 399, distance: 24.9
click at [797, 399] on span "Split chickpeas cooked with onions, tomatoes, and spices for a hearty lentil cu…" at bounding box center [813, 410] width 256 height 39
drag, startPoint x: 810, startPoint y: 399, endPoint x: 842, endPoint y: 399, distance: 32.7
click at [842, 399] on span "Split chickpeas cooked with onions, tomatoes, and spices for a hearty lentil cu…" at bounding box center [813, 410] width 256 height 39
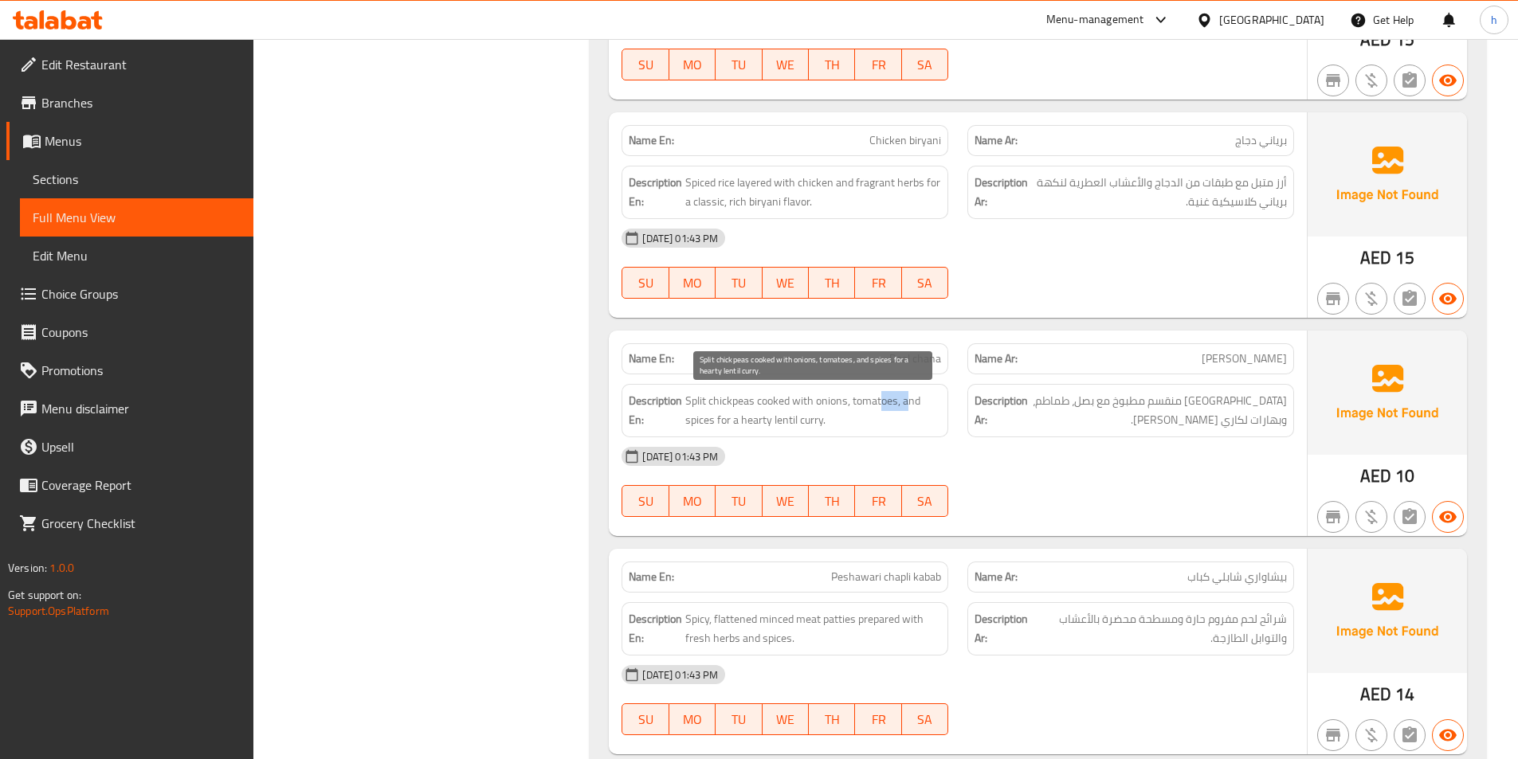
drag, startPoint x: 881, startPoint y: 399, endPoint x: 909, endPoint y: 395, distance: 27.4
click at [909, 395] on span "Split chickpeas cooked with onions, tomatoes, and spices for a hearty lentil cu…" at bounding box center [813, 410] width 256 height 39
drag, startPoint x: 662, startPoint y: 420, endPoint x: 699, endPoint y: 422, distance: 36.7
click at [697, 420] on h6 "Description En: Split chickpeas cooked with onions, tomatoes, and spices for a …" at bounding box center [785, 410] width 312 height 39
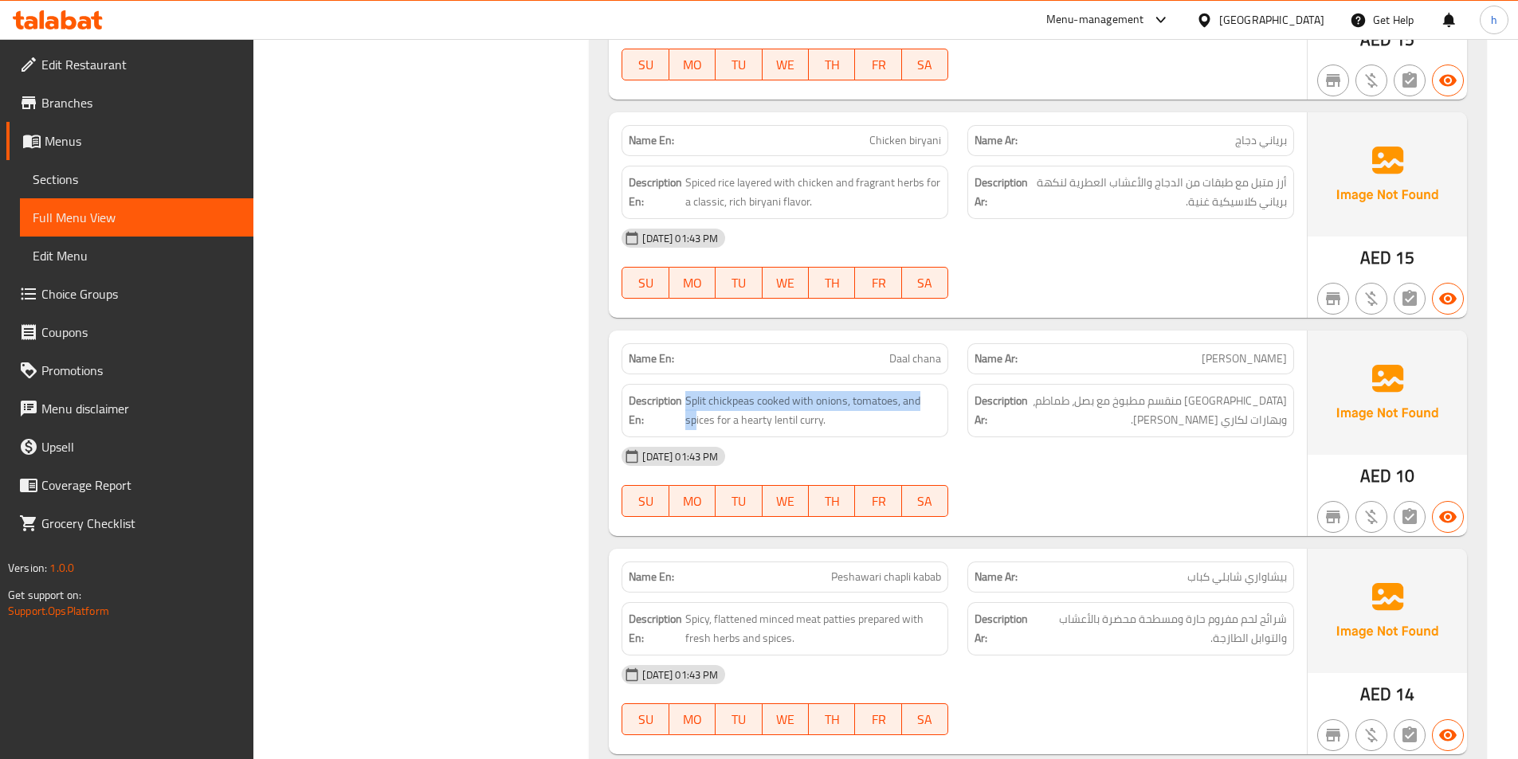
drag, startPoint x: 731, startPoint y: 430, endPoint x: 782, endPoint y: 448, distance: 53.9
click at [782, 448] on div "Name En: Daal chana Name Ar: دال شانا Description En: Split chickpeas cooked wi…" at bounding box center [958, 434] width 698 height 206
click at [823, 430] on div "Description En: Split chickpeas cooked with onions, tomatoes, and spices for a …" at bounding box center [785, 410] width 327 height 53
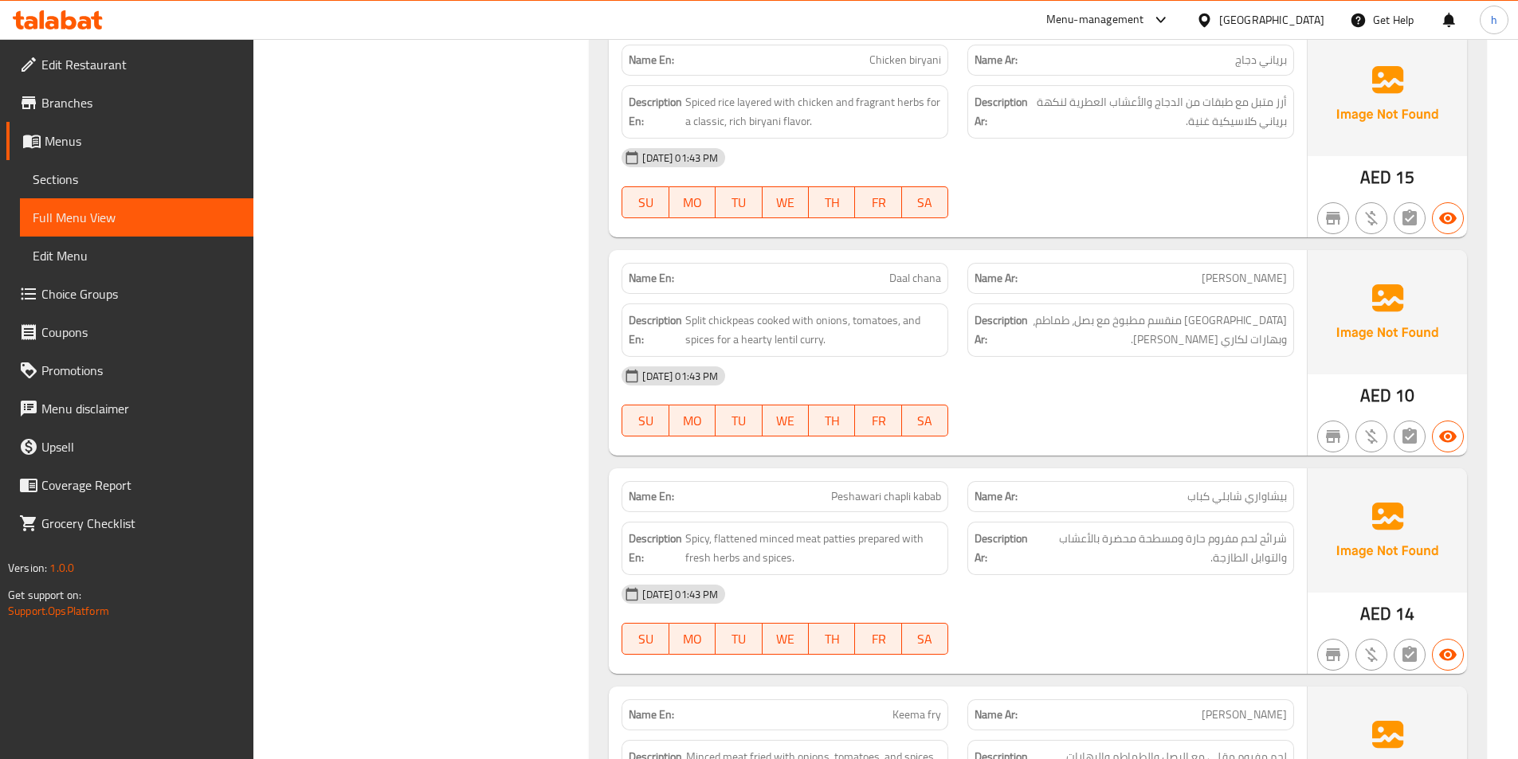
scroll to position [3028, 0]
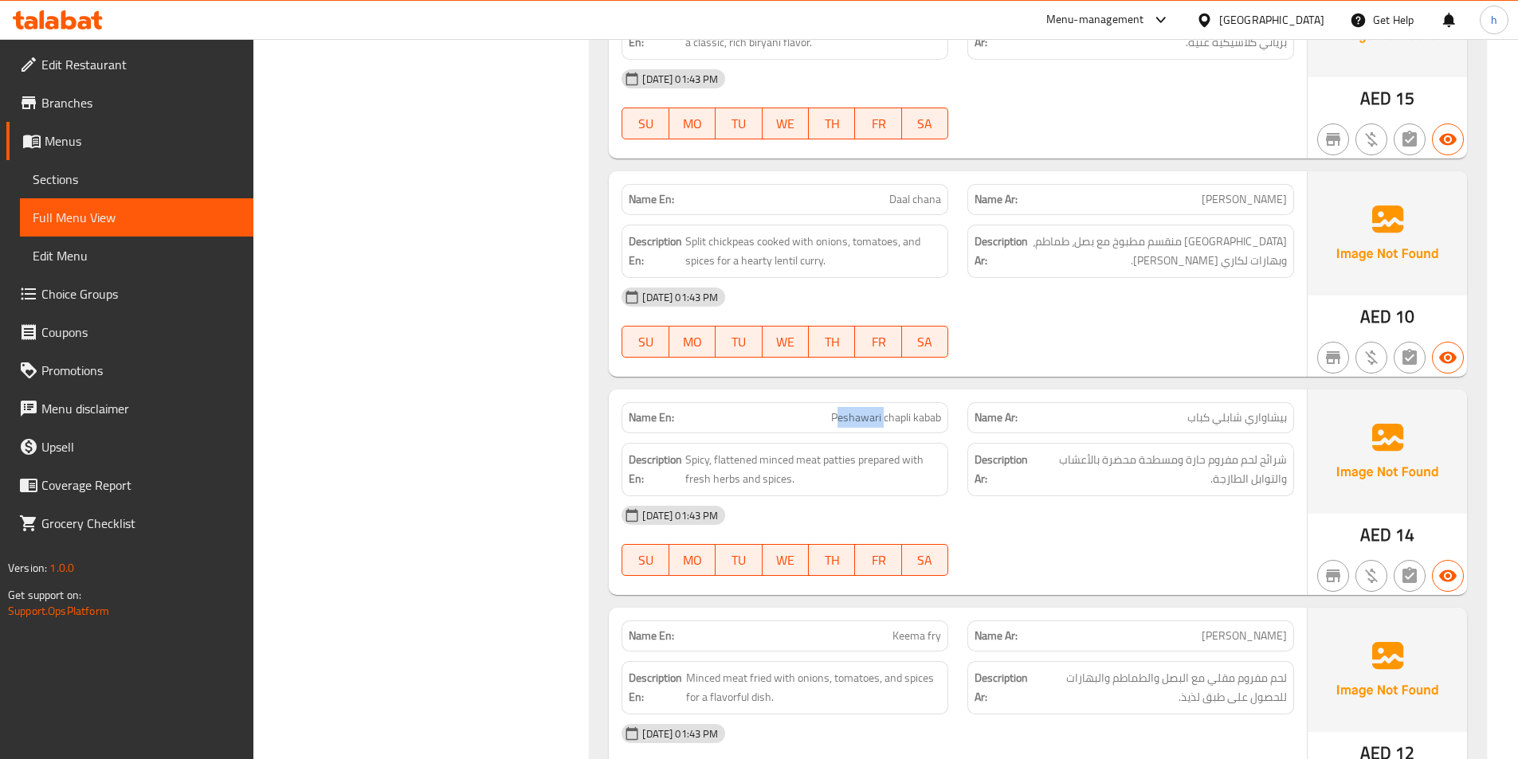
drag, startPoint x: 840, startPoint y: 427, endPoint x: 882, endPoint y: 426, distance: 42.3
click at [882, 426] on span "Peshawari chapli kabab" at bounding box center [886, 418] width 110 height 17
click at [895, 423] on span "Peshawari chapli kabab" at bounding box center [886, 418] width 110 height 17
drag, startPoint x: 798, startPoint y: 453, endPoint x: 696, endPoint y: 461, distance: 102.3
click at [696, 461] on span "Spicy, flattened minced meat patties prepared with fresh herbs and spices." at bounding box center [813, 469] width 256 height 39
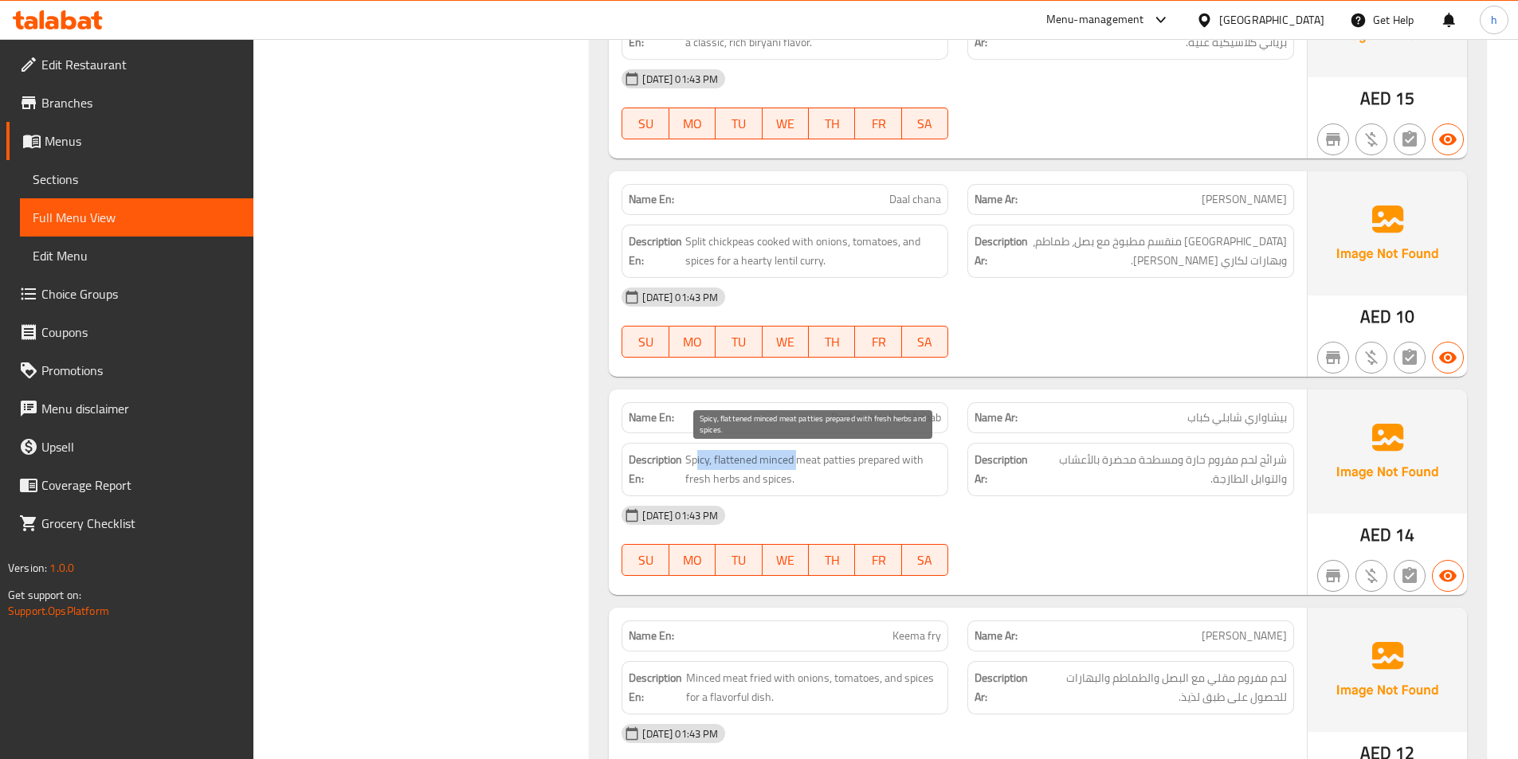
click at [705, 466] on span "Spicy, flattened minced meat patties prepared with fresh herbs and spices." at bounding box center [813, 469] width 256 height 39
click at [744, 467] on span "Spicy, flattened minced meat patties prepared with fresh herbs and spices." at bounding box center [813, 469] width 256 height 39
drag, startPoint x: 845, startPoint y: 460, endPoint x: 828, endPoint y: 461, distance: 16.8
click at [828, 461] on span "Spicy, flattened minced meat patties prepared with fresh herbs and spices." at bounding box center [813, 469] width 256 height 39
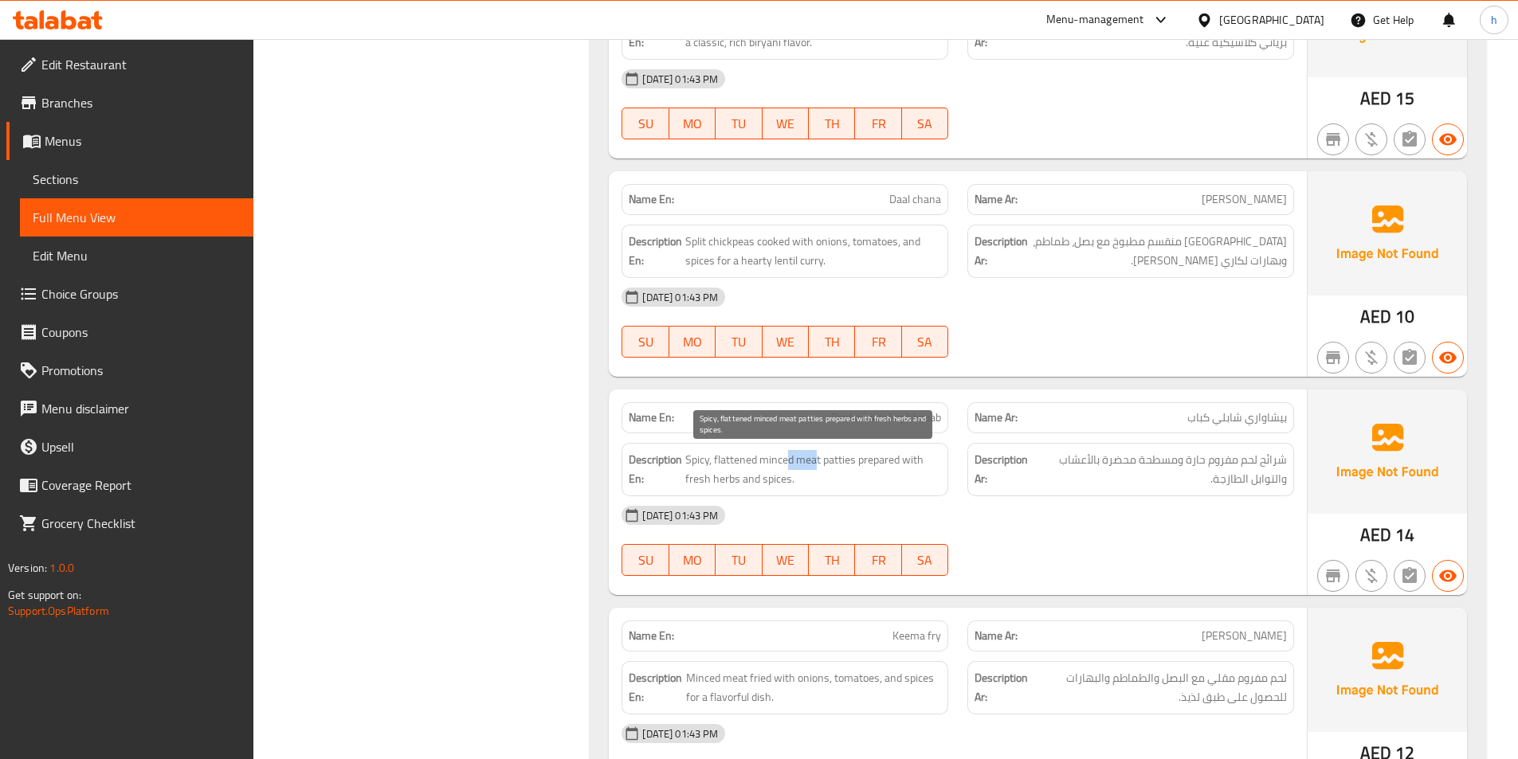
drag, startPoint x: 818, startPoint y: 463, endPoint x: 790, endPoint y: 461, distance: 28.7
click at [790, 461] on span "Spicy, flattened minced meat patties prepared with fresh herbs and spices." at bounding box center [813, 469] width 256 height 39
drag, startPoint x: 762, startPoint y: 460, endPoint x: 693, endPoint y: 465, distance: 68.8
click at [693, 465] on span "Spicy, flattened minced meat patties prepared with fresh herbs and spices." at bounding box center [813, 469] width 256 height 39
drag, startPoint x: 867, startPoint y: 459, endPoint x: 916, endPoint y: 483, distance: 54.2
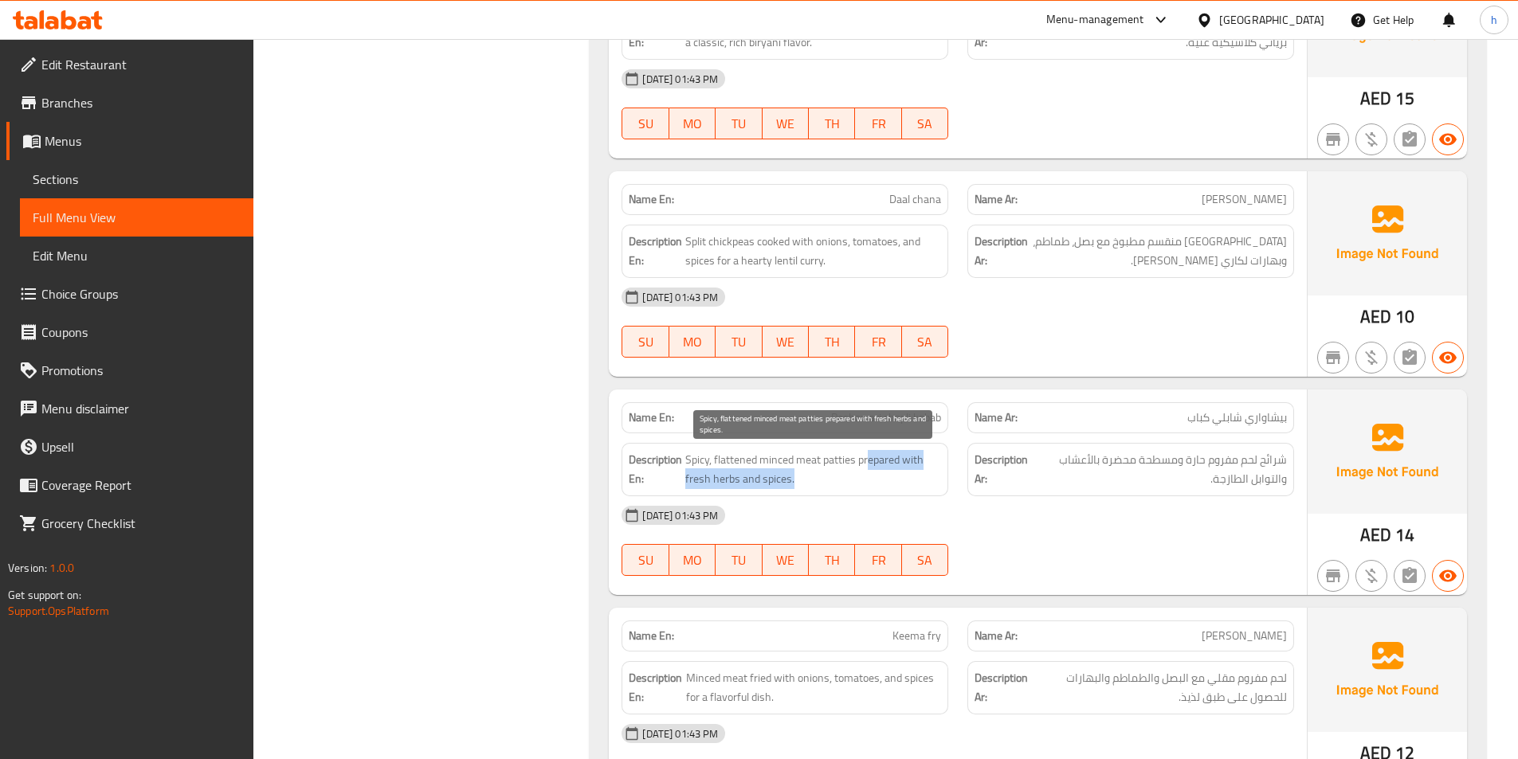
click at [916, 483] on span "Spicy, flattened minced meat patties prepared with fresh herbs and spices." at bounding box center [813, 469] width 256 height 39
click at [847, 490] on div "Description En: Spicy, flattened minced meat patties prepared with fresh herbs …" at bounding box center [785, 469] width 327 height 53
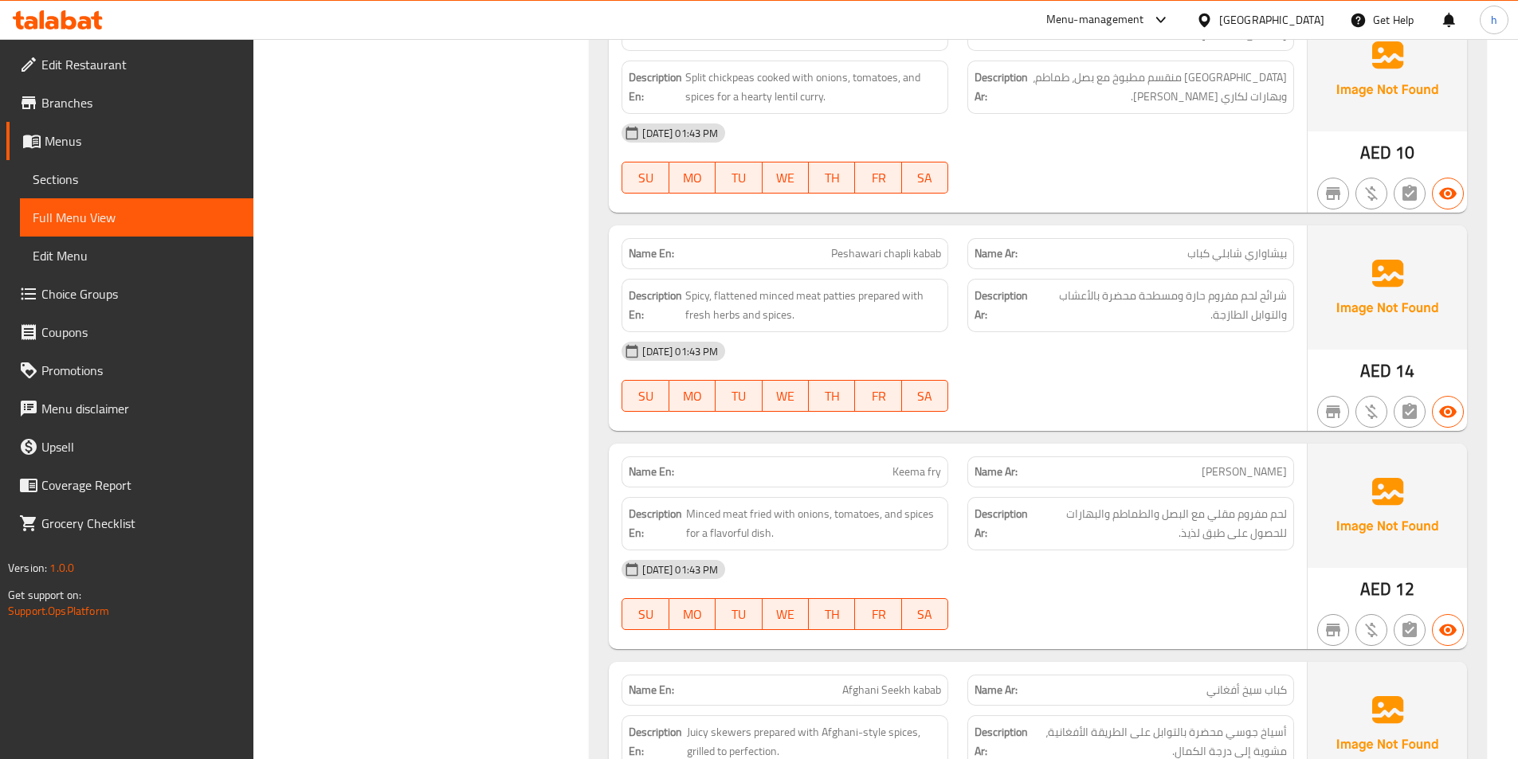
scroll to position [3267, 0]
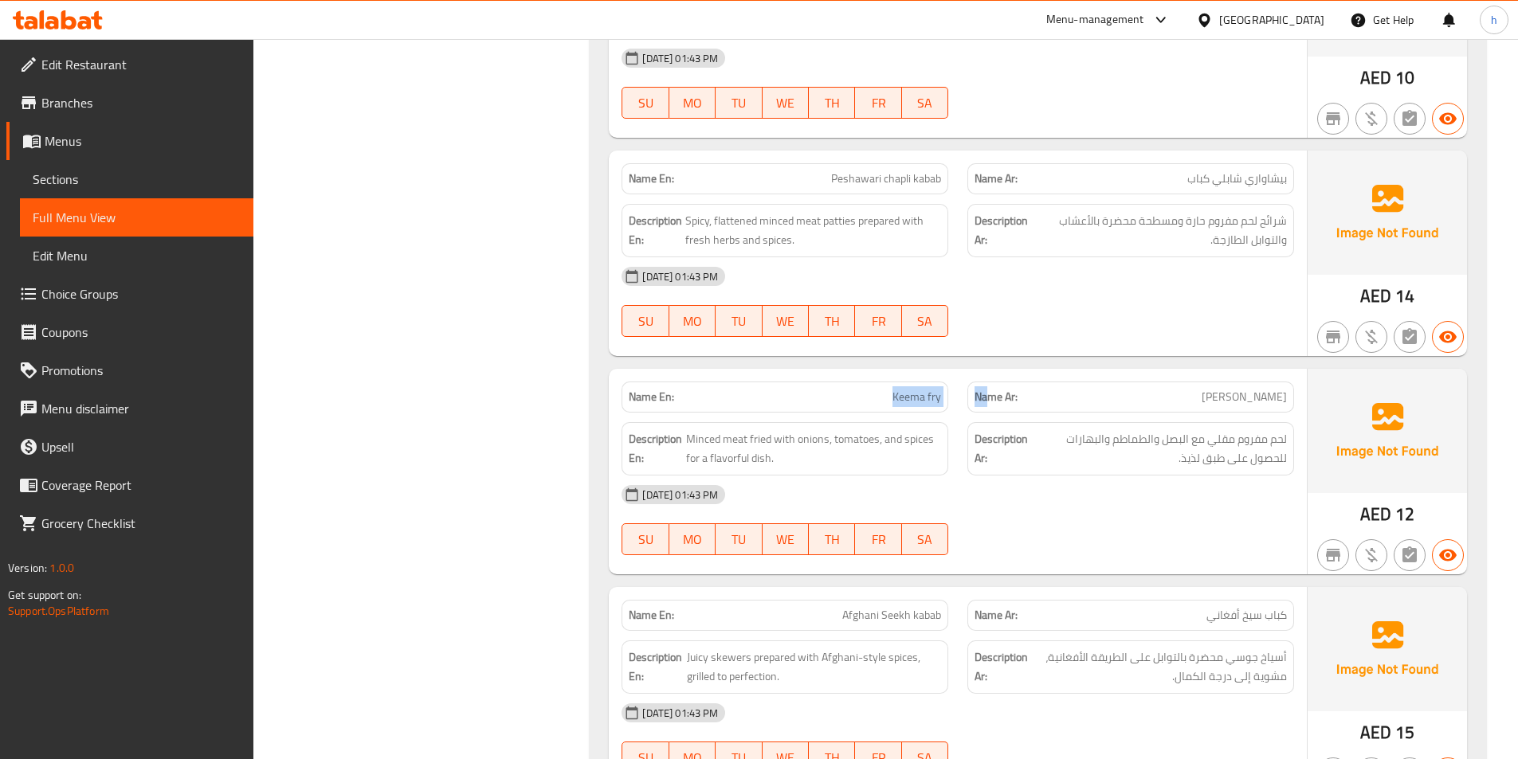
drag, startPoint x: 826, startPoint y: 396, endPoint x: 991, endPoint y: 394, distance: 165.8
click at [991, 394] on div "Name En: Keema fry Name Ar: كيما مقلي" at bounding box center [958, 397] width 692 height 50
drag, startPoint x: 687, startPoint y: 435, endPoint x: 744, endPoint y: 441, distance: 57.7
click at [744, 441] on span "Minced meat fried with onions, tomatoes, and spices for a flavorful dish." at bounding box center [814, 449] width 256 height 39
drag, startPoint x: 755, startPoint y: 438, endPoint x: 771, endPoint y: 437, distance: 16.8
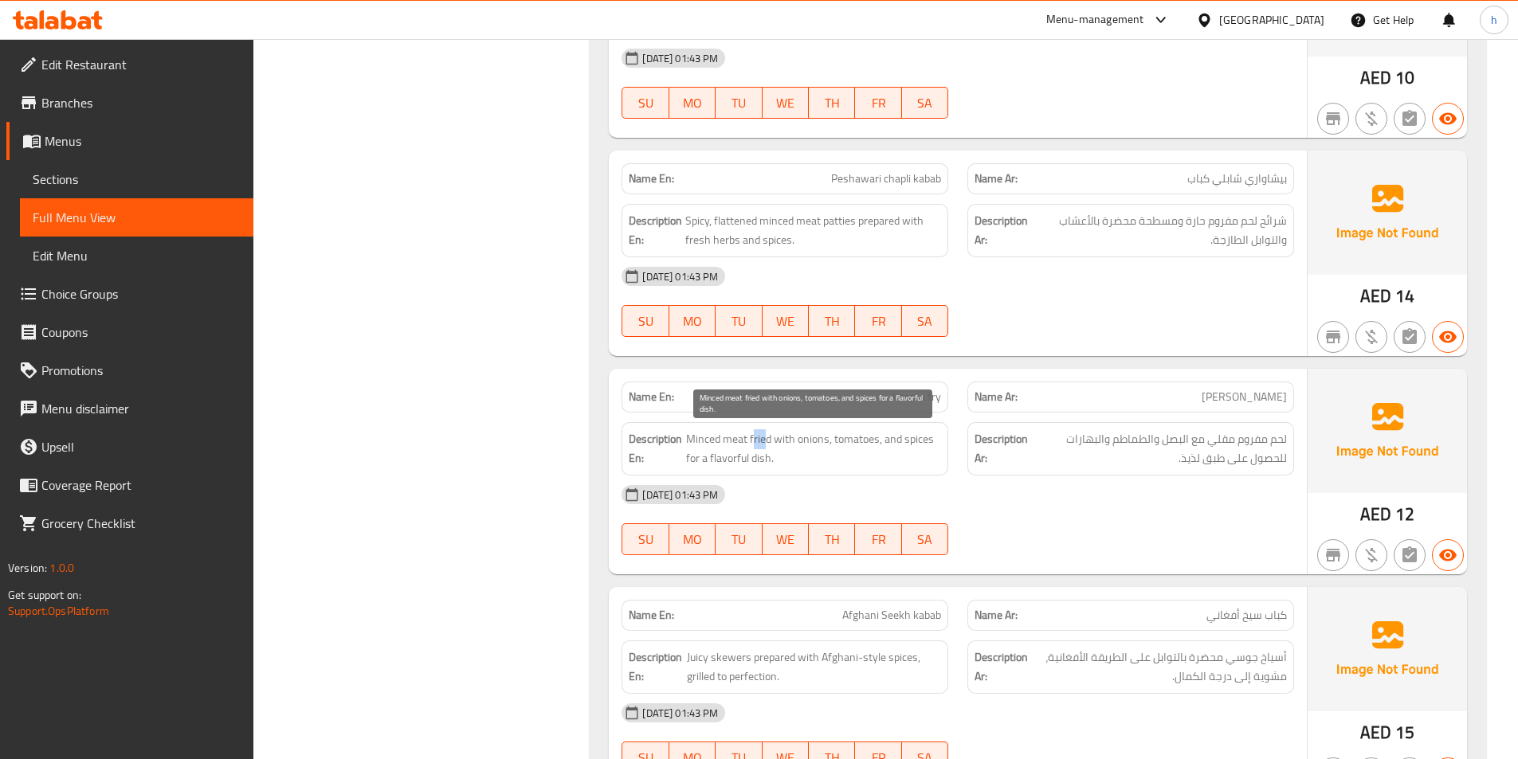
click at [768, 439] on span "Minced meat fried with onions, tomatoes, and spices for a flavorful dish." at bounding box center [814, 449] width 256 height 39
drag, startPoint x: 797, startPoint y: 440, endPoint x: 842, endPoint y: 449, distance: 46.3
click at [842, 449] on span "Minced meat fried with onions, tomatoes, and spices for a flavorful dish." at bounding box center [814, 449] width 256 height 39
drag, startPoint x: 871, startPoint y: 444, endPoint x: 925, endPoint y: 441, distance: 54.3
click at [885, 445] on span "Minced meat fried with onions, tomatoes, and spices for a flavorful dish." at bounding box center [814, 449] width 256 height 39
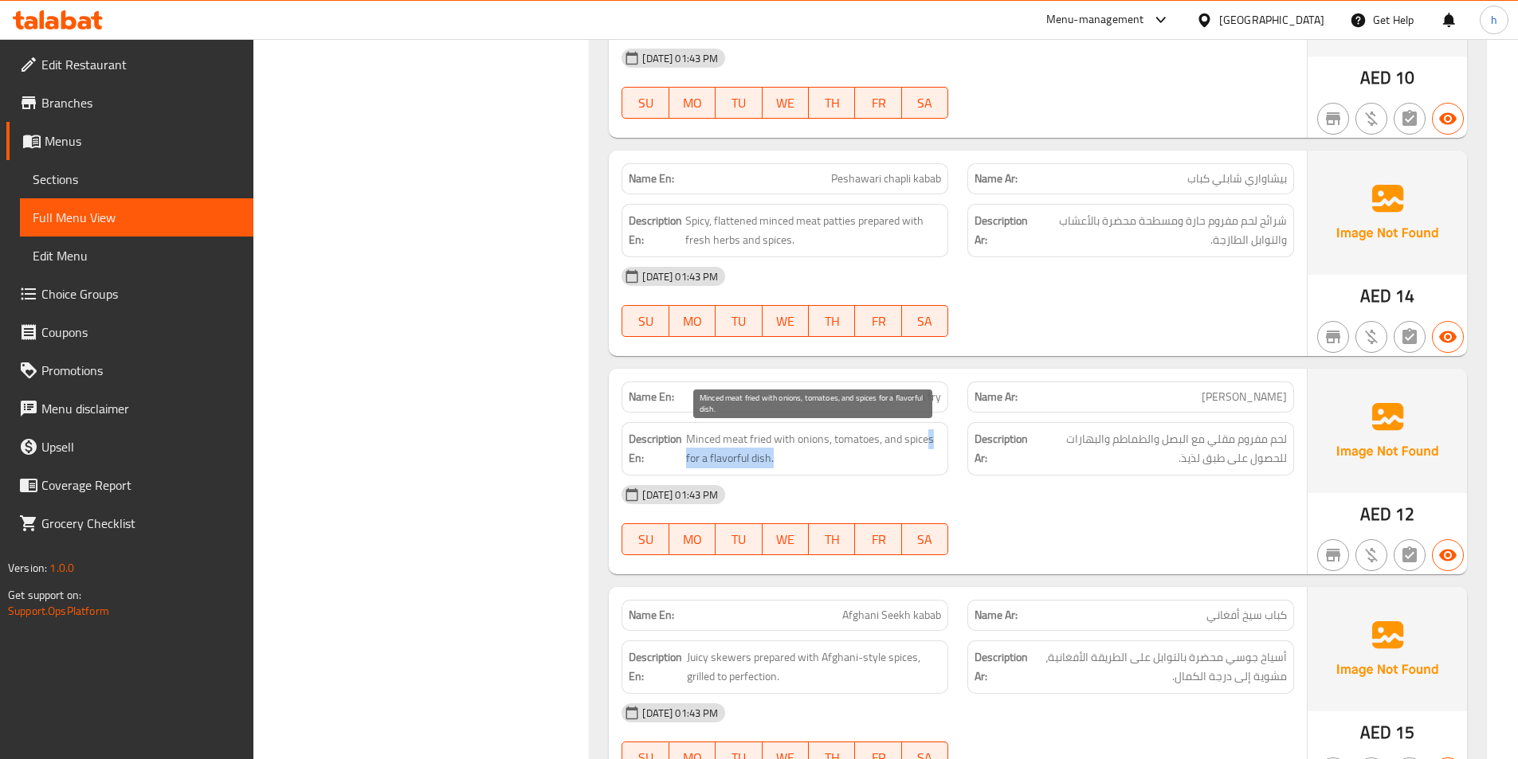
drag, startPoint x: 927, startPoint y: 438, endPoint x: 940, endPoint y: 452, distance: 18.6
click at [940, 452] on span "Minced meat fried with onions, tomatoes, and spices for a flavorful dish." at bounding box center [814, 449] width 256 height 39
click at [824, 461] on span "Minced meat fried with onions, tomatoes, and spices for a flavorful dish." at bounding box center [814, 449] width 256 height 39
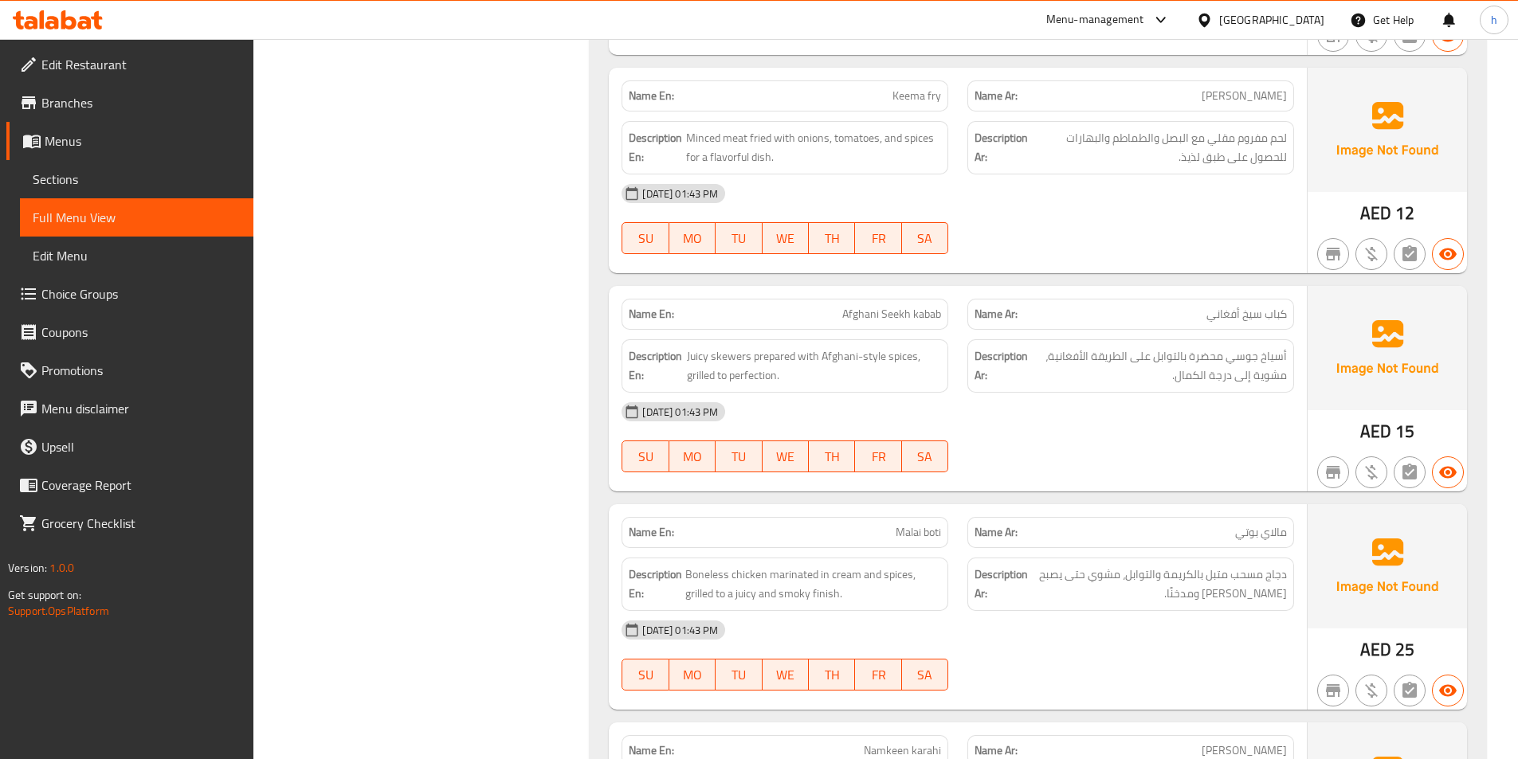
scroll to position [3586, 0]
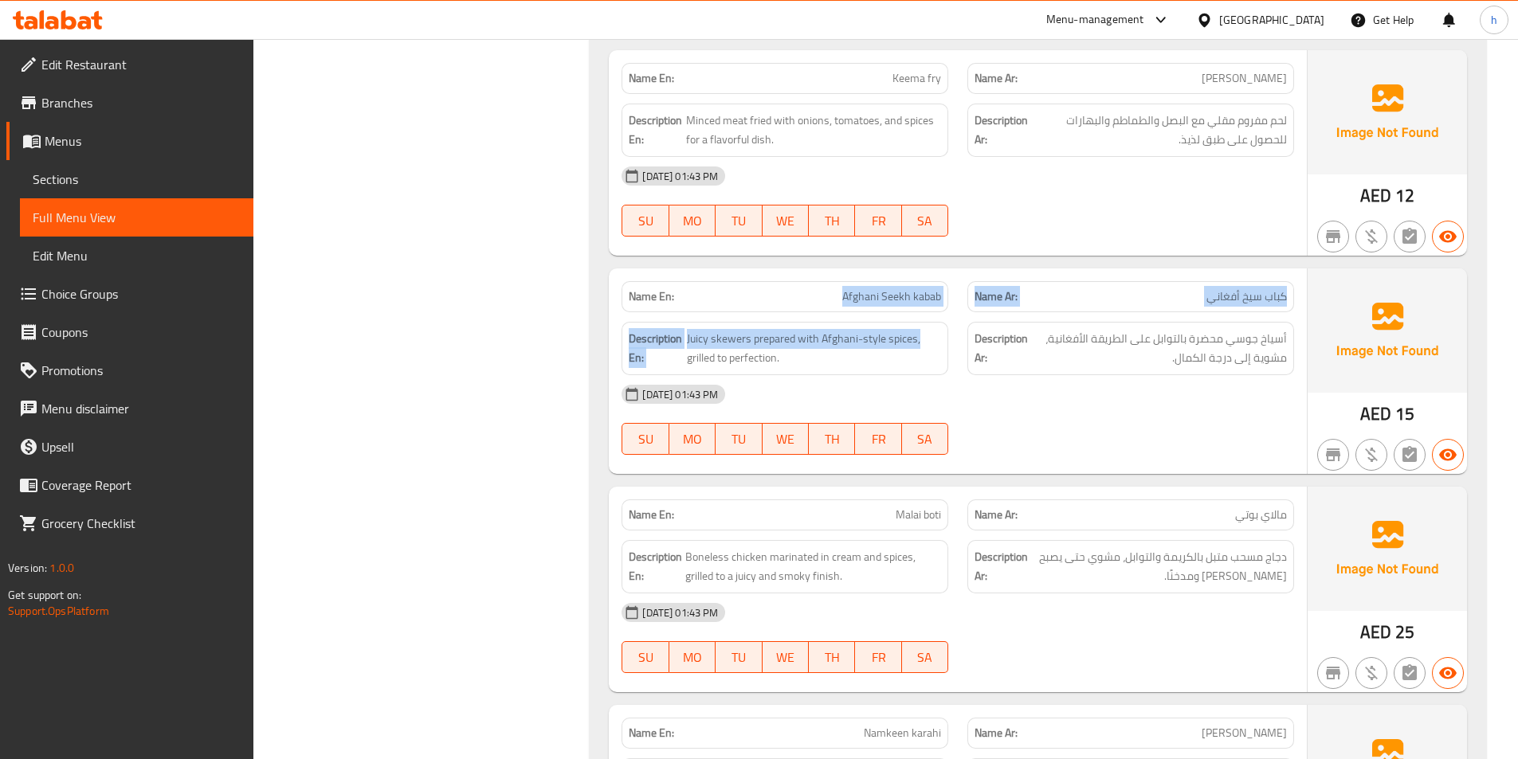
drag, startPoint x: 842, startPoint y: 294, endPoint x: 948, endPoint y: 314, distance: 108.6
click at [948, 314] on div "Name En: Afghani Seekh kabab Name Ar: كباب سيخ أفغاني Description En: Juicy ske…" at bounding box center [958, 372] width 698 height 206
click at [867, 316] on div "Description En: Juicy skewers prepared with Afghani-style spices, grilled to pe…" at bounding box center [785, 348] width 346 height 73
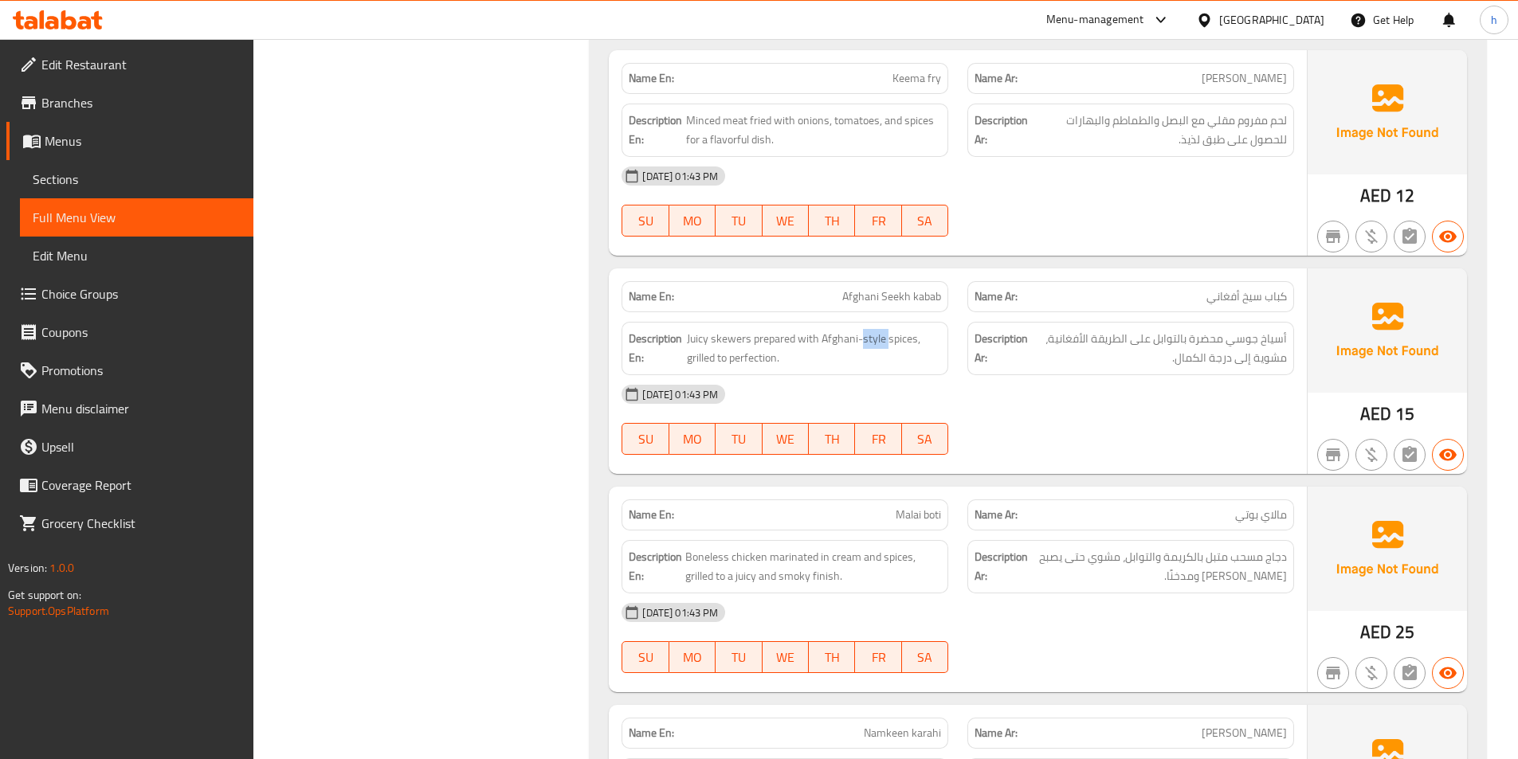
click at [867, 316] on div "Description En: Juicy skewers prepared with Afghani-style spices, grilled to pe…" at bounding box center [785, 348] width 346 height 73
drag, startPoint x: 689, startPoint y: 337, endPoint x: 850, endPoint y: 370, distance: 164.3
click at [834, 370] on div "Description En: Juicy skewers prepared with Afghani-style spices, grilled to pe…" at bounding box center [785, 348] width 327 height 53
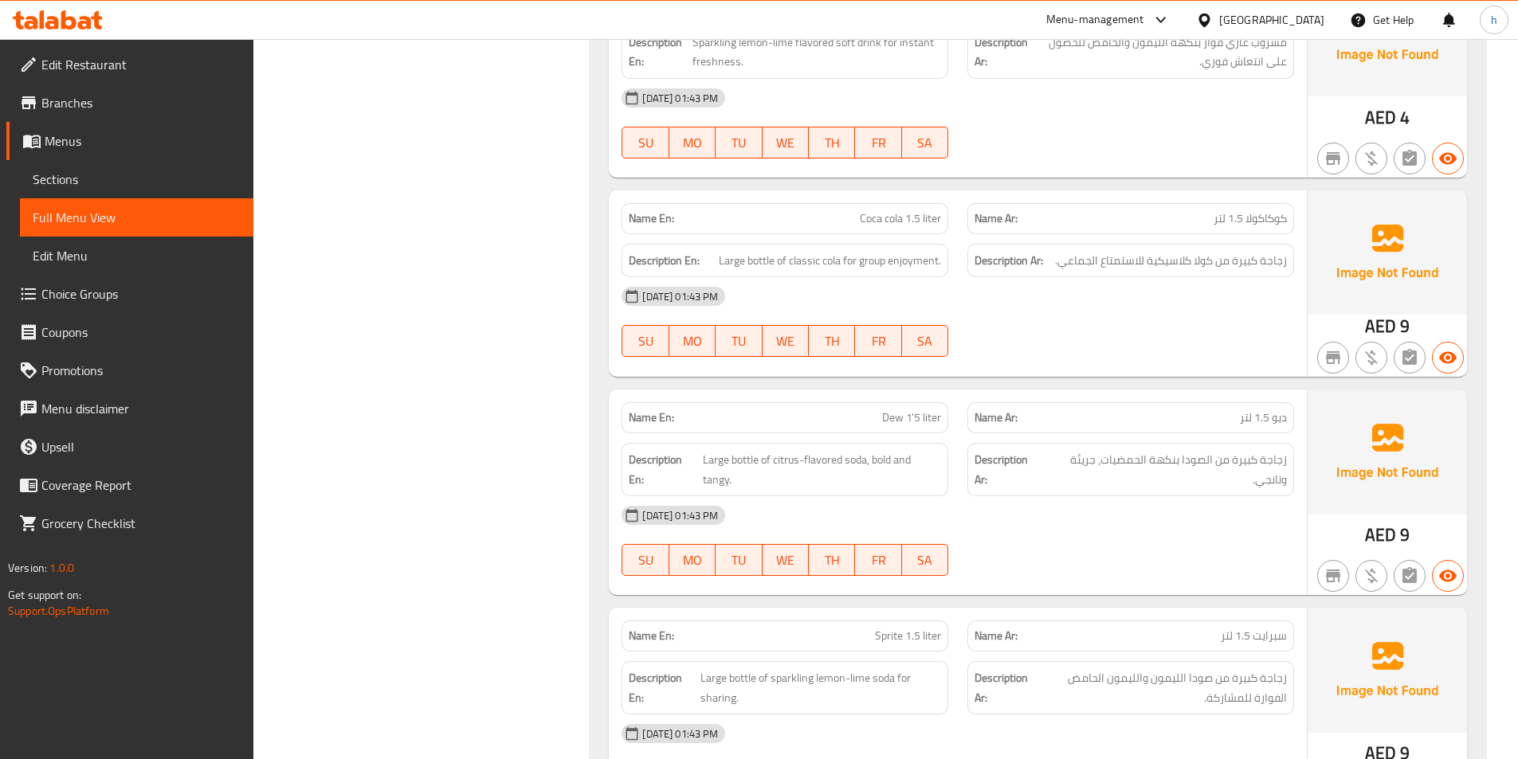
scroll to position [6535, 0]
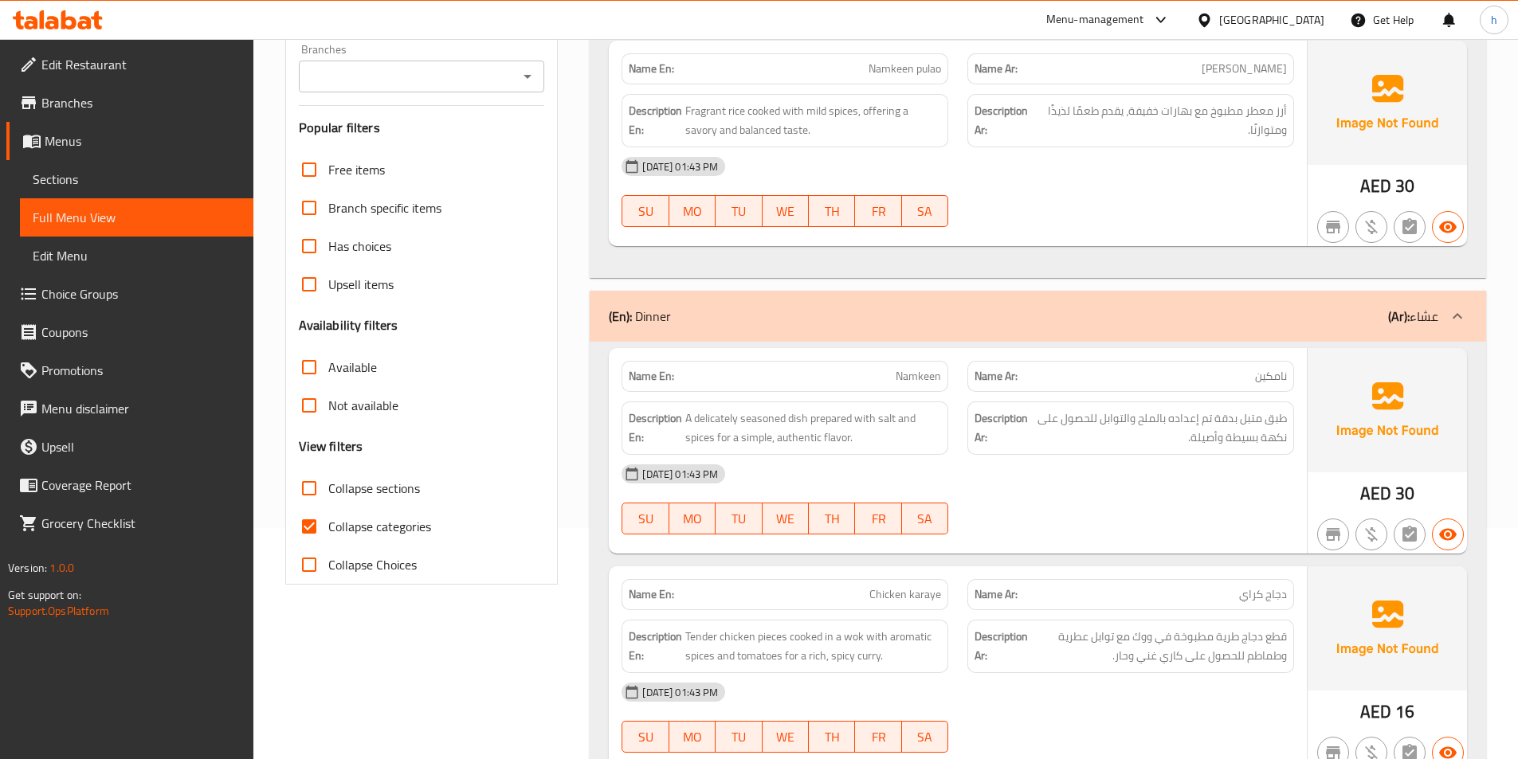
scroll to position [239, 0]
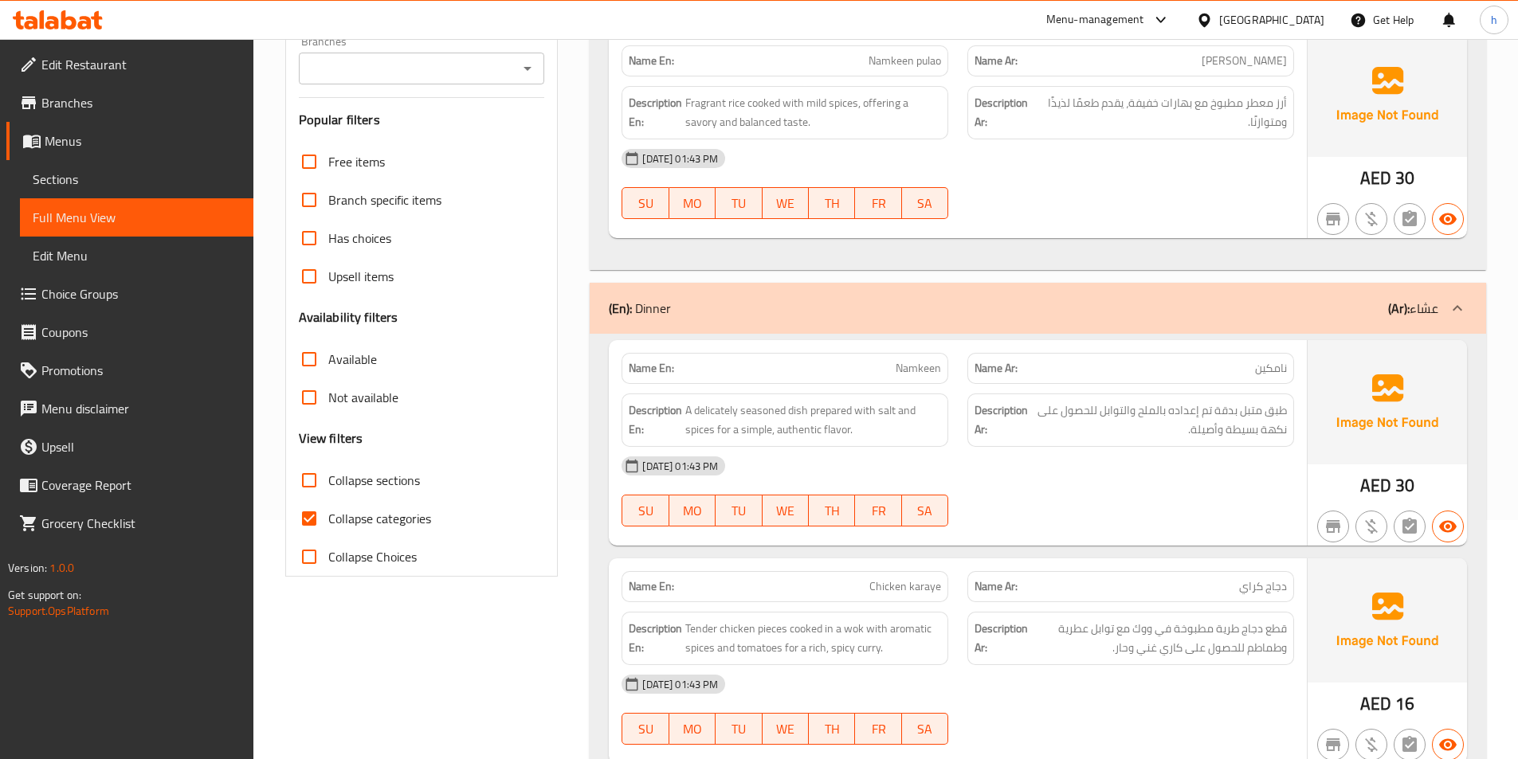
click at [320, 512] on input "Collapse categories" at bounding box center [309, 519] width 38 height 38
checkbox input "false"
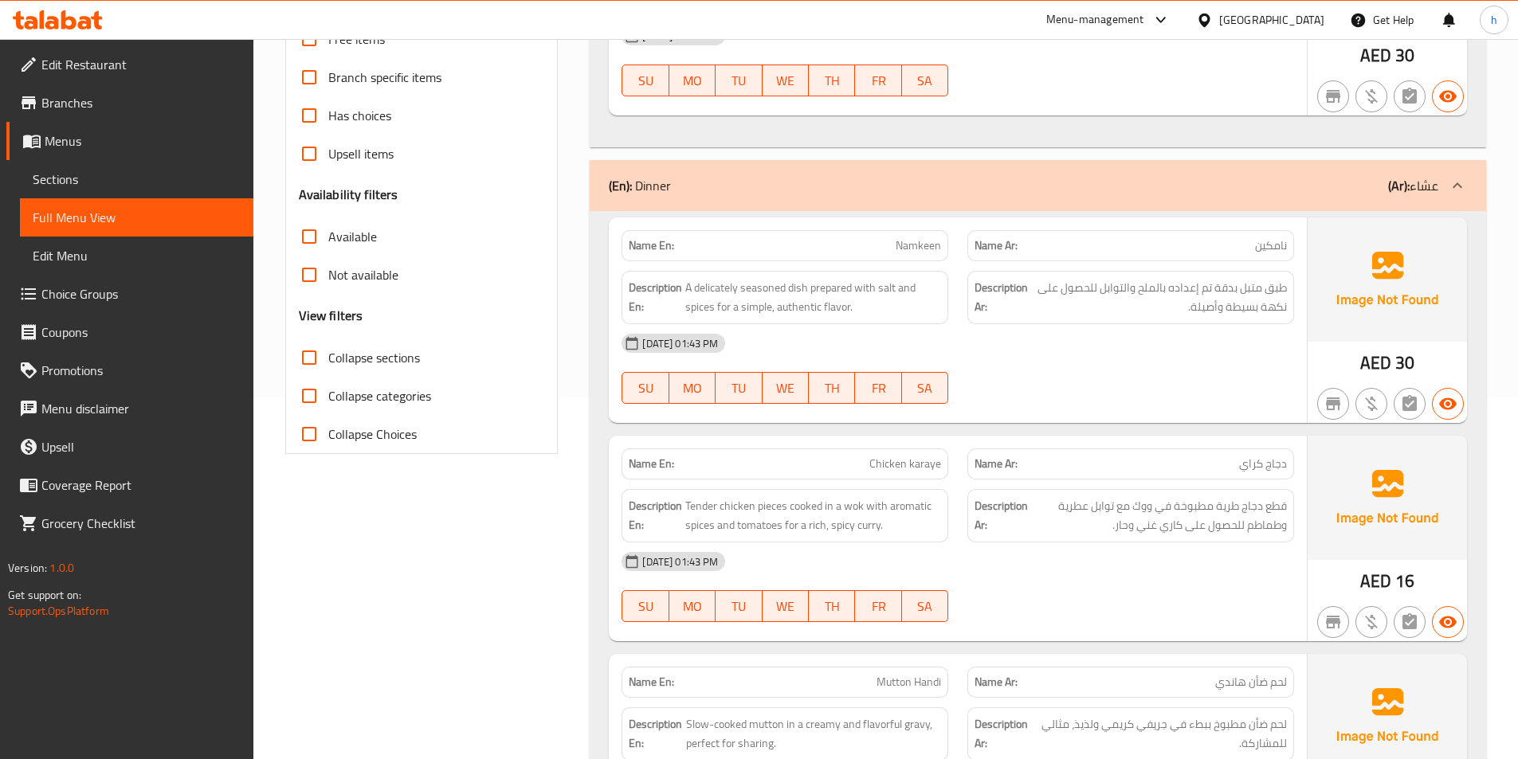
scroll to position [0, 0]
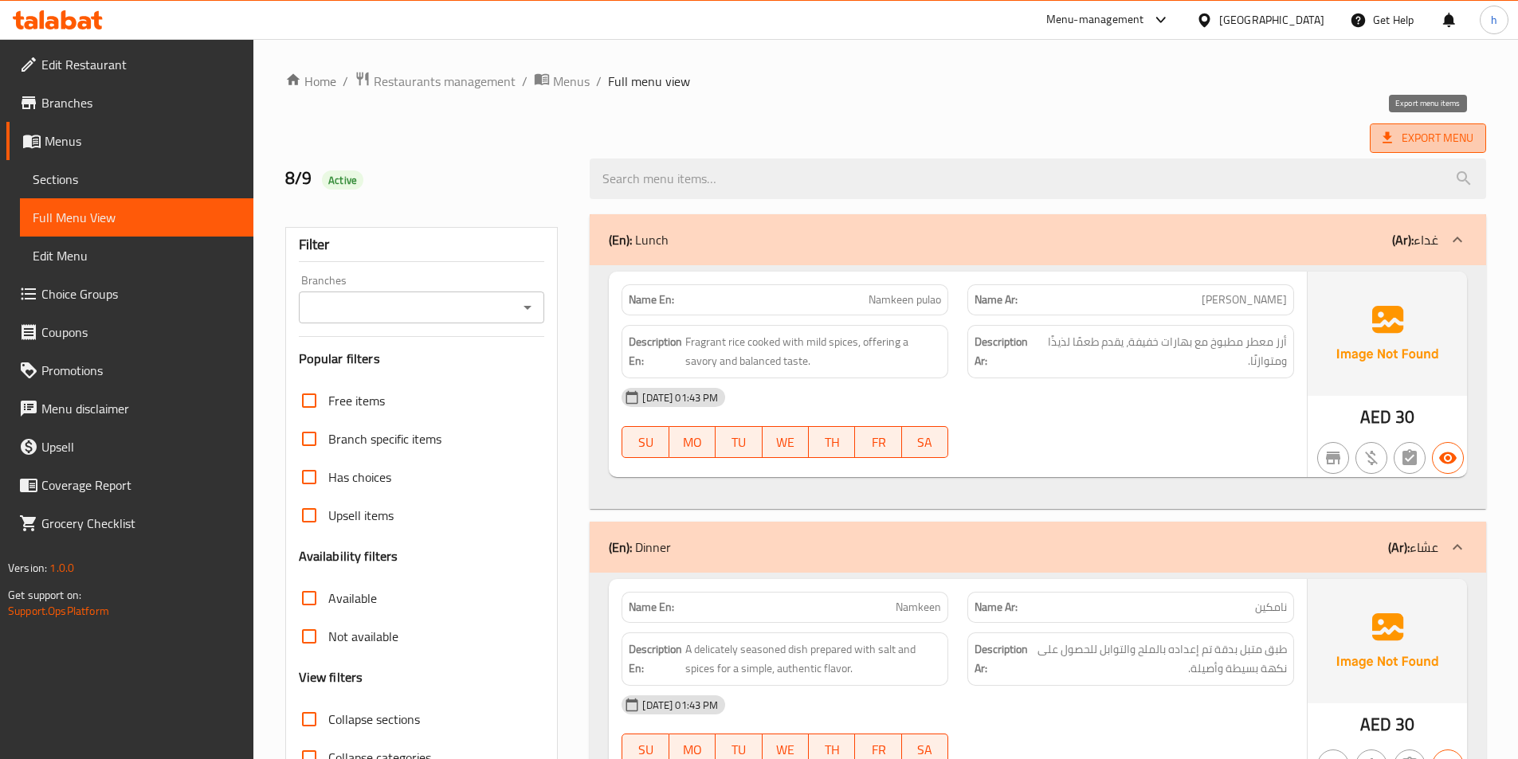
click at [1453, 132] on span "Export Menu" at bounding box center [1428, 138] width 91 height 20
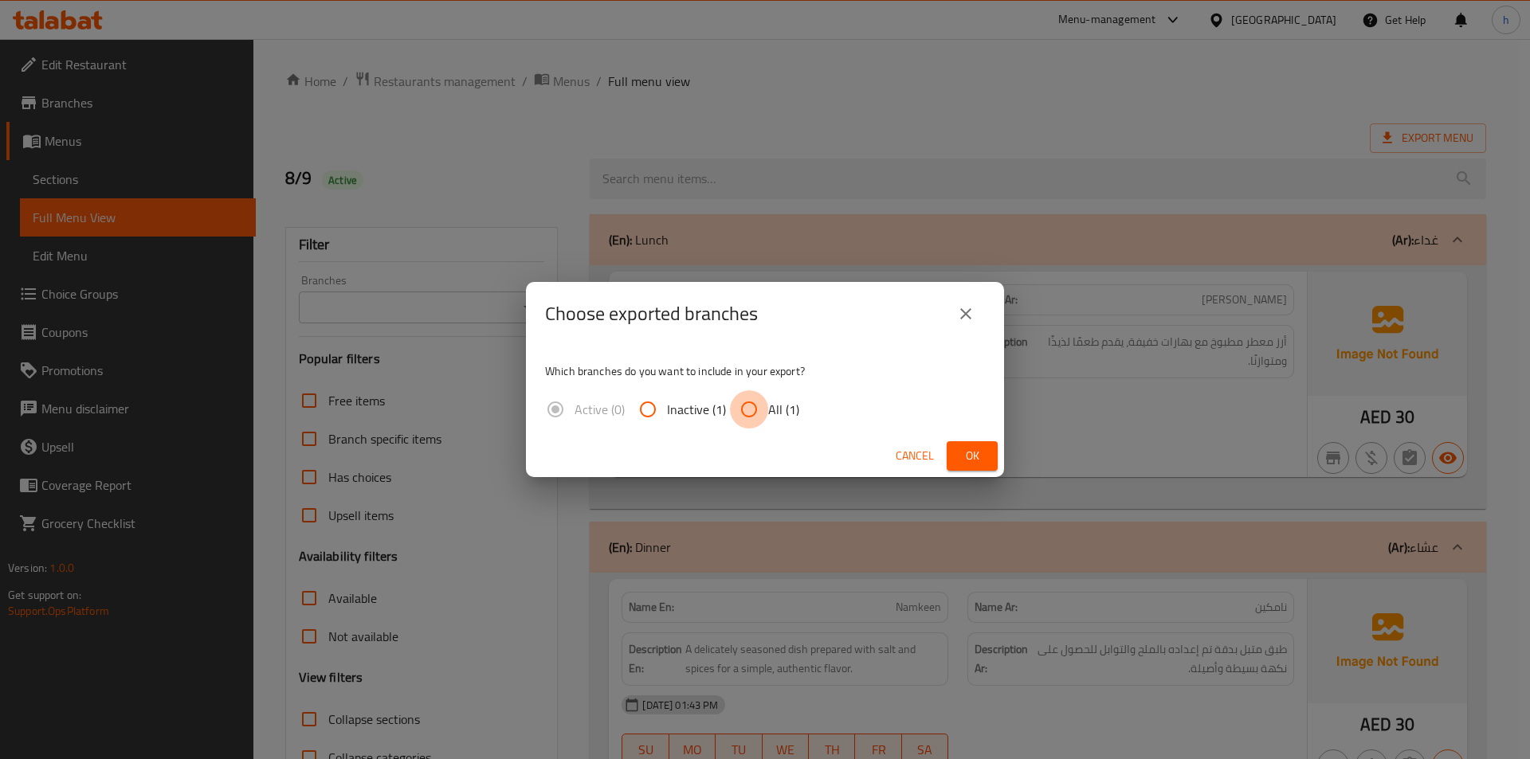
click at [740, 414] on input "All (1)" at bounding box center [749, 410] width 38 height 38
radio input "true"
click at [965, 458] on span "Ok" at bounding box center [973, 456] width 26 height 20
